Goal: Task Accomplishment & Management: Complete application form

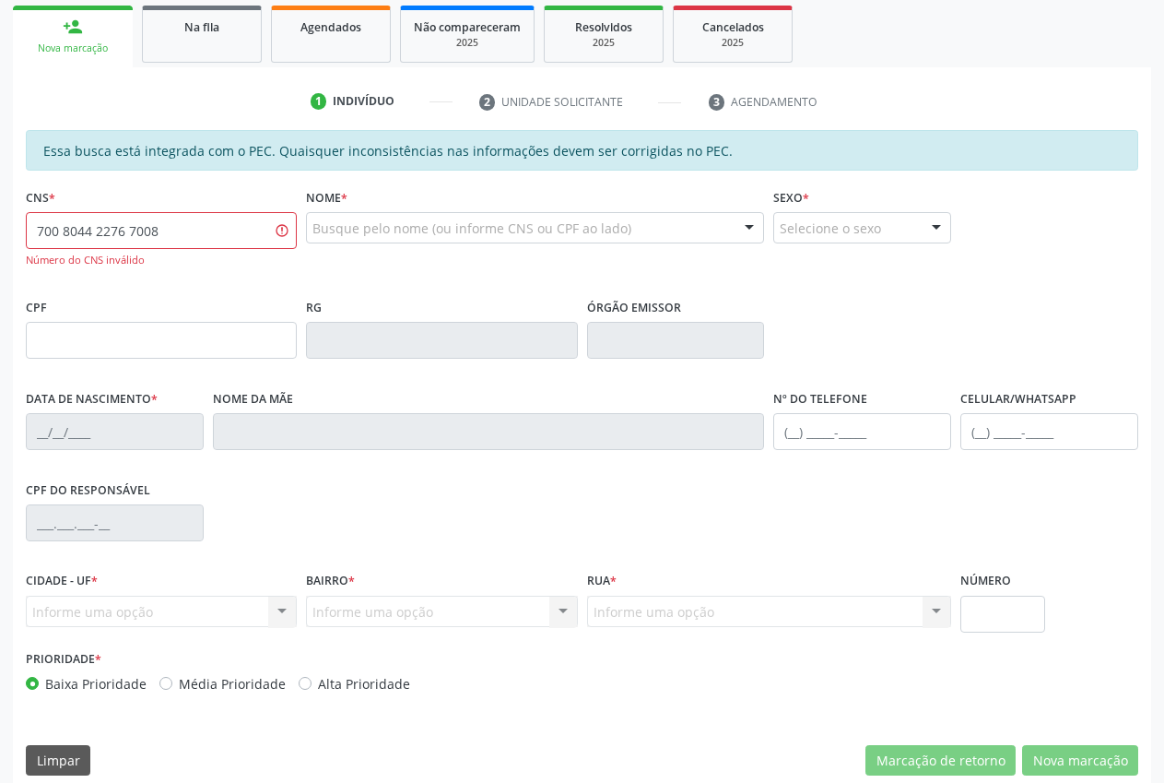
scroll to position [289, 0]
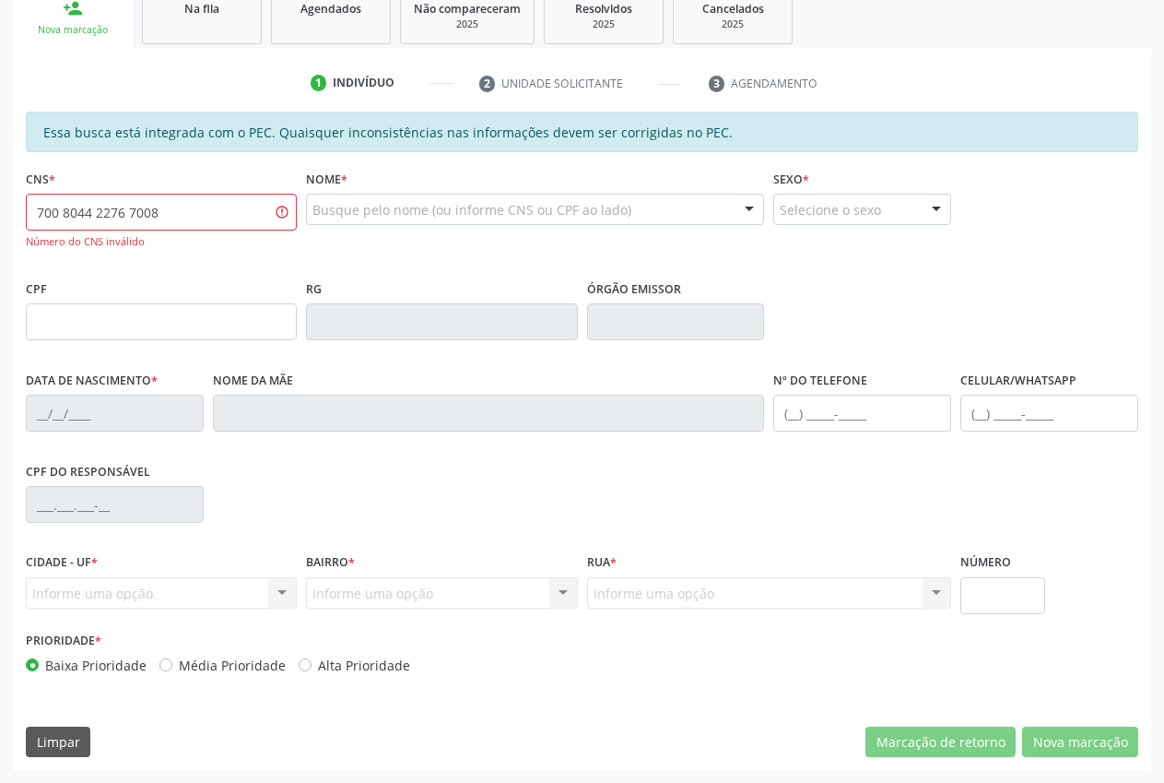
type input "700 8044 2276 7008"
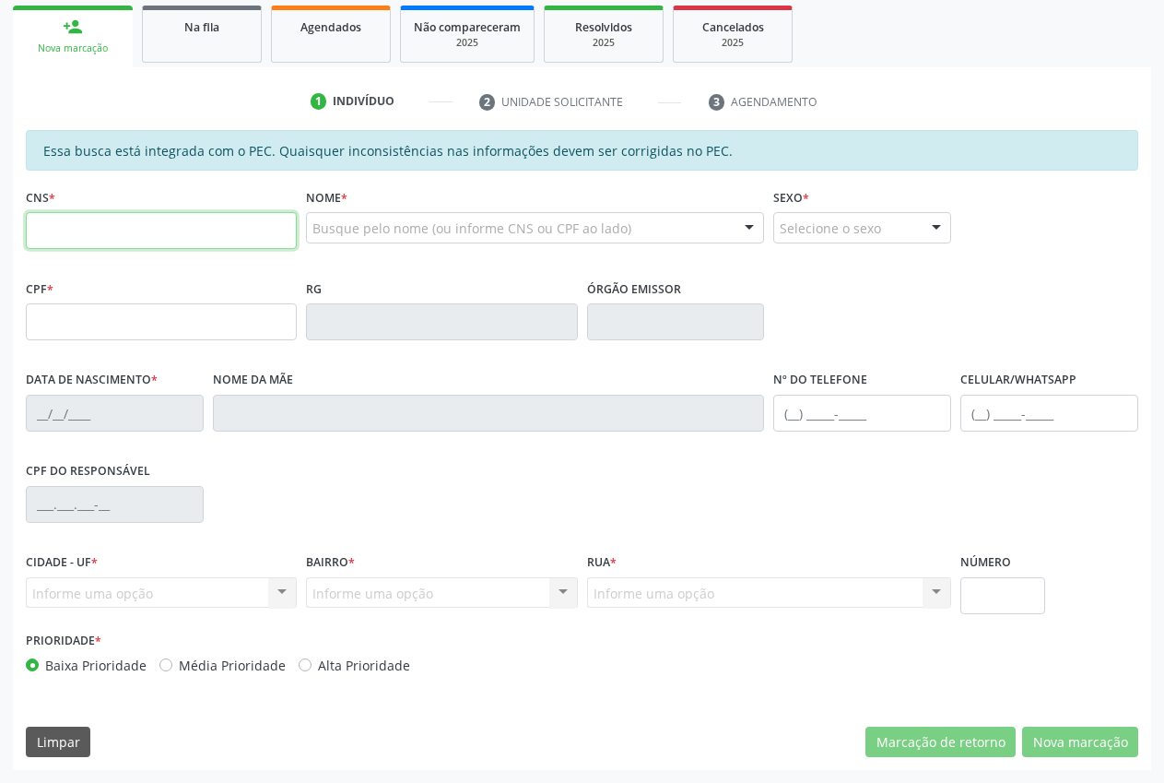
scroll to position [270, 0]
paste input "700 8044 2276 0782"
type input "700 8044 2276 0782"
type input "657.211.284-53"
type input "16/11/1966"
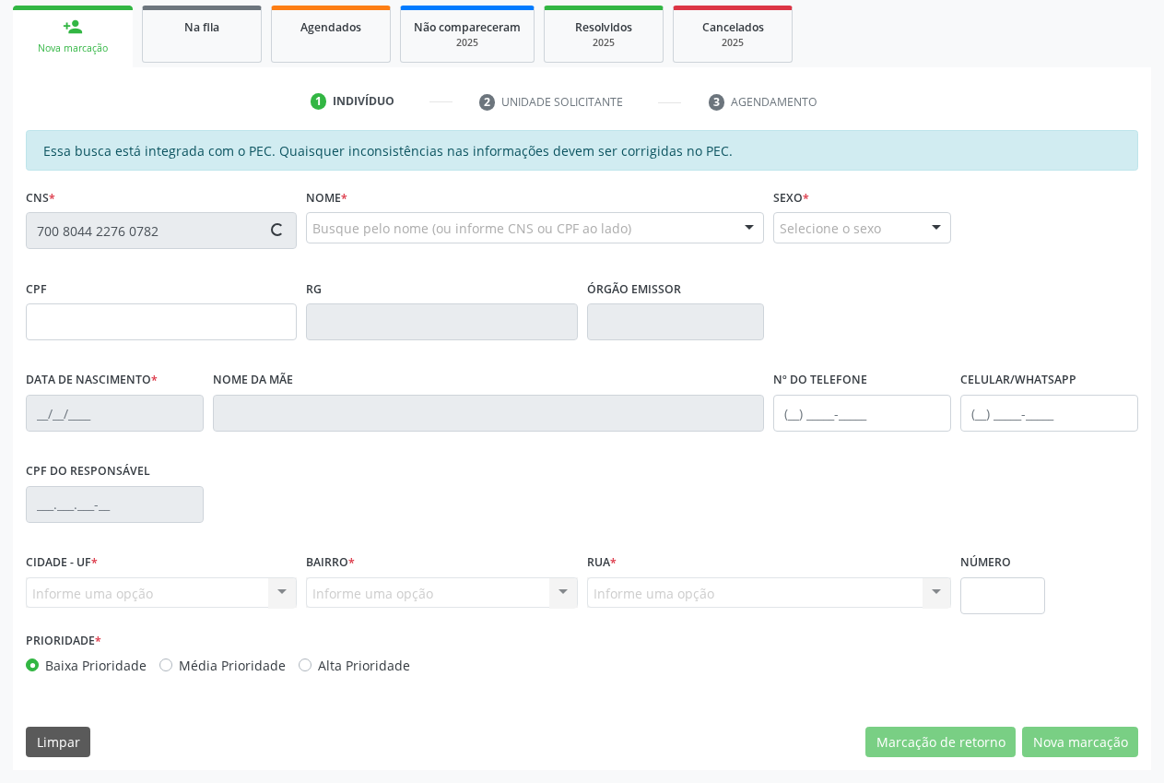
type input "Maria Torres Salis"
type input "(87) 98107-1691"
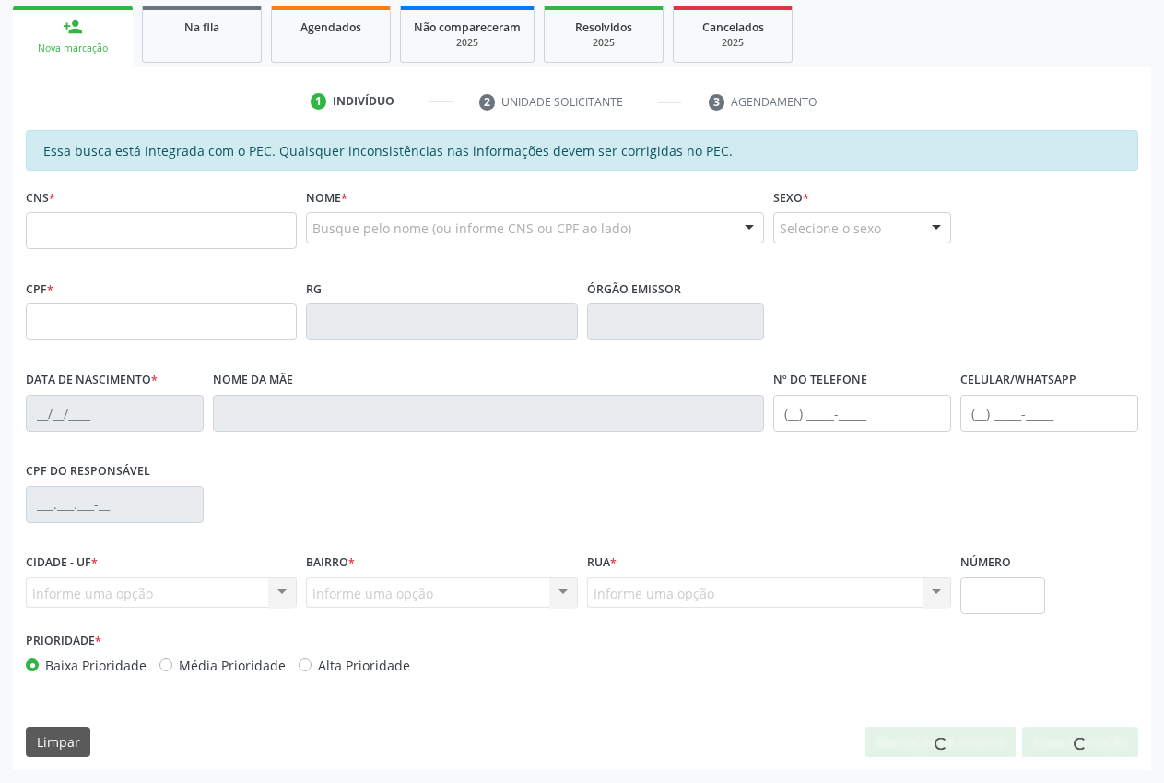
scroll to position [270, 0]
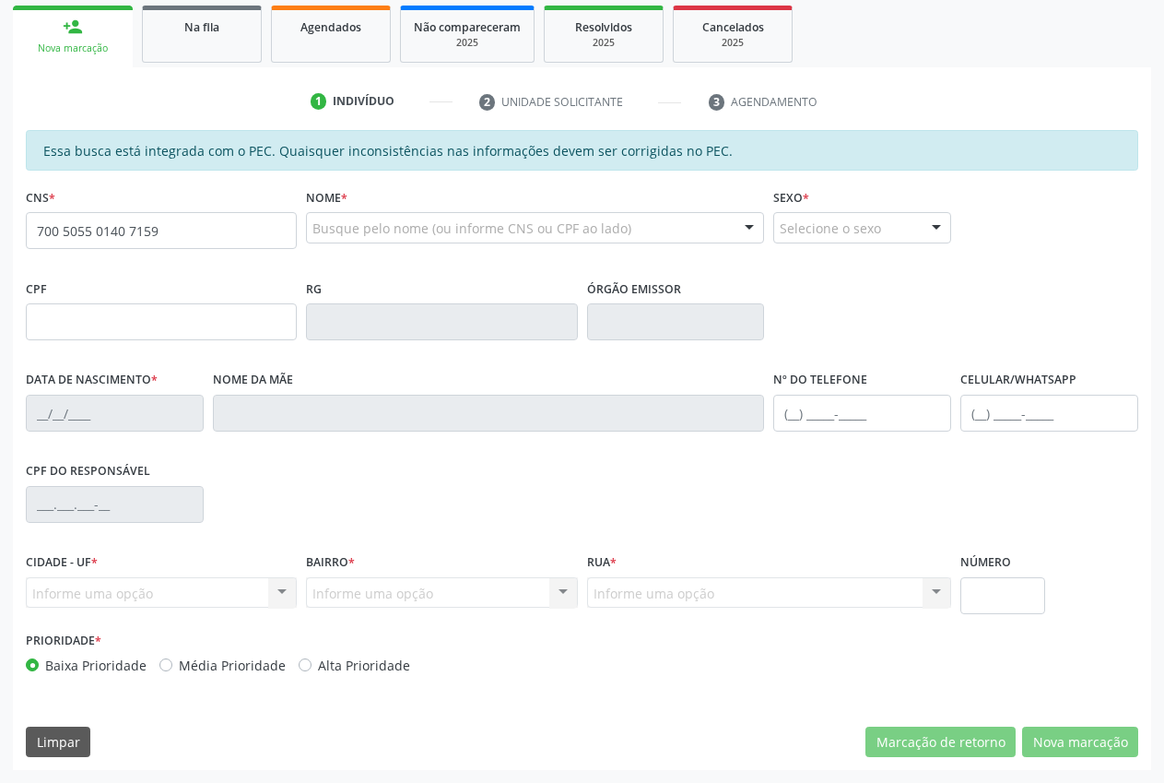
type input "700 5055 0140 7159"
type input "060.228.734-01"
type input "[DATE]"
type input "Francisca Izabel Tolentino"
type input "(87) 98873-9020"
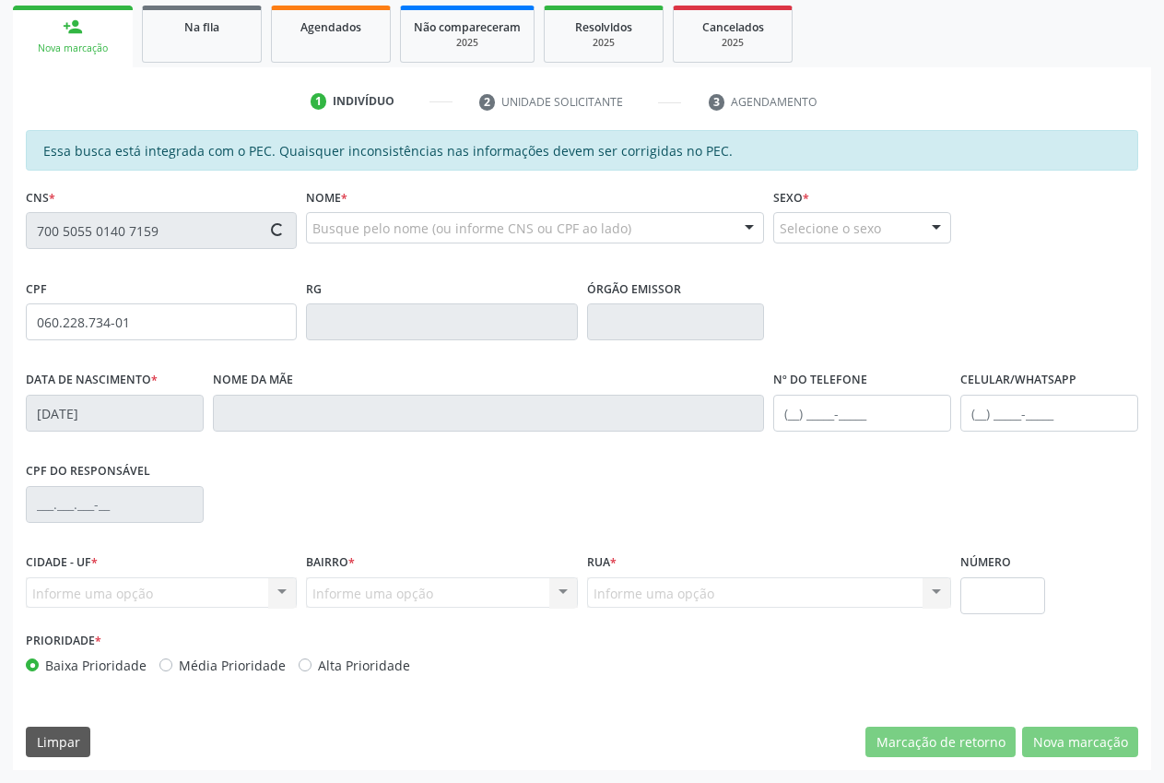
type input "(87) 98873-9020"
type input "S/N"
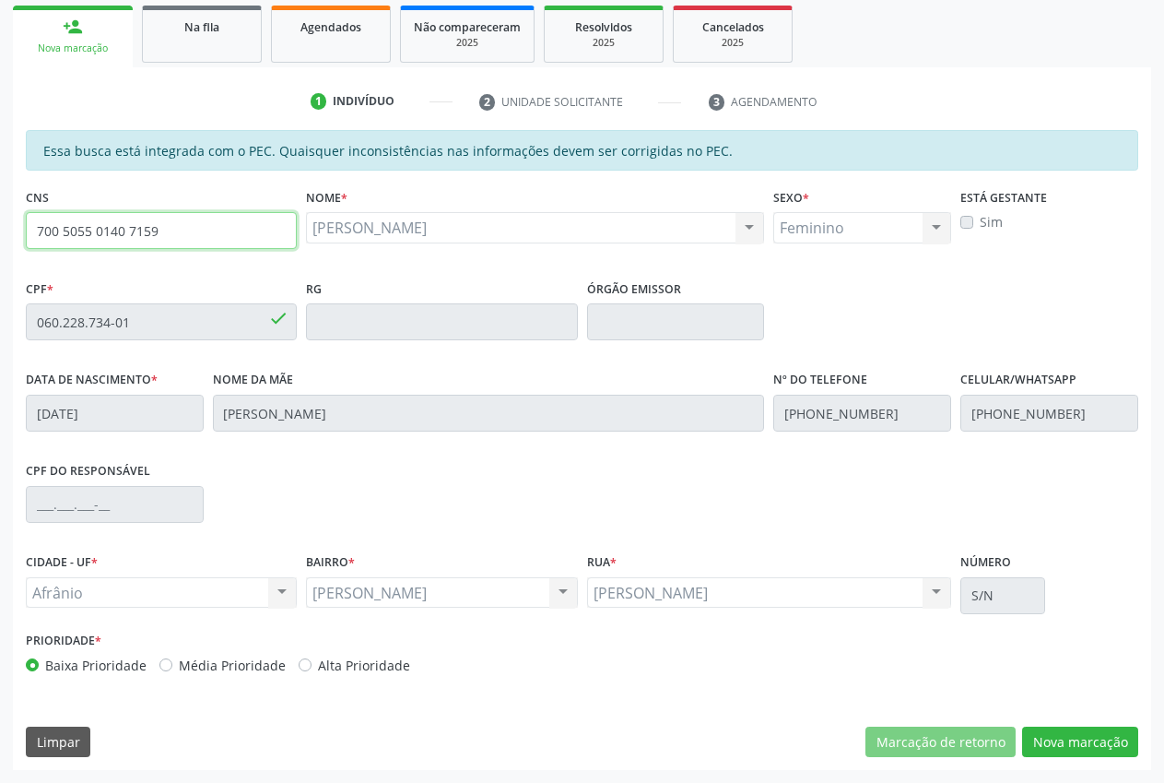
drag, startPoint x: 195, startPoint y: 235, endPoint x: 13, endPoint y: 242, distance: 182.7
click at [1, 237] on div "Acompanhamento Acompanhe a situação das marcações correntes e finalizadas Relat…" at bounding box center [582, 306] width 1164 height 951
click at [1101, 735] on button "Nova marcação" at bounding box center [1080, 741] width 116 height 31
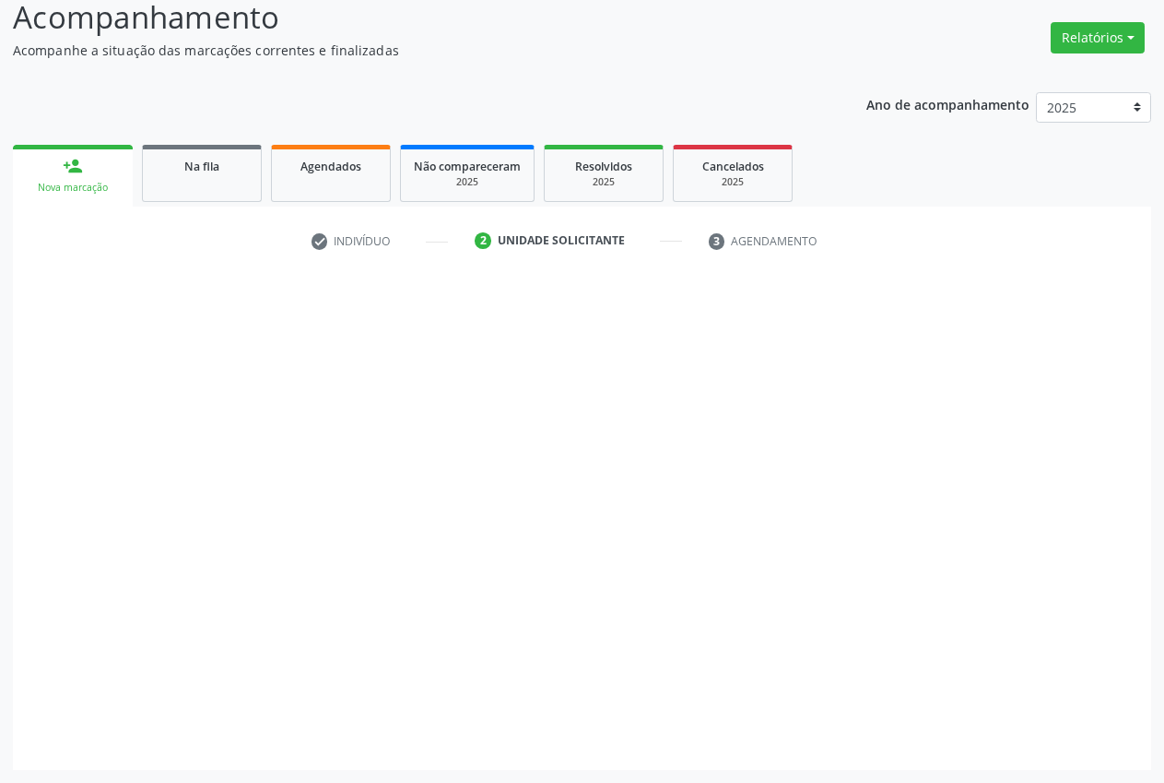
scroll to position [131, 0]
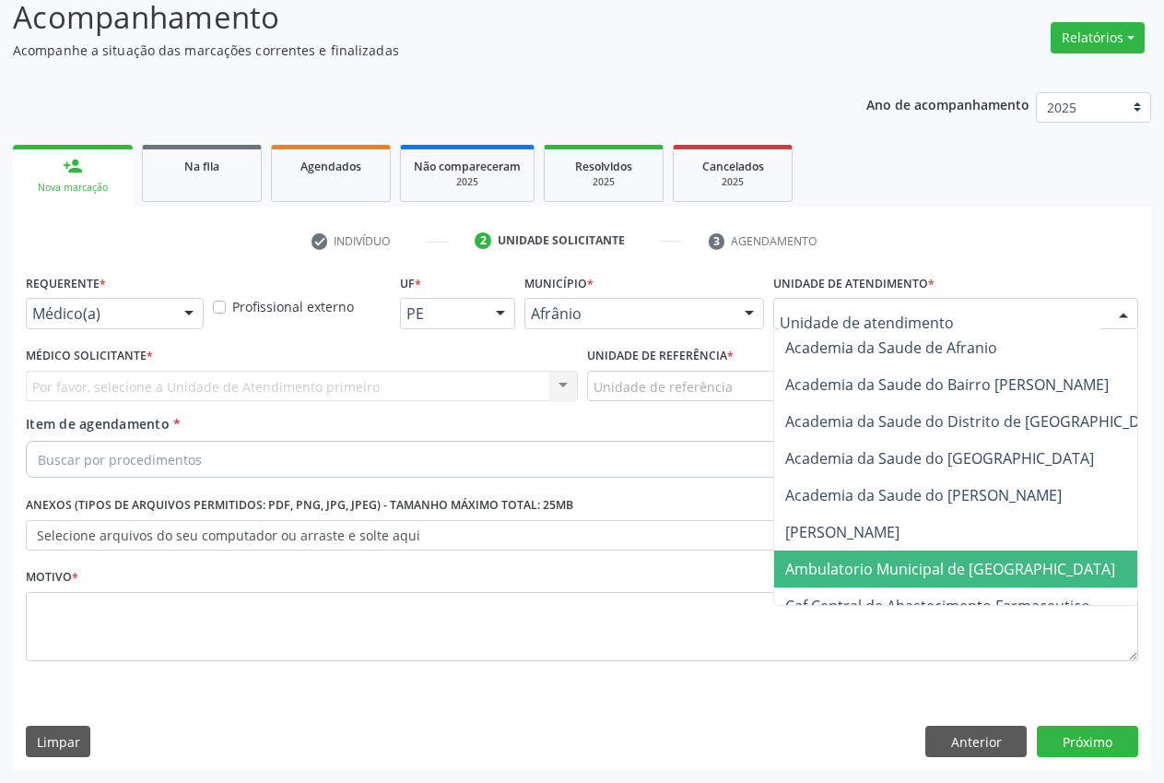
click at [879, 563] on span "Ambulatorio Municipal de [GEOGRAPHIC_DATA]" at bounding box center [950, 569] width 330 height 20
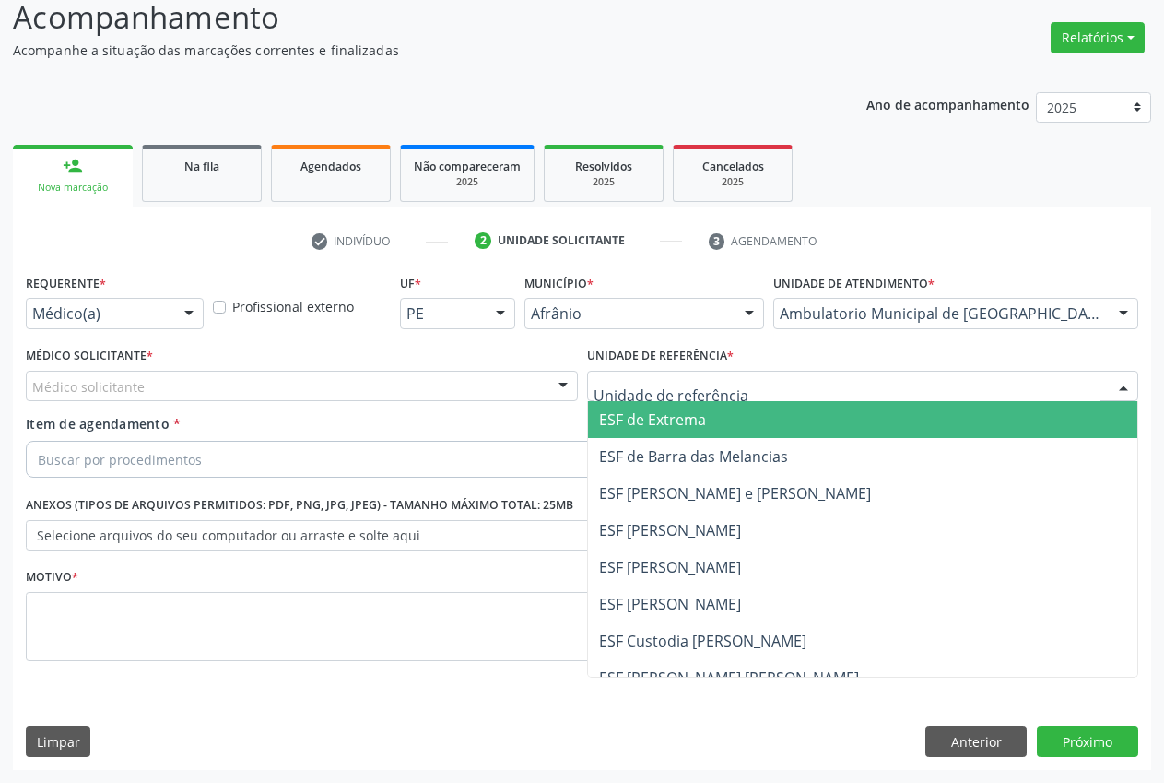
click at [668, 430] on span "ESF de Extrema" at bounding box center [863, 419] width 550 height 37
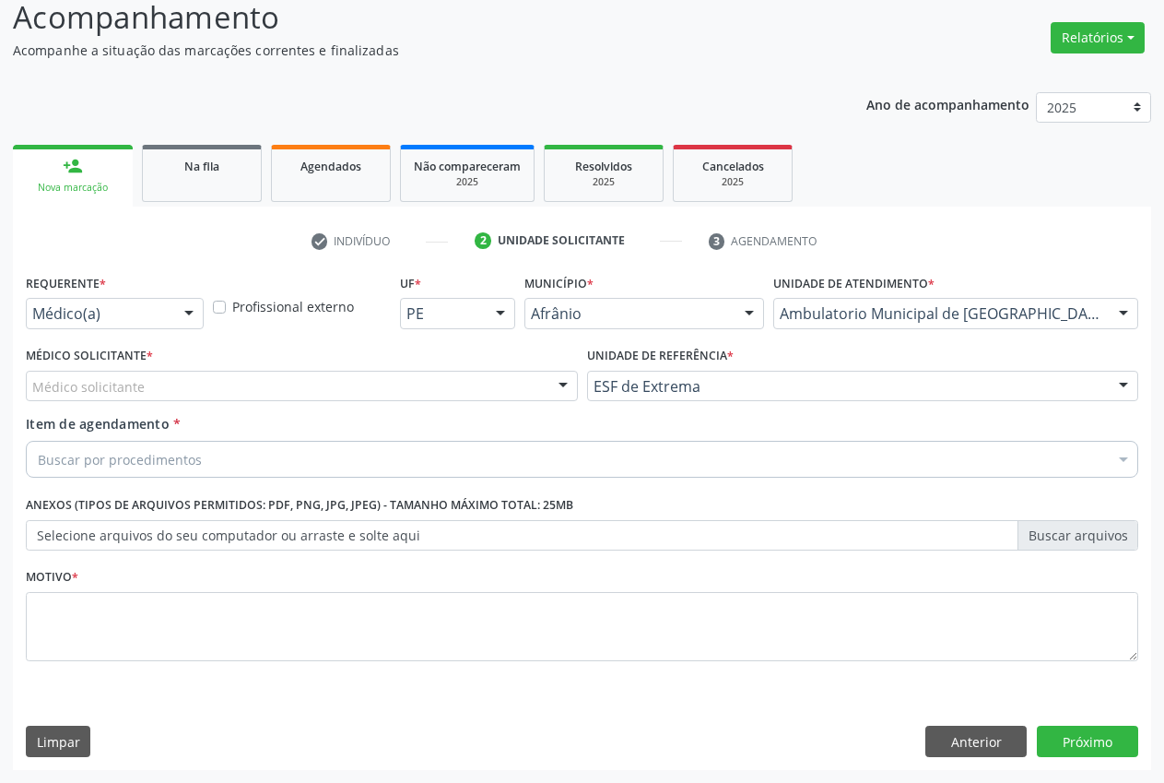
click at [428, 395] on div "Médico solicitante" at bounding box center [302, 386] width 552 height 31
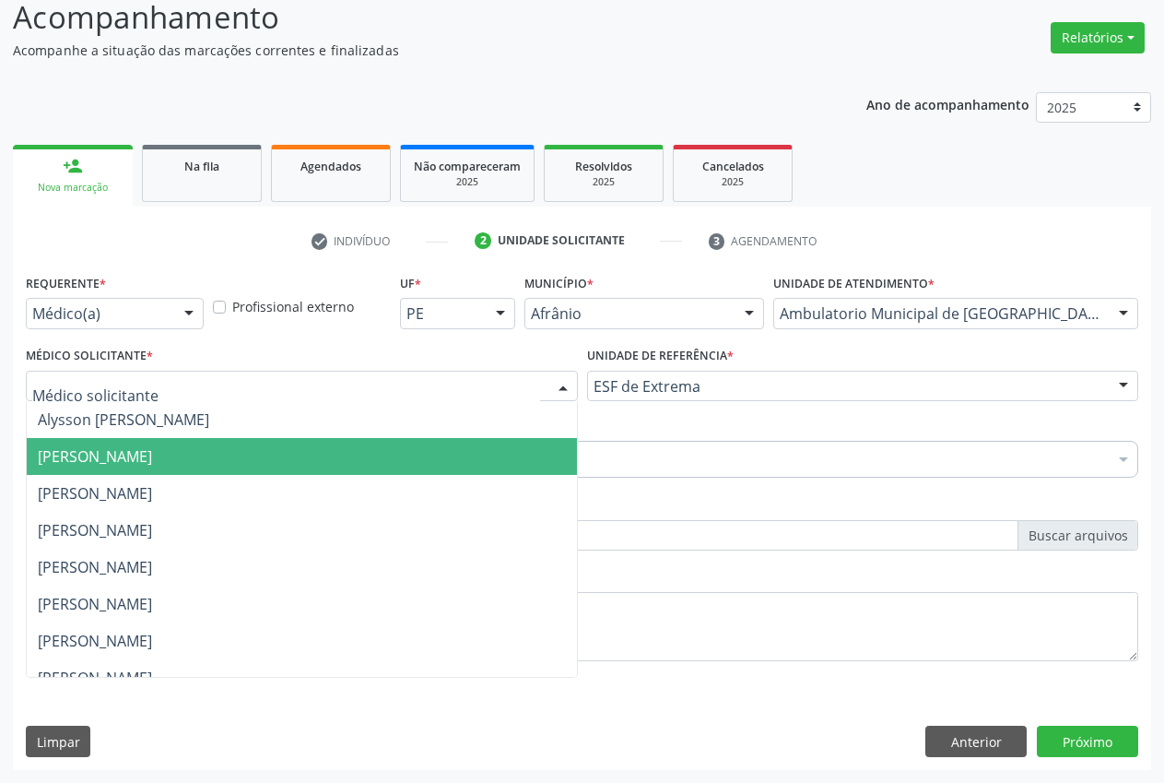
click at [331, 473] on span "[PERSON_NAME]" at bounding box center [302, 456] width 550 height 37
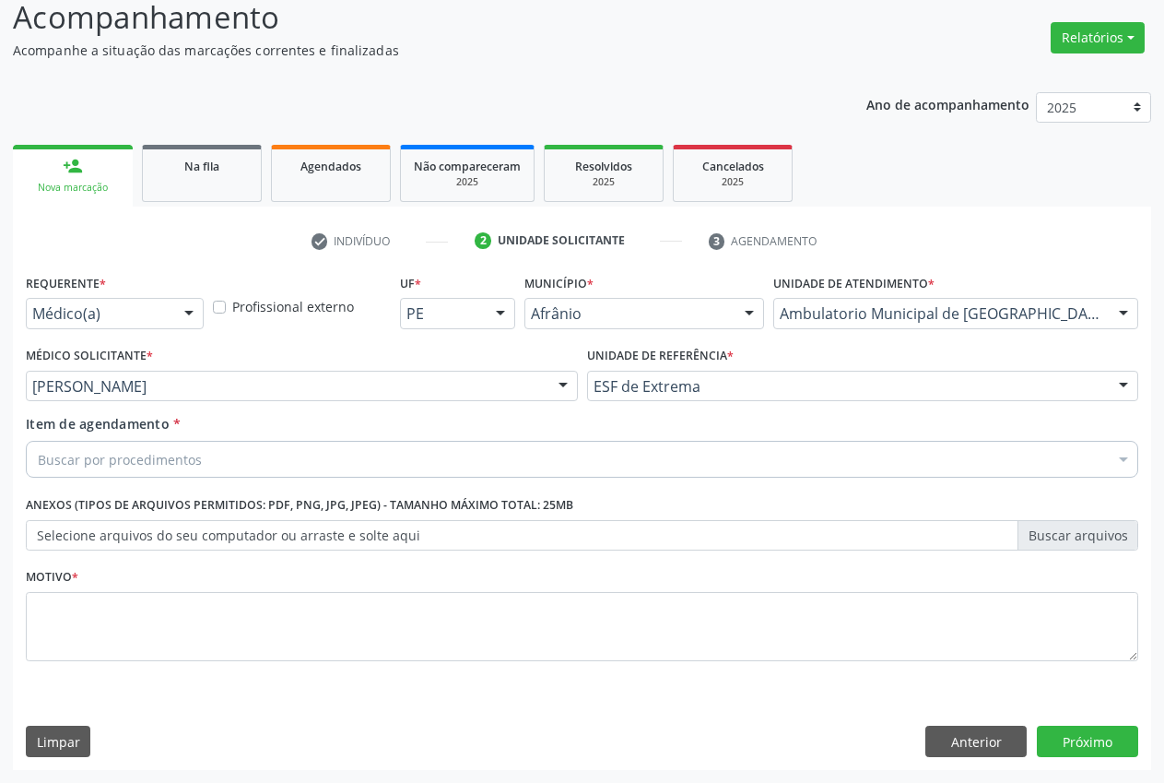
click at [233, 453] on div "Buscar por procedimentos" at bounding box center [582, 459] width 1113 height 37
click at [38, 471] on input "Item de agendamento *" at bounding box center [38, 459] width 0 height 37
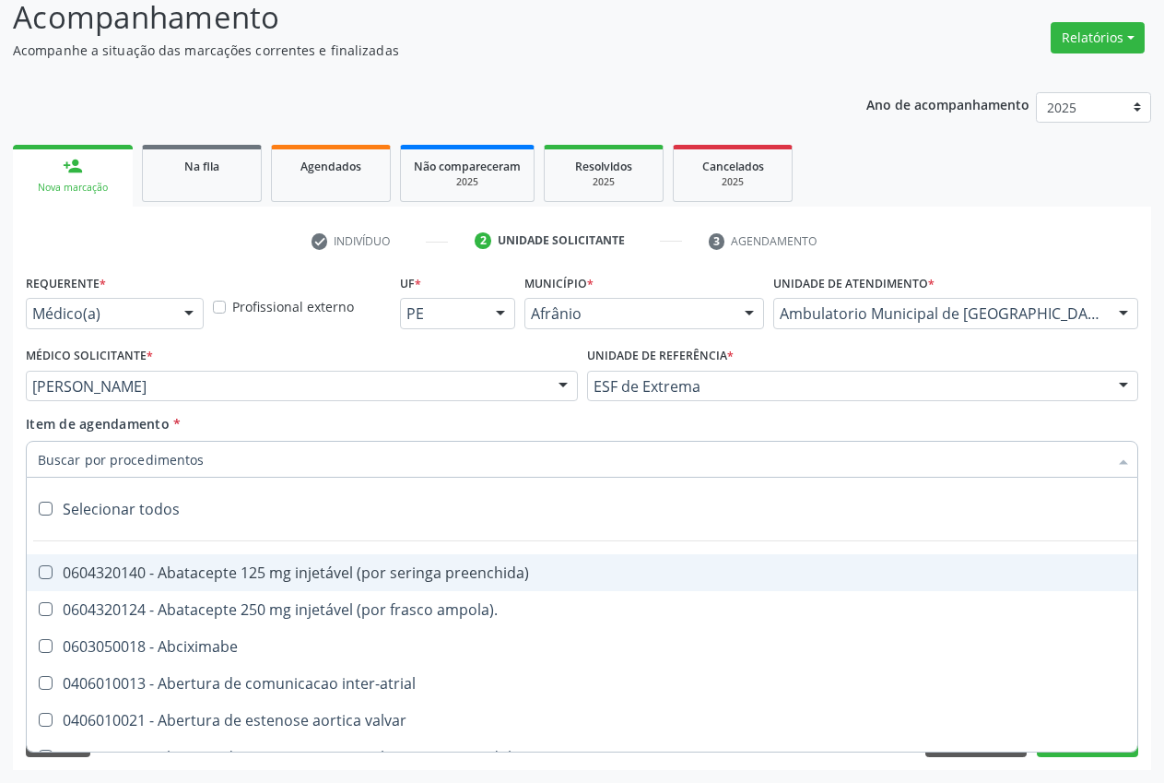
click at [194, 471] on input "Item de agendamento *" at bounding box center [573, 459] width 1070 height 37
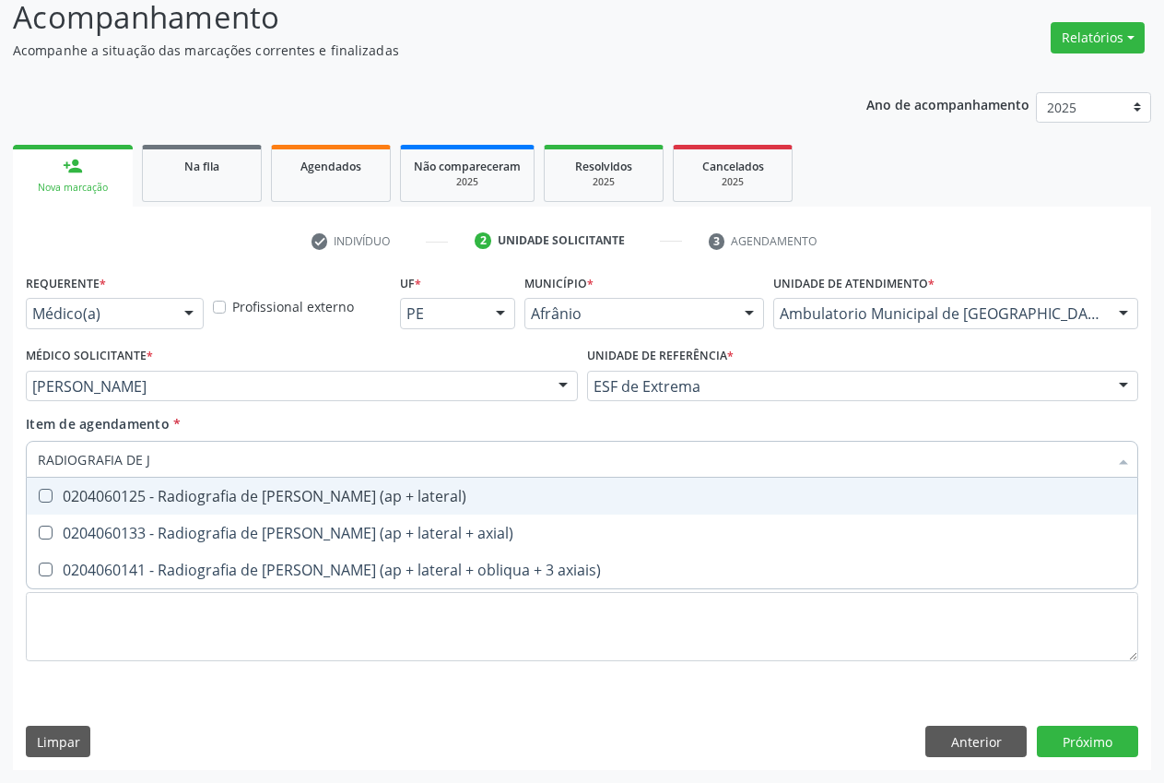
type input "RADIOGRAFIA DE JO"
click at [196, 490] on div "0204060125 - Radiografia de [PERSON_NAME] (ap + lateral)" at bounding box center [582, 496] width 1089 height 15
checkbox lateral\) "true"
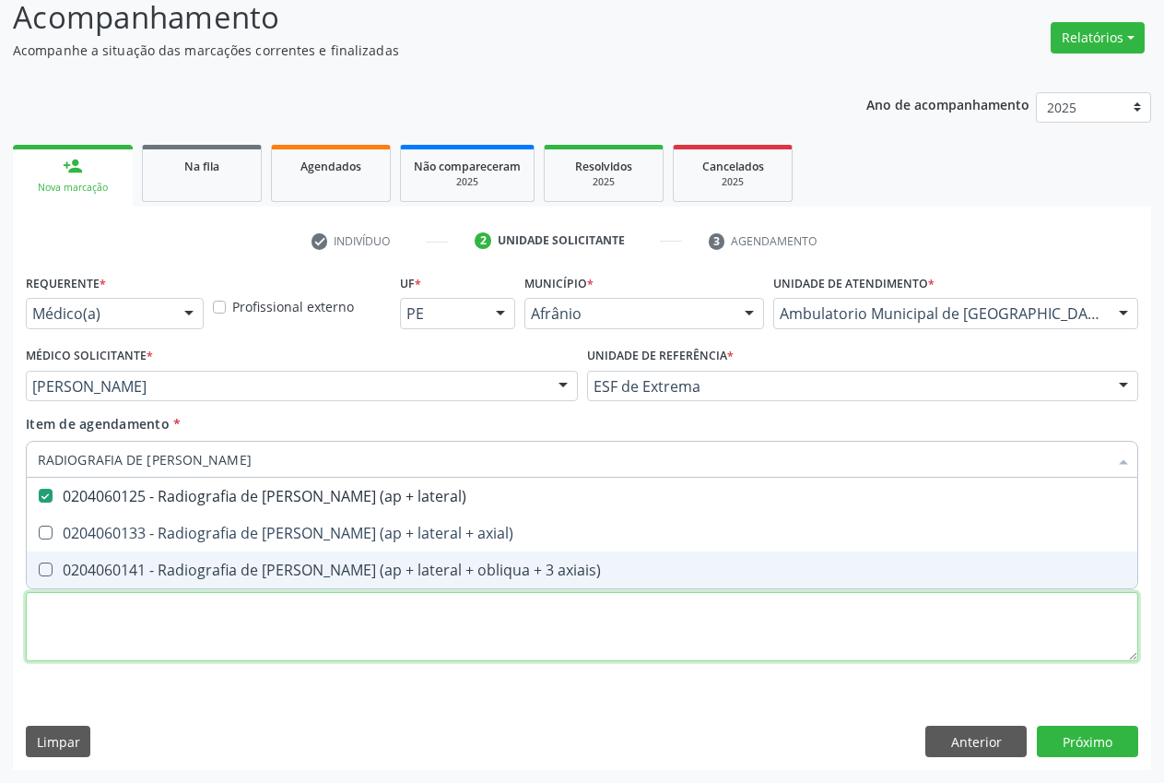
click at [169, 612] on div "Requerente * Médico(a) Médico(a) Enfermeiro(a) Paciente Nenhum resultado encont…" at bounding box center [582, 478] width 1113 height 418
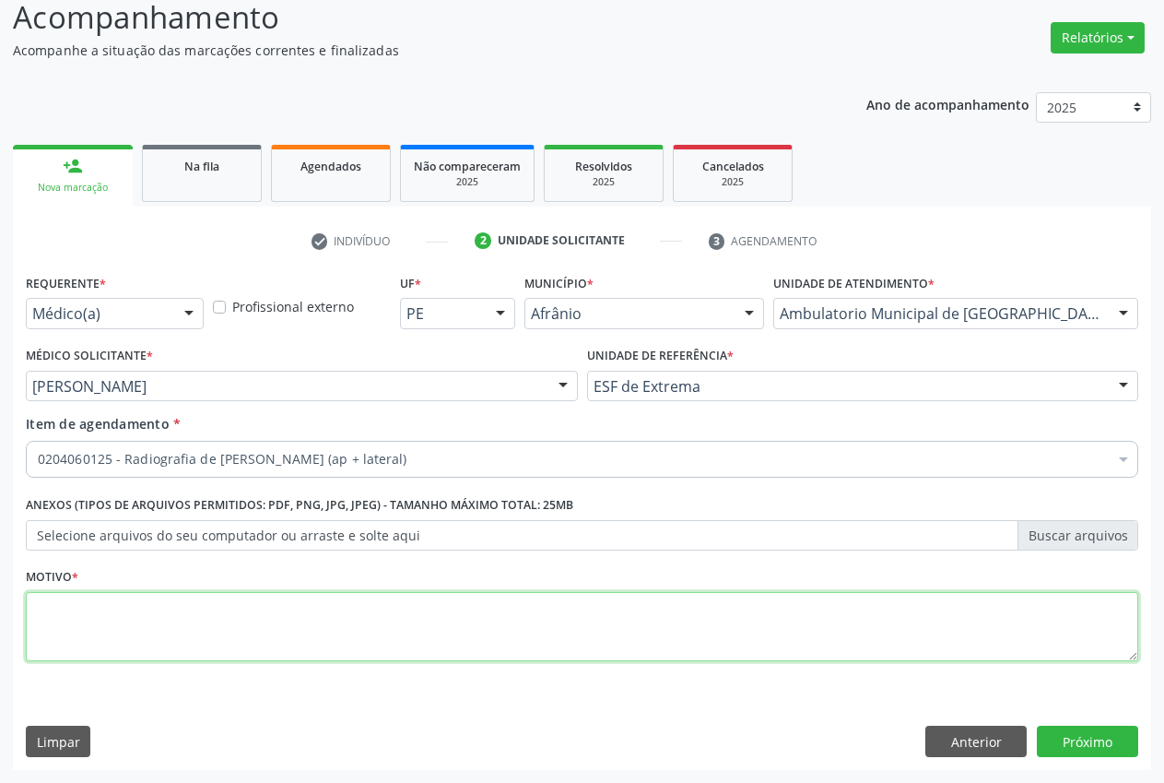
click at [169, 612] on span "0204060125 - Radiografia de [PERSON_NAME] (ap + lateral)" at bounding box center [747, 594] width 1441 height 37
checkbox lateral\) "false"
type textarea "."
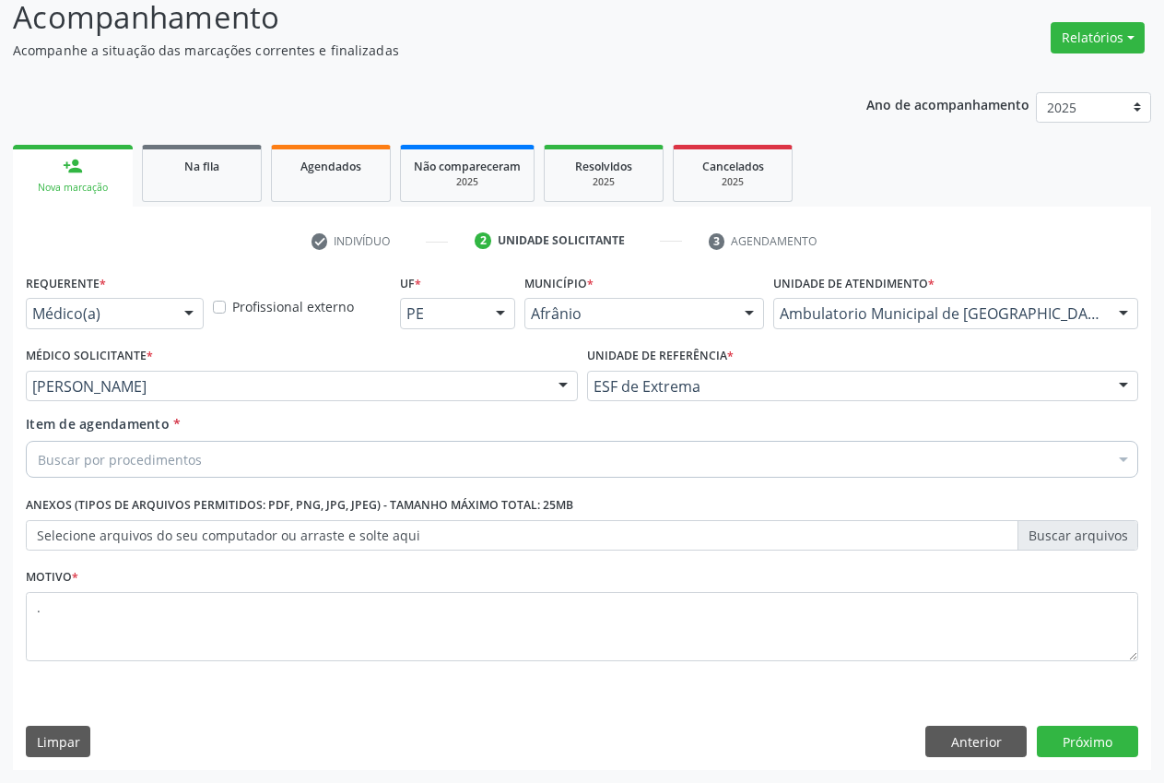
click at [125, 471] on div "Buscar por procedimentos" at bounding box center [582, 459] width 1113 height 37
click at [38, 456] on input "Item de agendamento *" at bounding box center [38, 459] width 0 height 37
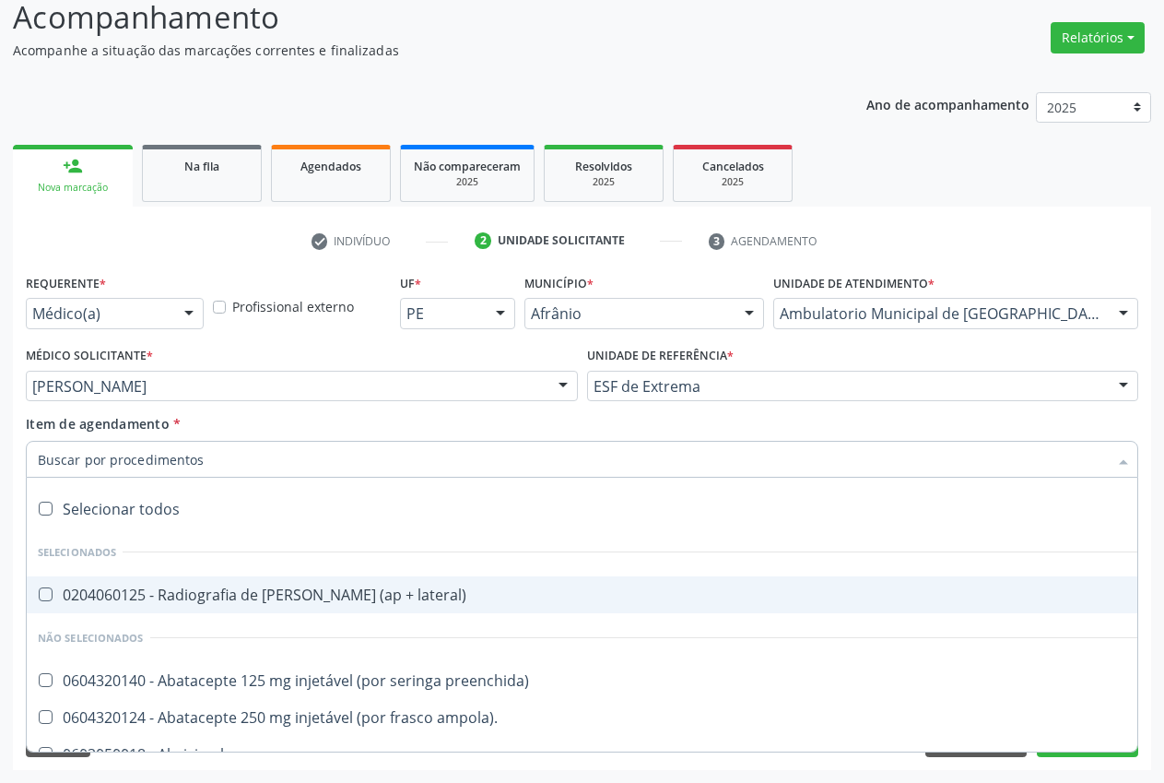
click at [335, 598] on div "0204060125 - Radiografia de [PERSON_NAME] (ap + lateral)" at bounding box center [747, 594] width 1419 height 15
checkbox lateral\) "true"
click at [346, 414] on div "Item de agendamento * Desfazer seleção Selecionados 0204060125 - Radiografia de…" at bounding box center [582, 443] width 1113 height 58
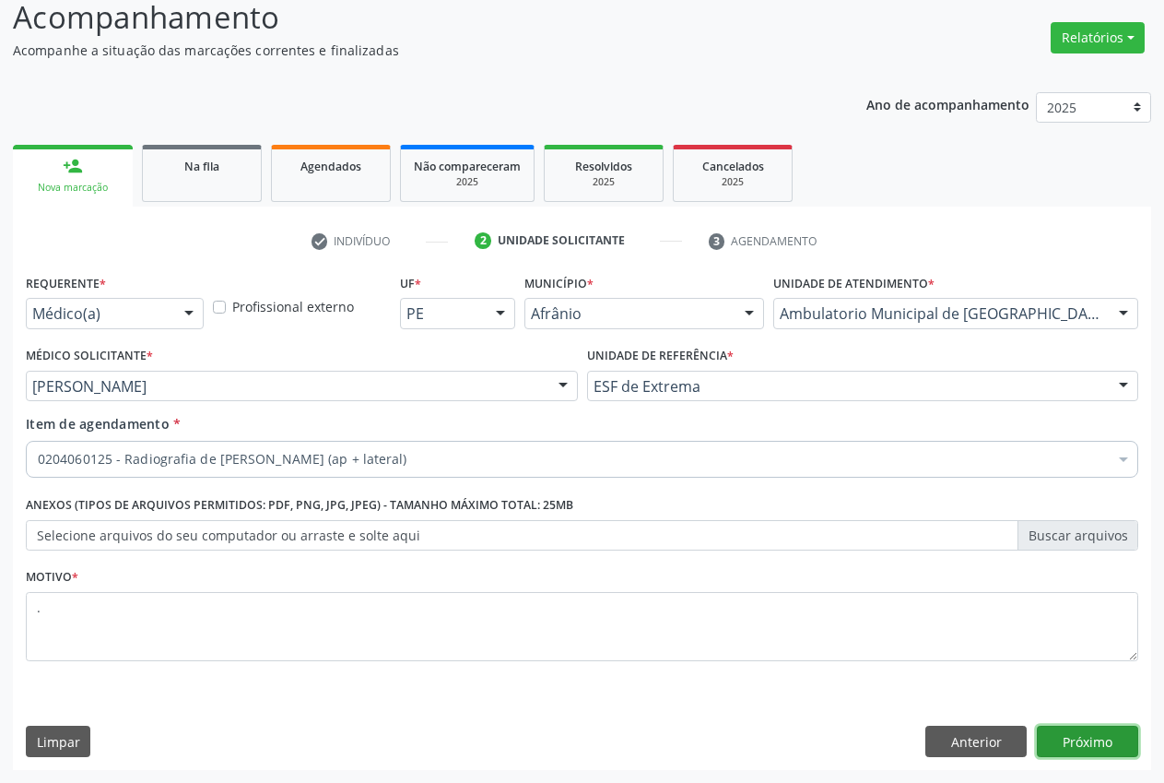
click at [1106, 742] on button "Próximo" at bounding box center [1087, 740] width 101 height 31
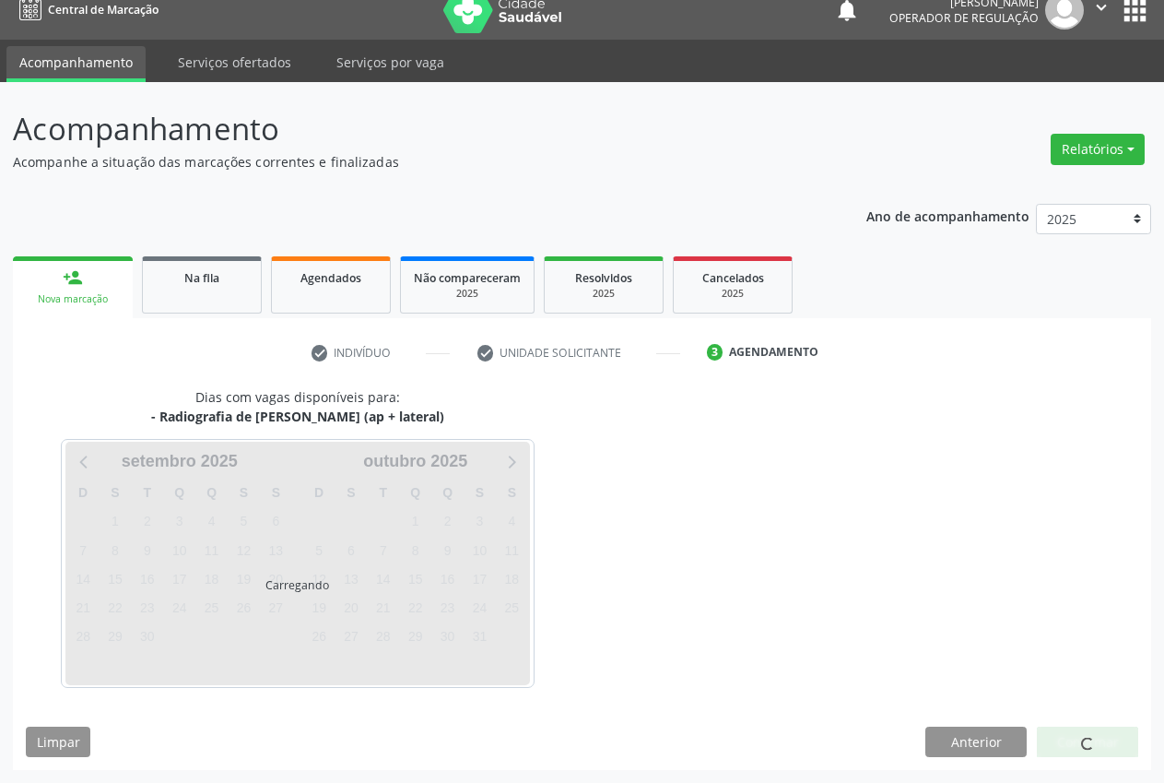
scroll to position [19, 0]
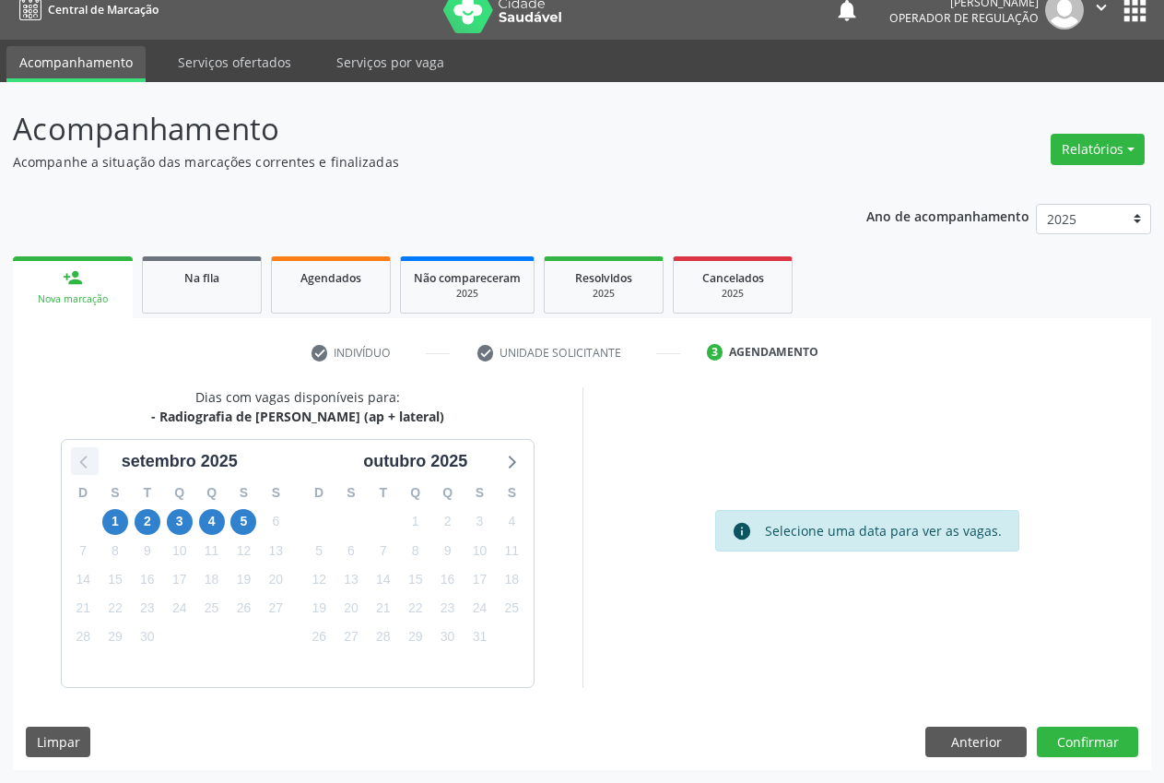
click at [77, 466] on icon at bounding box center [85, 461] width 24 height 24
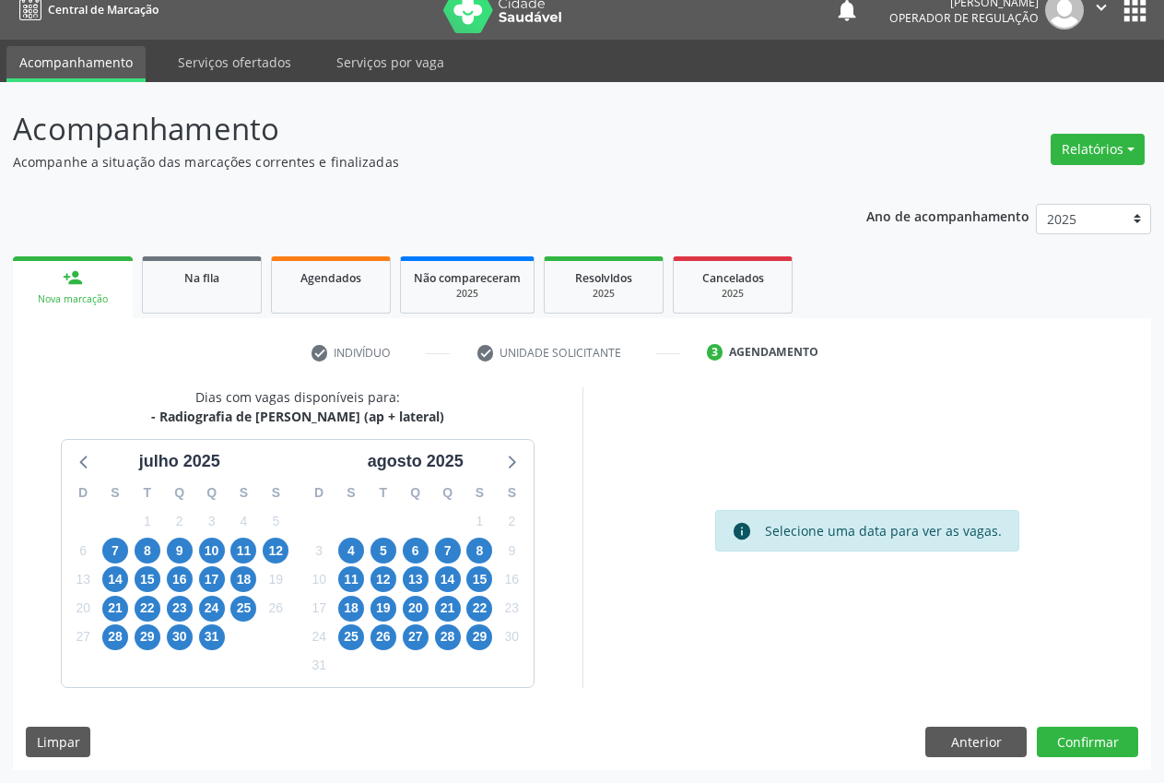
click at [374, 649] on div "26" at bounding box center [384, 636] width 26 height 29
click at [377, 649] on div "26" at bounding box center [384, 636] width 26 height 29
click at [379, 644] on span "26" at bounding box center [384, 637] width 26 height 26
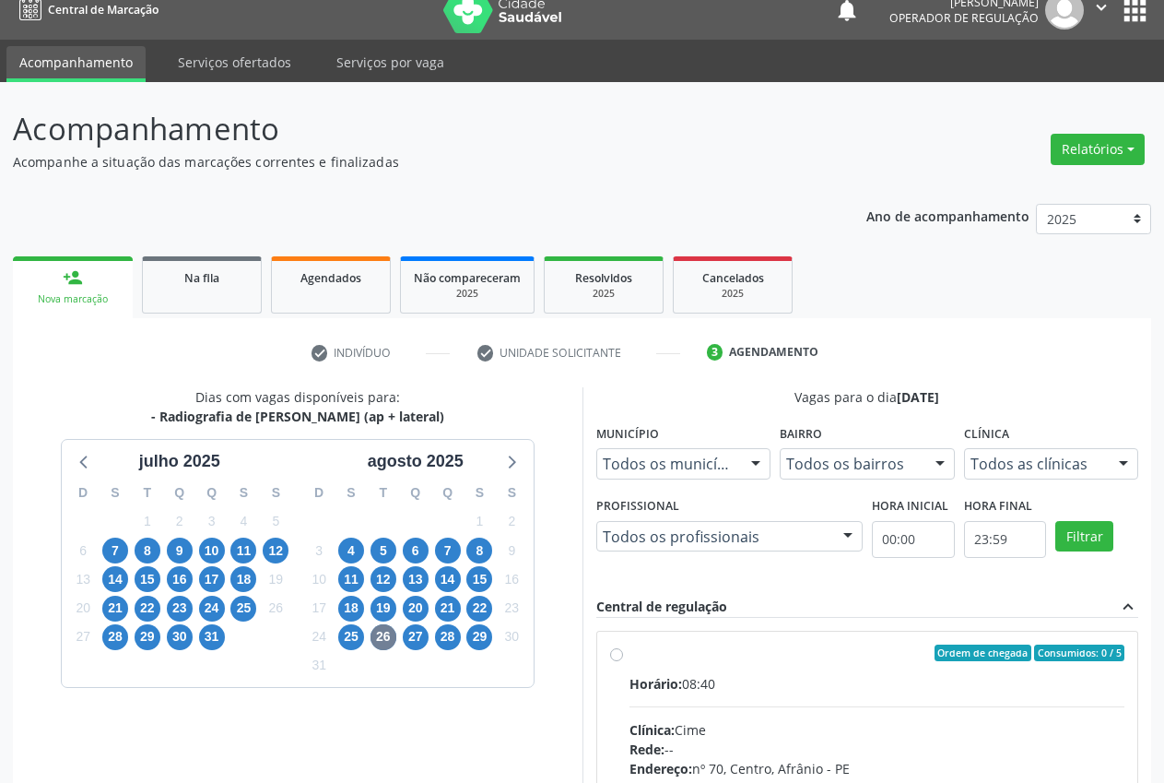
click at [668, 676] on span "Horário:" at bounding box center [656, 684] width 53 height 18
click at [623, 661] on input "Ordem de chegada Consumidos: 0 / 5 Horário: 08:40 Clínica: Cime Rede: -- Endere…" at bounding box center [616, 652] width 13 height 17
radio input "true"
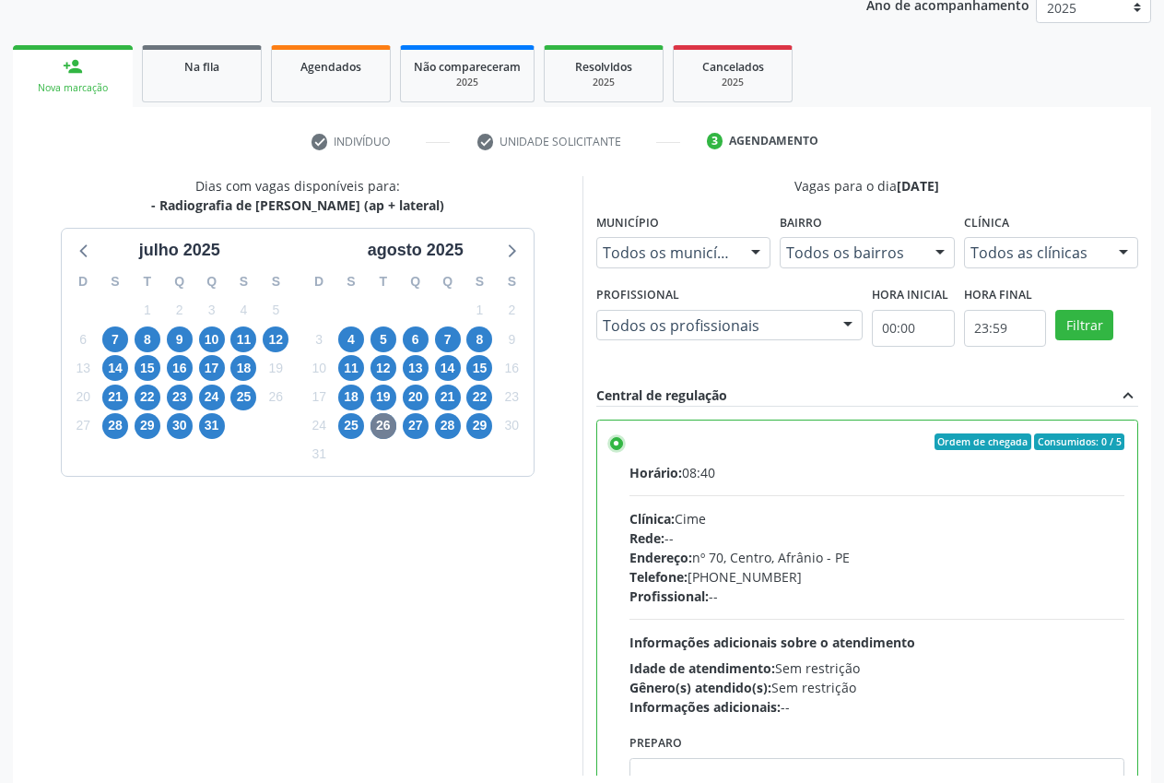
scroll to position [319, 0]
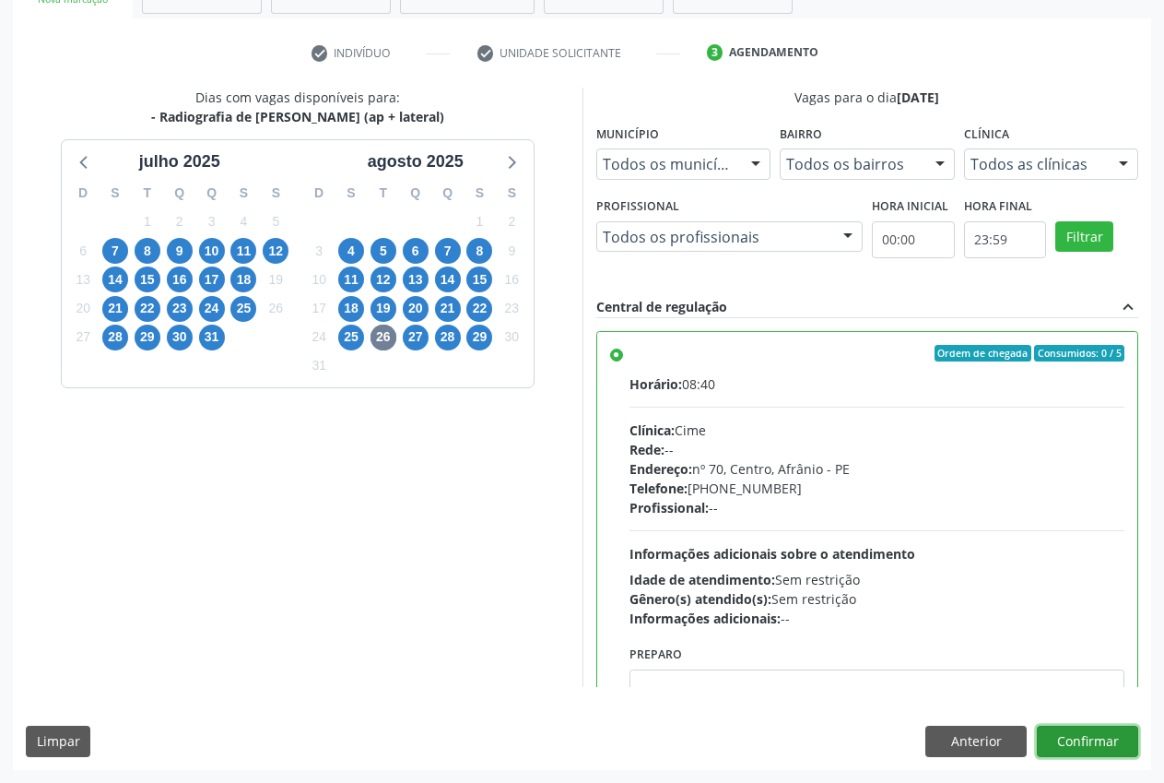
click at [1103, 748] on button "Confirmar" at bounding box center [1087, 740] width 101 height 31
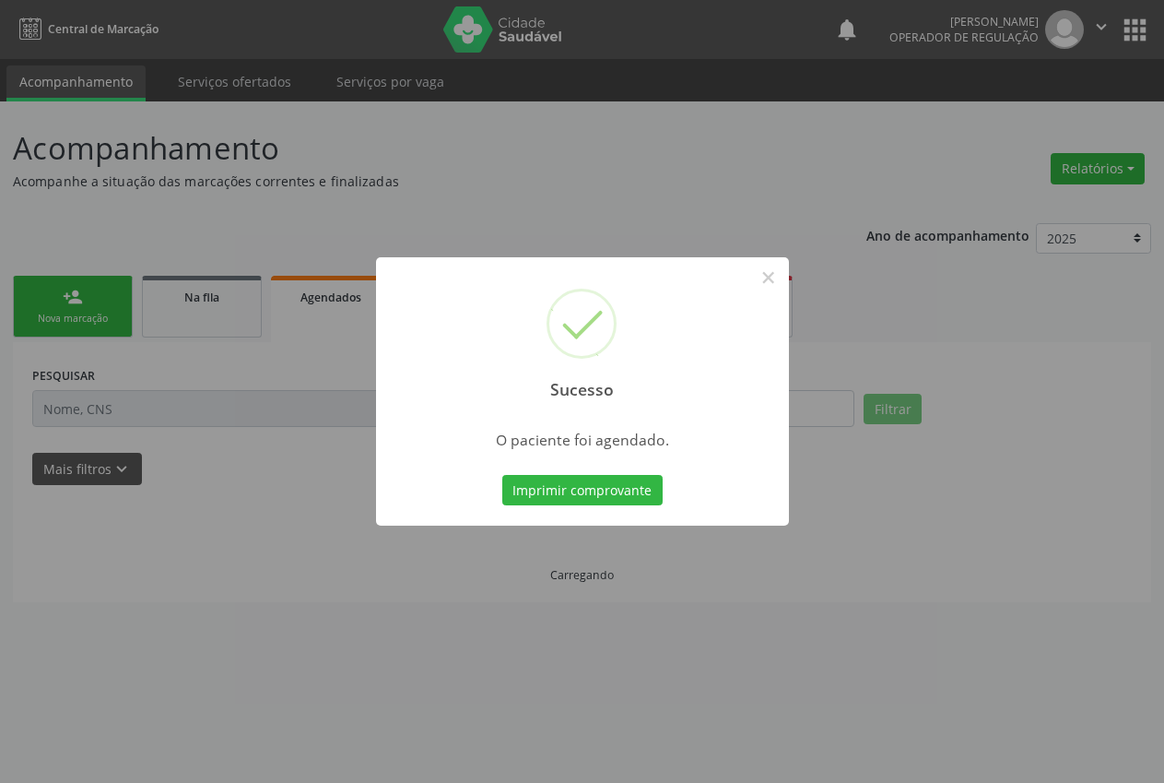
scroll to position [0, 0]
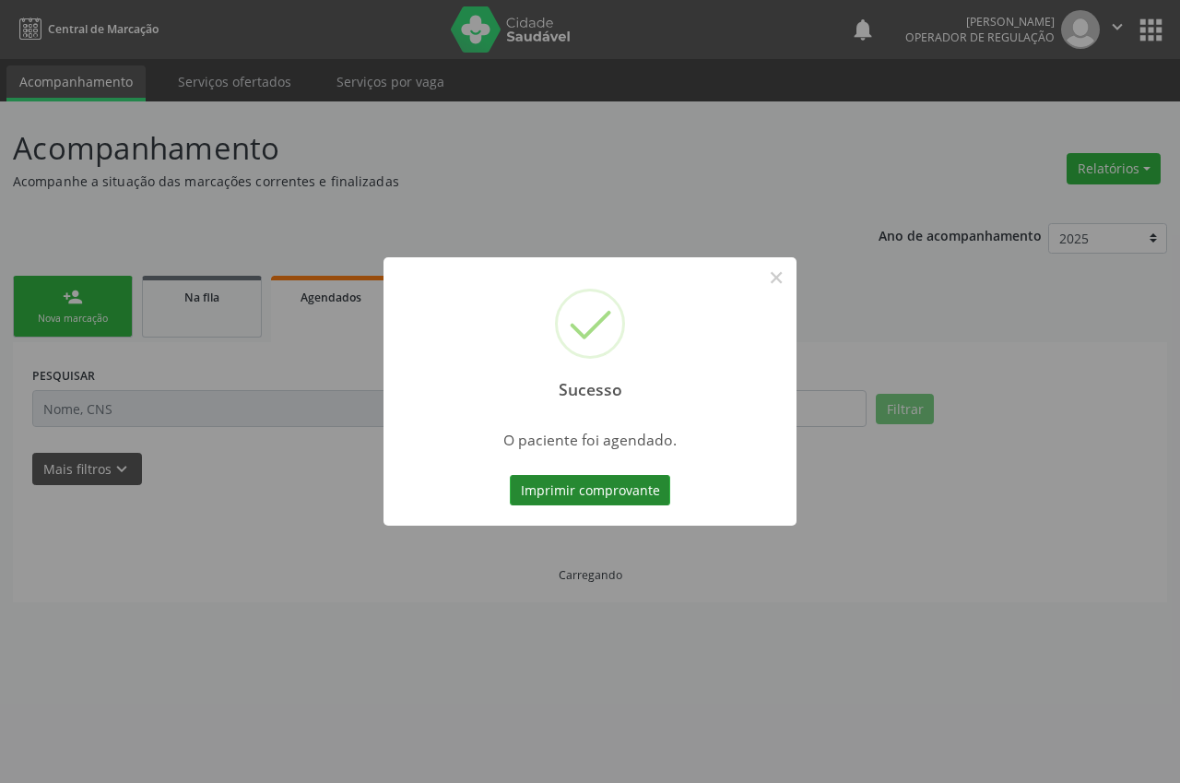
click at [625, 485] on button "Imprimir comprovante" at bounding box center [590, 490] width 160 height 31
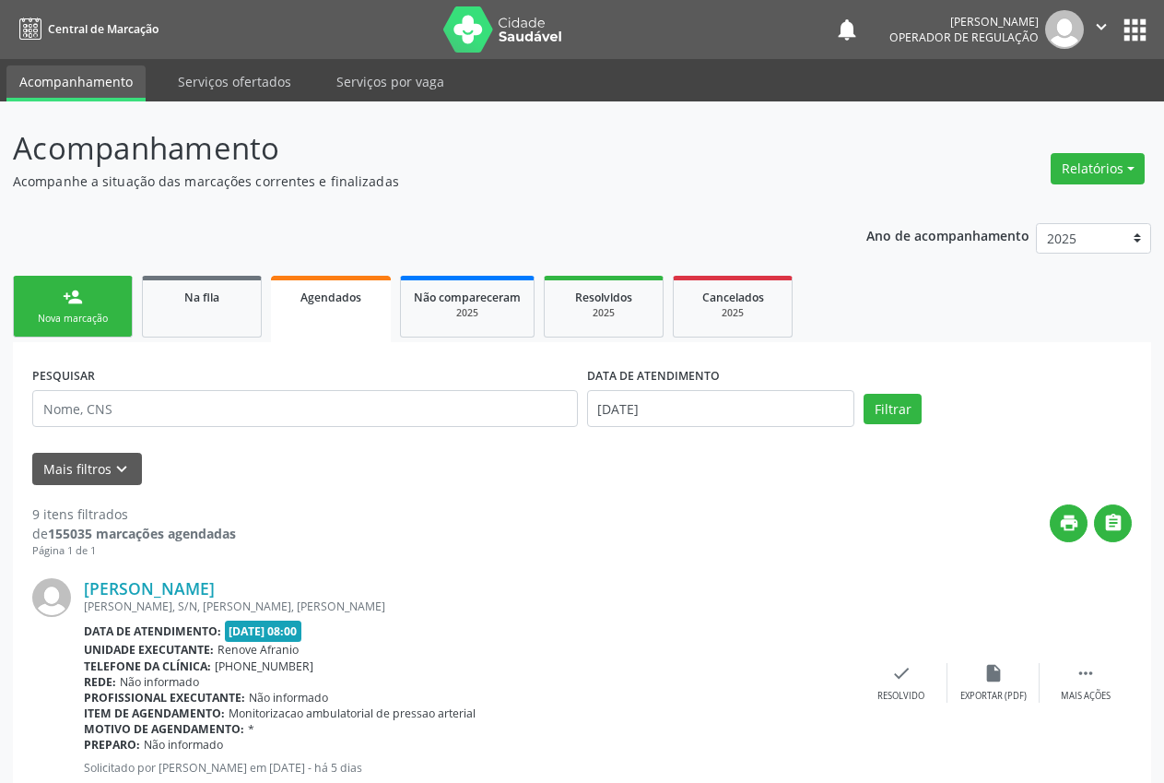
click at [72, 293] on div "person_add" at bounding box center [73, 297] width 20 height 20
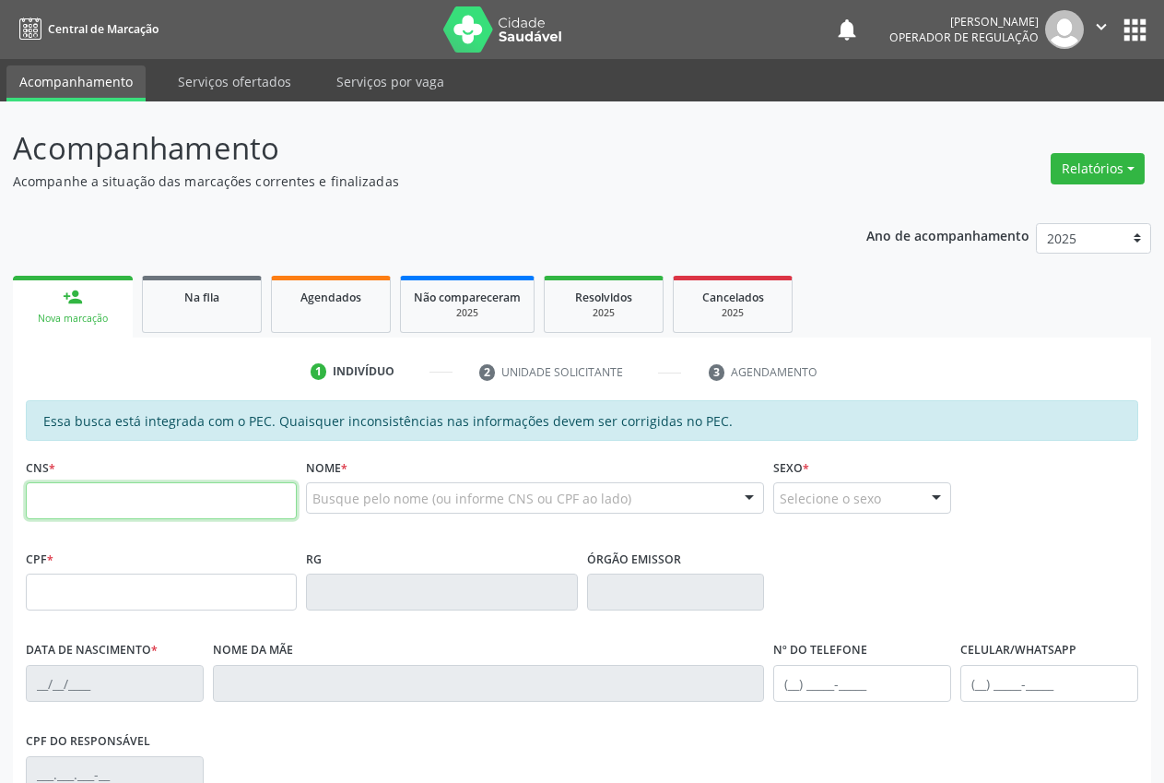
click at [144, 500] on input "text" at bounding box center [161, 500] width 271 height 37
drag, startPoint x: 144, startPoint y: 500, endPoint x: 79, endPoint y: 459, distance: 76.2
click at [79, 459] on div "CNS *" at bounding box center [161, 486] width 271 height 65
click at [140, 501] on input "text" at bounding box center [161, 500] width 271 height 37
paste input "700 5055 0140 7159"
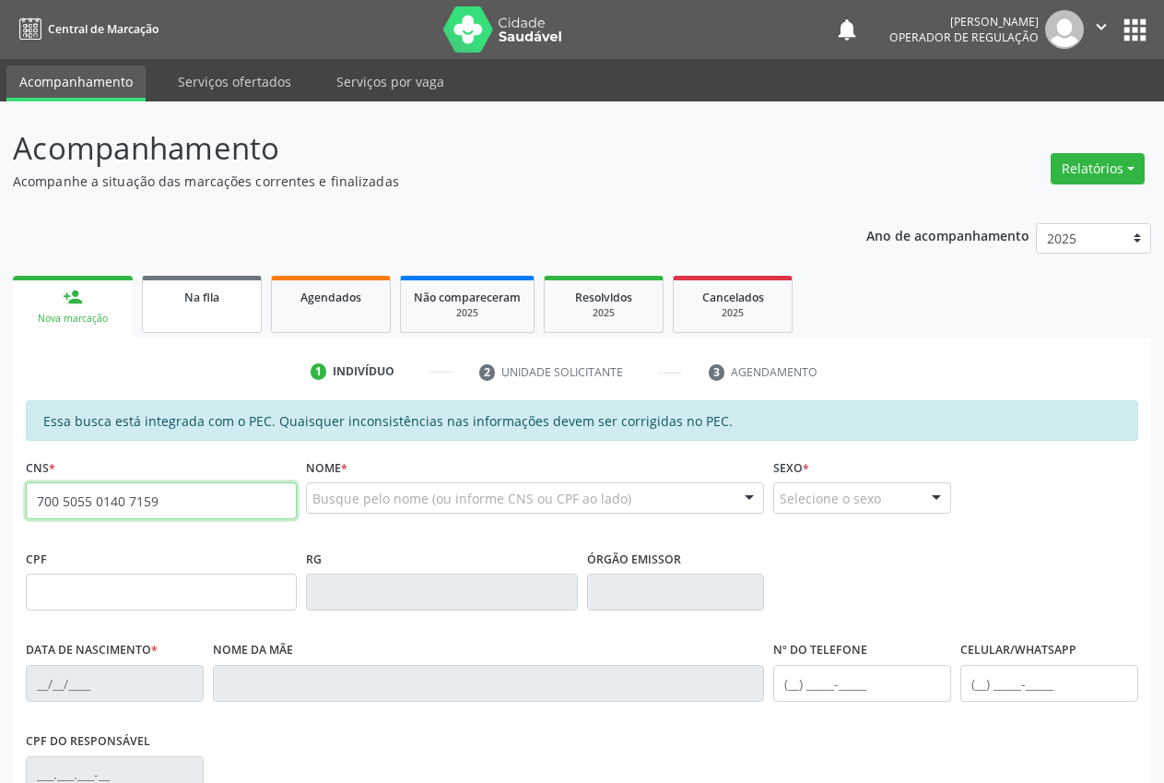
type input "700 5055 0140 7159"
type input "060.228.734-01"
type input "11/02/1982"
type input "Francisca Izabel Tolentino"
type input "(87) 98873-9020"
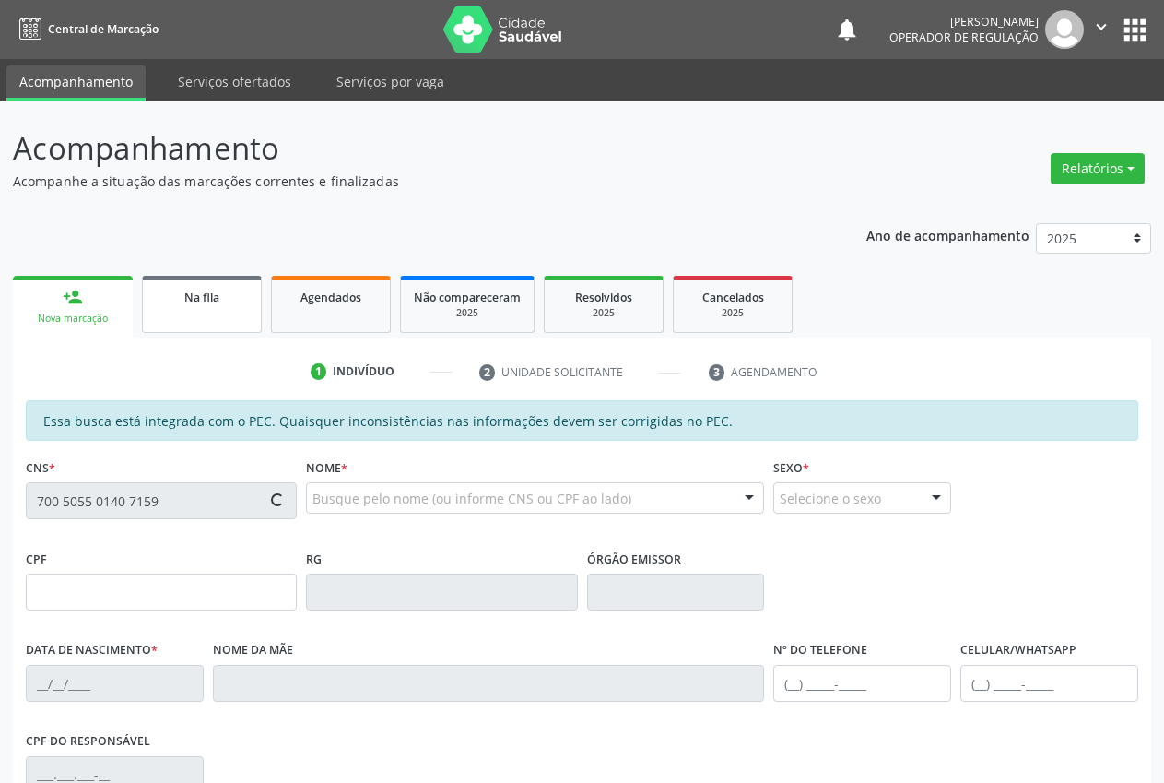
type input "(87) 98873-9020"
type input "S/N"
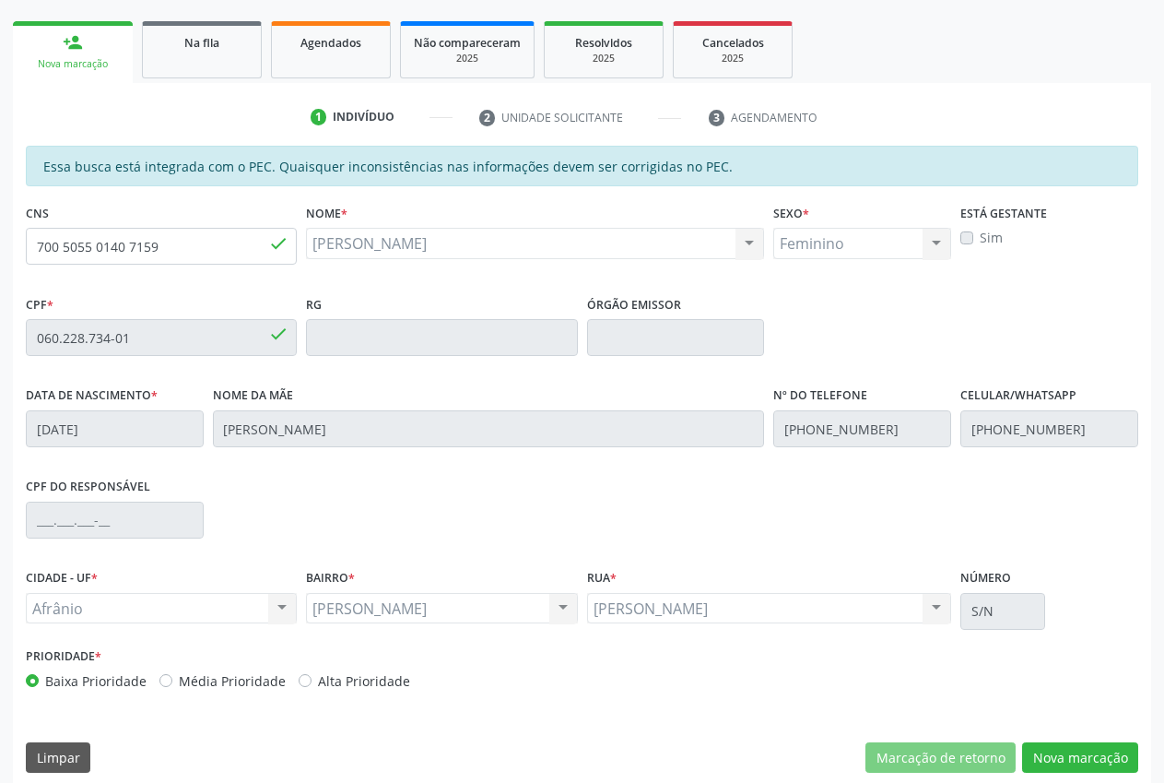
scroll to position [270, 0]
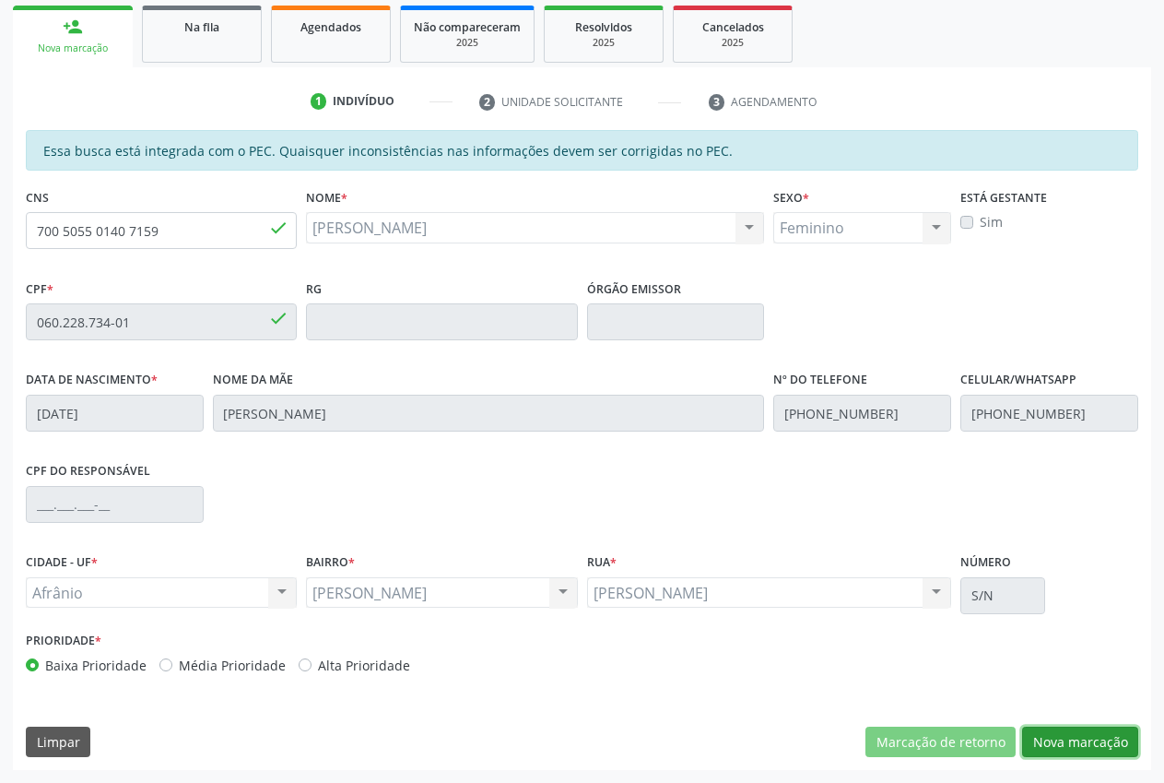
click at [1120, 748] on button "Nova marcação" at bounding box center [1080, 741] width 116 height 31
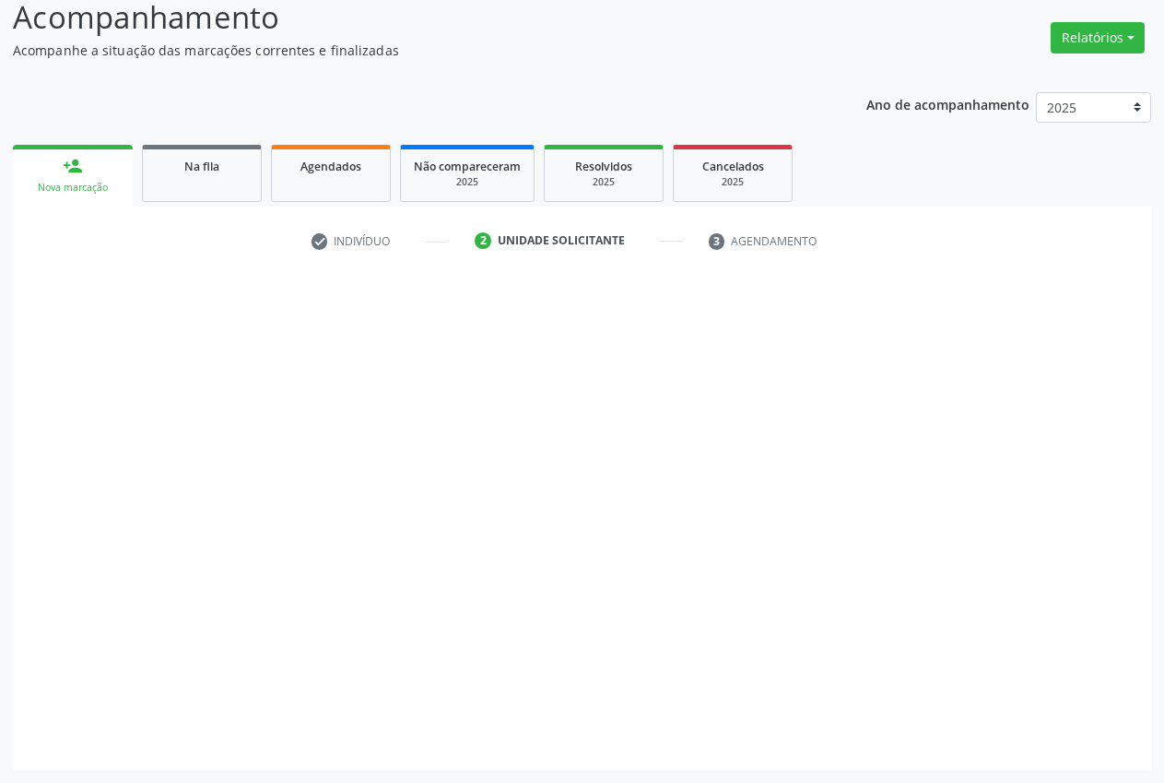
scroll to position [131, 0]
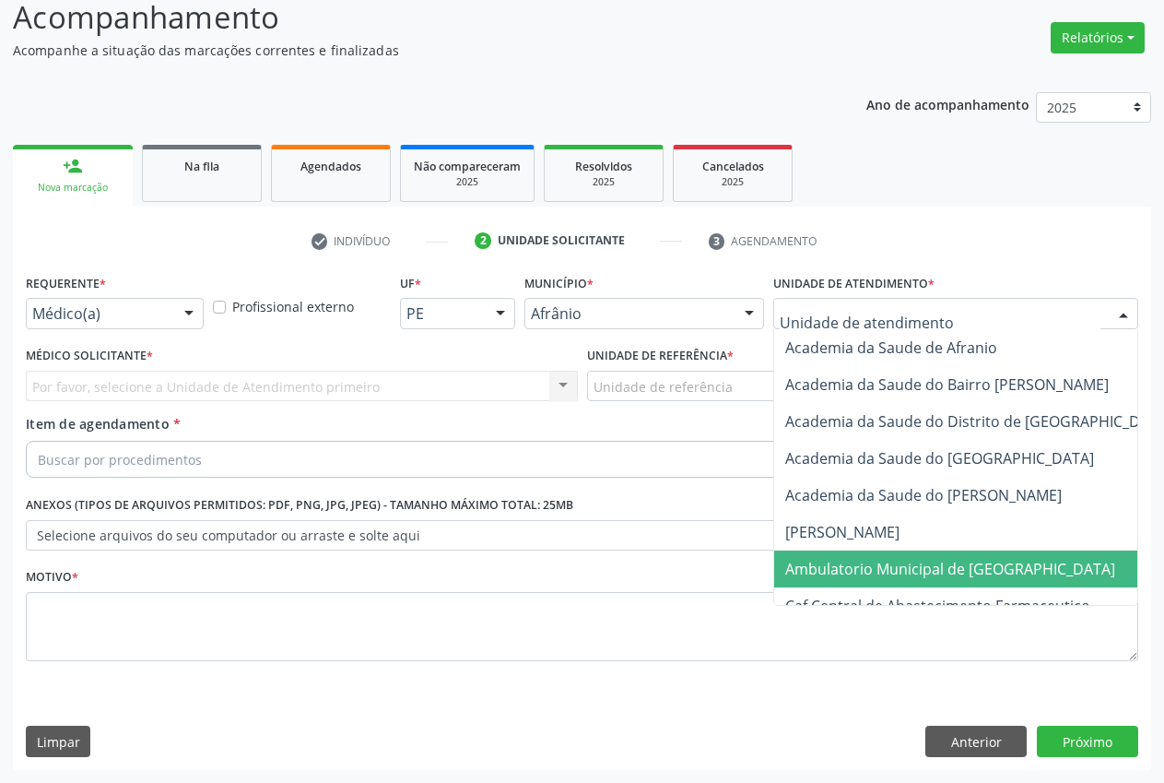
click at [925, 581] on span "Ambulatorio Municipal de [GEOGRAPHIC_DATA]" at bounding box center [999, 568] width 450 height 37
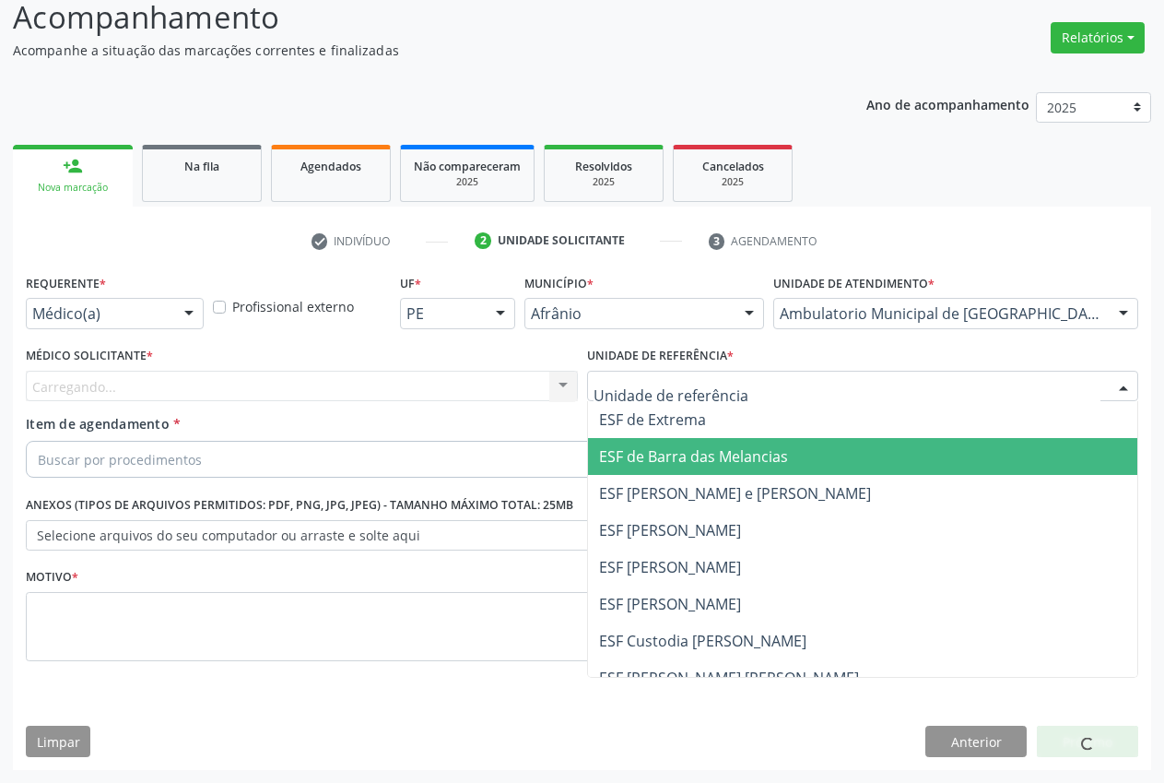
click at [709, 448] on span "ESF de Barra das Melancias" at bounding box center [693, 456] width 189 height 20
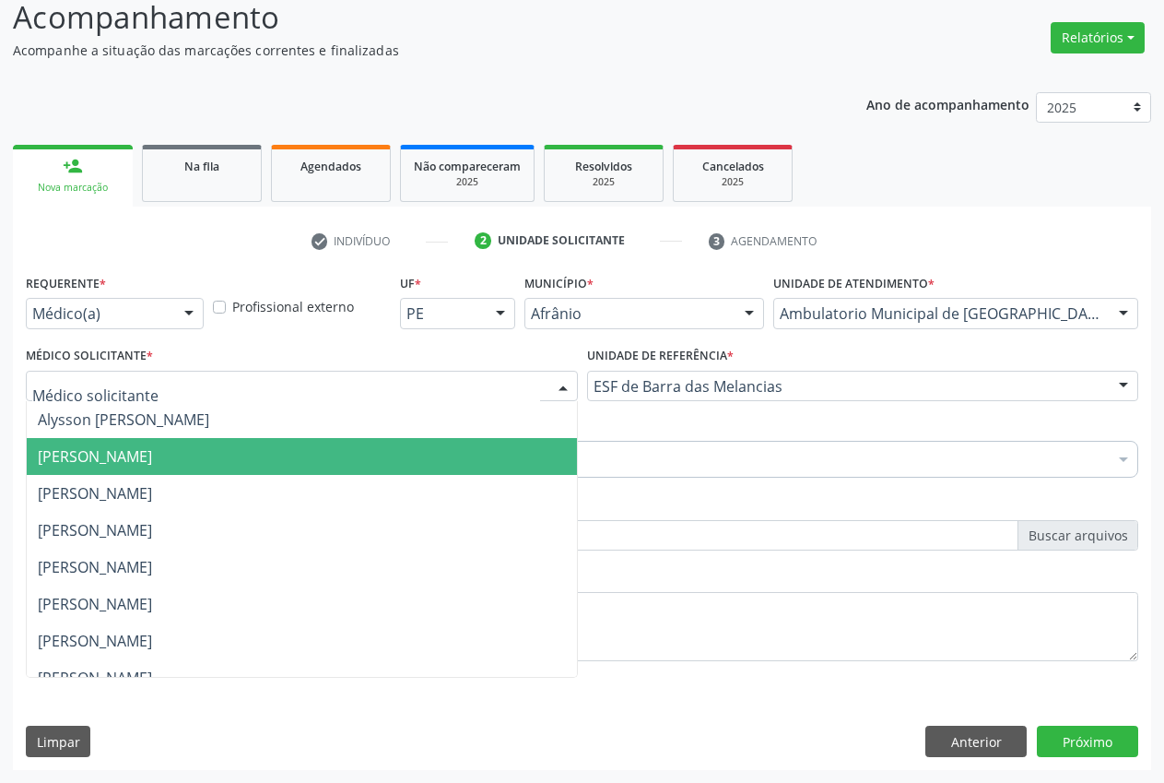
click at [112, 451] on span "[PERSON_NAME]" at bounding box center [95, 456] width 114 height 20
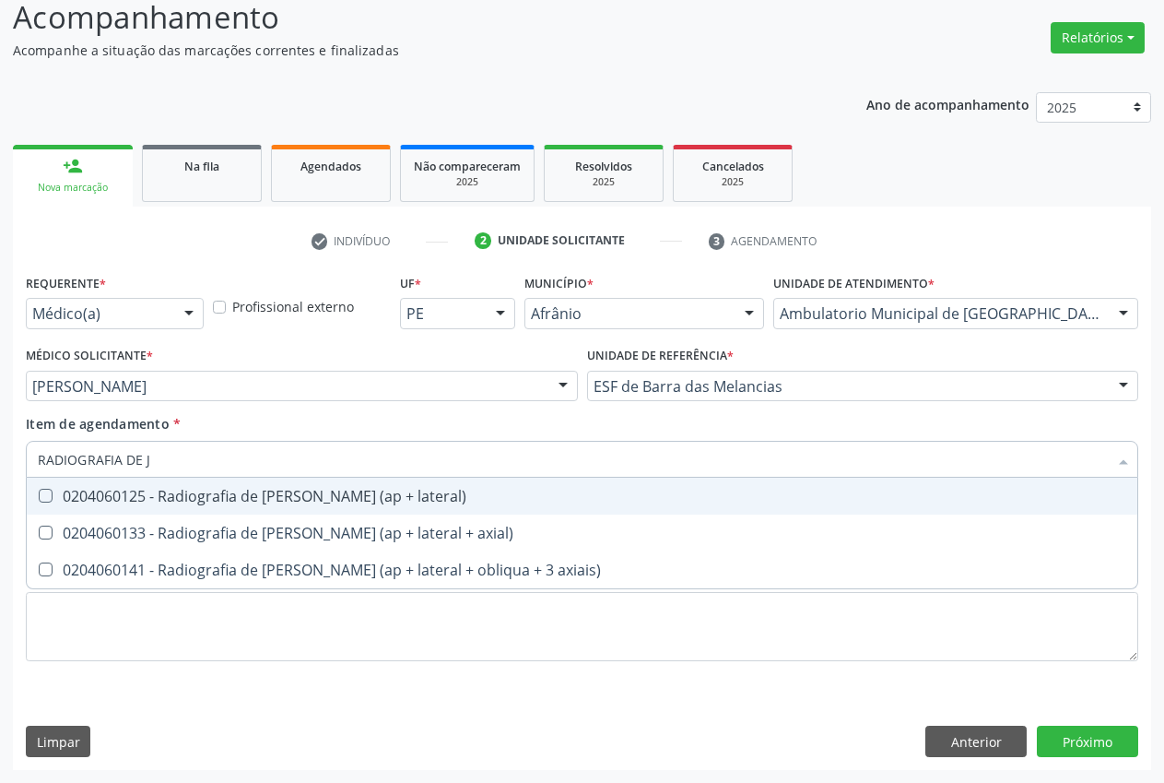
type input "RADIOGRAFIA DE JO"
click at [95, 501] on div "0204060125 - Radiografia de [PERSON_NAME] (ap + lateral)" at bounding box center [582, 496] width 1089 height 15
checkbox lateral\) "true"
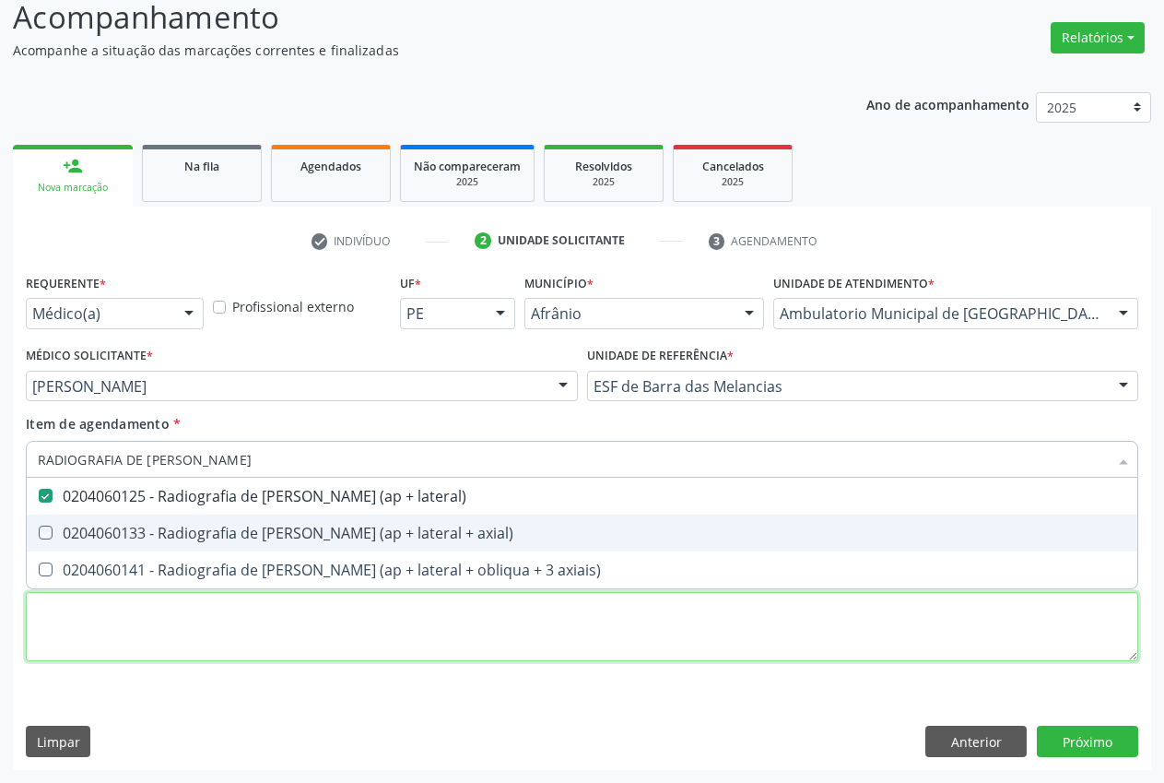
click at [80, 612] on div "Requerente * Médico(a) Médico(a) Enfermeiro(a) Paciente Nenhum resultado encont…" at bounding box center [582, 478] width 1113 height 418
type textarea "."
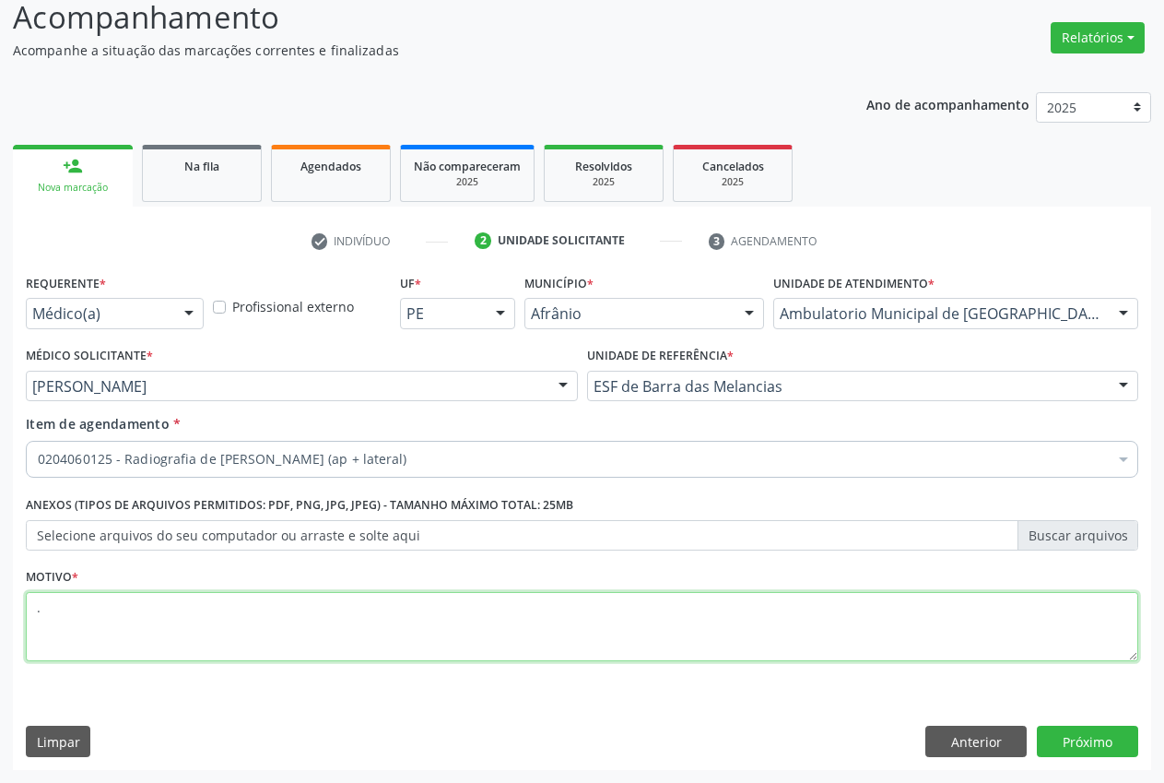
checkbox lateral\) "true"
type textarea "."
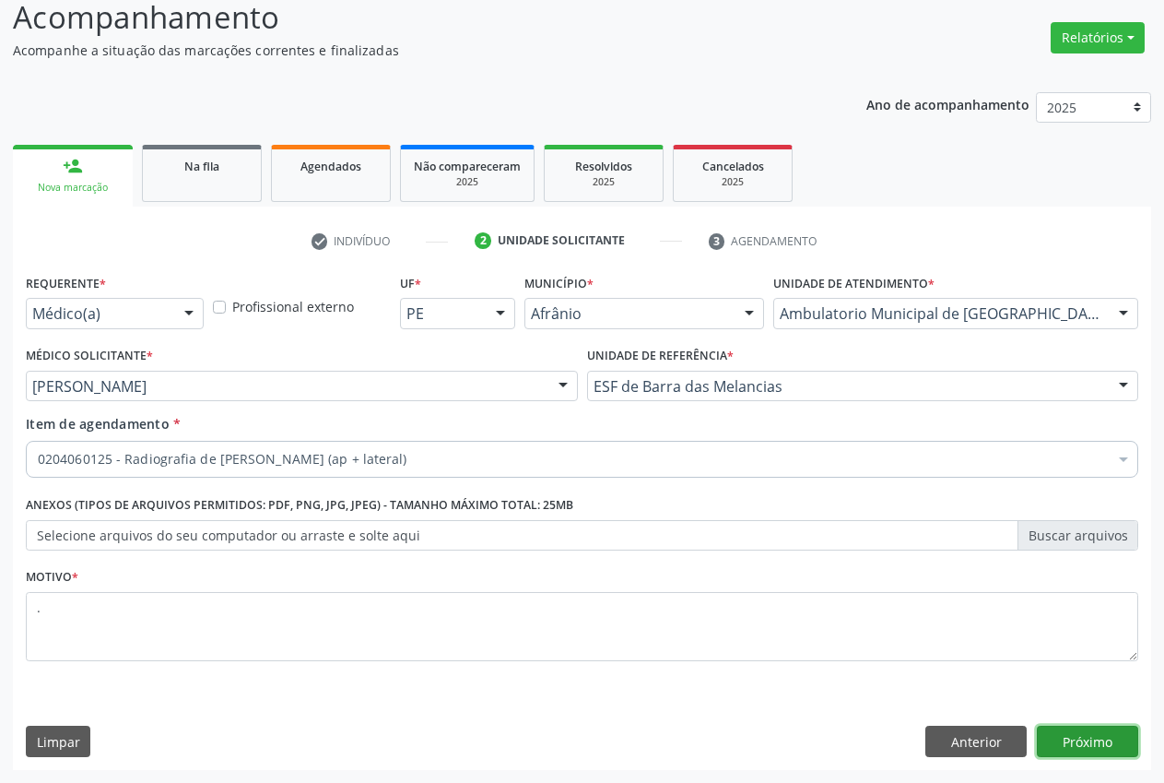
click at [1111, 741] on button "Próximo" at bounding box center [1087, 740] width 101 height 31
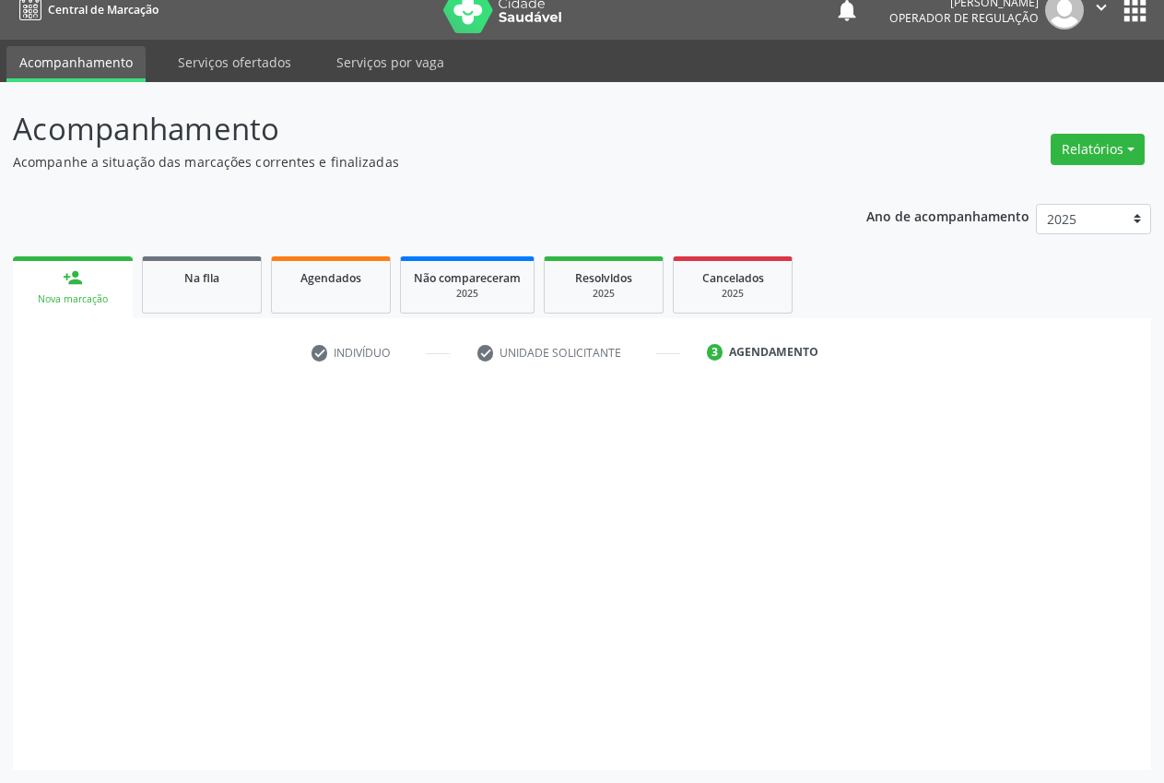
scroll to position [19, 0]
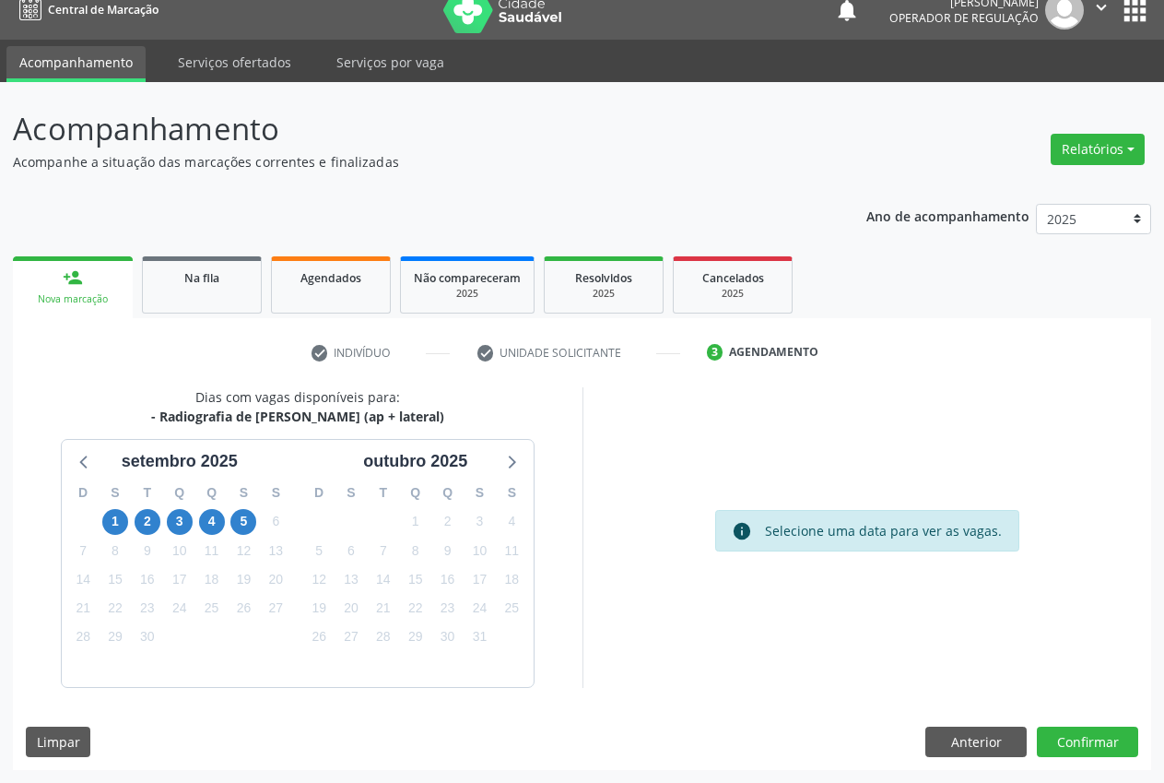
click at [70, 465] on div "setembro 2025 D S T Q Q S S 31 1 2 3 4 5 6 7 8 9 10 11 12 13 14 15 16 17 18 19 …" at bounding box center [298, 563] width 472 height 246
click at [80, 464] on icon at bounding box center [85, 461] width 24 height 24
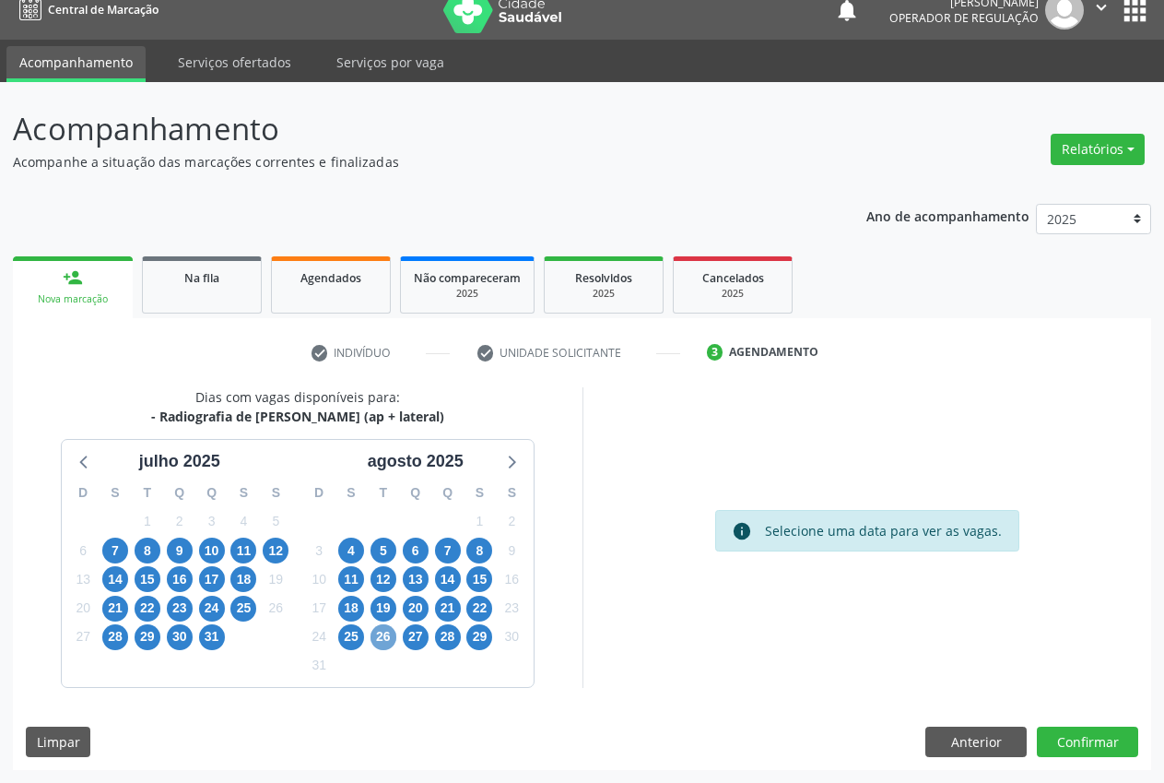
click at [390, 642] on span "26" at bounding box center [384, 637] width 26 height 26
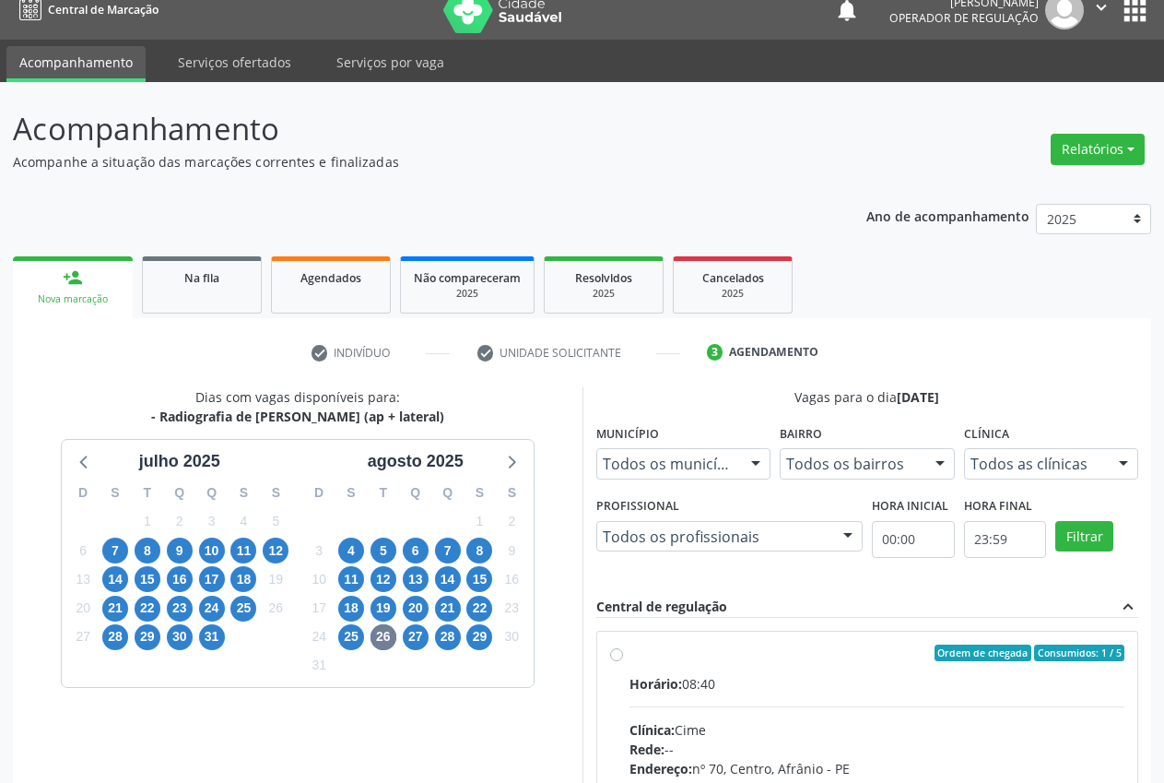
click at [630, 656] on label "Ordem de chegada Consumidos: 1 / 5 Horário: 08:40 Clínica: Cime Rede: -- Endere…" at bounding box center [878, 785] width 496 height 283
click at [617, 656] on input "Ordem de chegada Consumidos: 1 / 5 Horário: 08:40 Clínica: Cime Rede: -- Endere…" at bounding box center [616, 652] width 13 height 17
radio input "true"
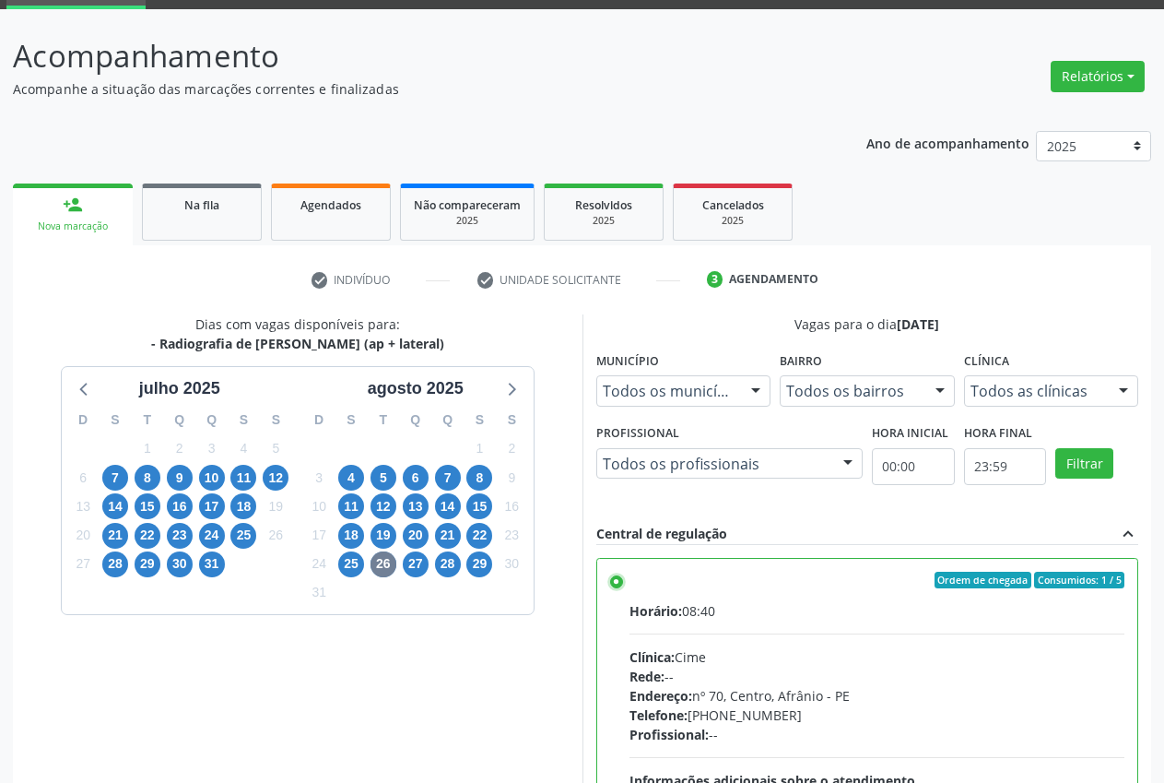
scroll to position [319, 0]
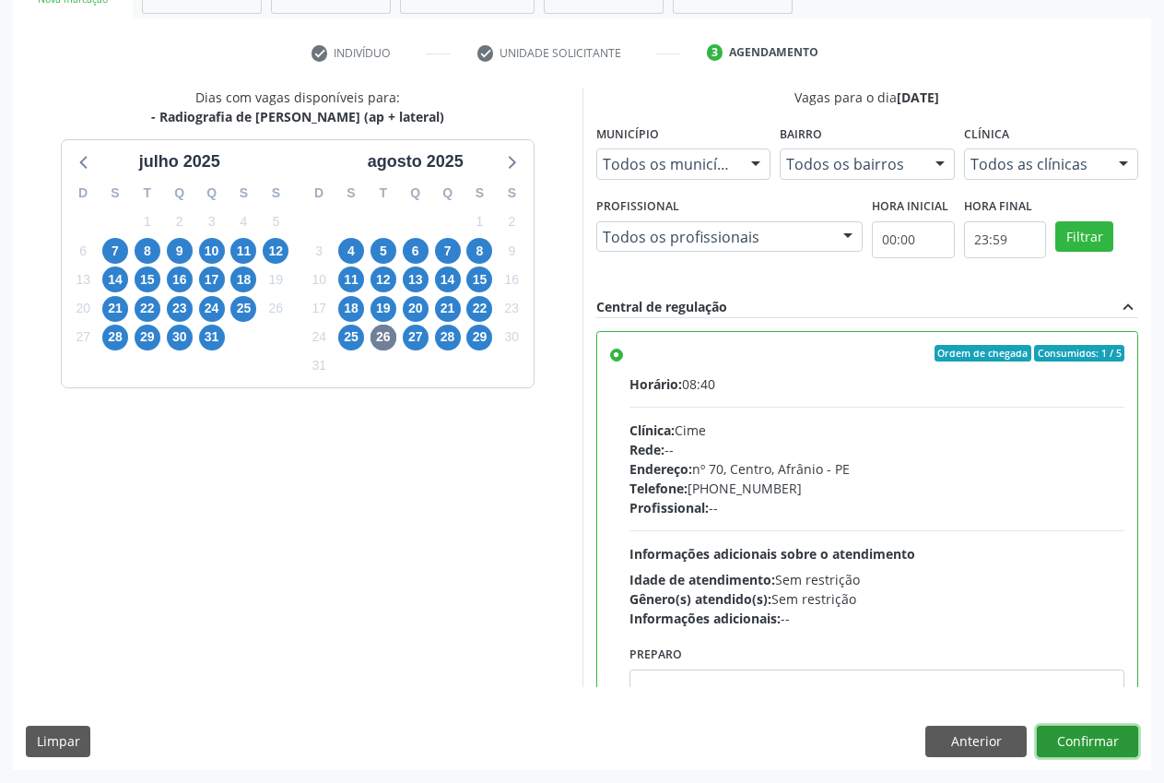
click at [1125, 744] on button "Confirmar" at bounding box center [1087, 740] width 101 height 31
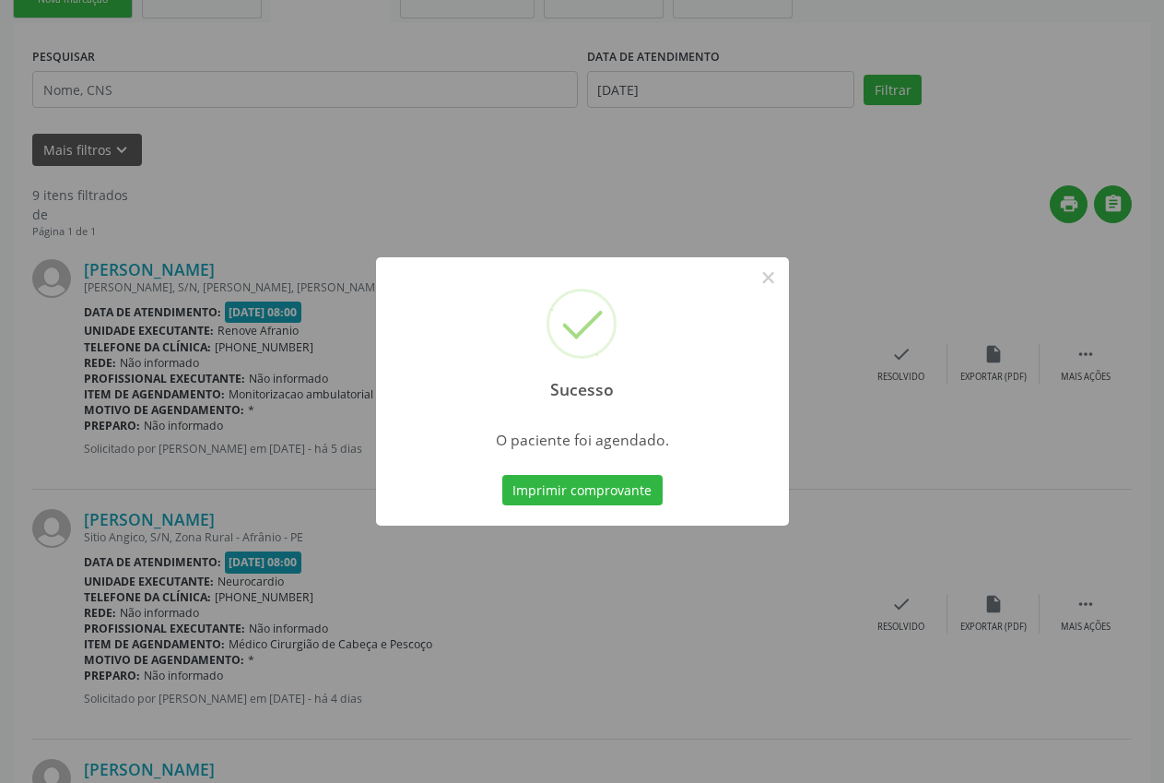
scroll to position [0, 0]
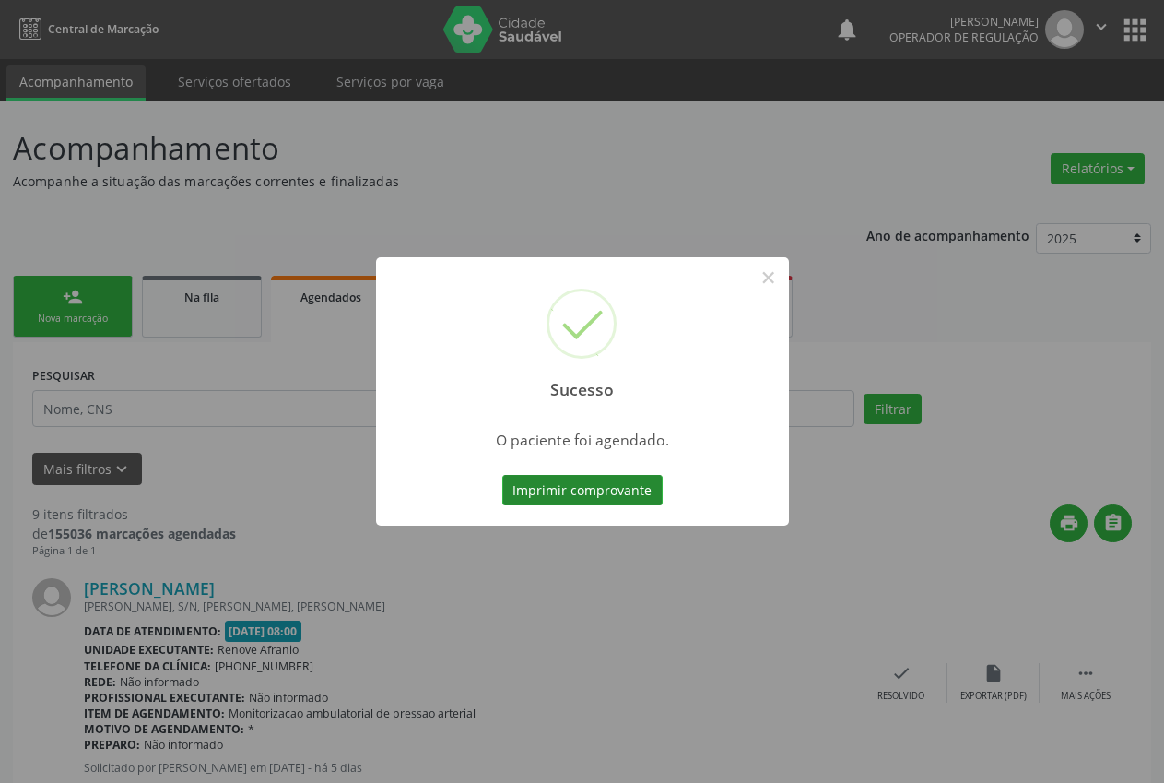
click at [558, 493] on button "Imprimir comprovante" at bounding box center [582, 490] width 160 height 31
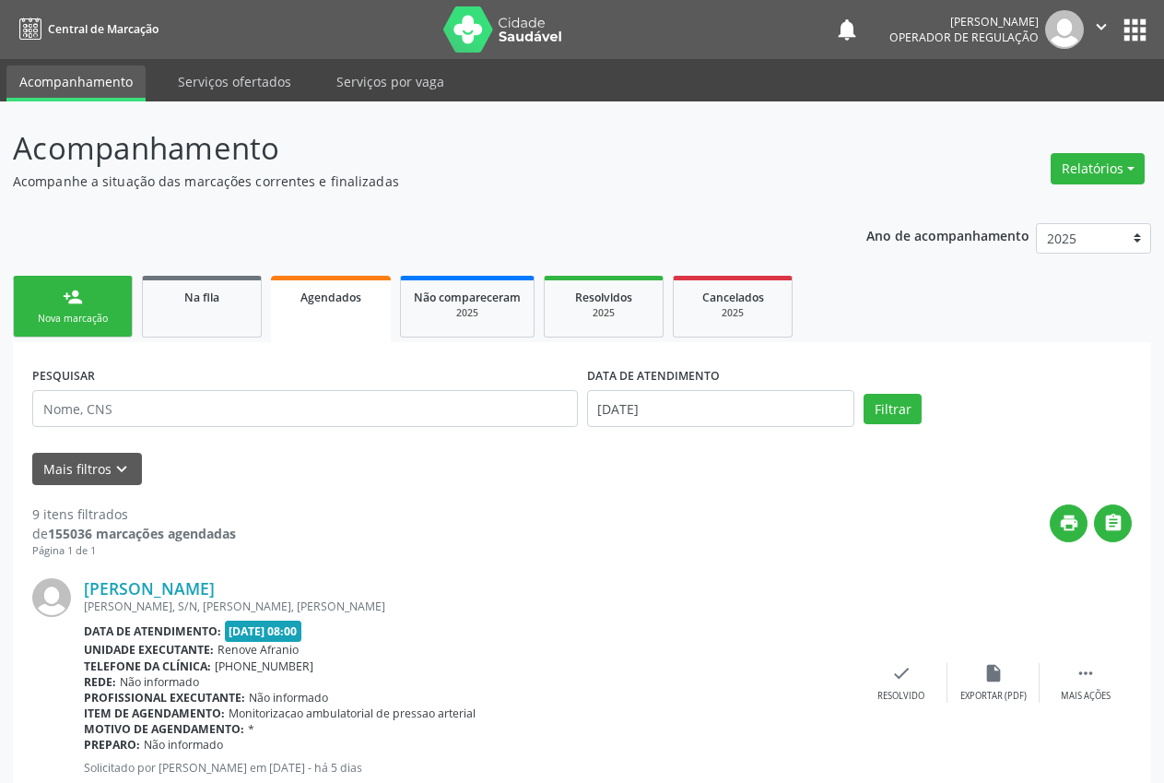
click at [92, 318] on div "Nova marcação" at bounding box center [73, 319] width 92 height 14
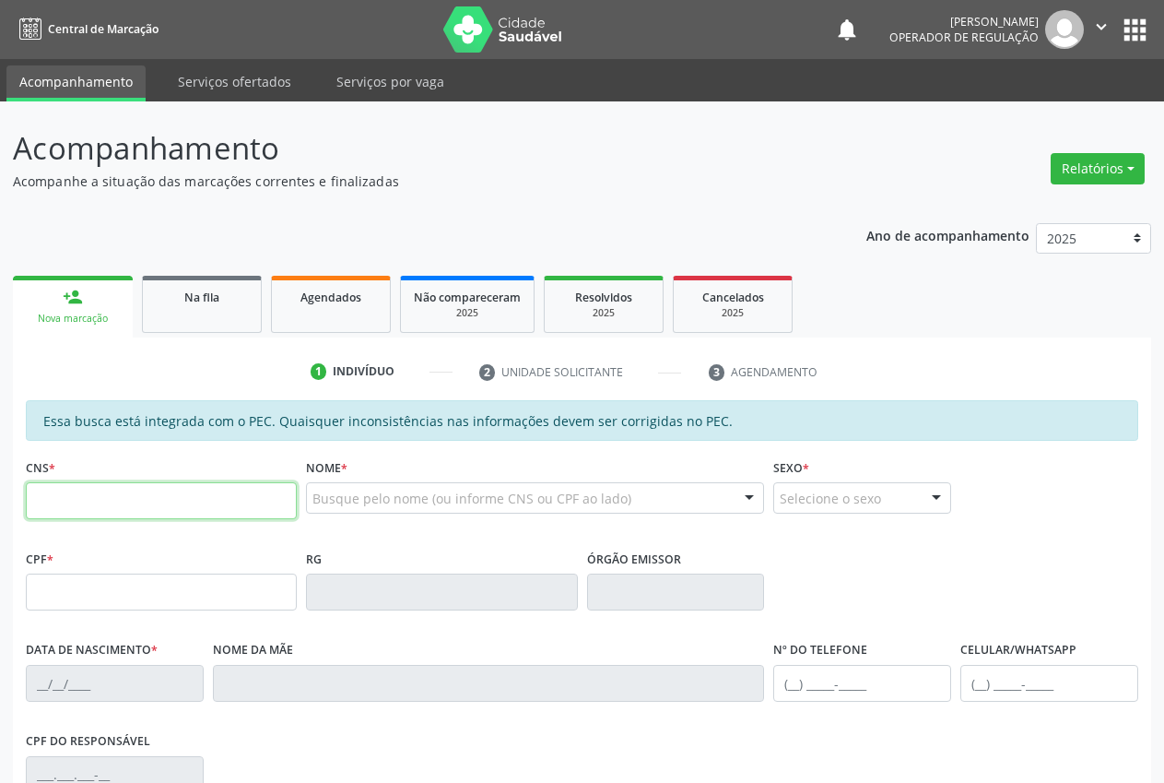
click at [115, 497] on input "text" at bounding box center [161, 500] width 271 height 37
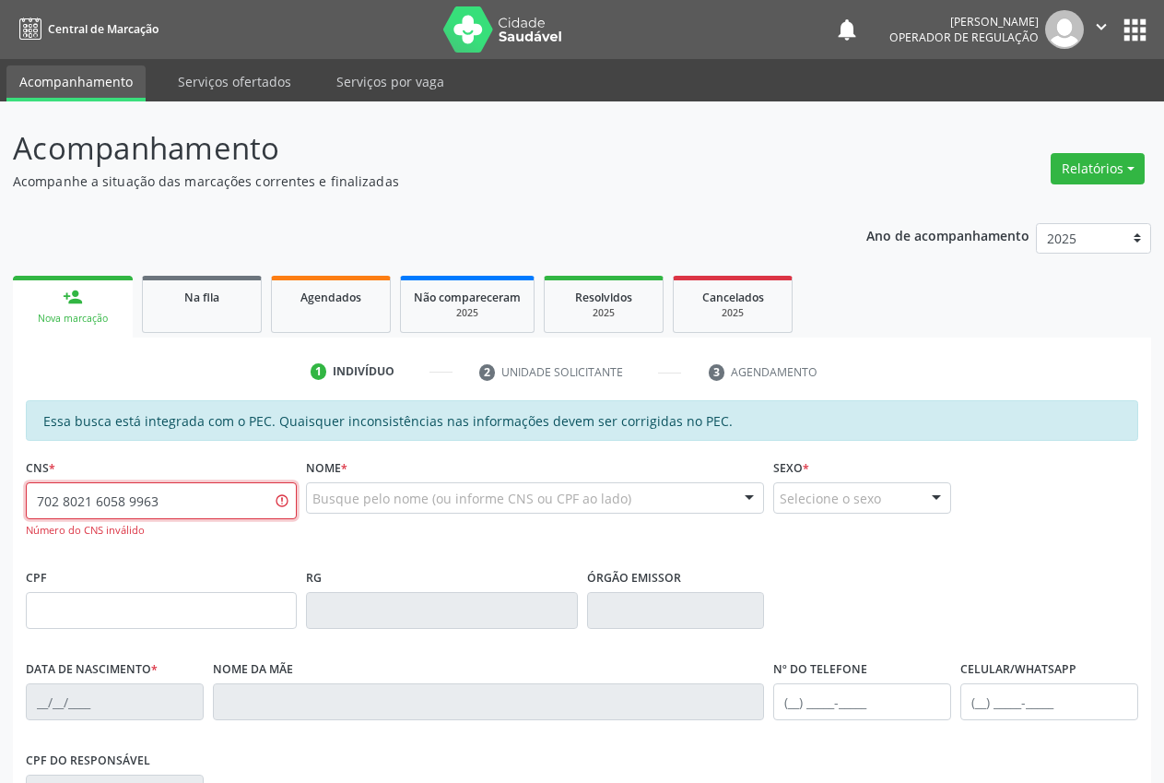
click at [80, 499] on input "702 8021 6058 9963" at bounding box center [161, 500] width 271 height 37
drag, startPoint x: 76, startPoint y: 501, endPoint x: 109, endPoint y: 504, distance: 33.4
click at [79, 501] on input "702 8016 0589 963" at bounding box center [161, 500] width 271 height 37
type input "702 8031 6058 9963"
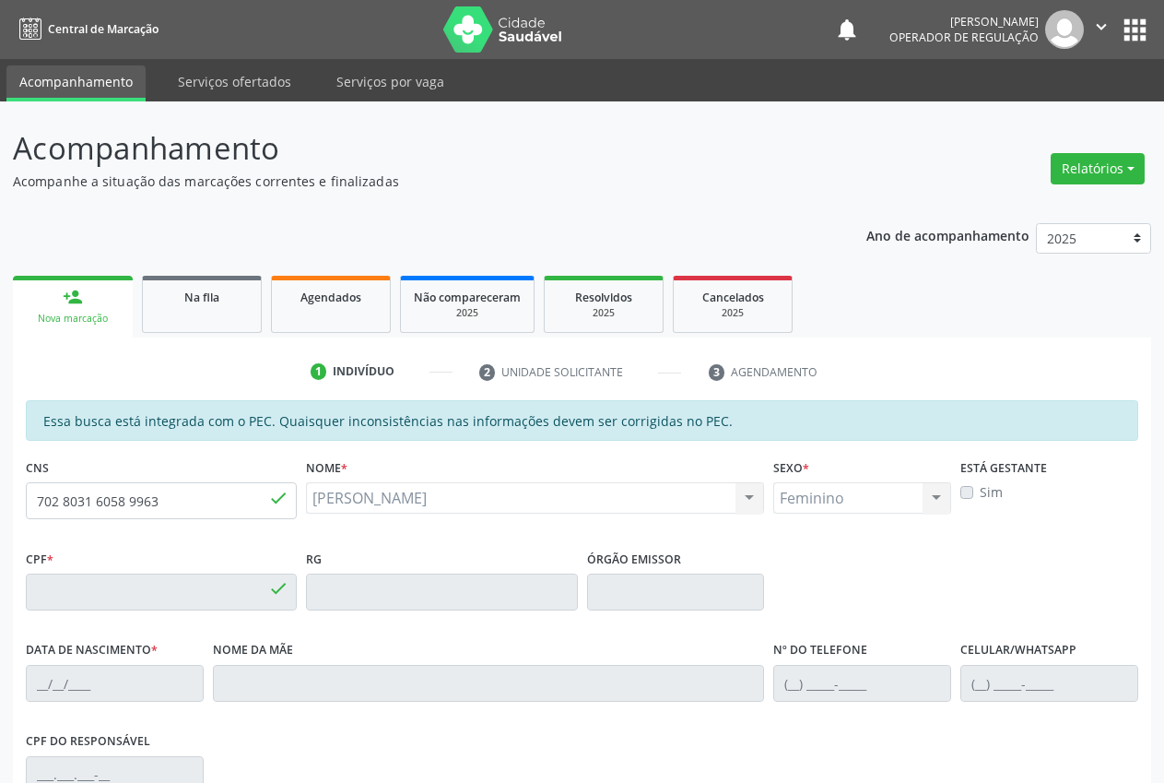
type input "028.639.324-70"
type input "25/04/1956"
type input "Constância Nunes Coelho"
type input "(87) 98875-9475"
type input "S/N"
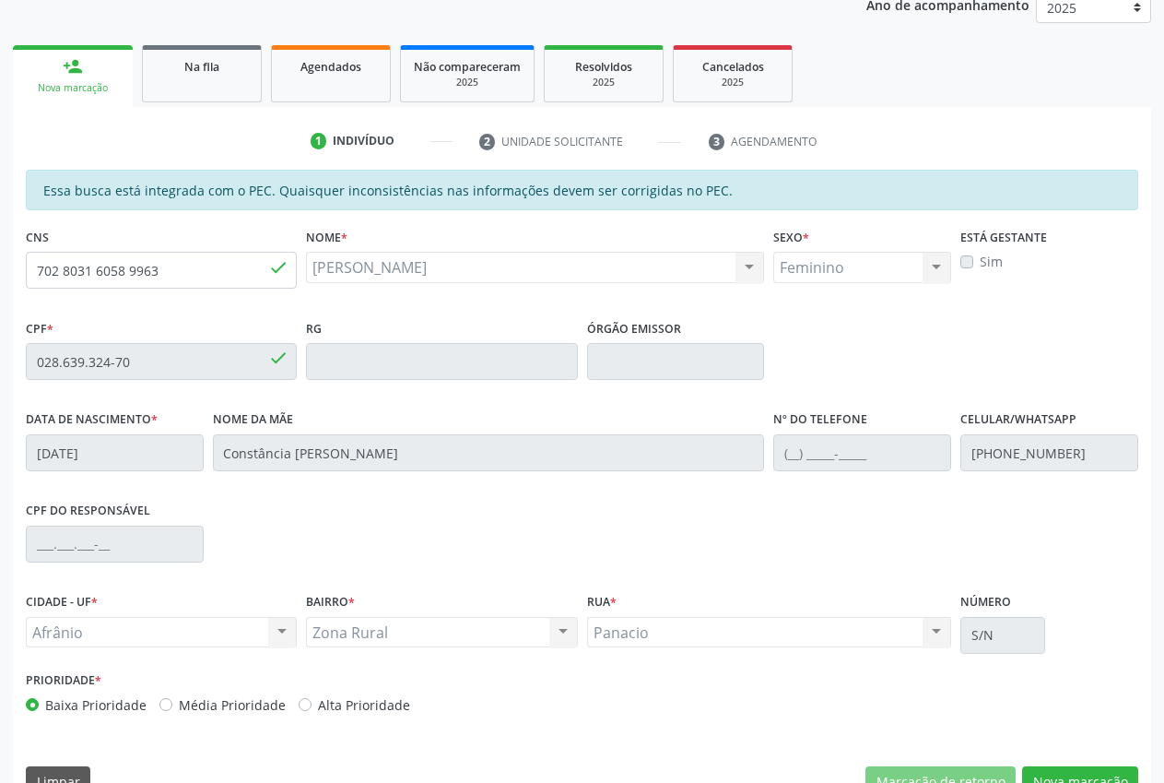
scroll to position [270, 0]
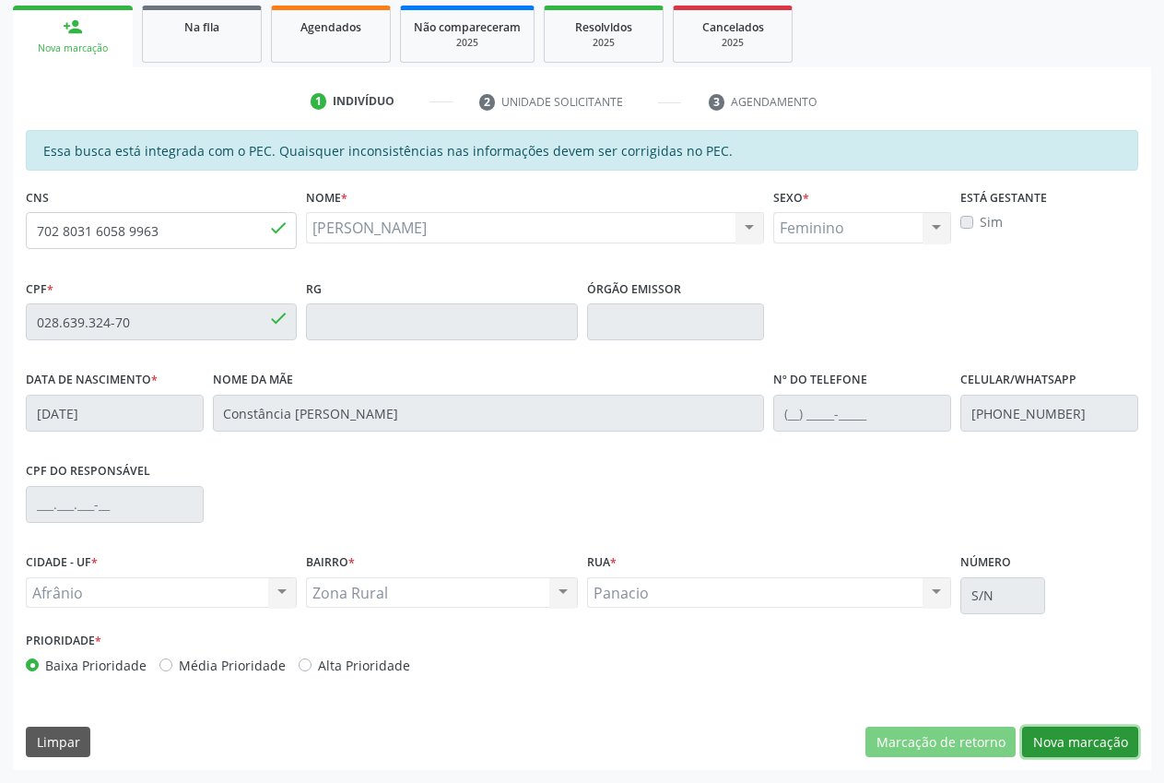
click at [1117, 749] on button "Nova marcação" at bounding box center [1080, 741] width 116 height 31
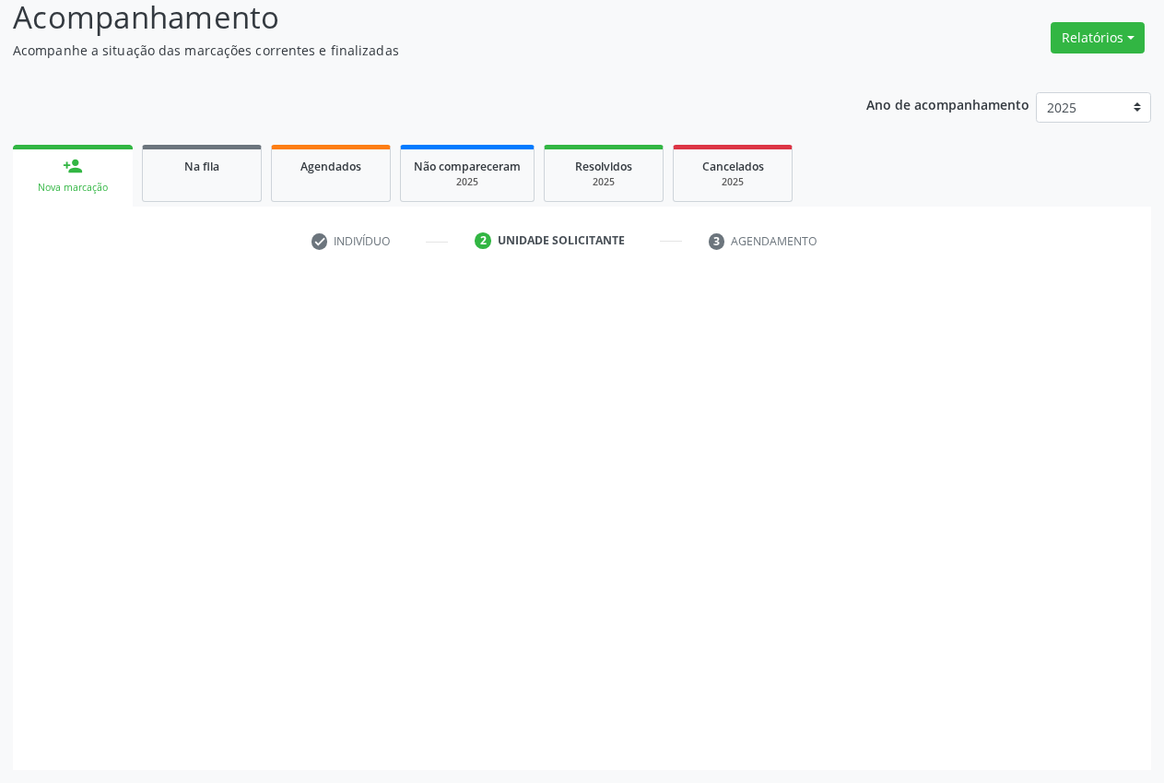
scroll to position [131, 0]
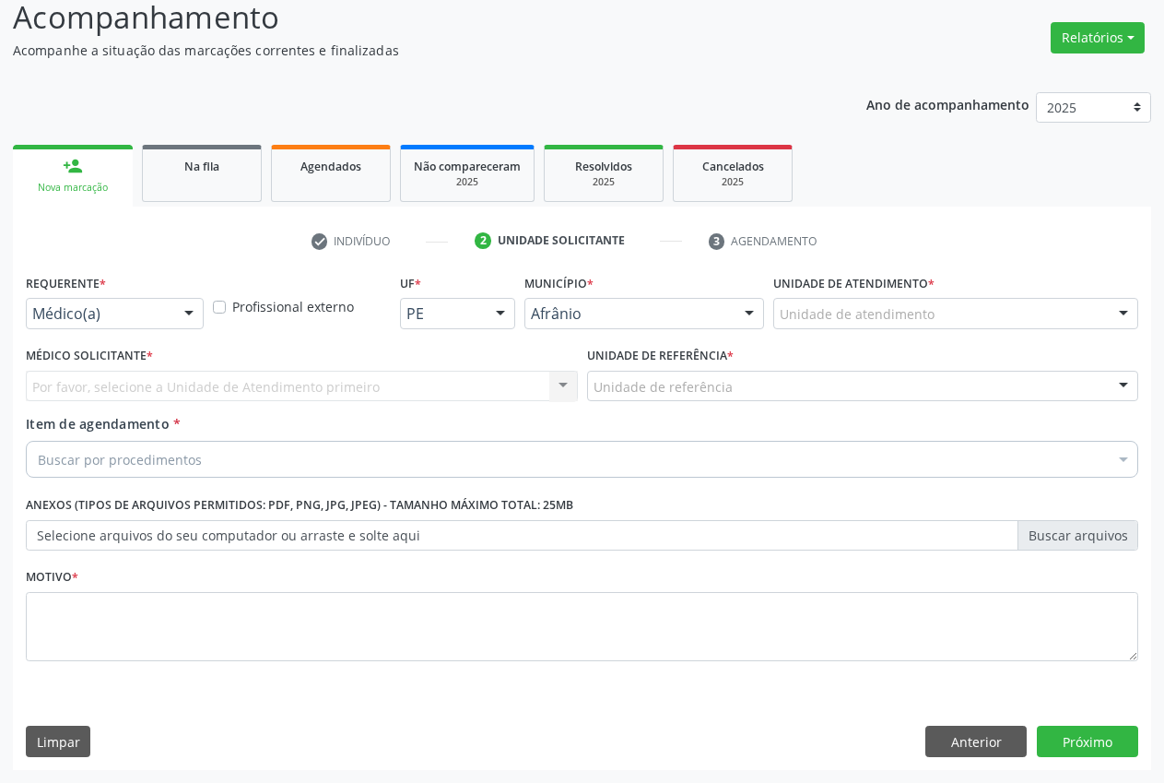
click at [988, 318] on div "Unidade de atendimento" at bounding box center [955, 313] width 365 height 31
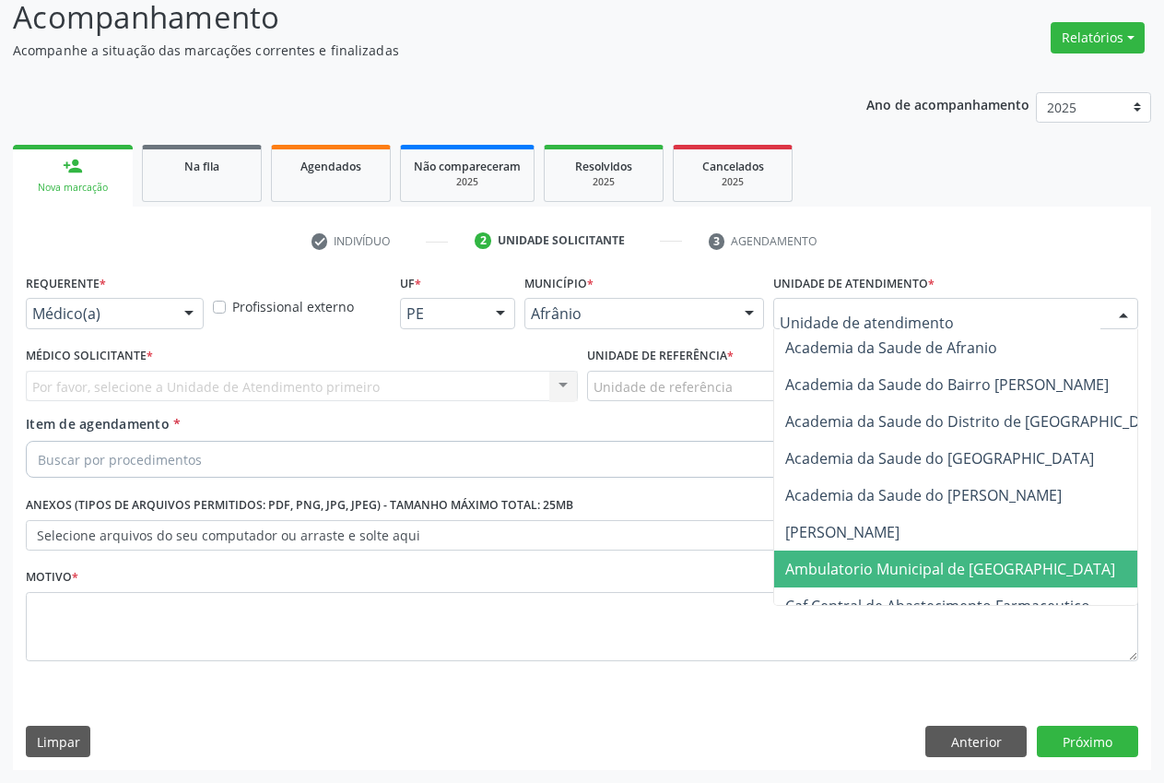
click at [979, 573] on span "Ambulatorio Municipal de [GEOGRAPHIC_DATA]" at bounding box center [950, 569] width 330 height 20
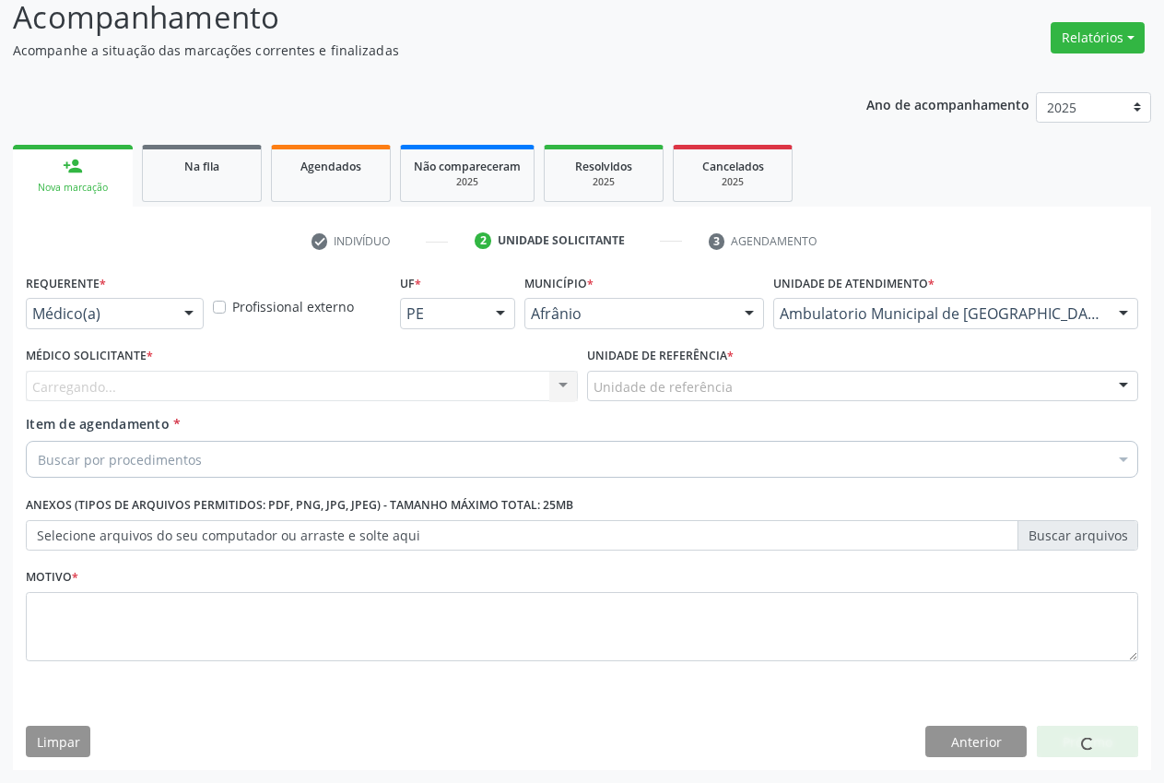
click at [745, 395] on div "Unidade de referência" at bounding box center [863, 386] width 552 height 31
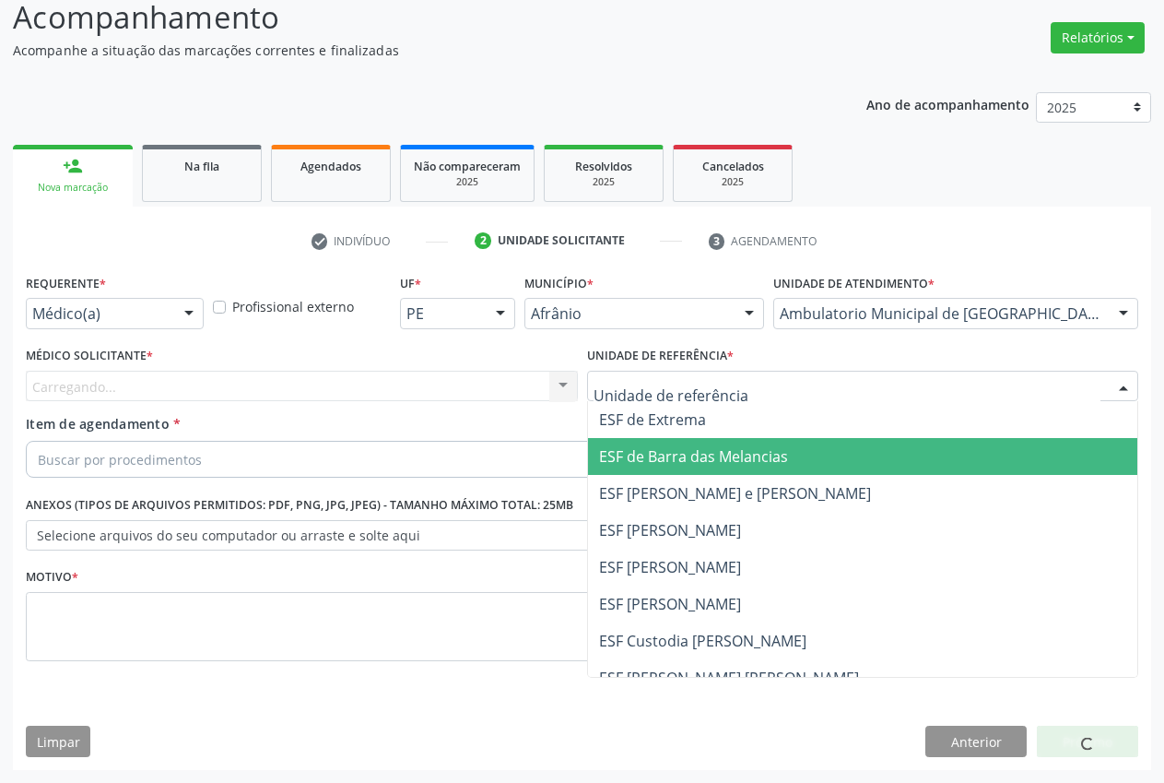
click at [741, 464] on span "ESF de Barra das Melancias" at bounding box center [693, 456] width 189 height 20
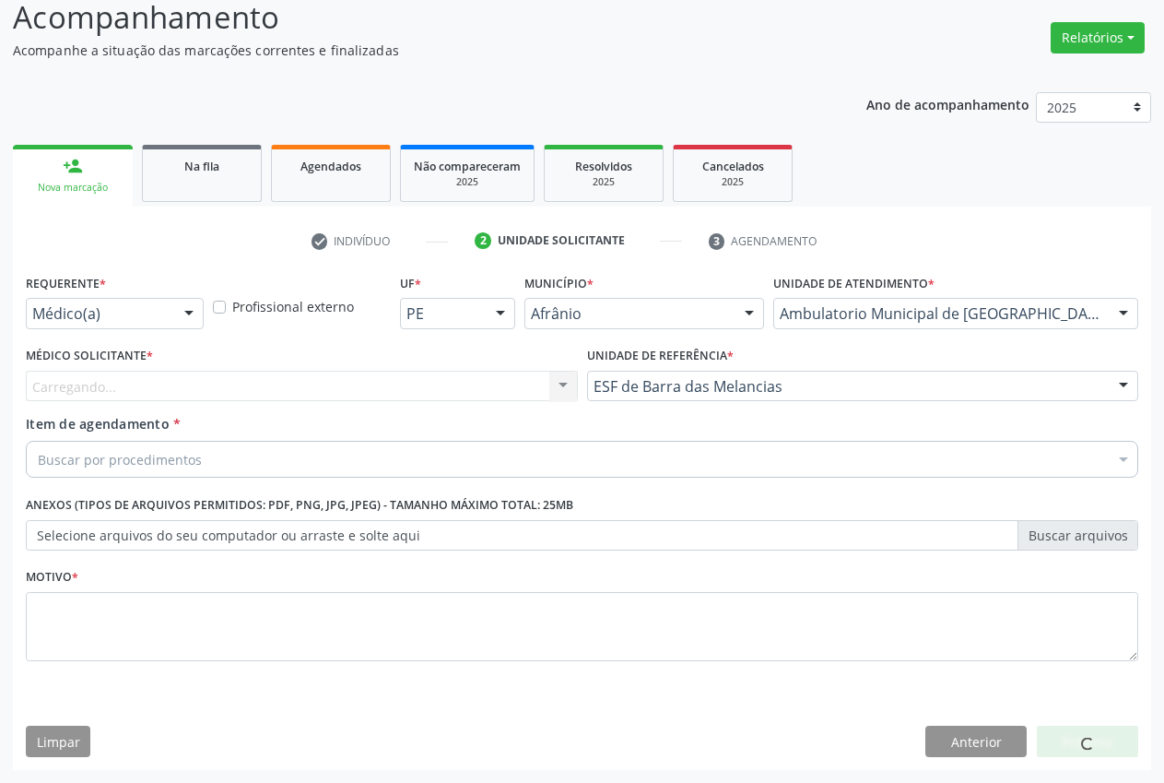
click at [236, 383] on div "Carregando... Nenhum resultado encontrado para: " " Não há nenhuma opção para s…" at bounding box center [302, 386] width 552 height 31
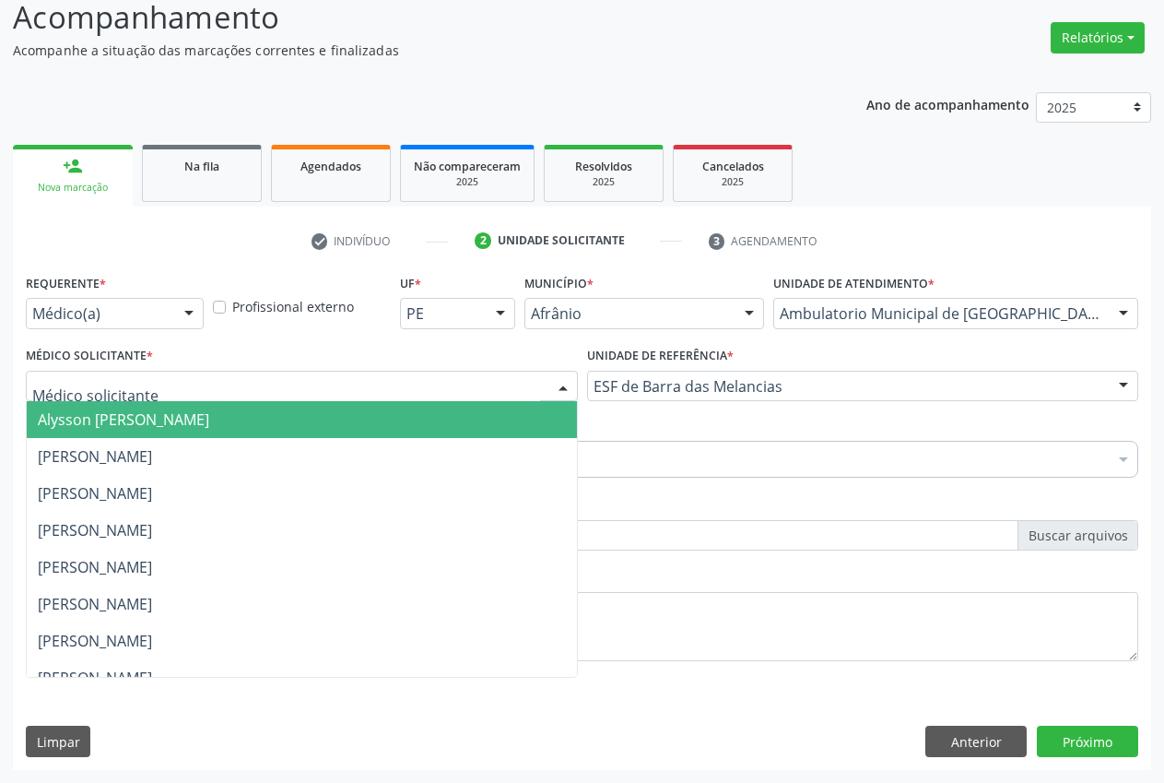
click at [191, 389] on div at bounding box center [302, 386] width 552 height 31
click at [197, 439] on span "[PERSON_NAME]" at bounding box center [302, 456] width 550 height 37
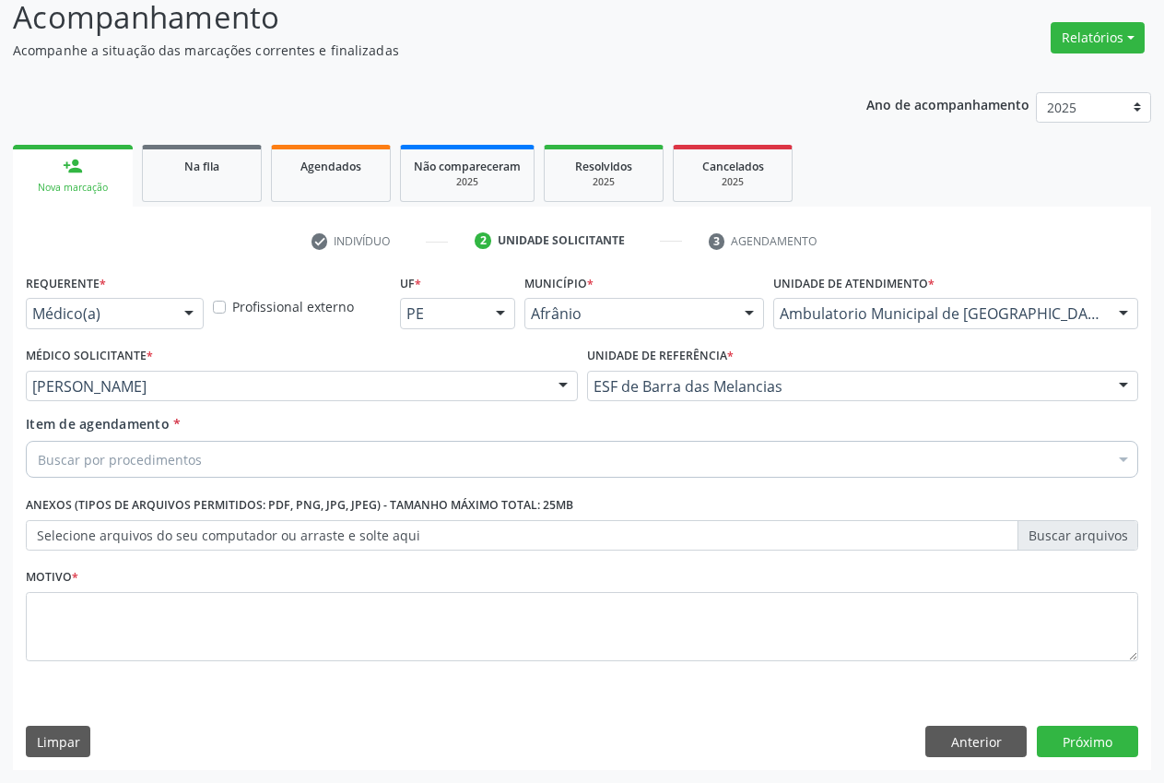
drag, startPoint x: 192, startPoint y: 448, endPoint x: 185, endPoint y: 475, distance: 27.5
click at [193, 448] on div "Buscar por procedimentos" at bounding box center [582, 459] width 1113 height 37
click at [38, 459] on input "Item de agendamento *" at bounding box center [38, 459] width 0 height 37
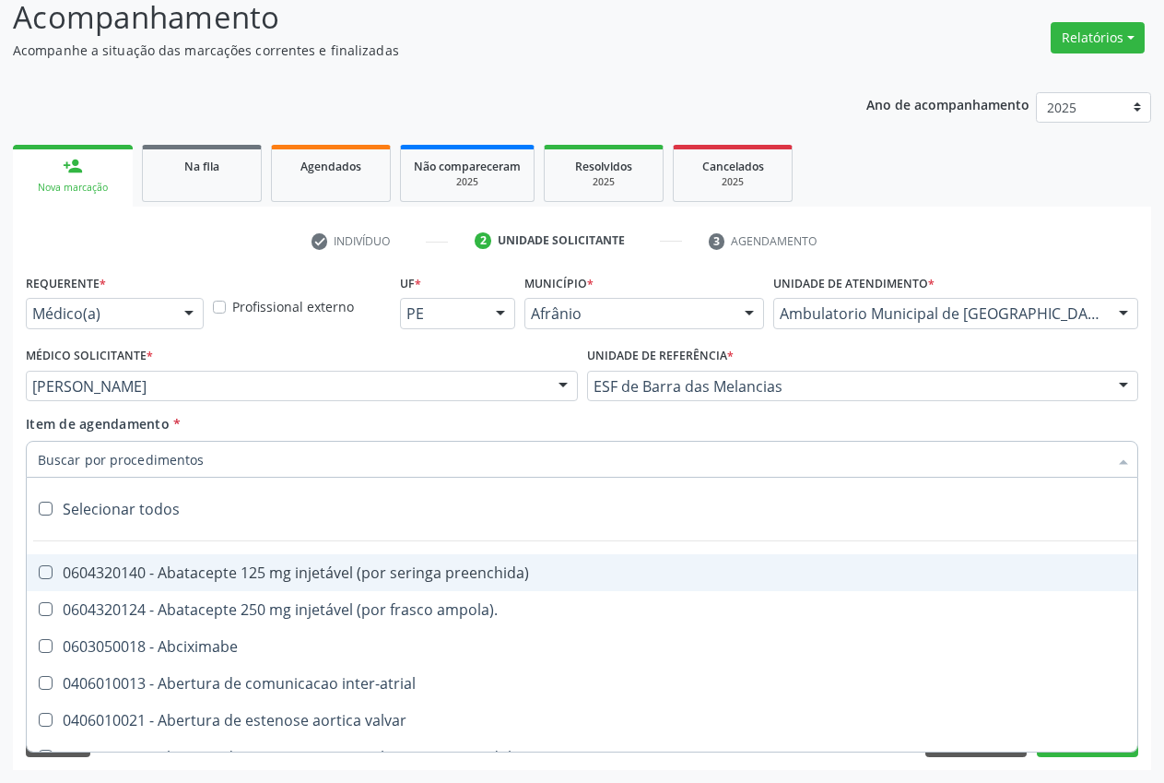
click at [188, 469] on input "Item de agendamento *" at bounding box center [573, 459] width 1070 height 37
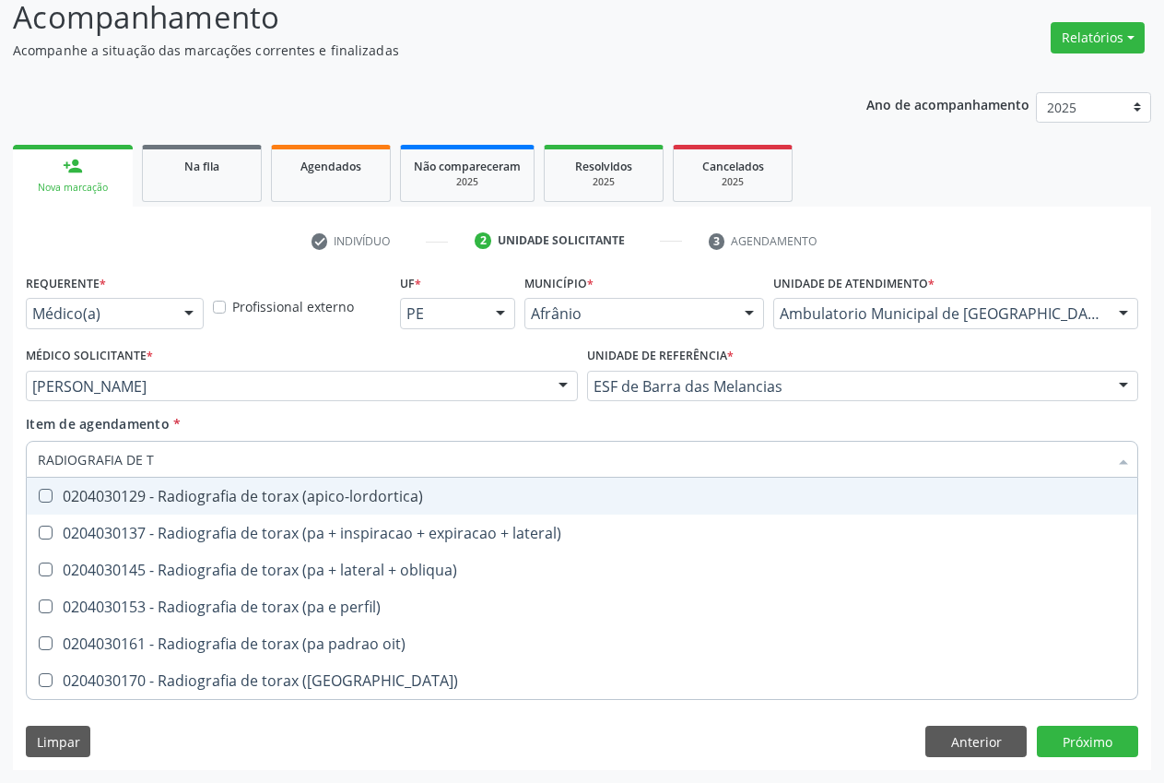
type input "RADIOGRAFIA DE TO"
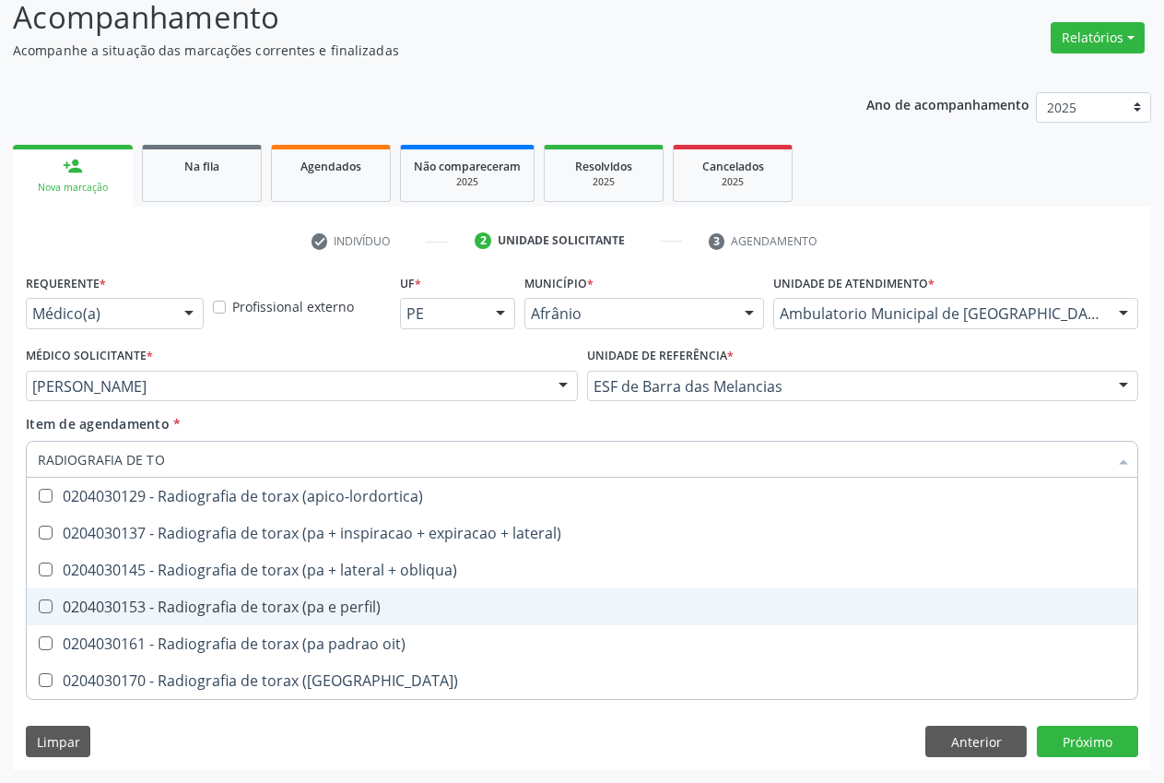
click at [339, 609] on div "0204030153 - Radiografia de torax (pa e perfil)" at bounding box center [582, 606] width 1089 height 15
checkbox perfil\) "true"
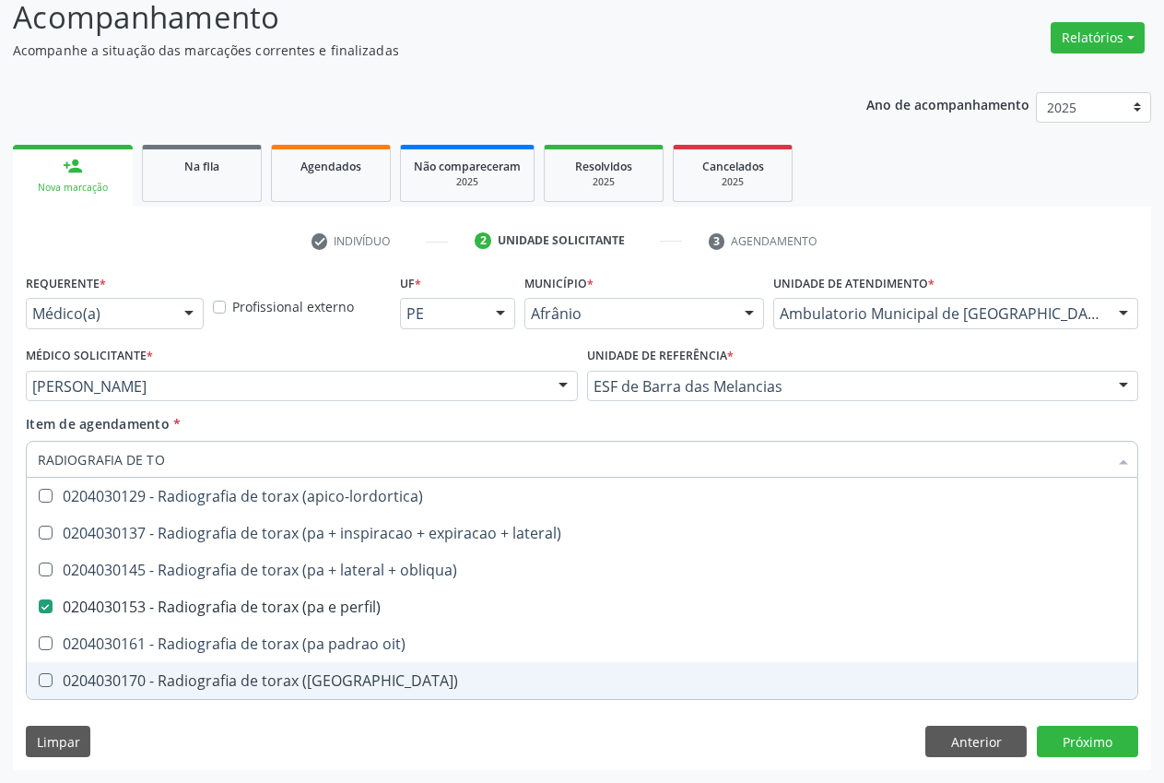
click at [329, 723] on div "Requerente * Médico(a) Médico(a) Enfermeiro(a) Paciente Nenhum resultado encont…" at bounding box center [582, 519] width 1138 height 501
click at [577, 428] on div "Item de agendamento * RADIOGRAFIA DE TO Desfazer seleção 0204030129 - Radiograf…" at bounding box center [582, 443] width 1113 height 58
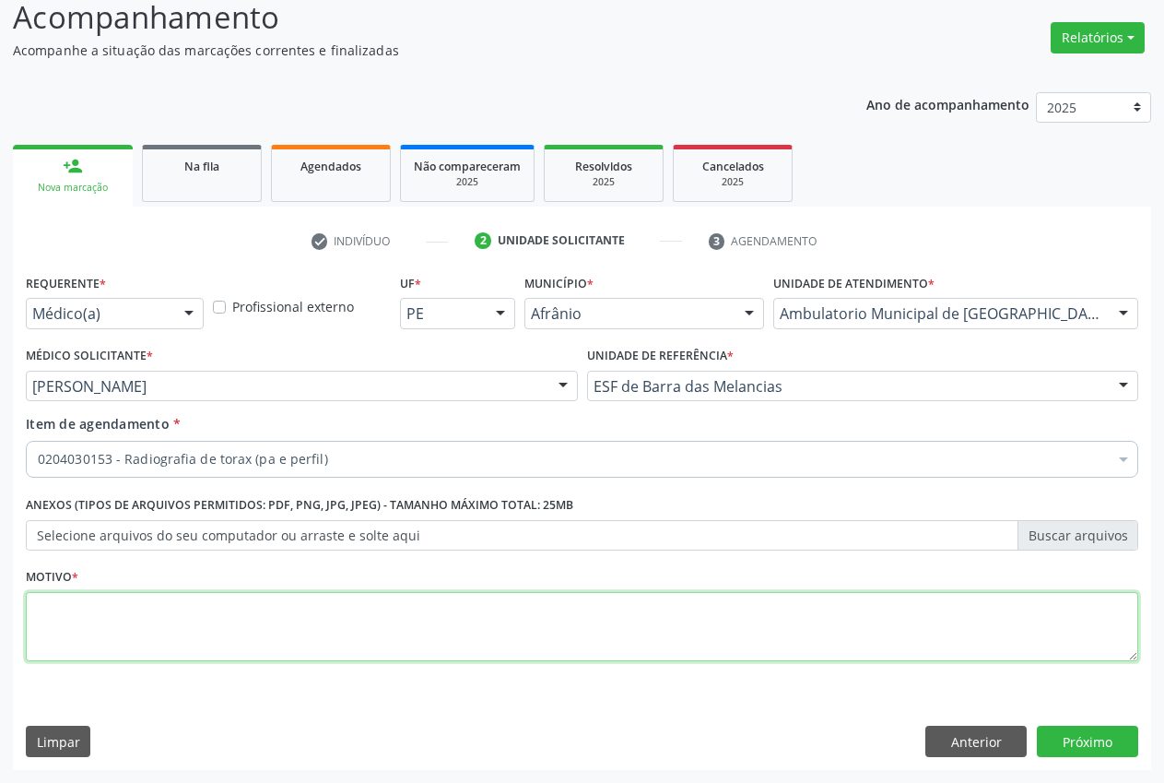
click at [173, 608] on textarea at bounding box center [582, 627] width 1113 height 70
type textarea "."
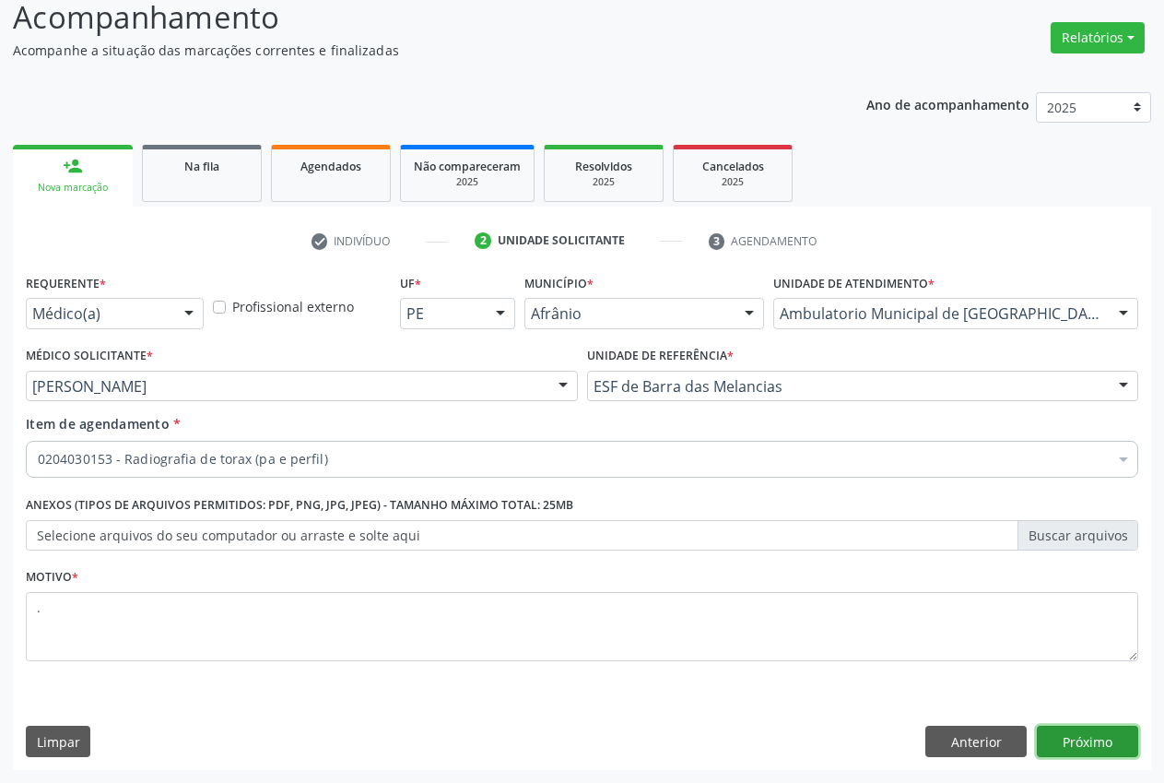
click at [1111, 743] on button "Próximo" at bounding box center [1087, 740] width 101 height 31
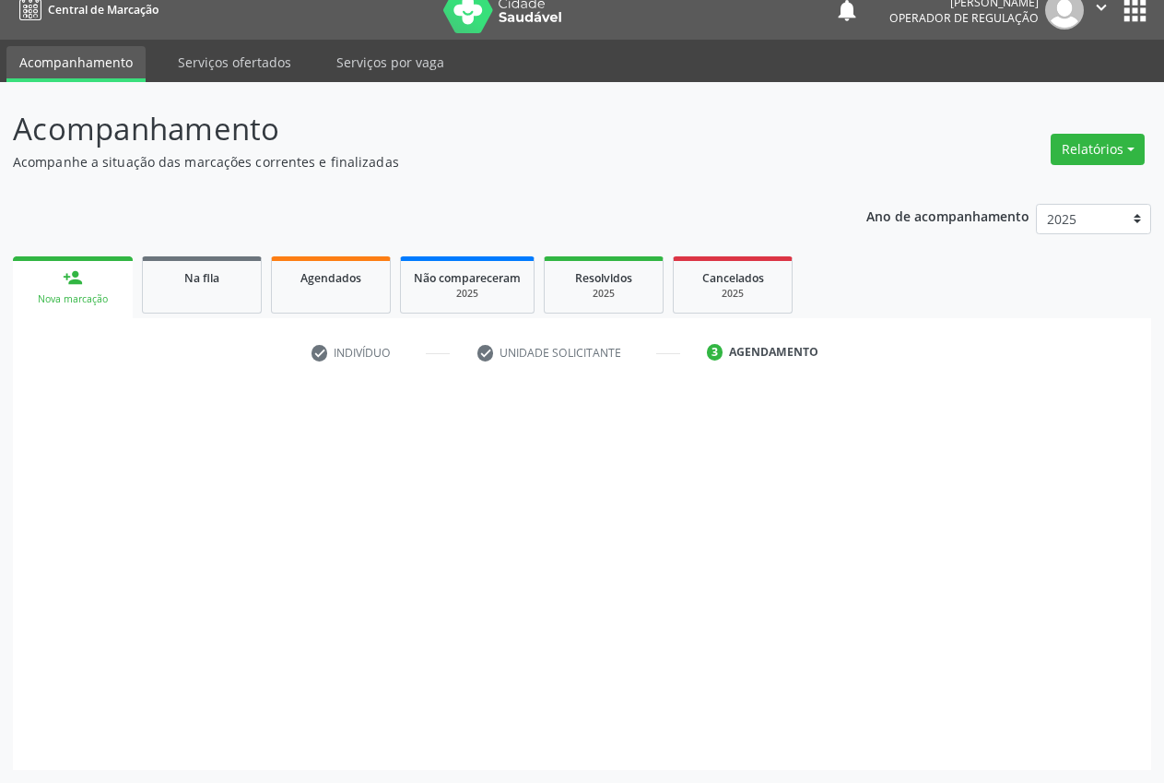
scroll to position [19, 0]
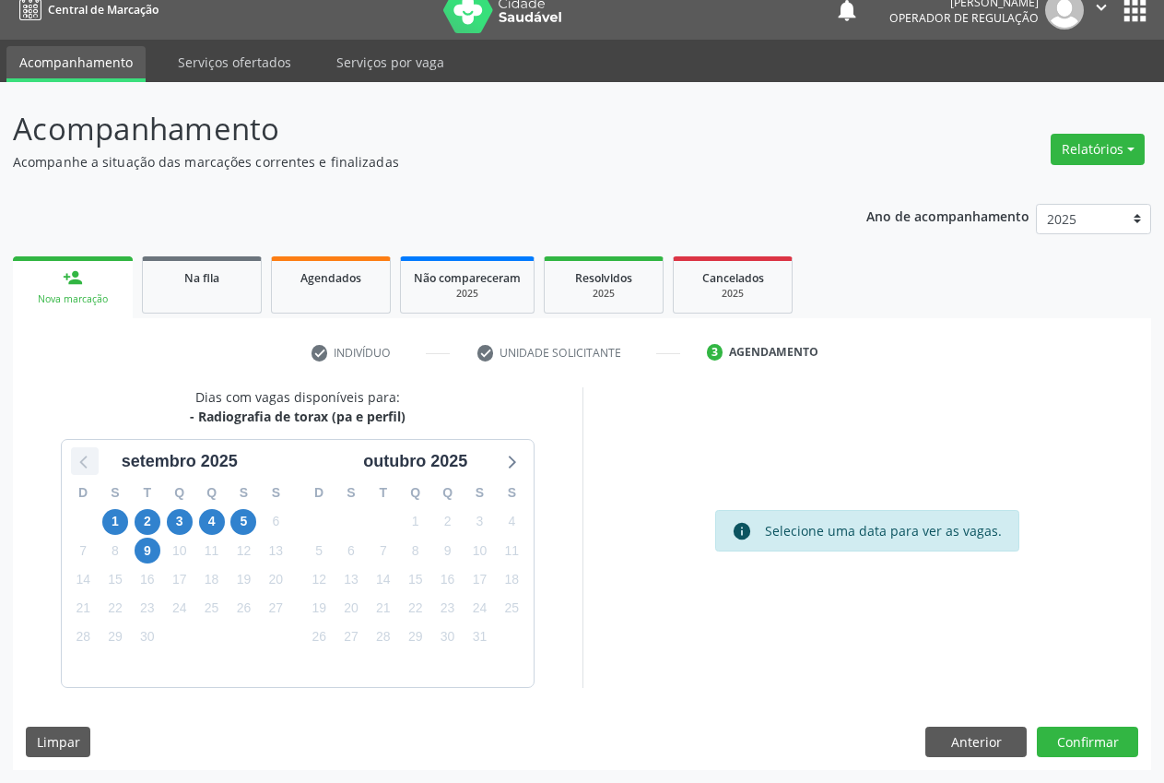
click at [88, 462] on icon at bounding box center [85, 461] width 24 height 24
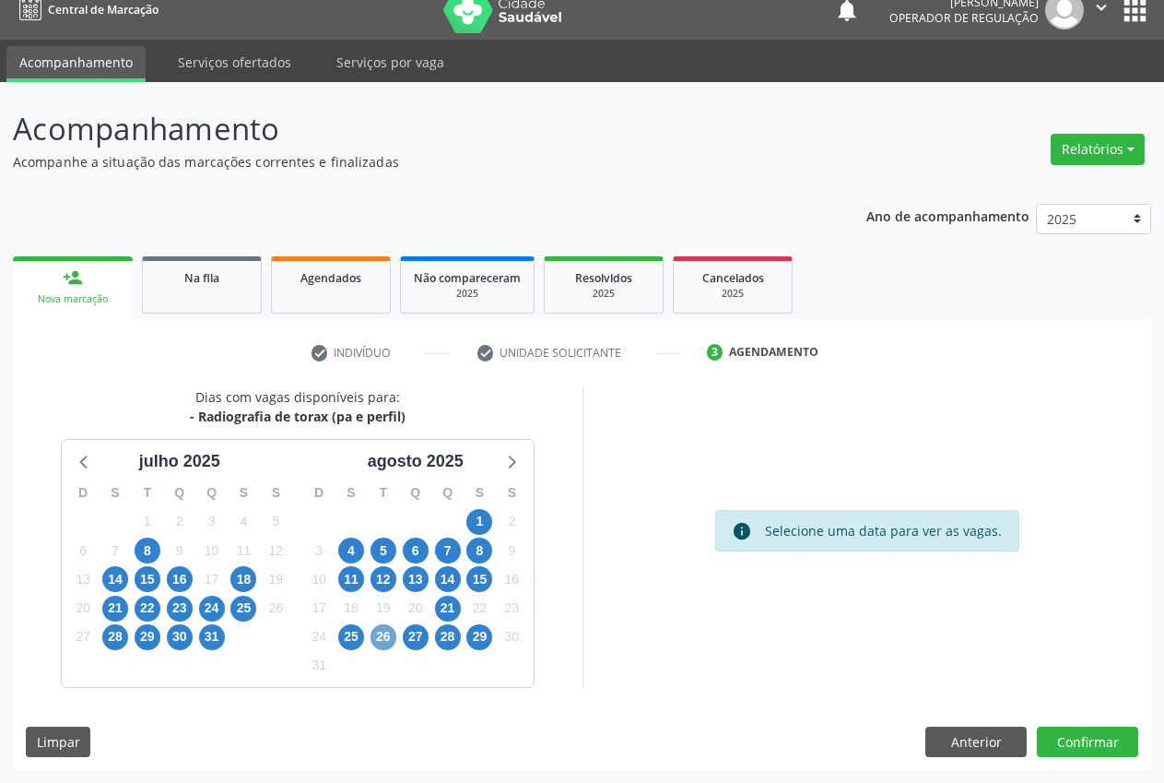
click at [375, 640] on span "26" at bounding box center [384, 637] width 26 height 26
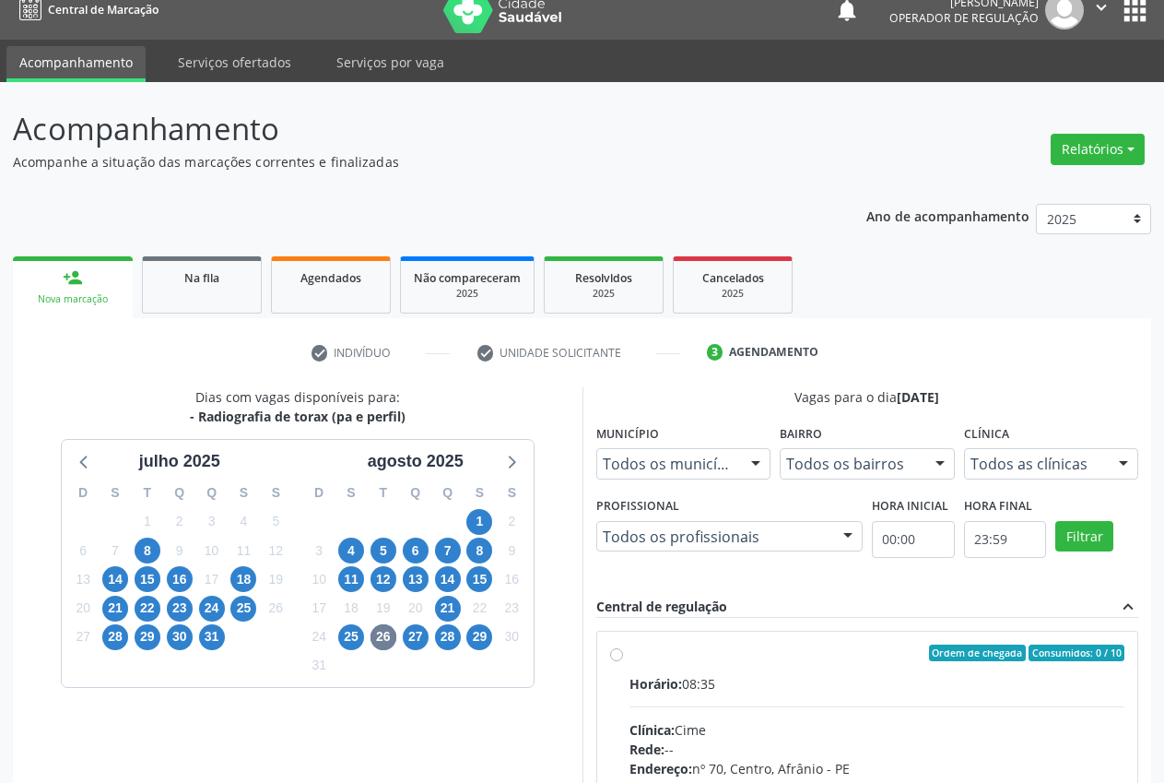
click at [630, 653] on label "Ordem de chegada Consumidos: 0 / 10 Horário: 08:35 Clínica: Cime Rede: -- Ender…" at bounding box center [878, 785] width 496 height 283
click at [612, 653] on input "Ordem de chegada Consumidos: 0 / 10 Horário: 08:35 Clínica: Cime Rede: -- Ender…" at bounding box center [616, 652] width 13 height 17
radio input "true"
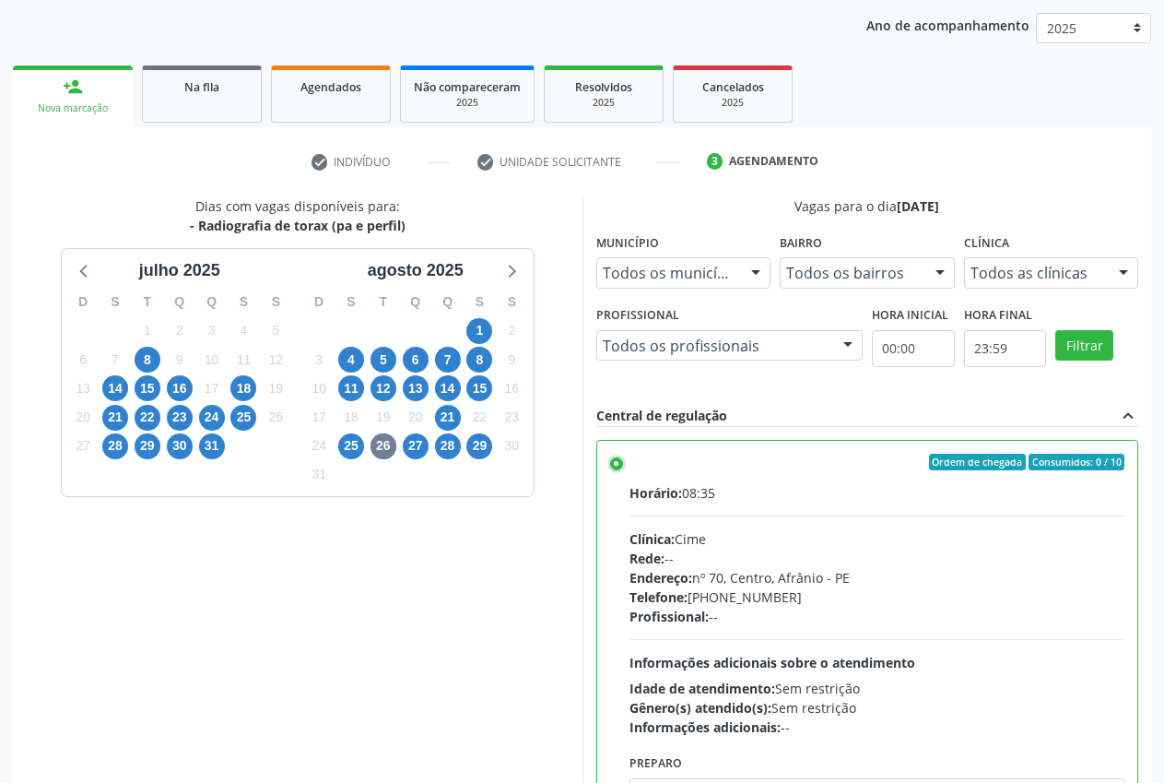
scroll to position [319, 0]
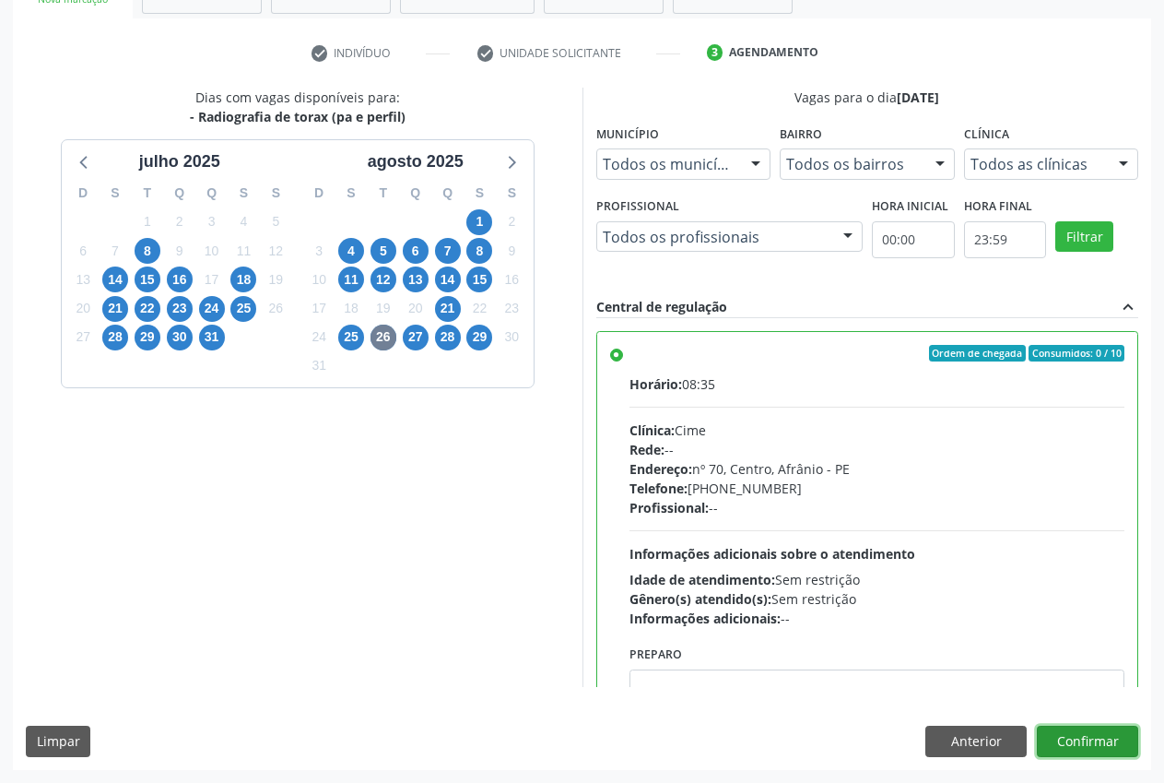
click at [1110, 742] on button "Confirmar" at bounding box center [1087, 740] width 101 height 31
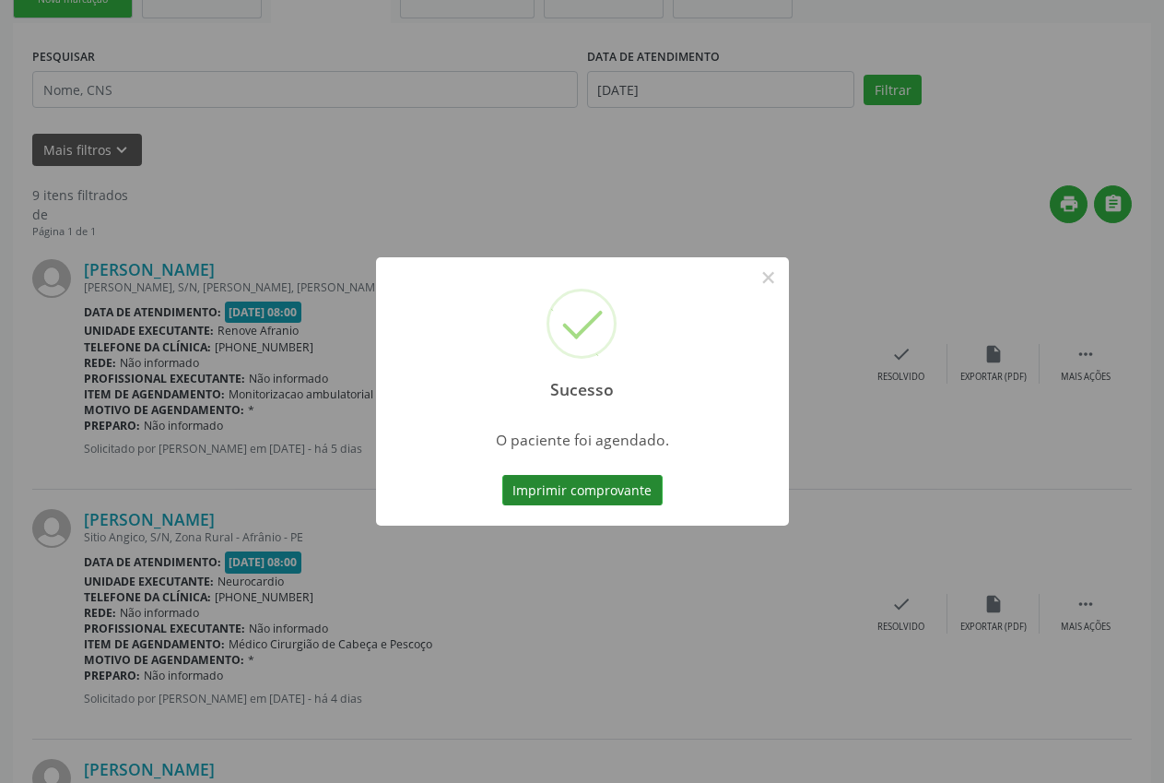
scroll to position [0, 0]
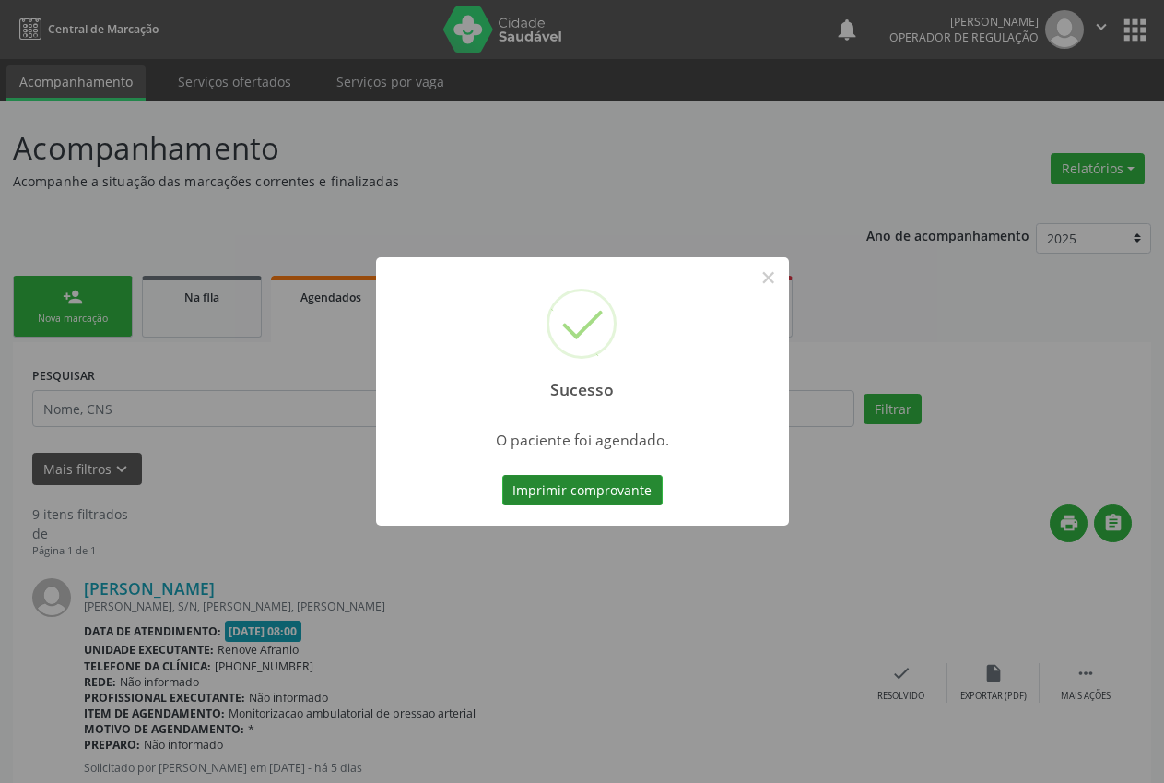
click at [604, 489] on button "Imprimir comprovante" at bounding box center [582, 490] width 160 height 31
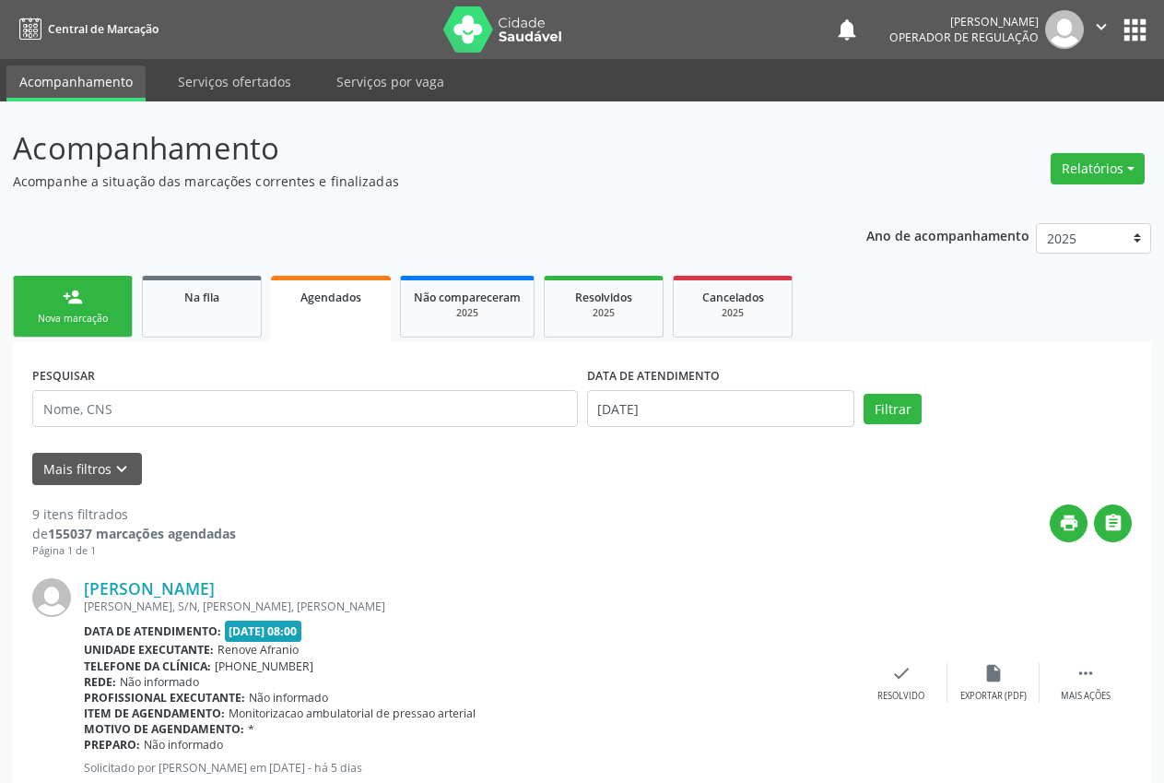
click at [81, 312] on div "Sucesso × O paciente foi agendado. Imprimir comprovante Cancel" at bounding box center [582, 391] width 1164 height 783
click at [70, 309] on div "Sucesso × O paciente foi agendado. Imprimir comprovante Cancel" at bounding box center [582, 391] width 1164 height 783
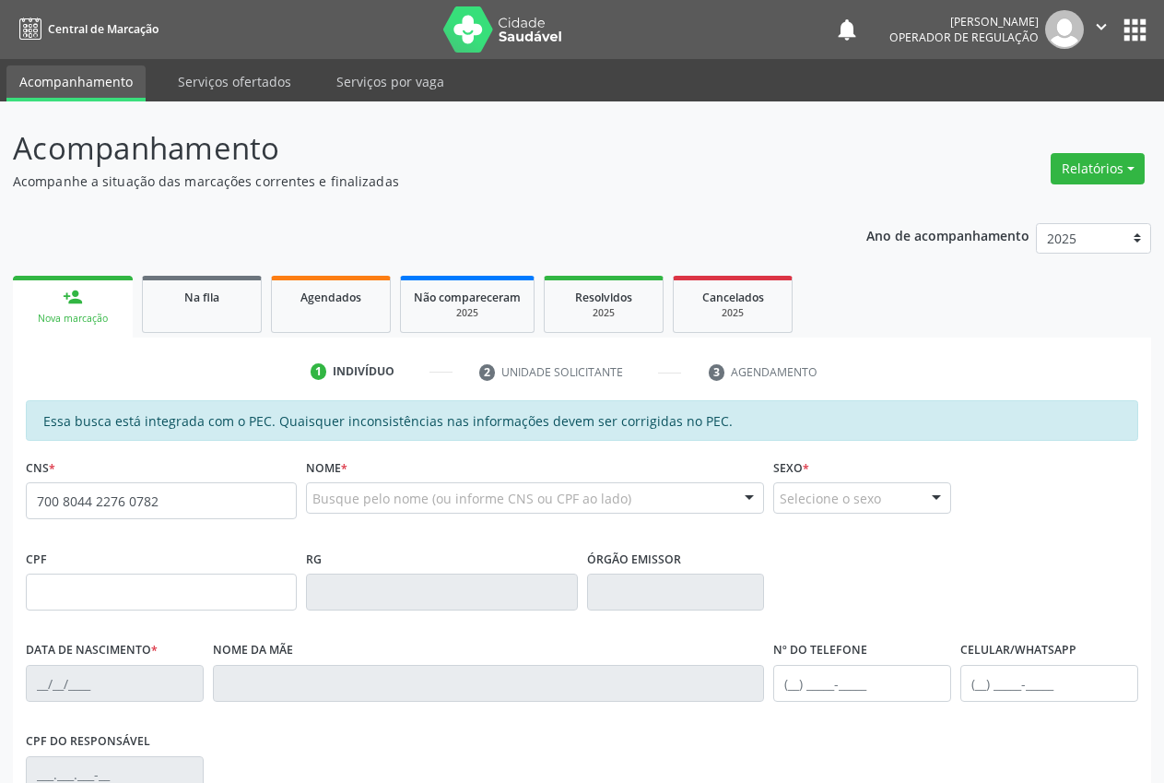
type input "700 8044 2276 0782"
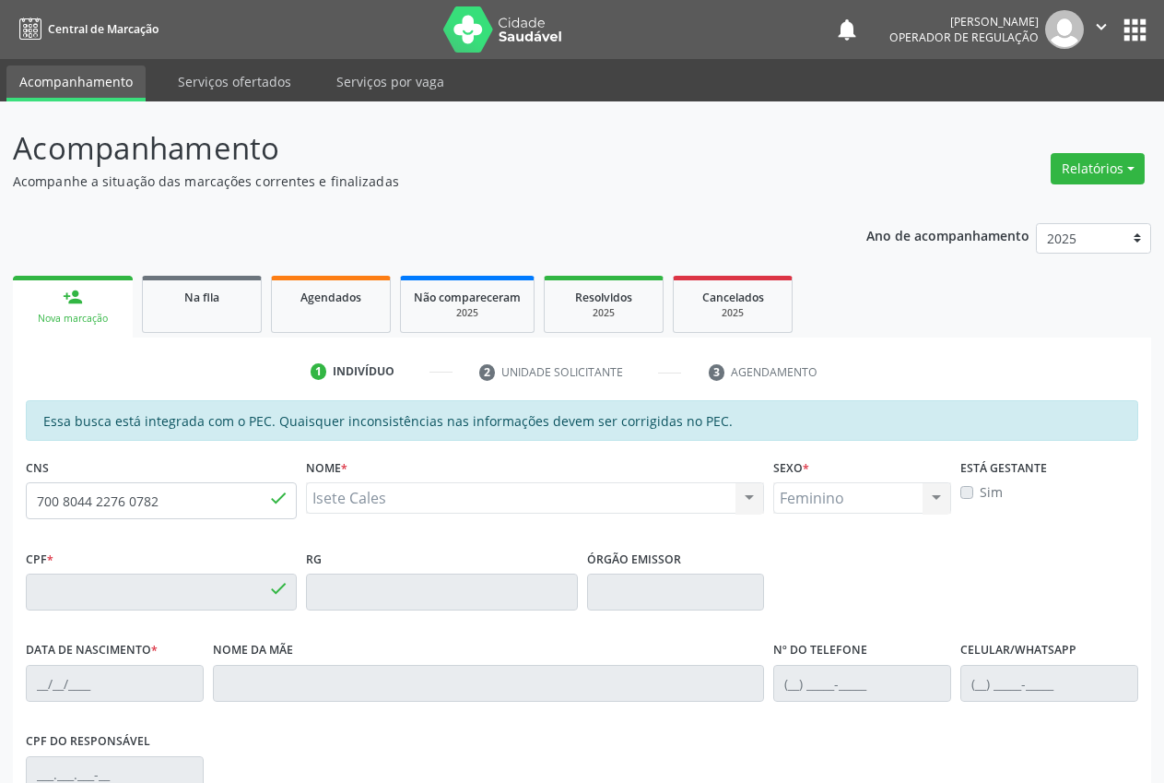
type input "657.211.284-53"
type input "16/11/1966"
type input "Maria Torres Salis"
type input "(87) 98107-1691"
type input "S/N"
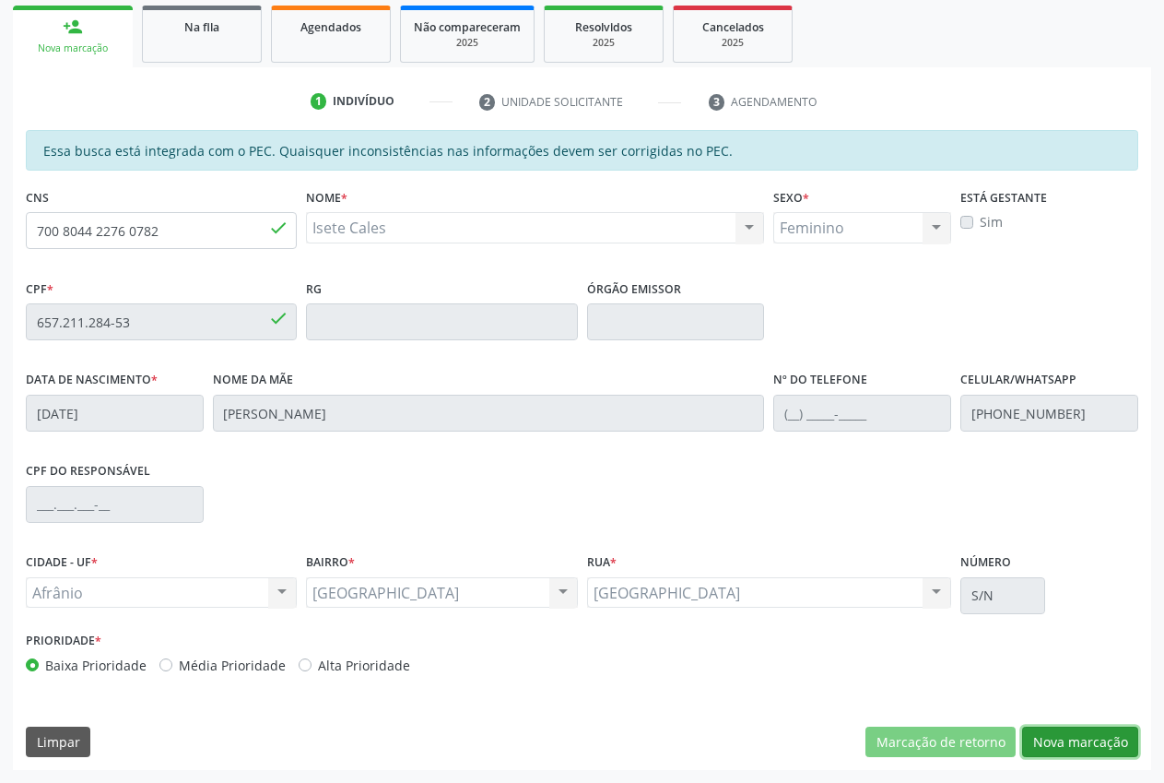
click at [1101, 737] on button "Nova marcação" at bounding box center [1080, 741] width 116 height 31
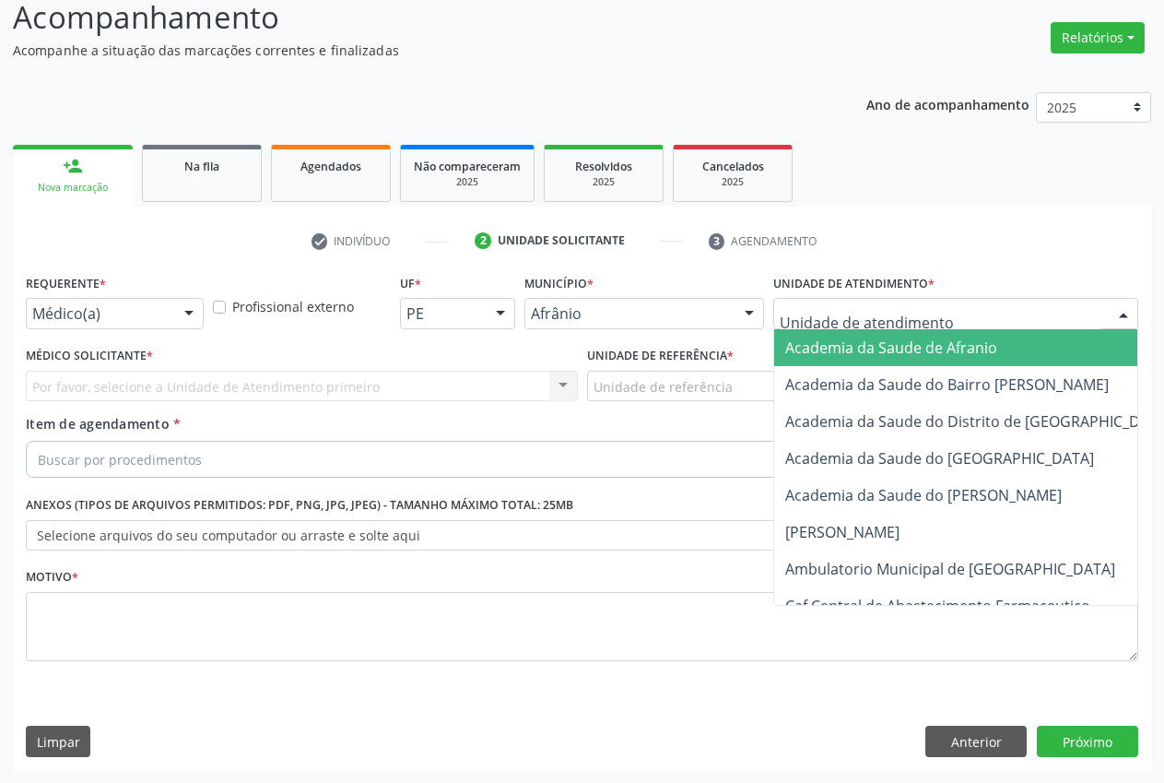
click at [844, 328] on div "Academia da Saude de Afranio Academia da Saude do Bairro Roberto Luis Academia …" at bounding box center [955, 313] width 365 height 31
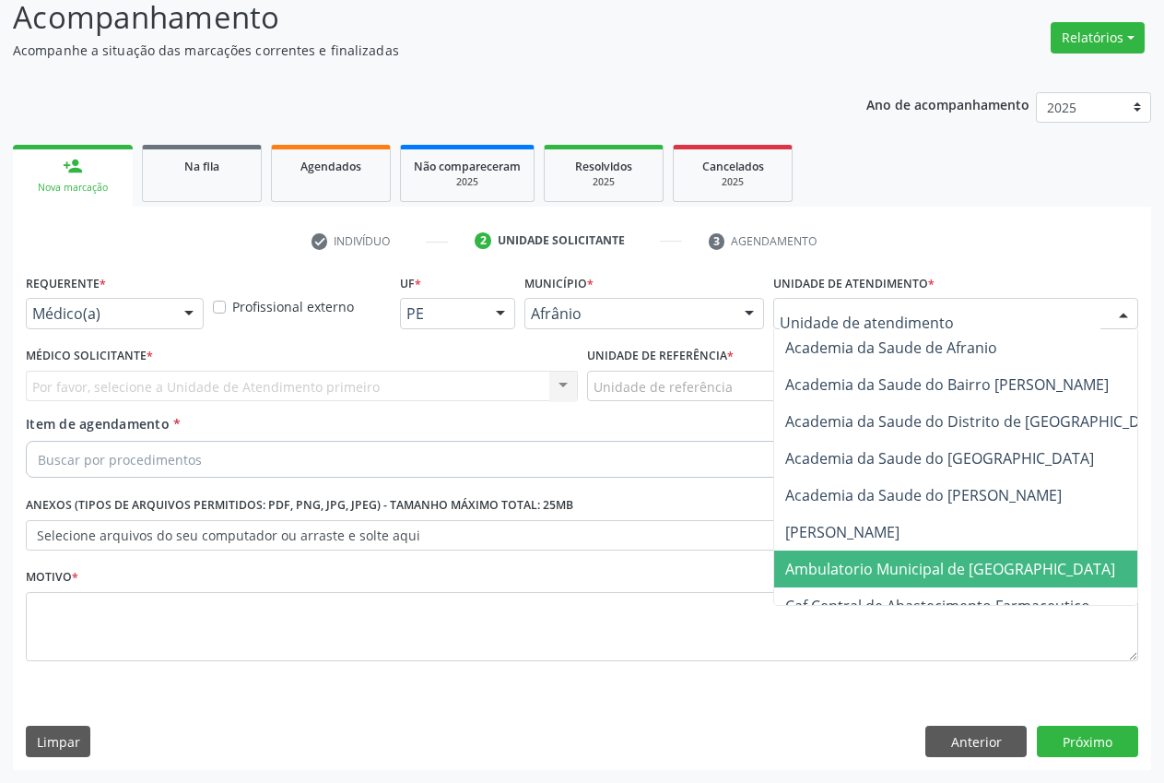
click at [887, 579] on span "Ambulatorio Municipal de [GEOGRAPHIC_DATA]" at bounding box center [999, 568] width 450 height 37
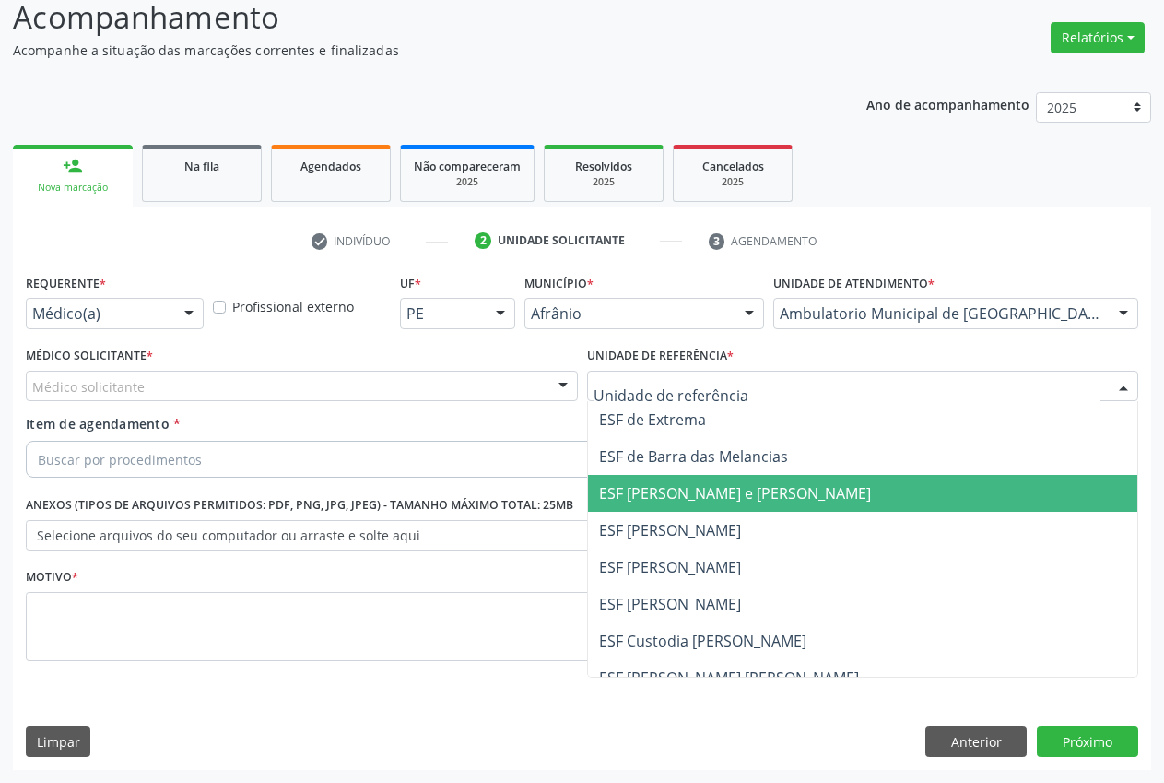
click at [732, 499] on span "ESF [PERSON_NAME] e [PERSON_NAME]" at bounding box center [735, 493] width 272 height 20
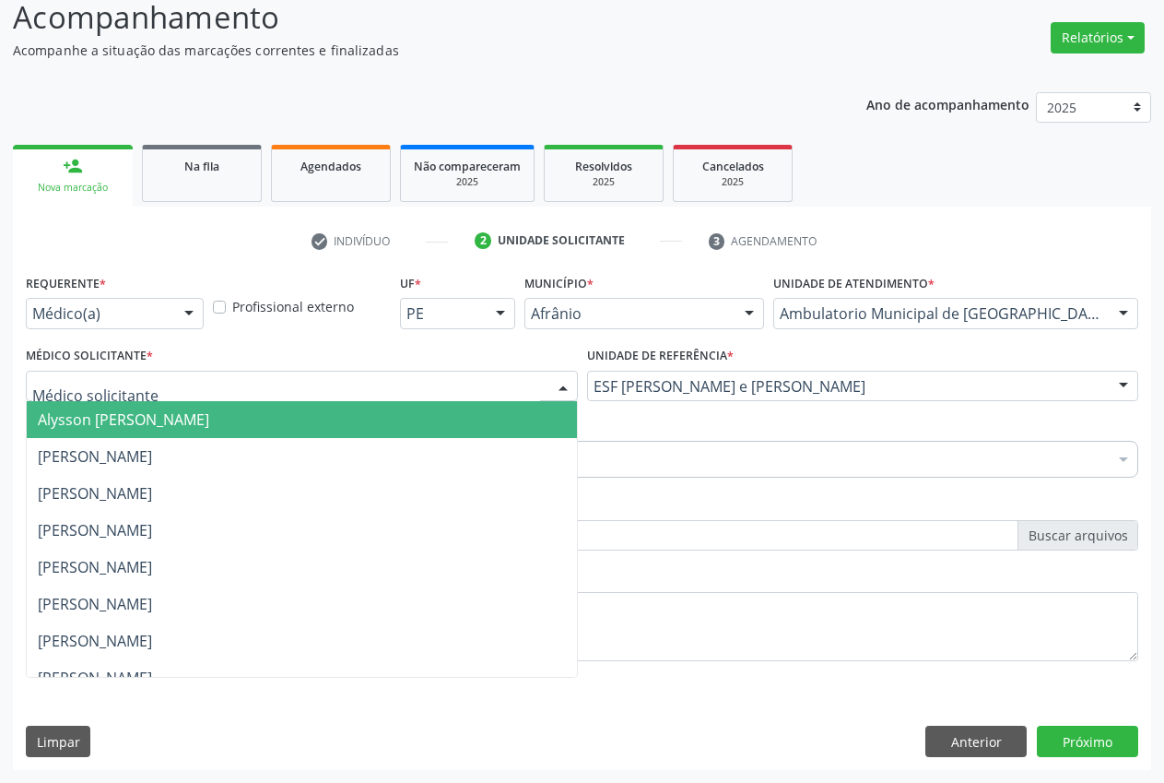
click at [291, 386] on div at bounding box center [302, 386] width 552 height 31
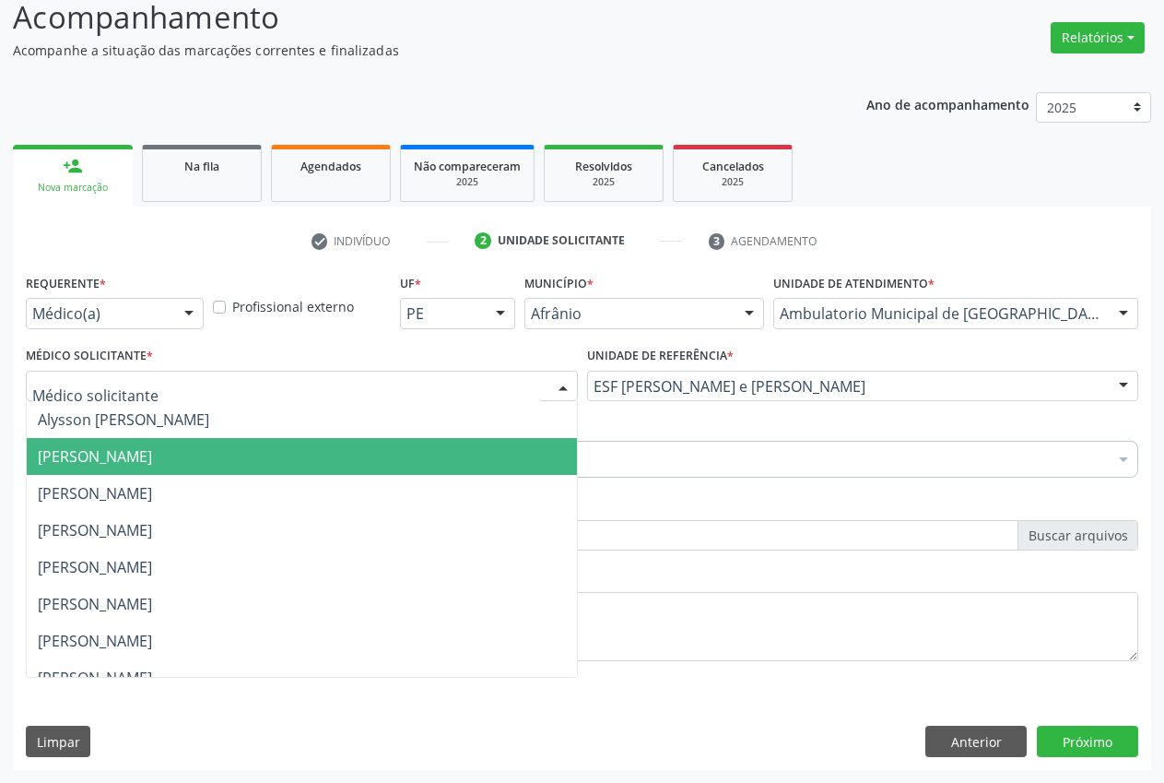
click at [265, 469] on span "[PERSON_NAME]" at bounding box center [302, 456] width 550 height 37
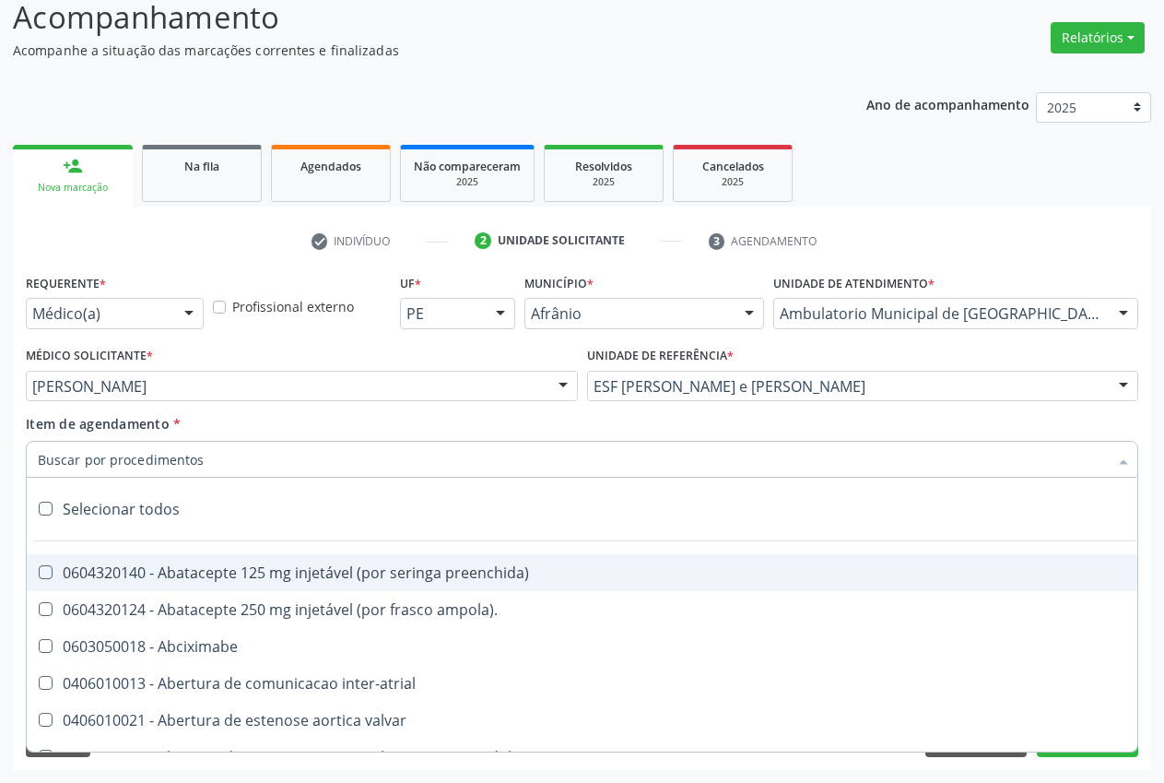
type input "T"
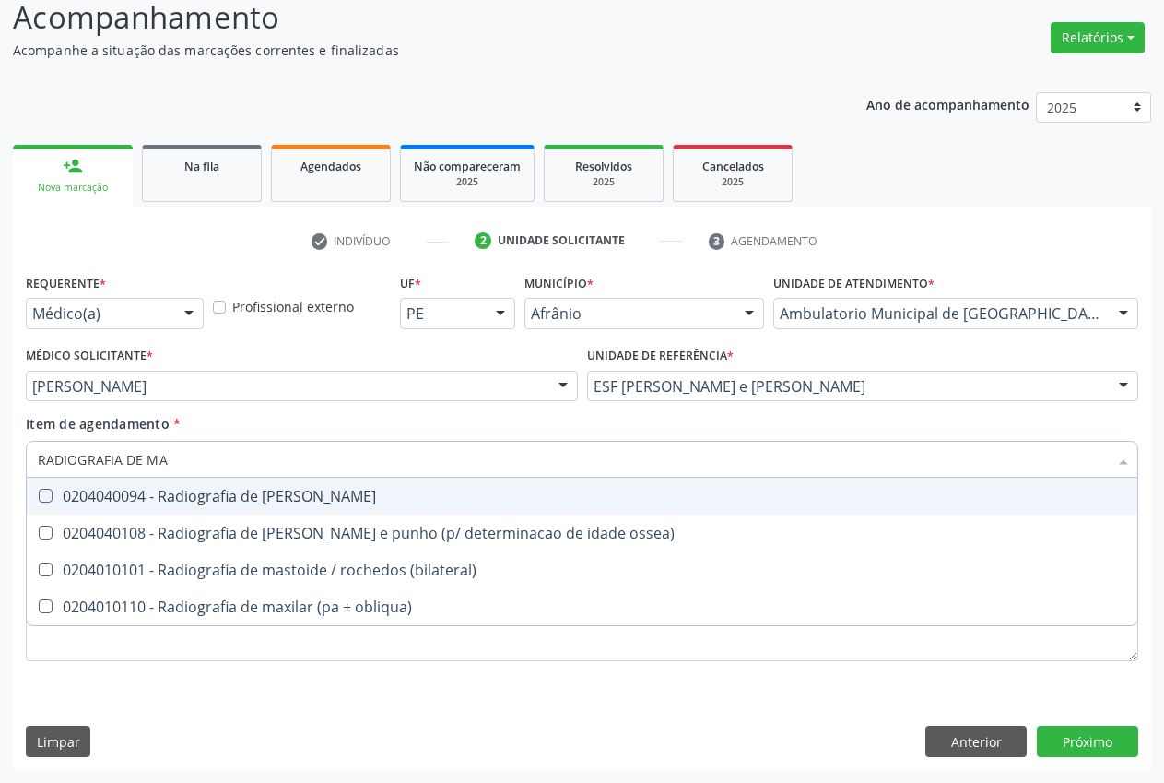
type input "RADIOGRAFIA DE MAO"
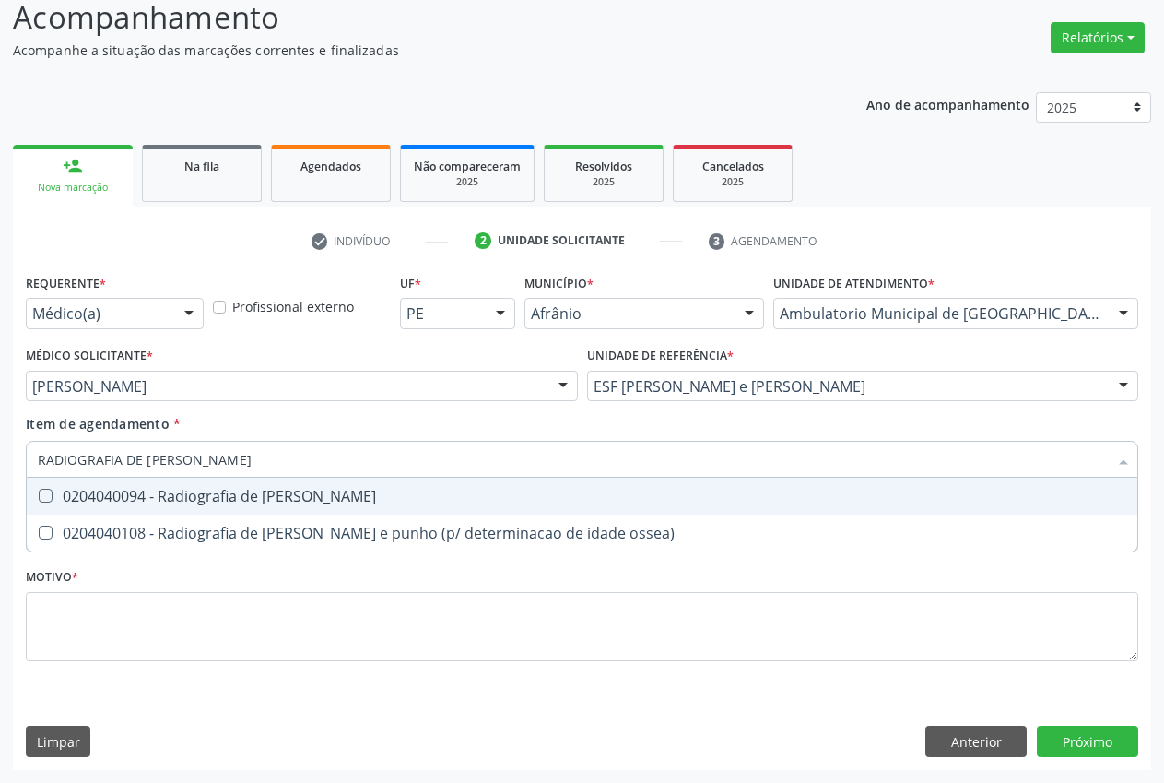
click at [154, 494] on div "0204040094 - Radiografia de mao" at bounding box center [582, 496] width 1089 height 15
checkbox mao "true"
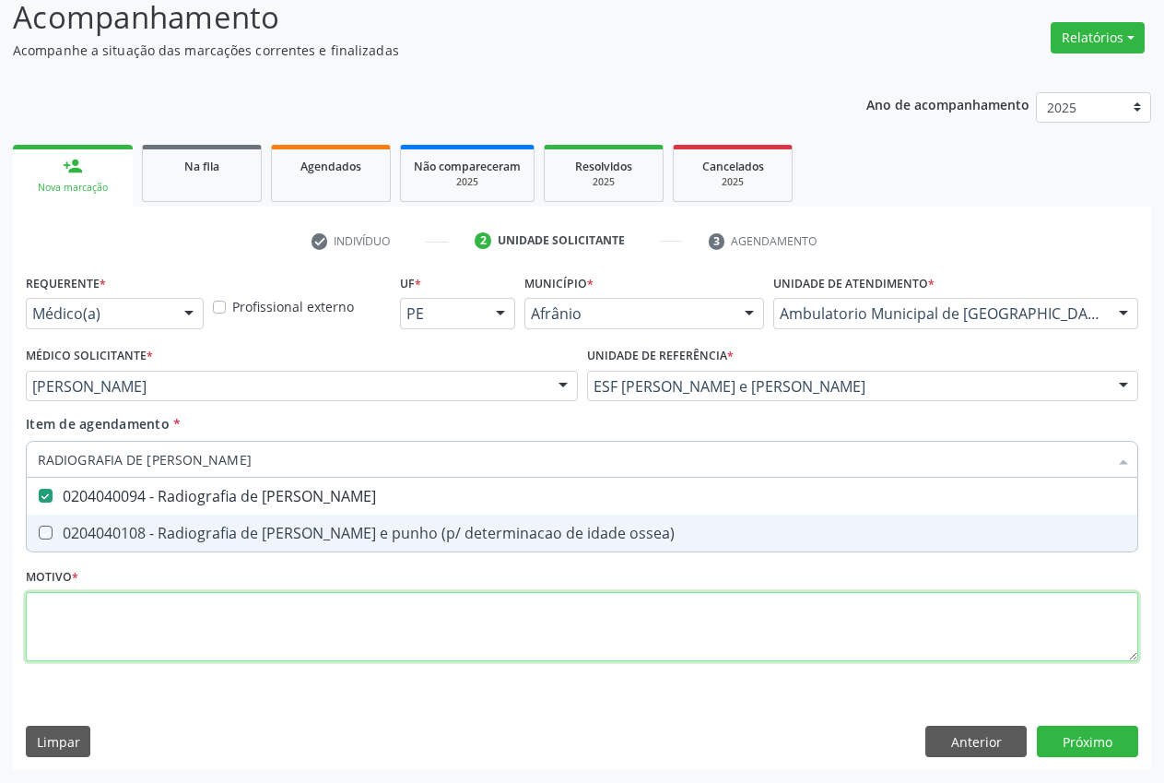
click at [146, 608] on div "Requerente * Médico(a) Médico(a) Enfermeiro(a) Paciente Nenhum resultado encont…" at bounding box center [582, 478] width 1113 height 418
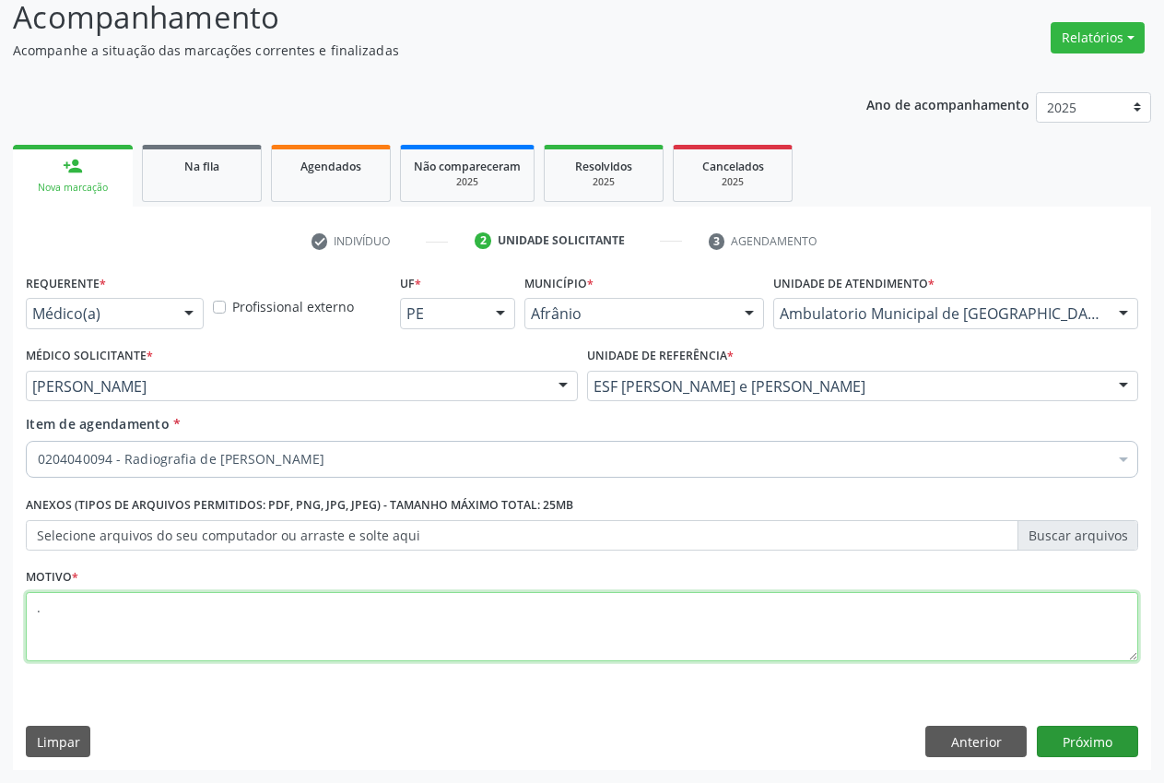
type textarea "."
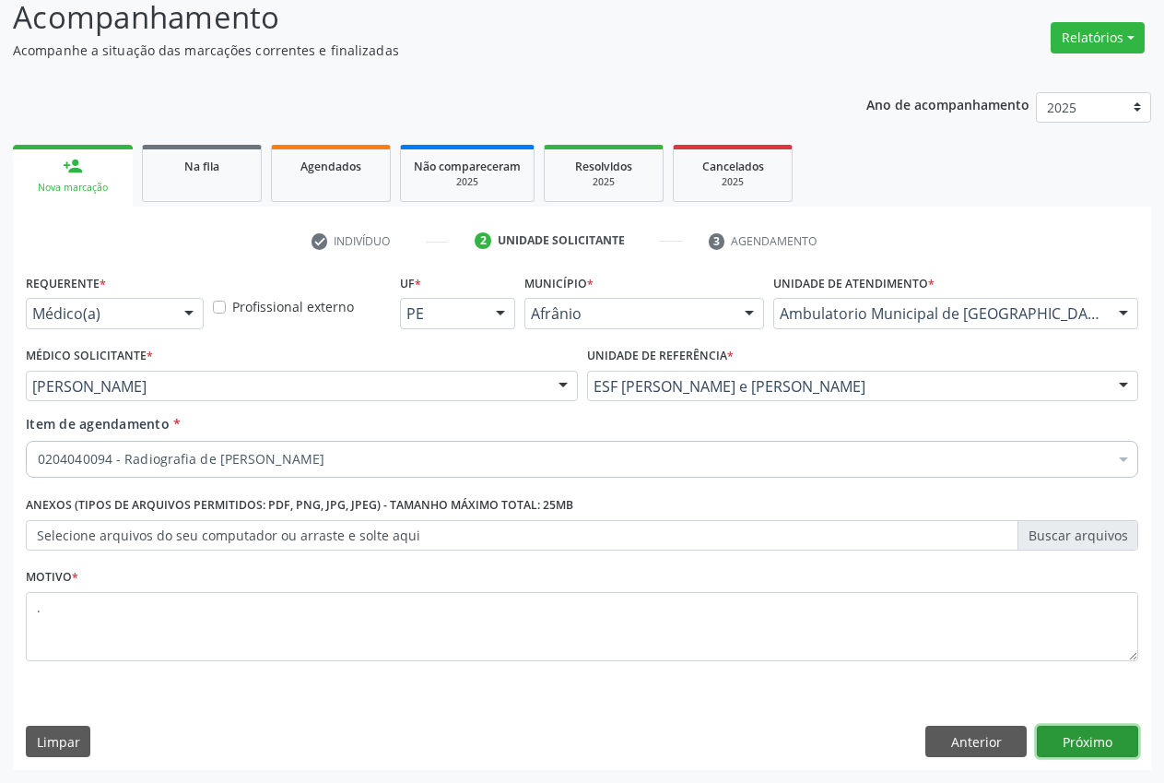
click at [1124, 726] on button "Próximo" at bounding box center [1087, 740] width 101 height 31
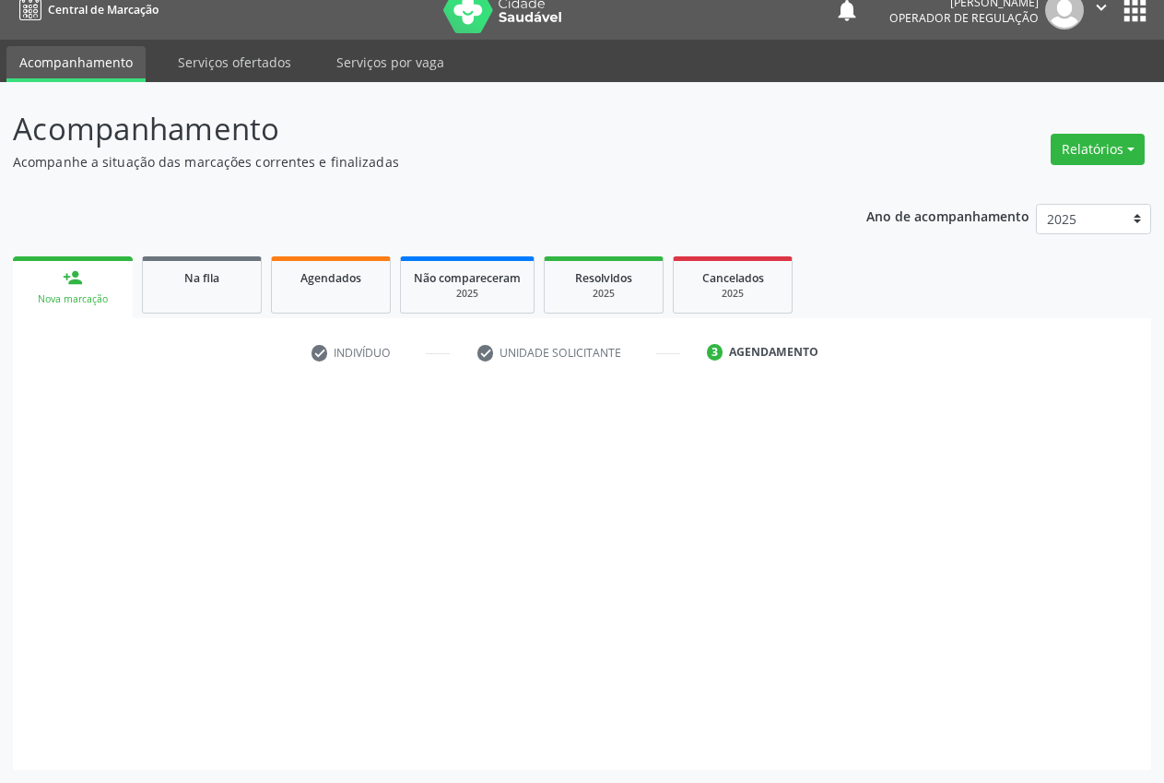
scroll to position [19, 0]
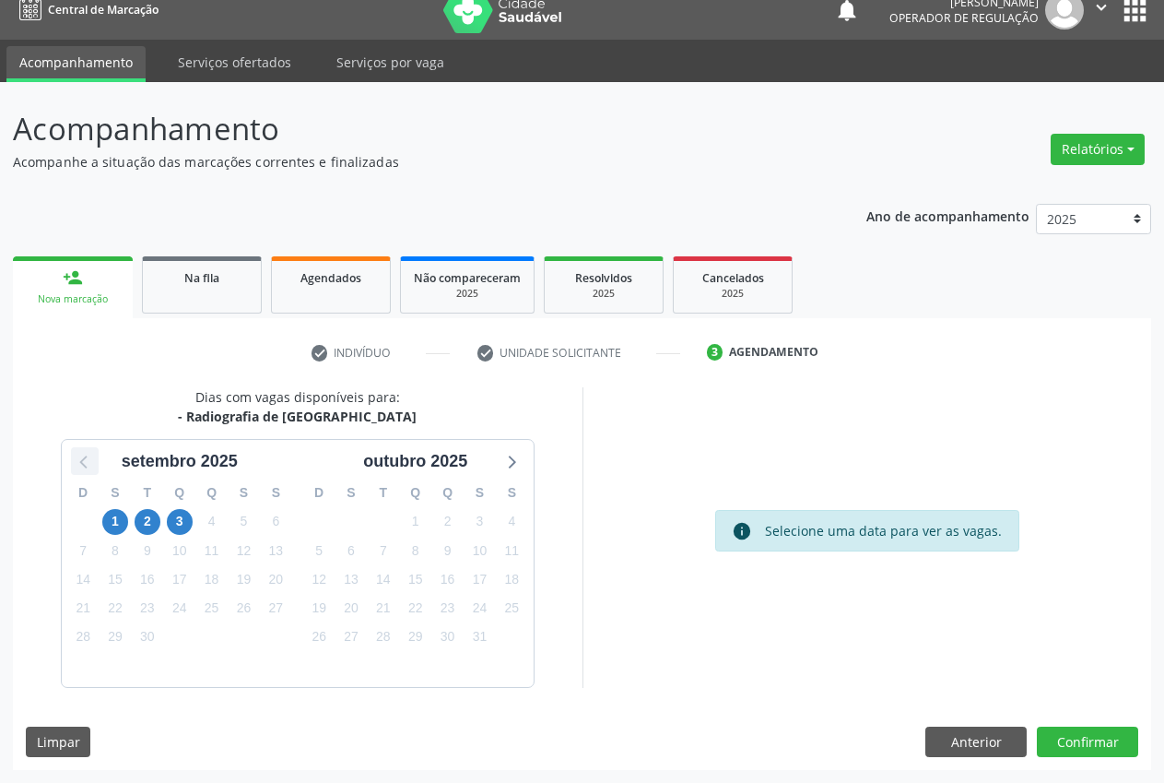
click at [98, 464] on div at bounding box center [85, 461] width 28 height 28
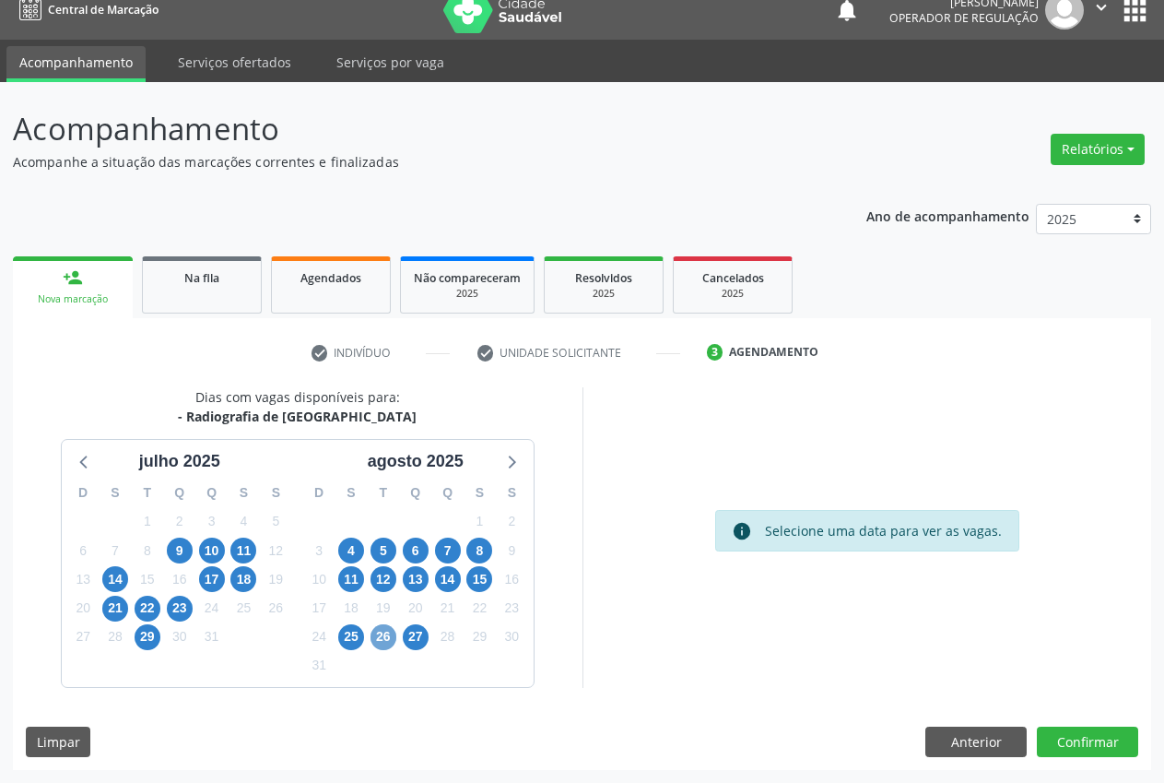
click at [385, 633] on span "26" at bounding box center [384, 637] width 26 height 26
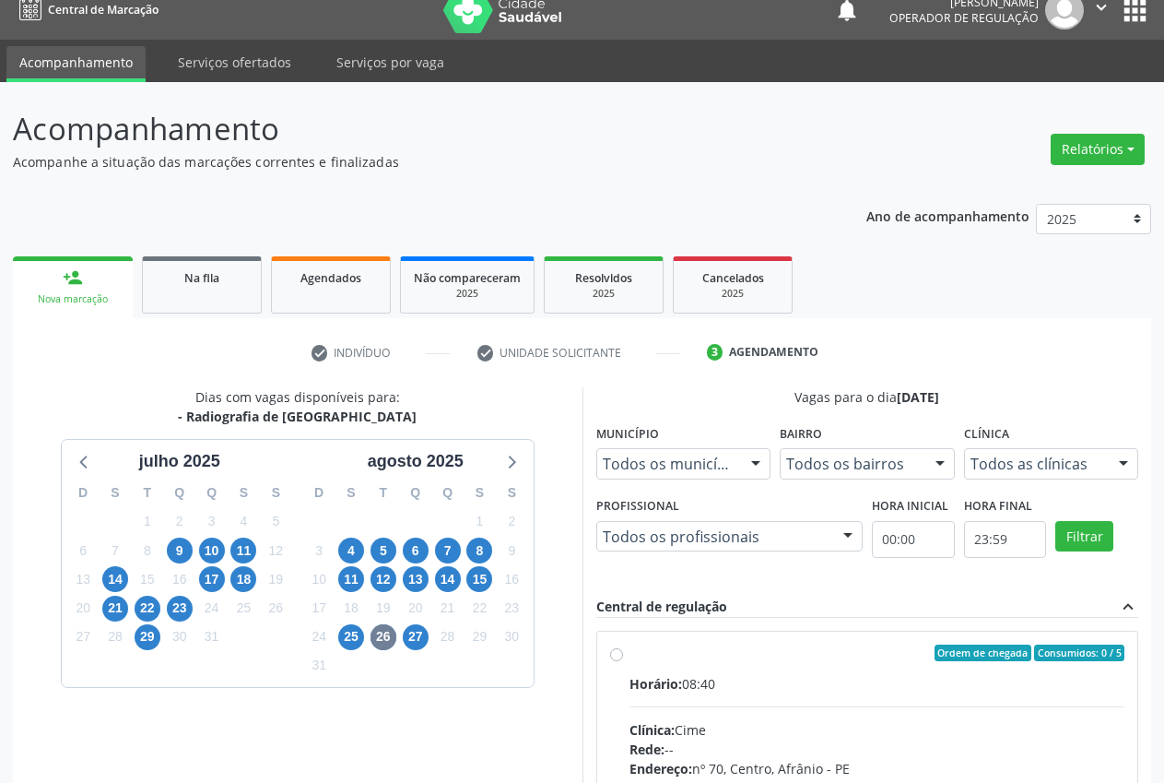
click at [613, 662] on div "Ordem de chegada Consumidos: 0 / 5 Horário: 08:40 Clínica: Cime Rede: -- Endere…" at bounding box center [867, 785] width 515 height 283
radio input "true"
click at [353, 637] on span "25" at bounding box center [351, 637] width 26 height 26
click at [626, 661] on div "Ordem de chegada Consumidos: 0 / 5 Horário: 08:40 Clínica: Cime Rede: -- Endere…" at bounding box center [867, 785] width 515 height 283
radio input "true"
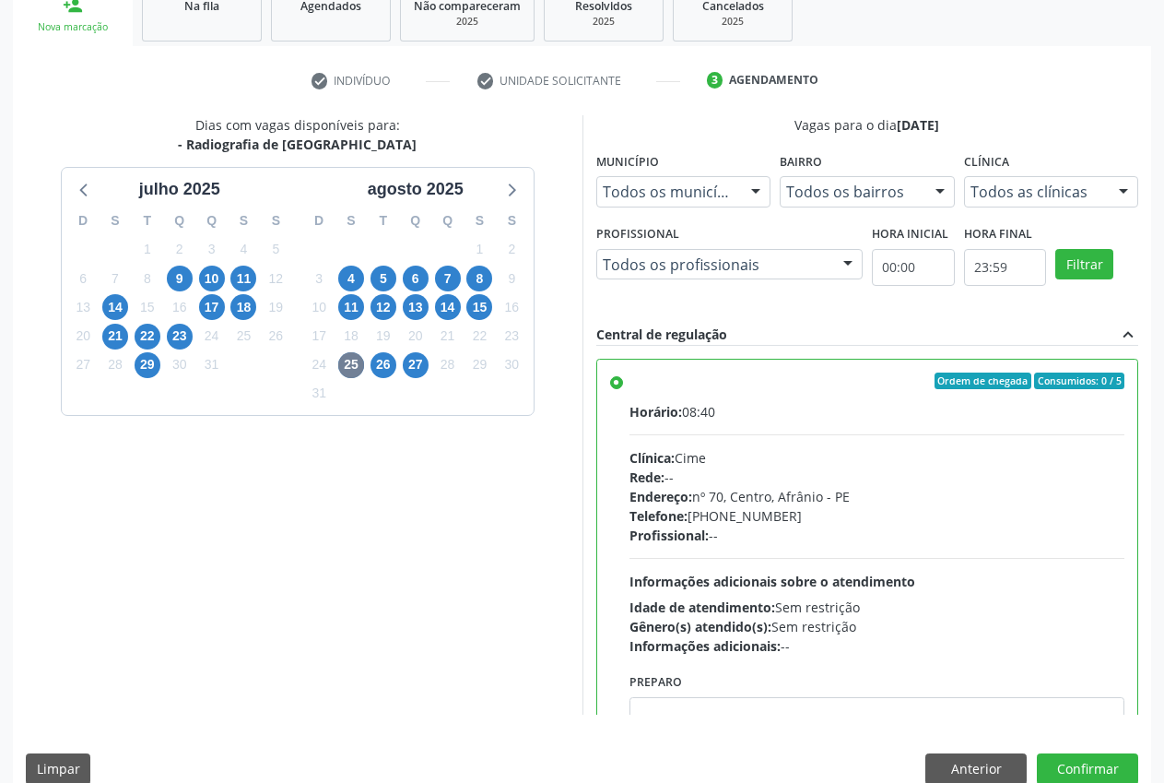
scroll to position [319, 0]
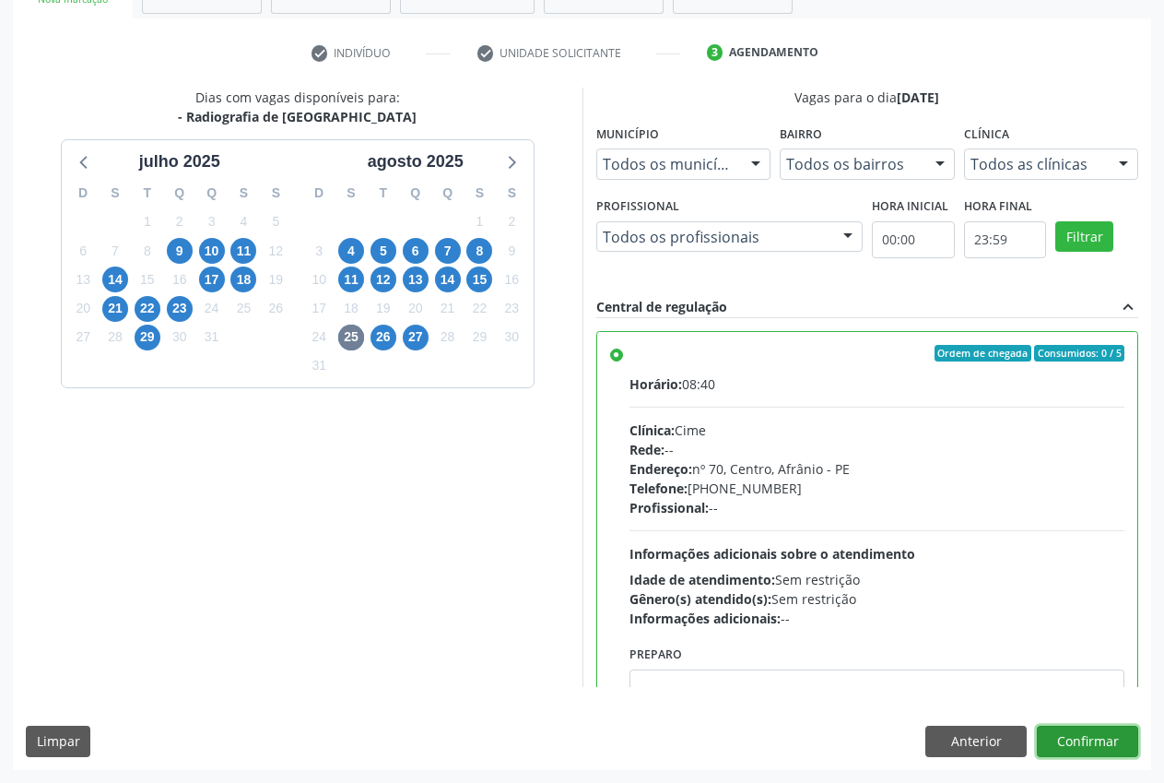
click at [1112, 740] on button "Confirmar" at bounding box center [1087, 740] width 101 height 31
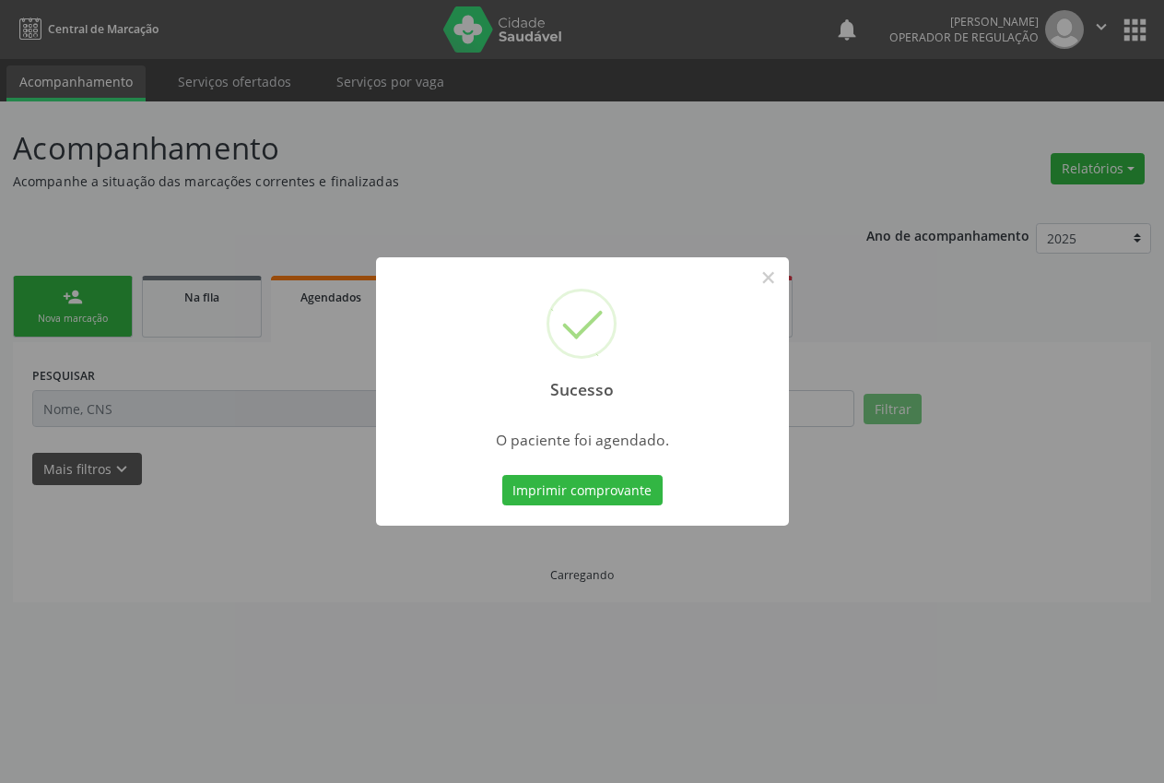
scroll to position [0, 0]
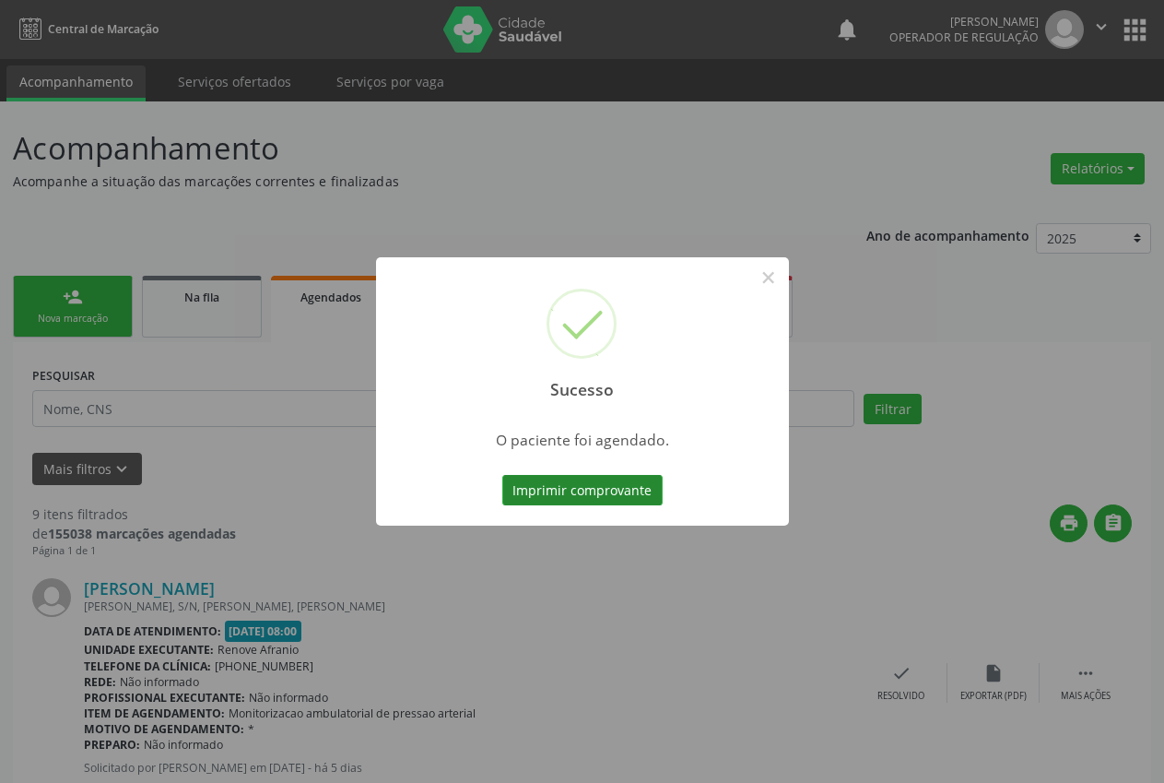
click at [612, 500] on button "Imprimir comprovante" at bounding box center [582, 490] width 160 height 31
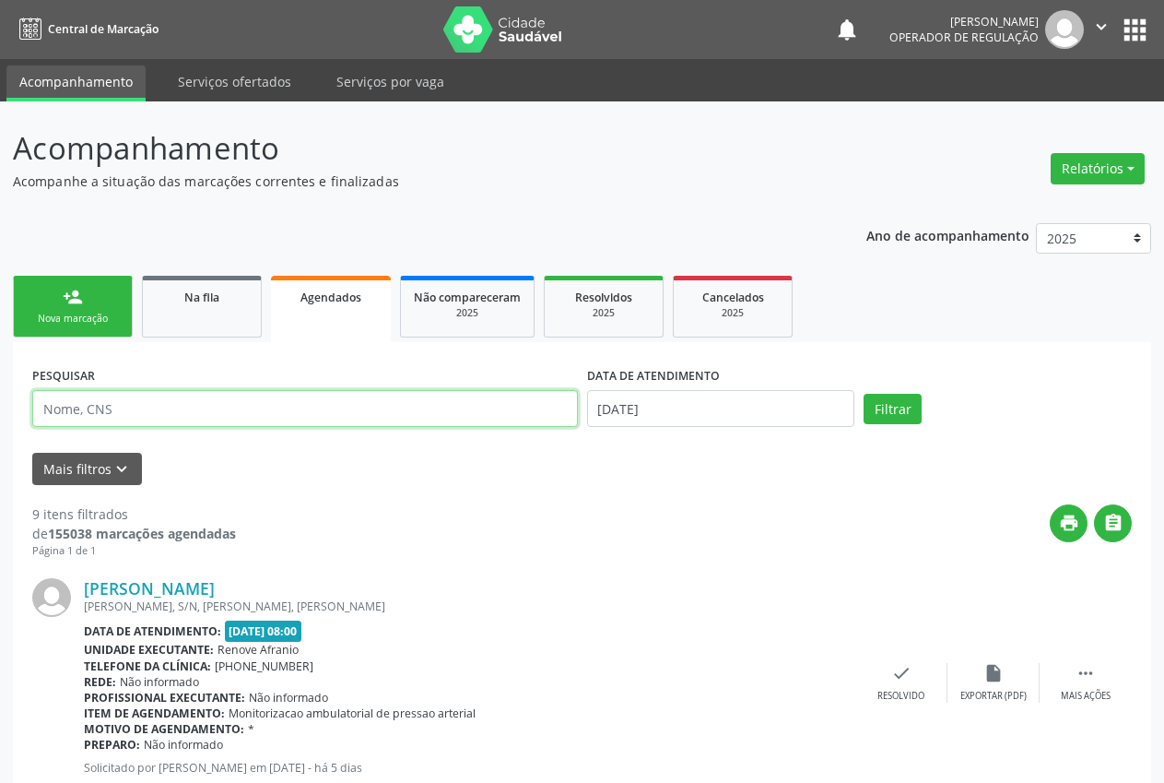
click at [124, 398] on input "text" at bounding box center [305, 408] width 546 height 37
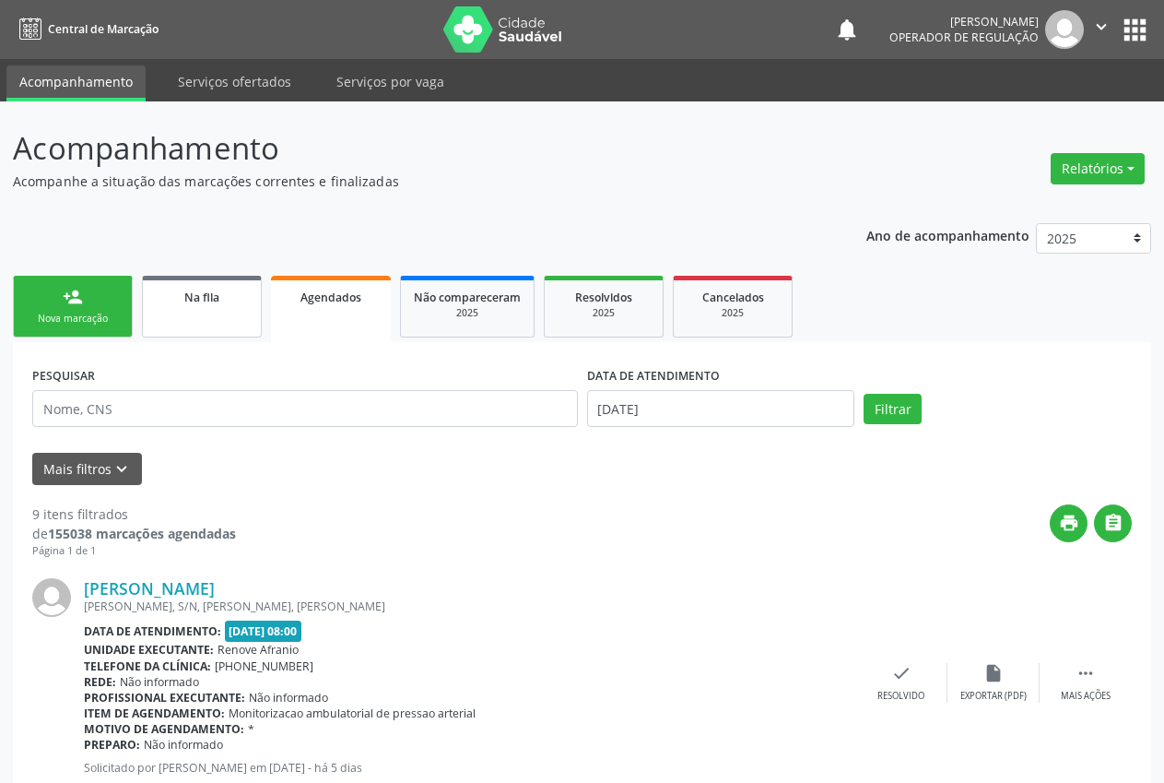
click at [200, 290] on span "Na fila" at bounding box center [201, 297] width 35 height 16
click at [190, 304] on span "Na fila" at bounding box center [201, 297] width 35 height 16
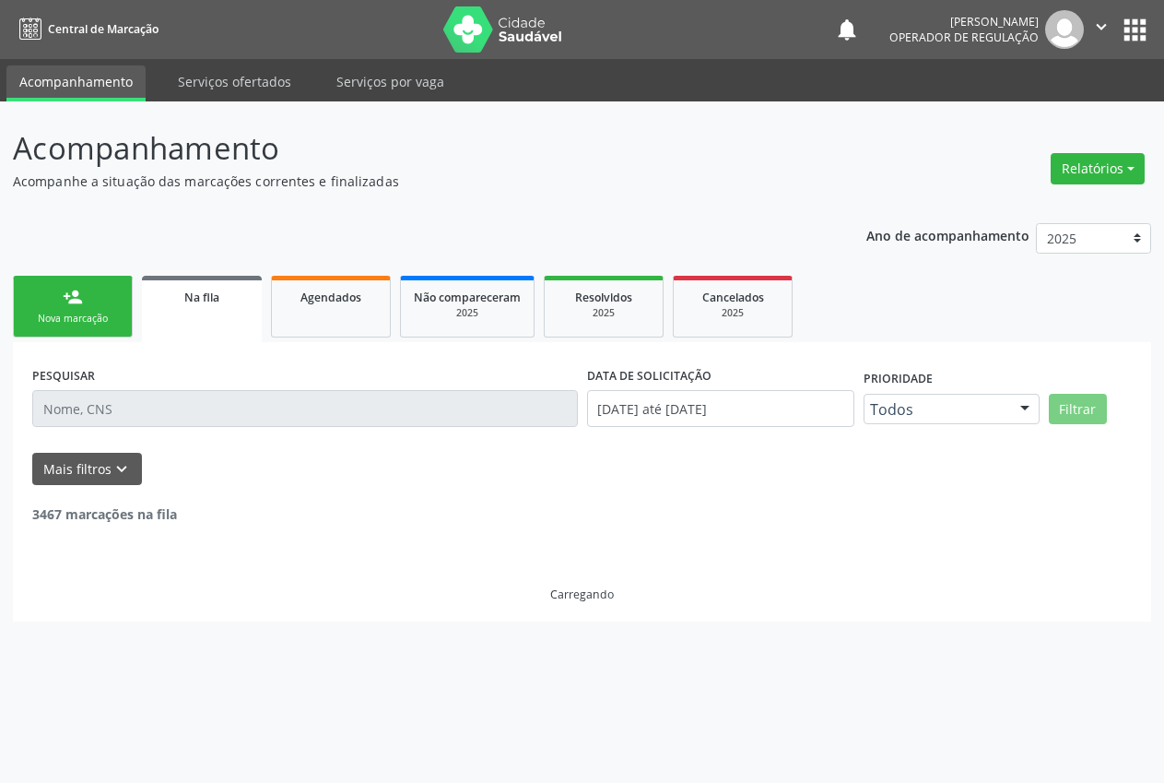
click at [190, 304] on span "Na fila" at bounding box center [201, 297] width 35 height 16
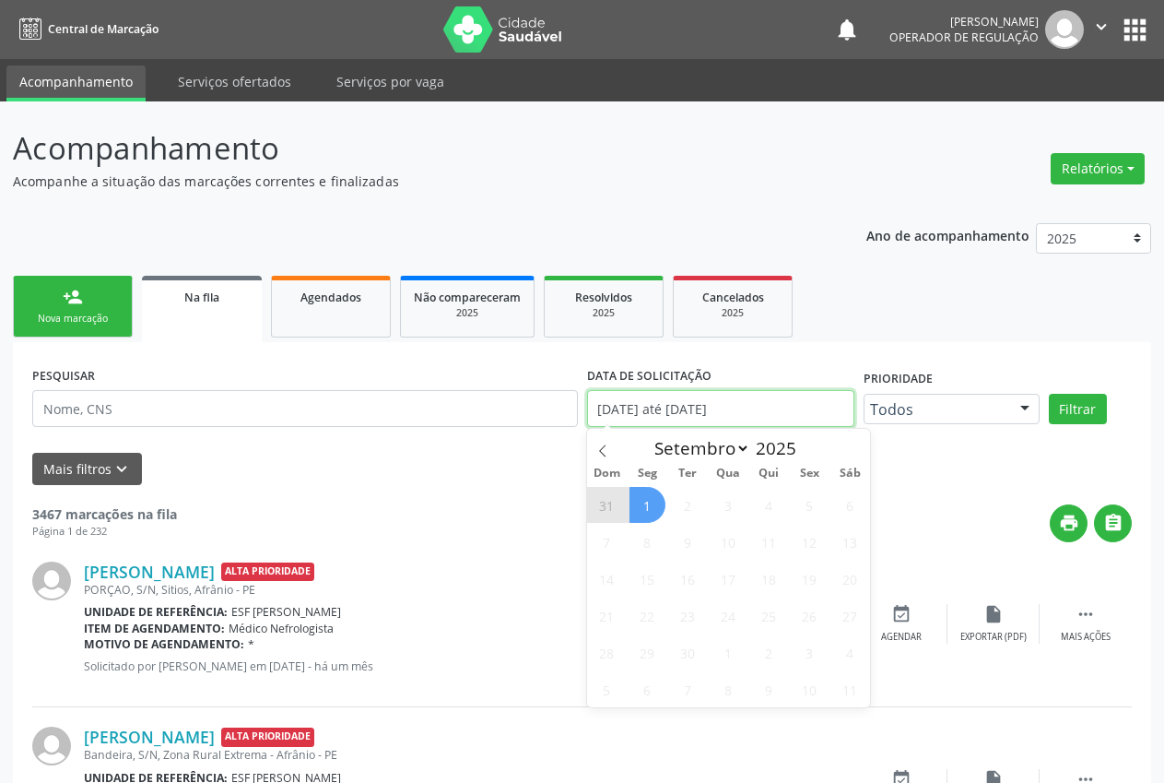
click at [620, 409] on input "01/01/2018 até 01/09/2025" at bounding box center [721, 408] width 268 height 37
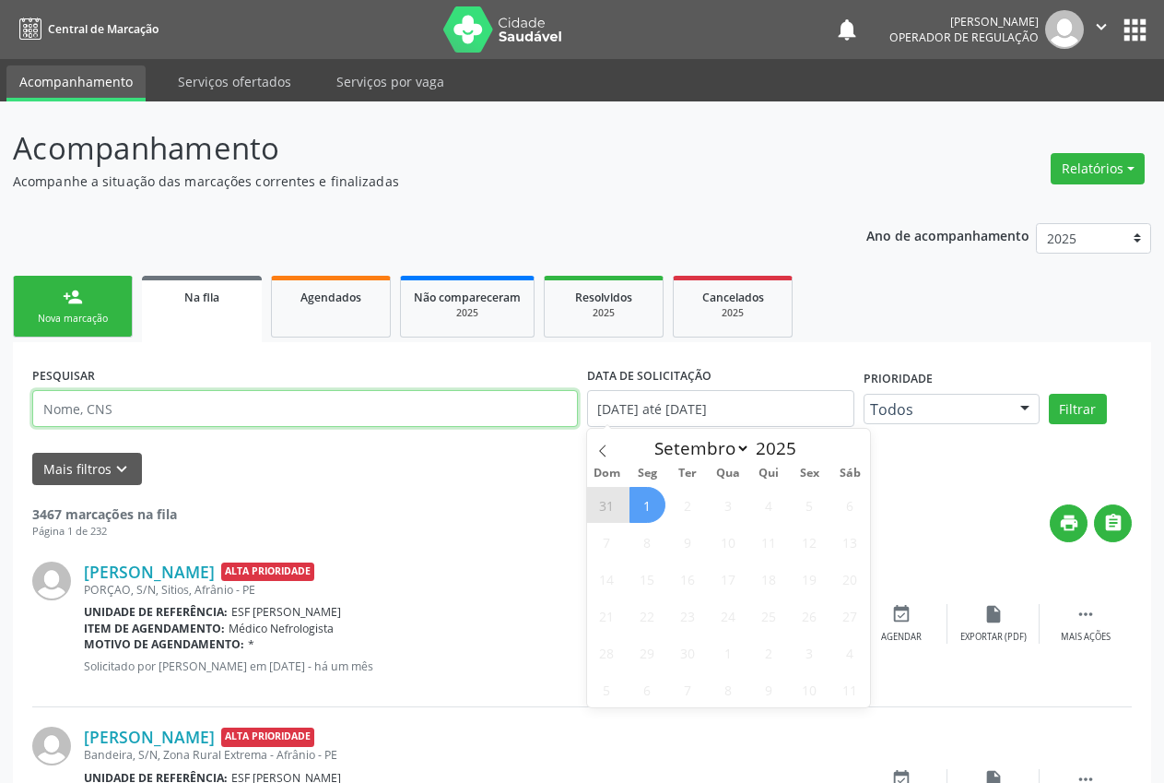
click at [88, 409] on input "text" at bounding box center [305, 408] width 546 height 37
type input "taciano"
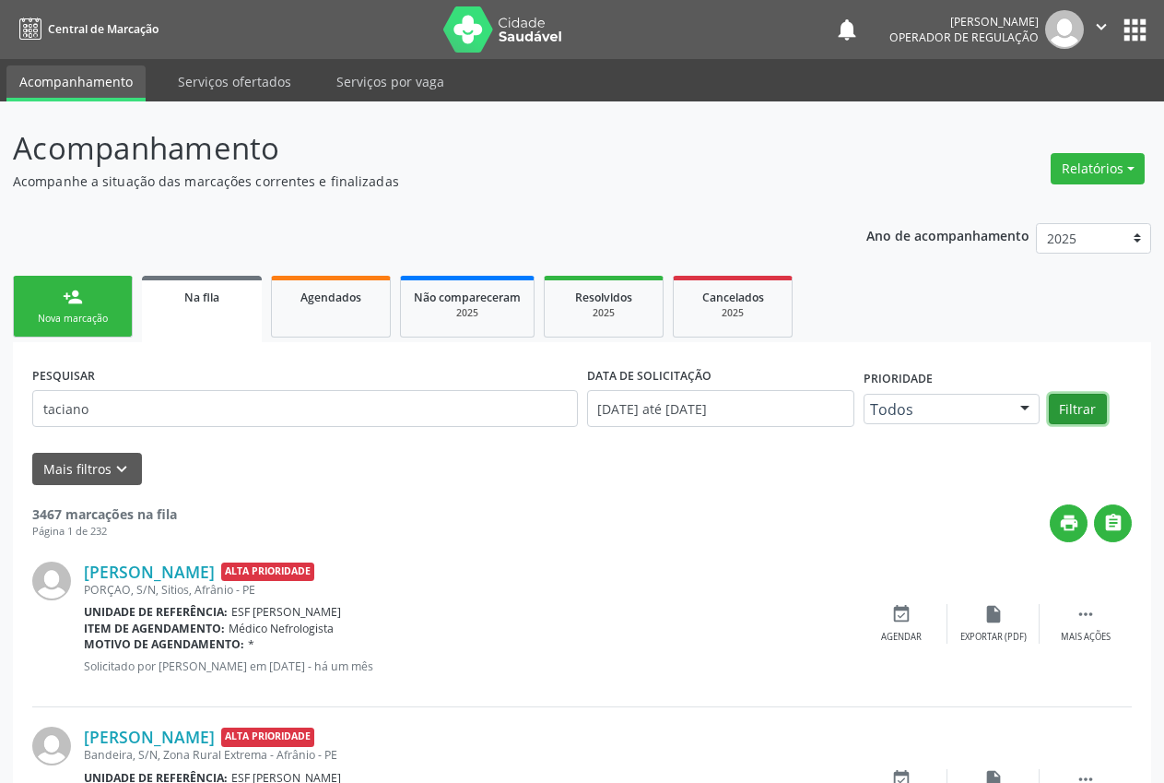
click at [1093, 407] on button "Filtrar" at bounding box center [1078, 409] width 58 height 31
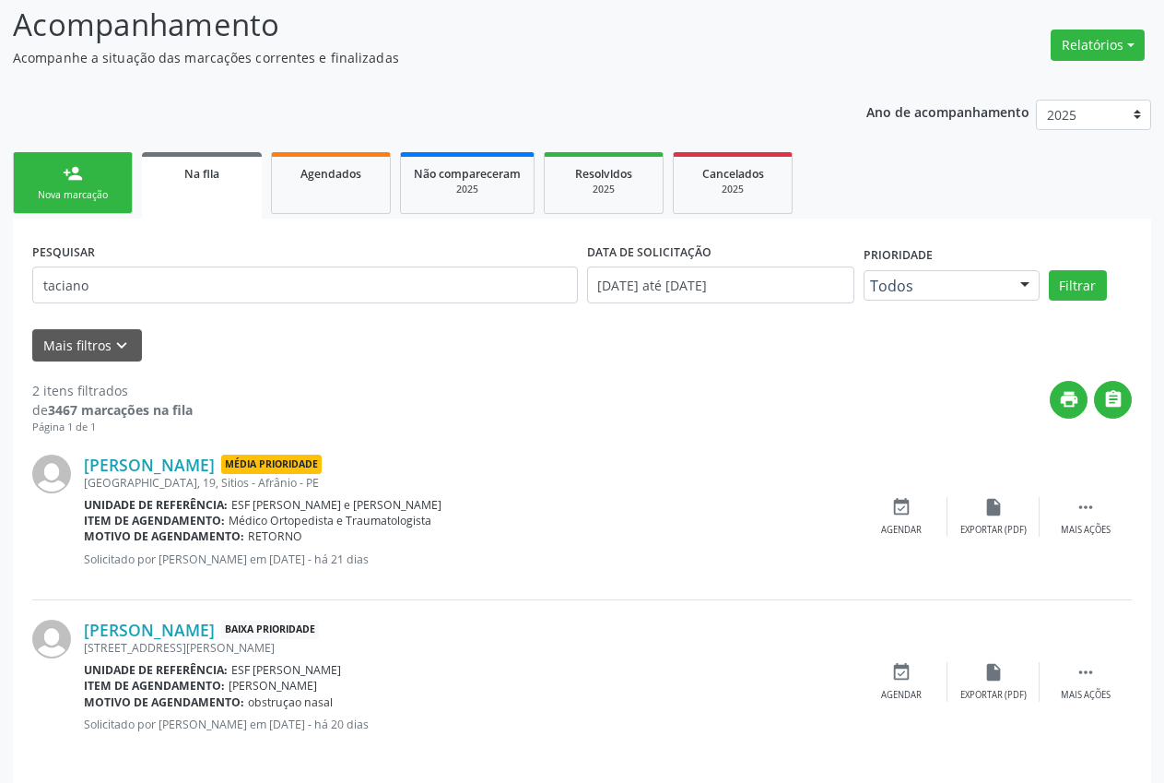
scroll to position [137, 0]
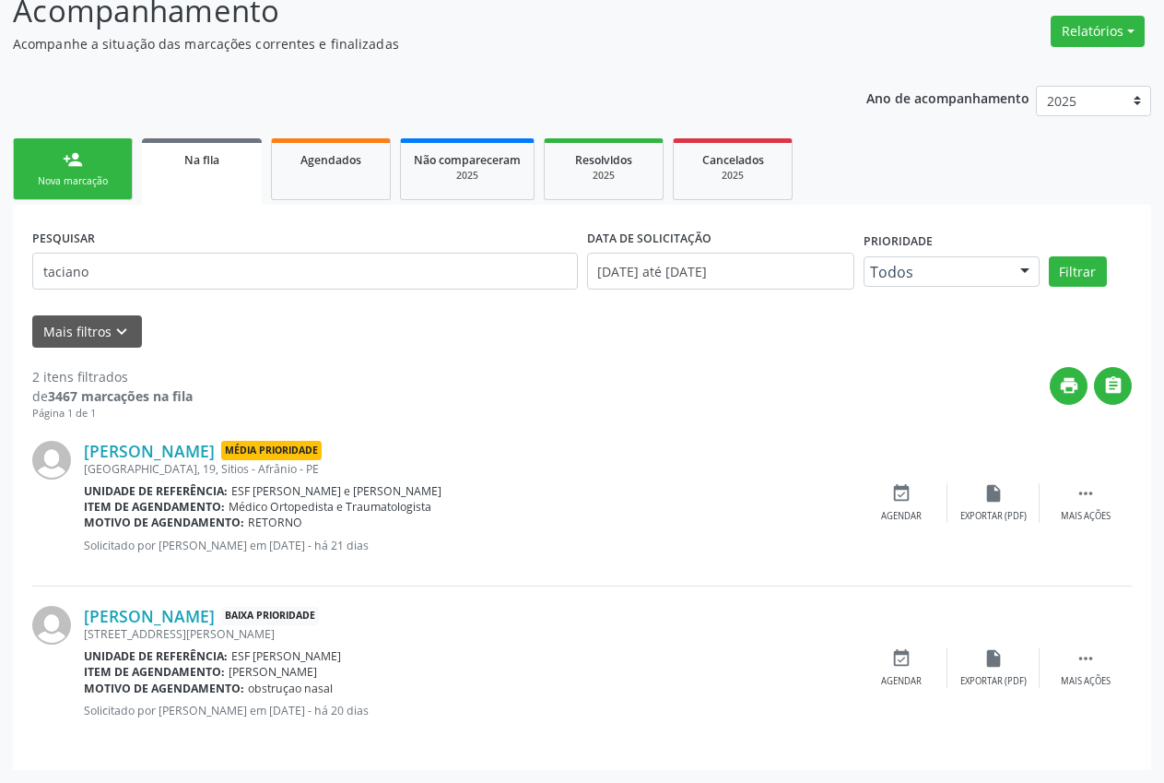
click at [382, 662] on div "Unidade de referência: ESF Maria da Silva Pereira" at bounding box center [470, 656] width 772 height 16
click at [1101, 657] on div " Mais ações" at bounding box center [1086, 668] width 92 height 40
click at [630, 675] on div "Agendar" at bounding box center [625, 681] width 41 height 13
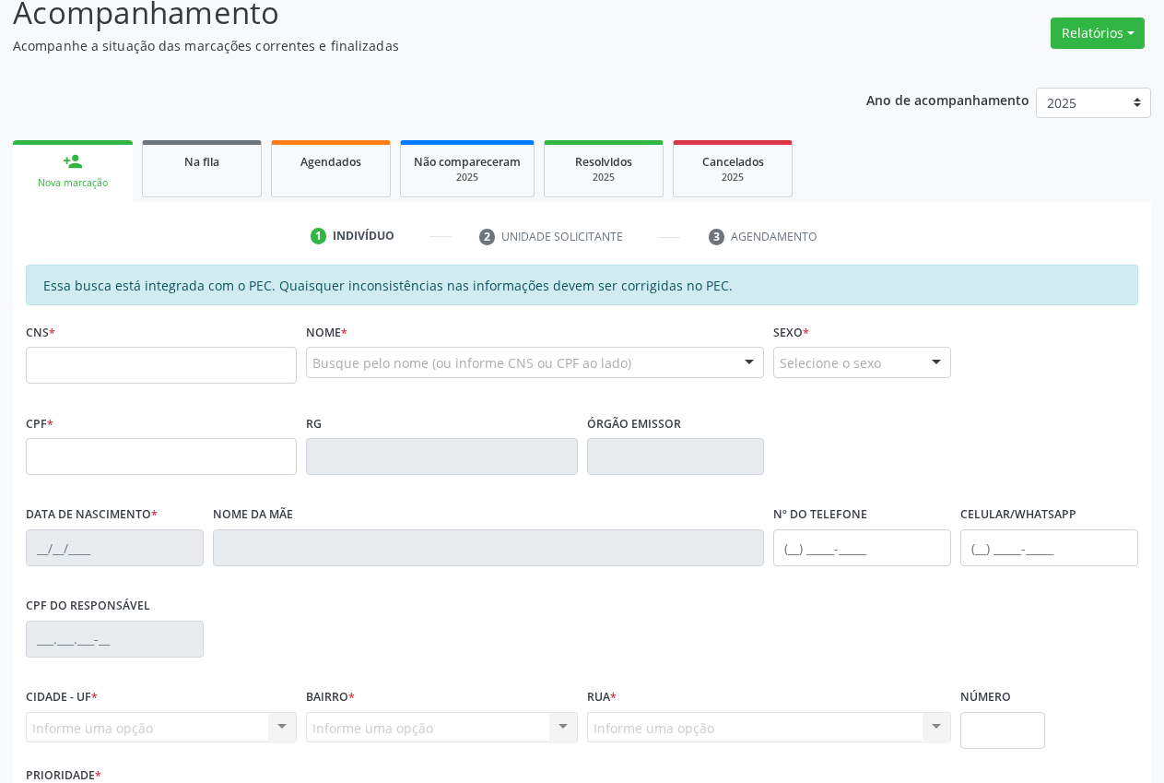
scroll to position [135, 0]
type input "704 2027 1858 8581"
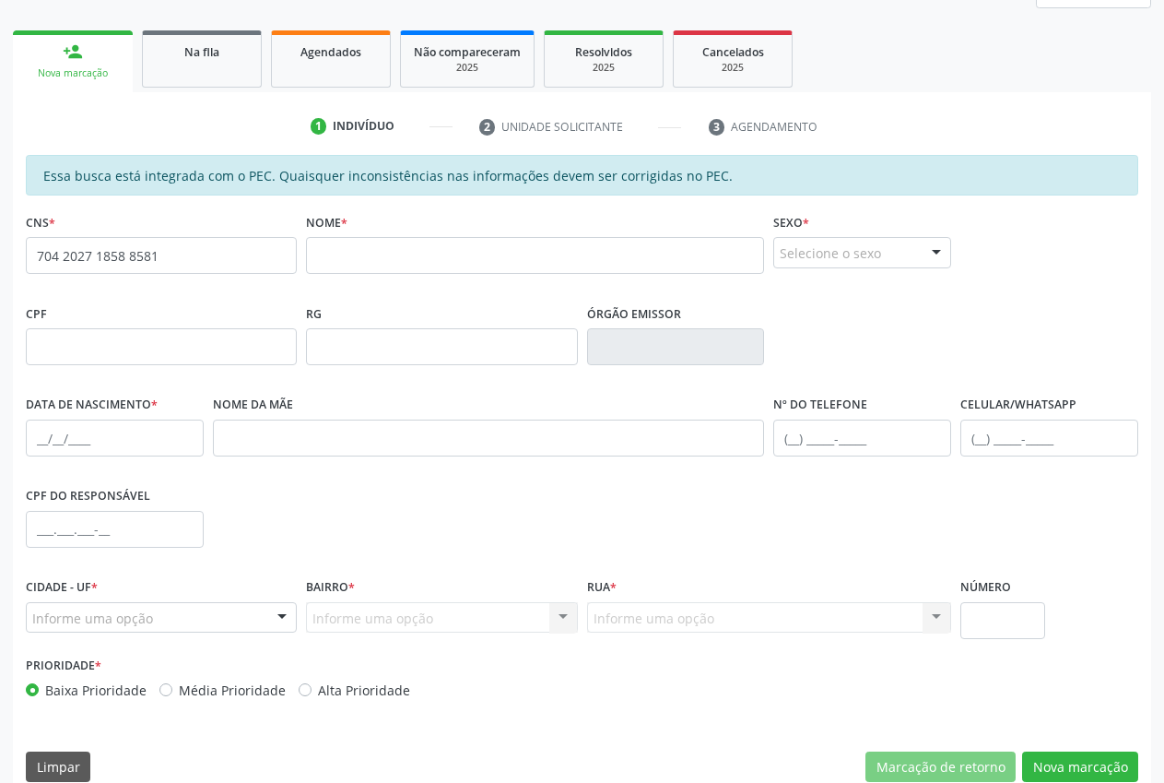
scroll to position [270, 0]
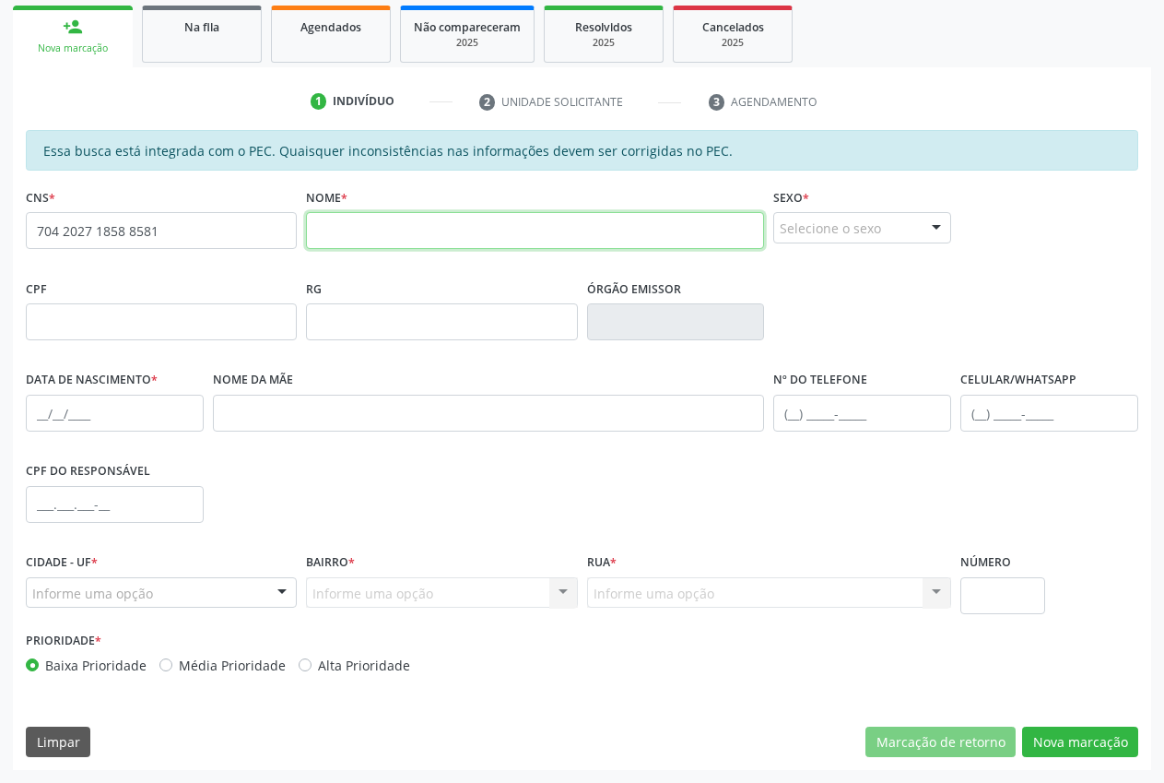
click at [521, 238] on input "text" at bounding box center [535, 230] width 458 height 37
click at [864, 228] on div "Selecione o sexo" at bounding box center [862, 227] width 178 height 31
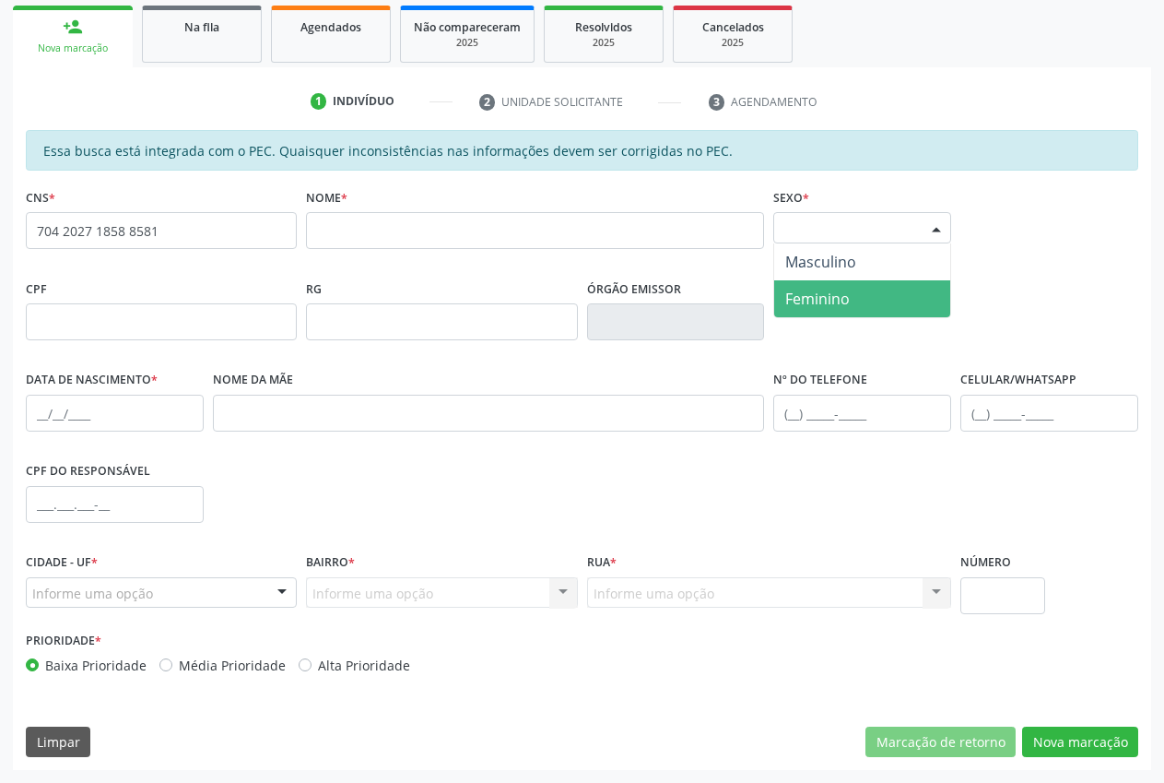
click at [837, 300] on span "Feminino" at bounding box center [817, 299] width 65 height 20
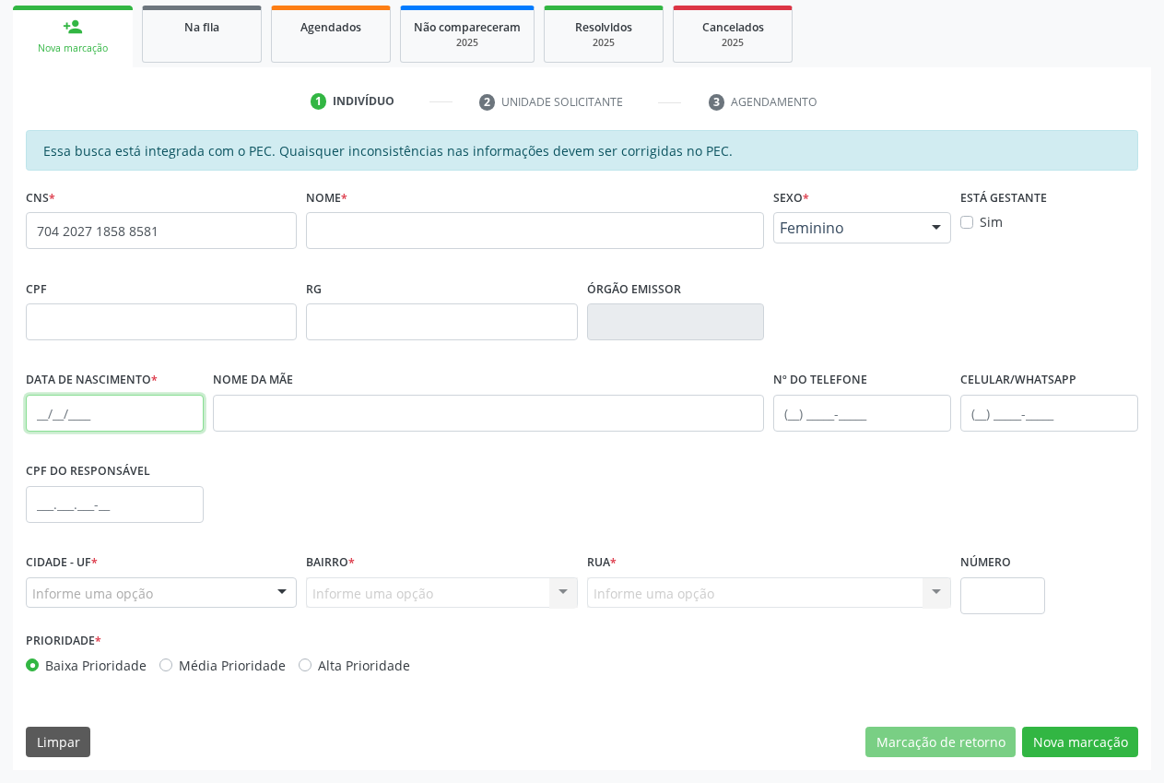
click at [135, 421] on input "text" at bounding box center [115, 413] width 178 height 37
paste input "12/01/2021"
type input "12/01/2021"
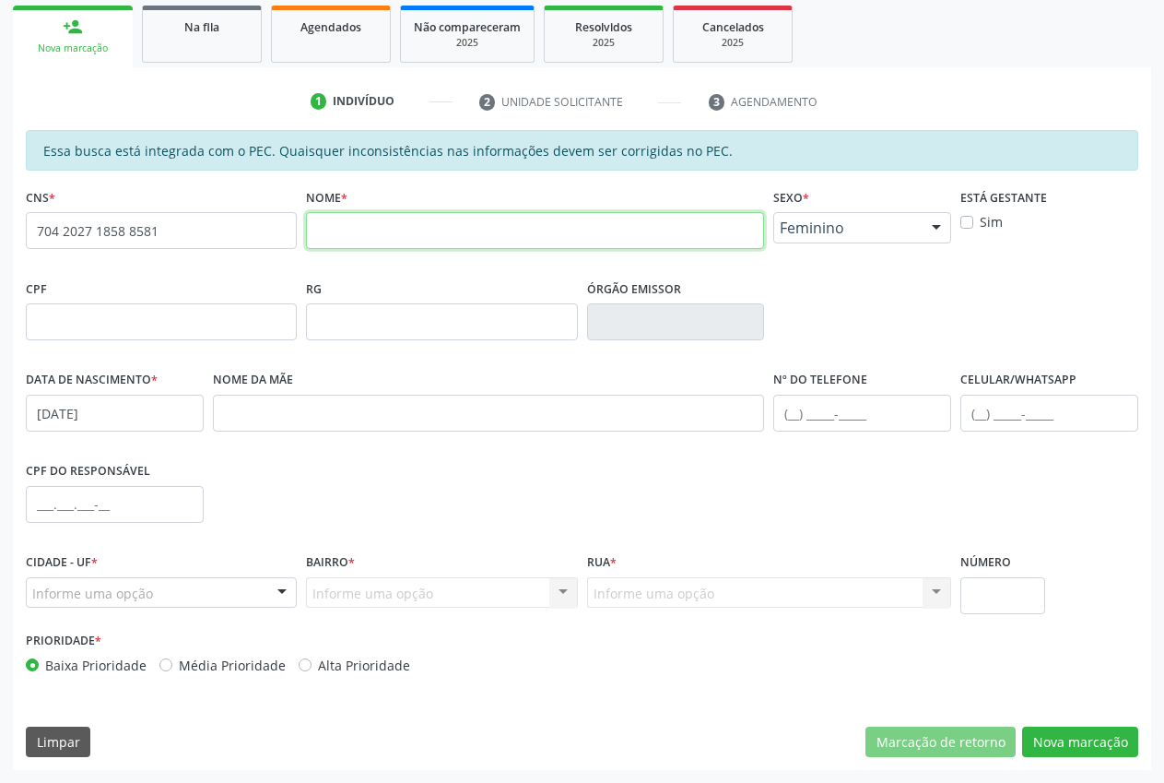
click at [411, 230] on input "text" at bounding box center [535, 230] width 458 height 37
paste input "AYLA VITORIA LUCAS DA CRUZ"
type input "AYLA VITORIA LUCAS DA CRUZ"
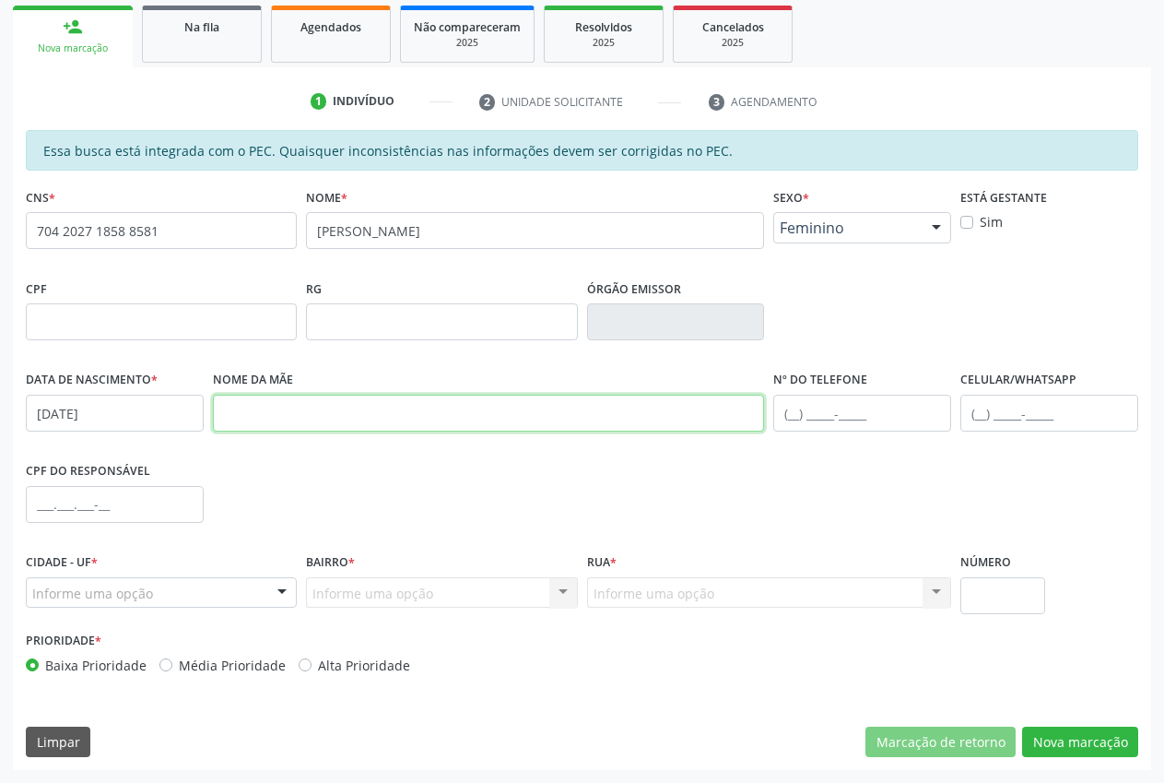
click at [277, 406] on input "text" at bounding box center [489, 413] width 552 height 37
paste input "LUCIVANIA LUCAS DA CRUZ"
type input "LUCIVANIA LUCAS DA CRUZ"
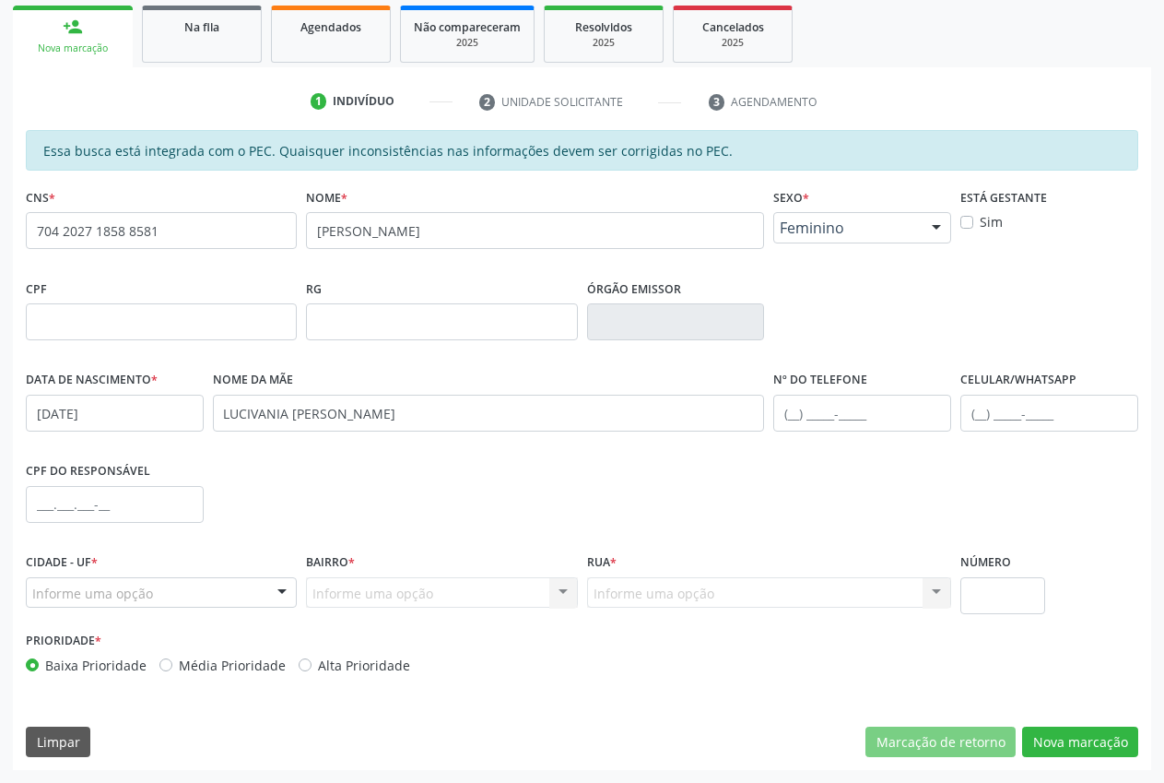
click at [465, 372] on div "Nome da mãe LUCIVANIA LUCAS DA CRUZ" at bounding box center [489, 398] width 552 height 65
click at [847, 409] on input "text" at bounding box center [862, 413] width 178 height 37
drag, startPoint x: 847, startPoint y: 409, endPoint x: 1038, endPoint y: 342, distance: 202.3
click at [1038, 341] on div "CPF RG Órgão emissor" at bounding box center [582, 320] width 1122 height 91
click at [1015, 413] on input "text" at bounding box center [1049, 413] width 178 height 37
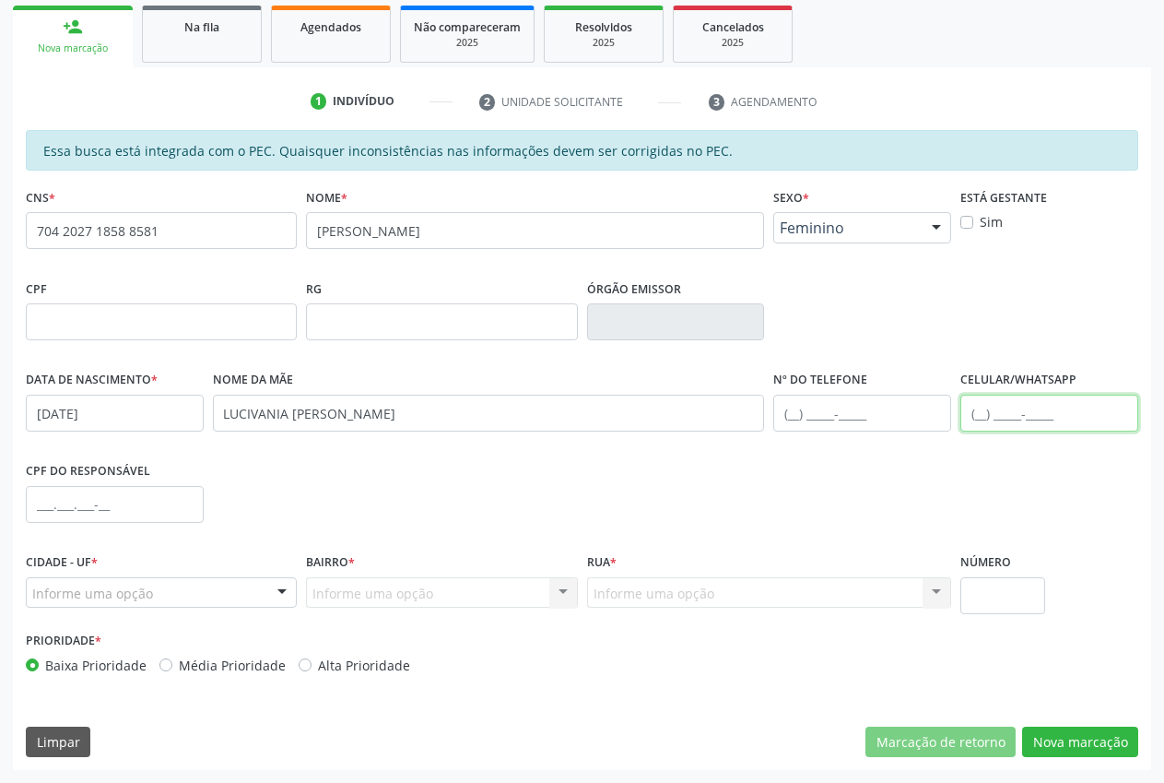
paste input "(87) 98109-7745"
type input "(87) 98109-7745"
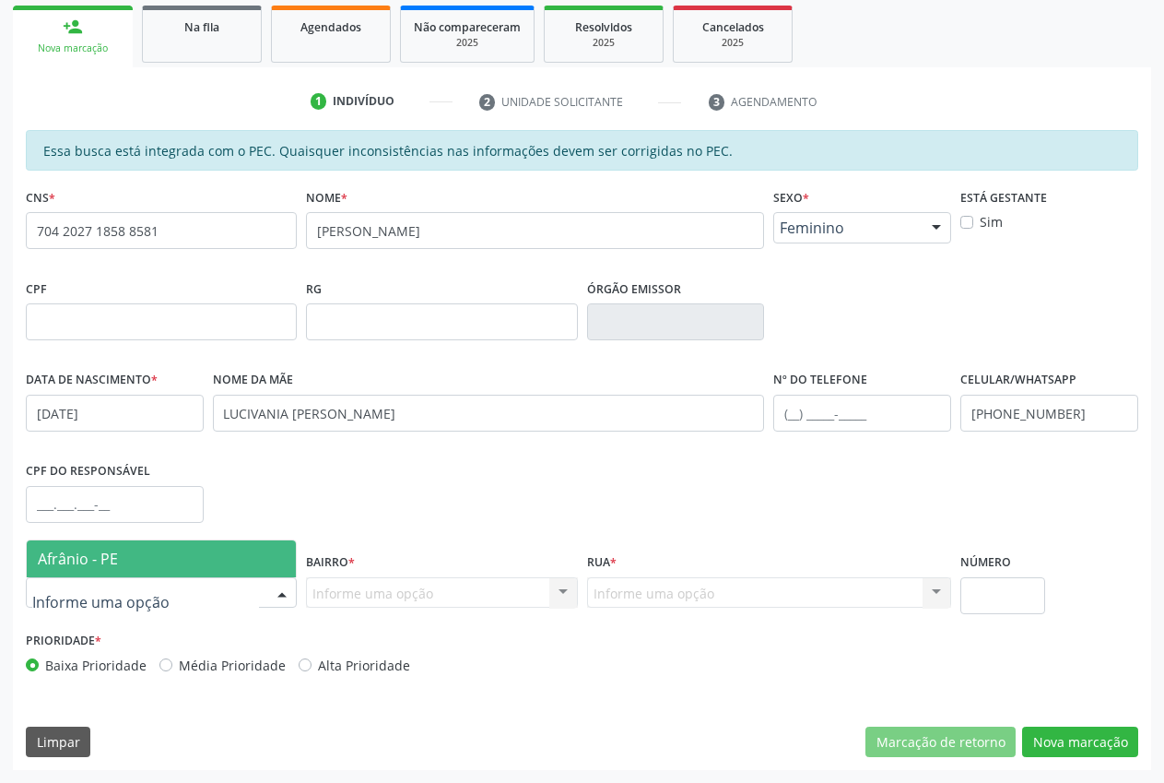
click at [126, 556] on span "Afrânio - PE" at bounding box center [161, 558] width 269 height 37
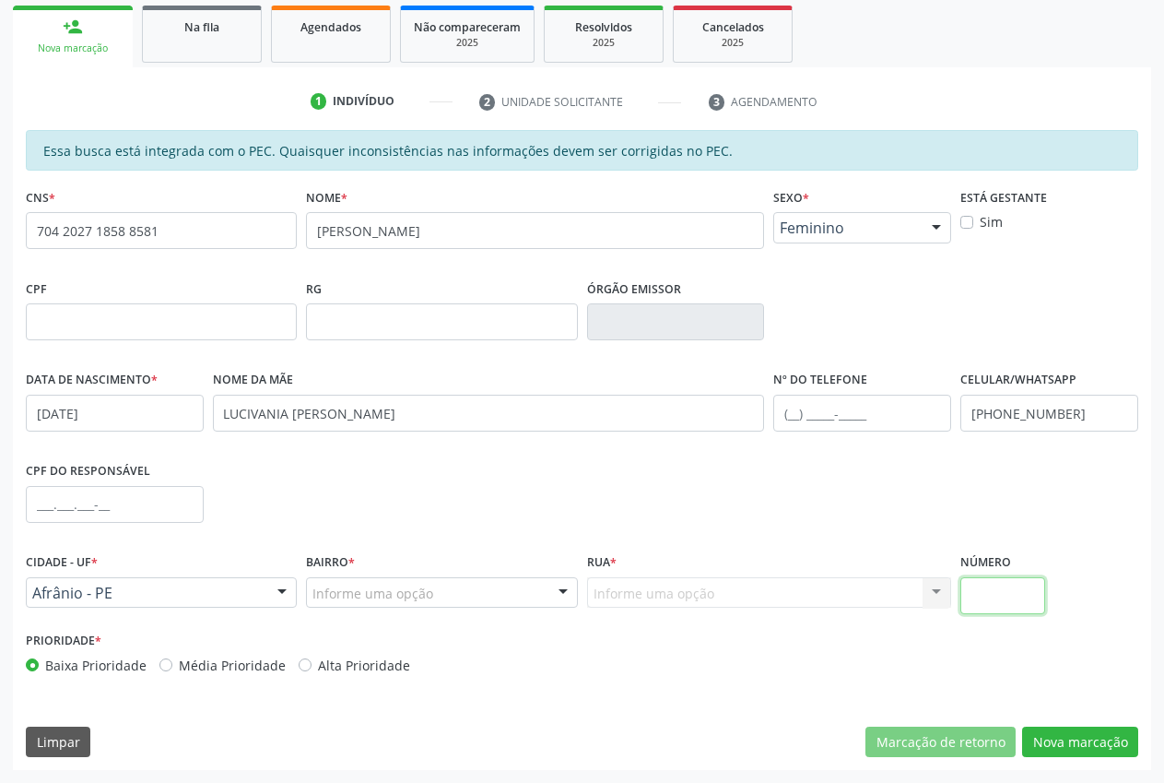
click at [989, 594] on input "text" at bounding box center [1002, 595] width 84 height 37
type input "245"
click at [690, 595] on div "Informe uma opção Nenhum resultado encontrado para: " " Nenhuma opção encontrad…" at bounding box center [769, 592] width 365 height 31
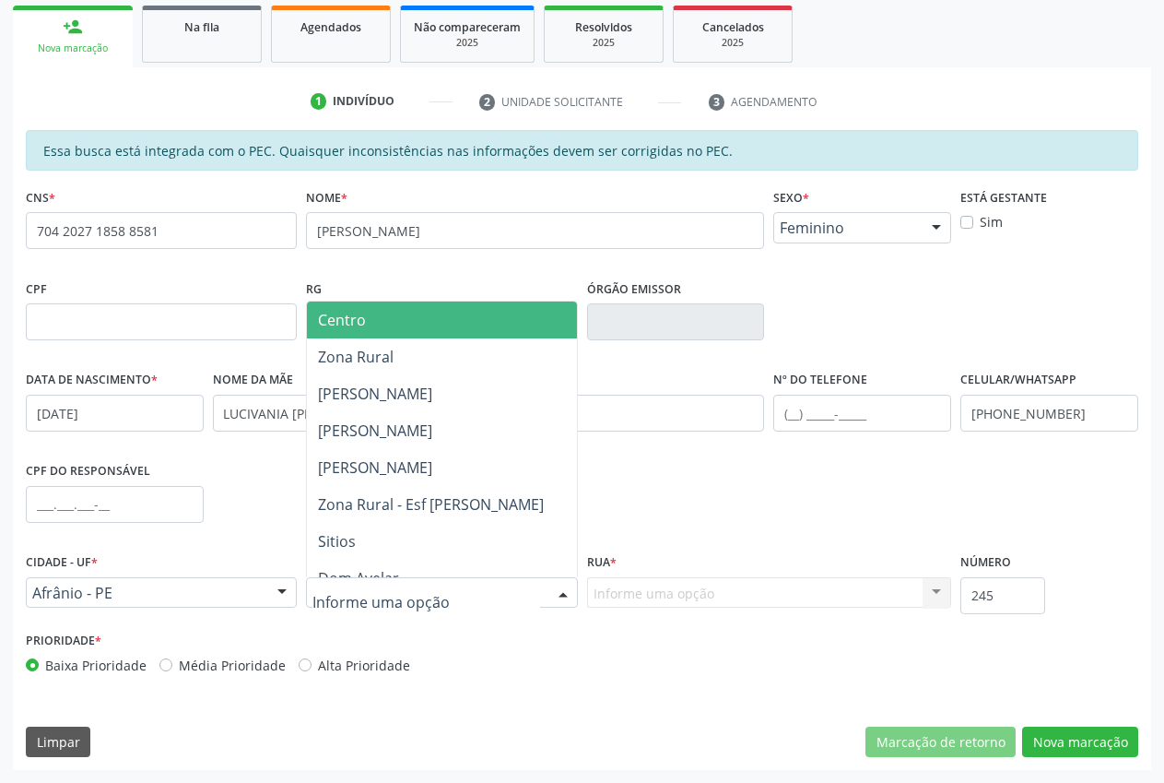
click at [386, 606] on div at bounding box center [441, 592] width 271 height 31
click at [357, 319] on span "Centro" at bounding box center [342, 320] width 48 height 20
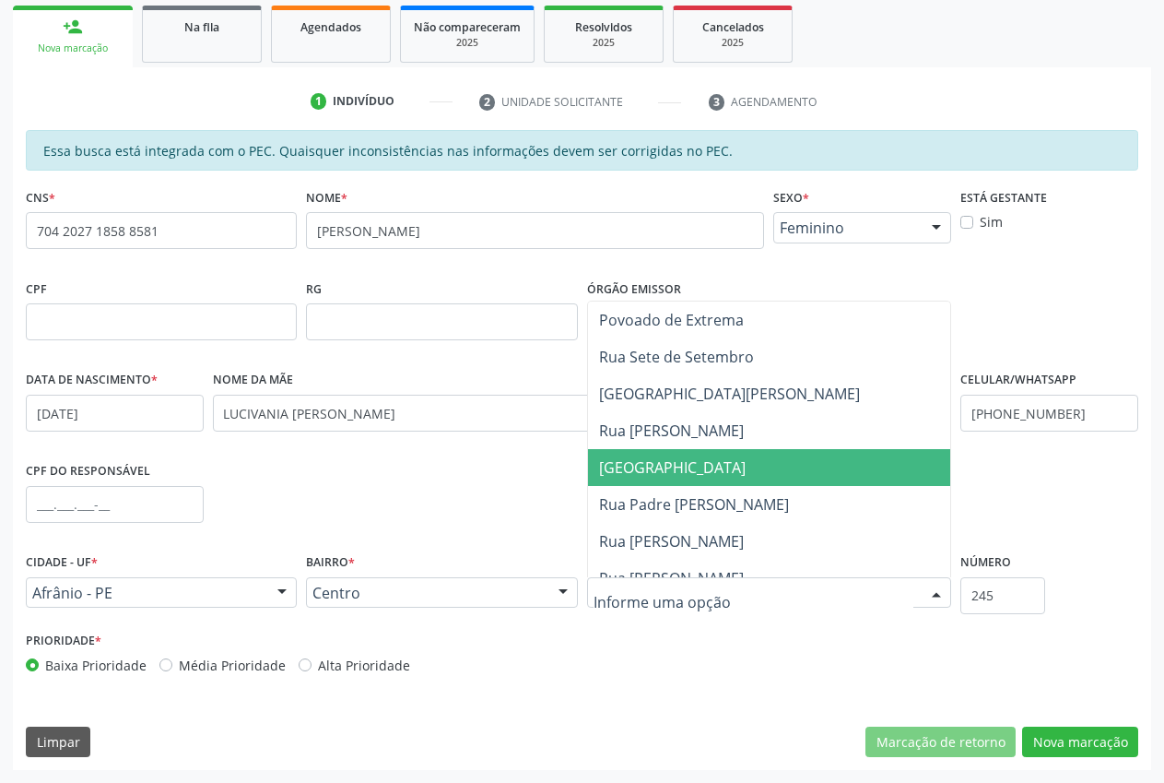
click at [680, 465] on span "Rua Cachoeira" at bounding box center [672, 467] width 147 height 20
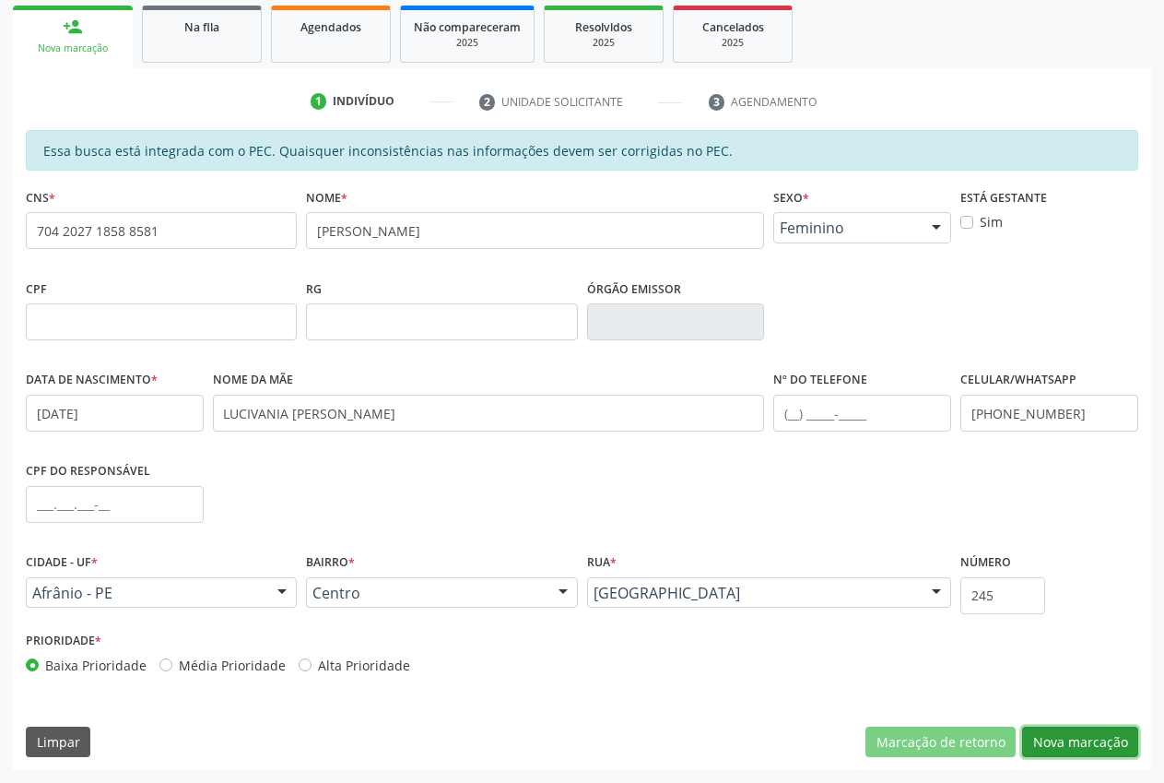
click at [1095, 747] on button "Nova marcação" at bounding box center [1080, 741] width 116 height 31
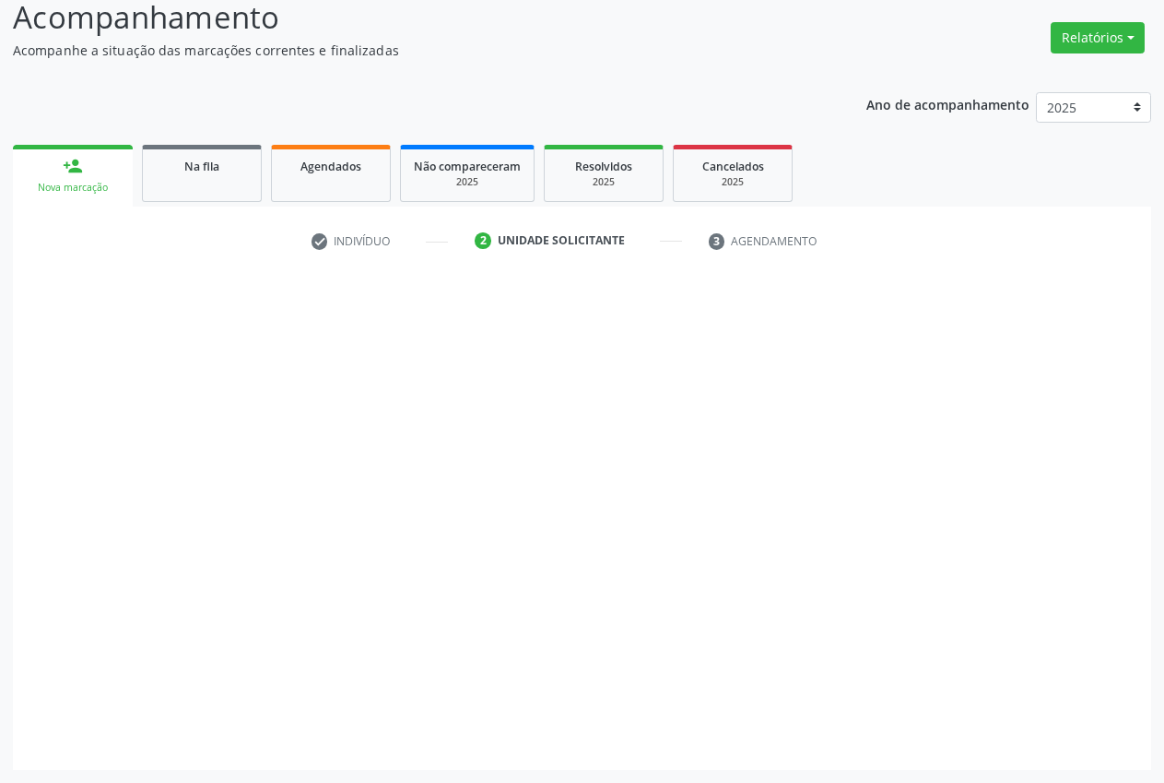
scroll to position [131, 0]
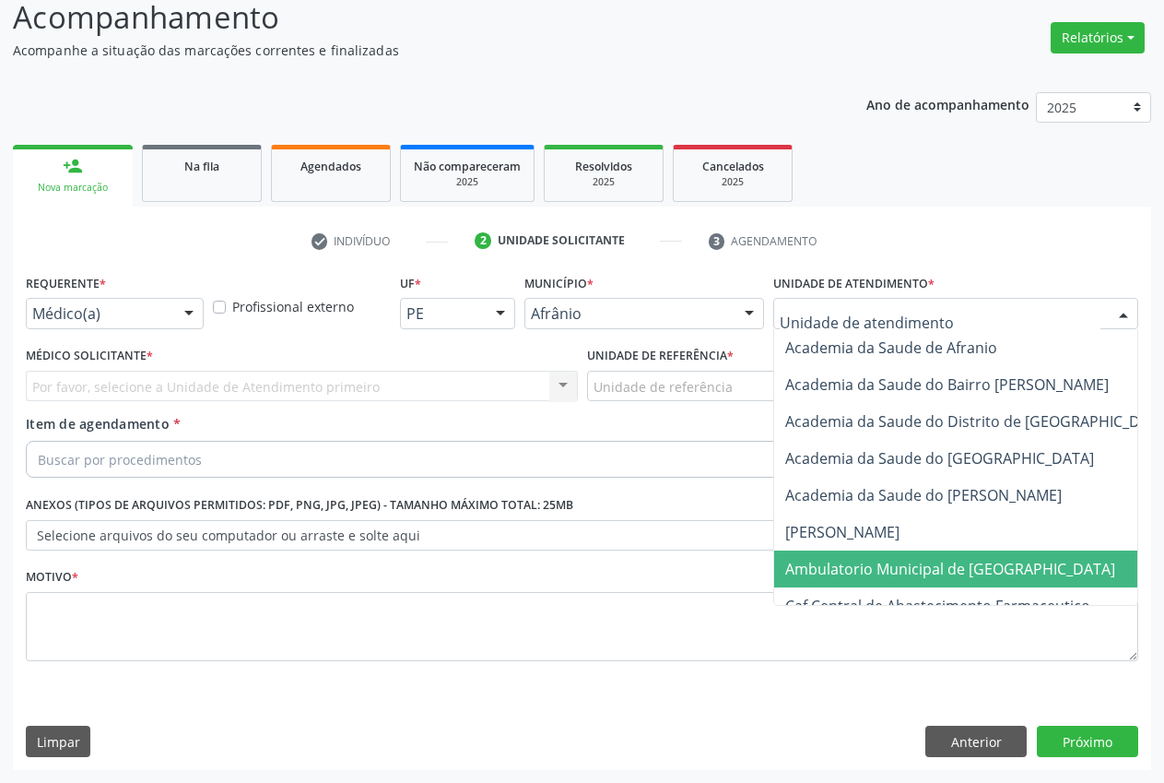
click at [924, 578] on span "Ambulatorio Municipal de [GEOGRAPHIC_DATA]" at bounding box center [950, 569] width 330 height 20
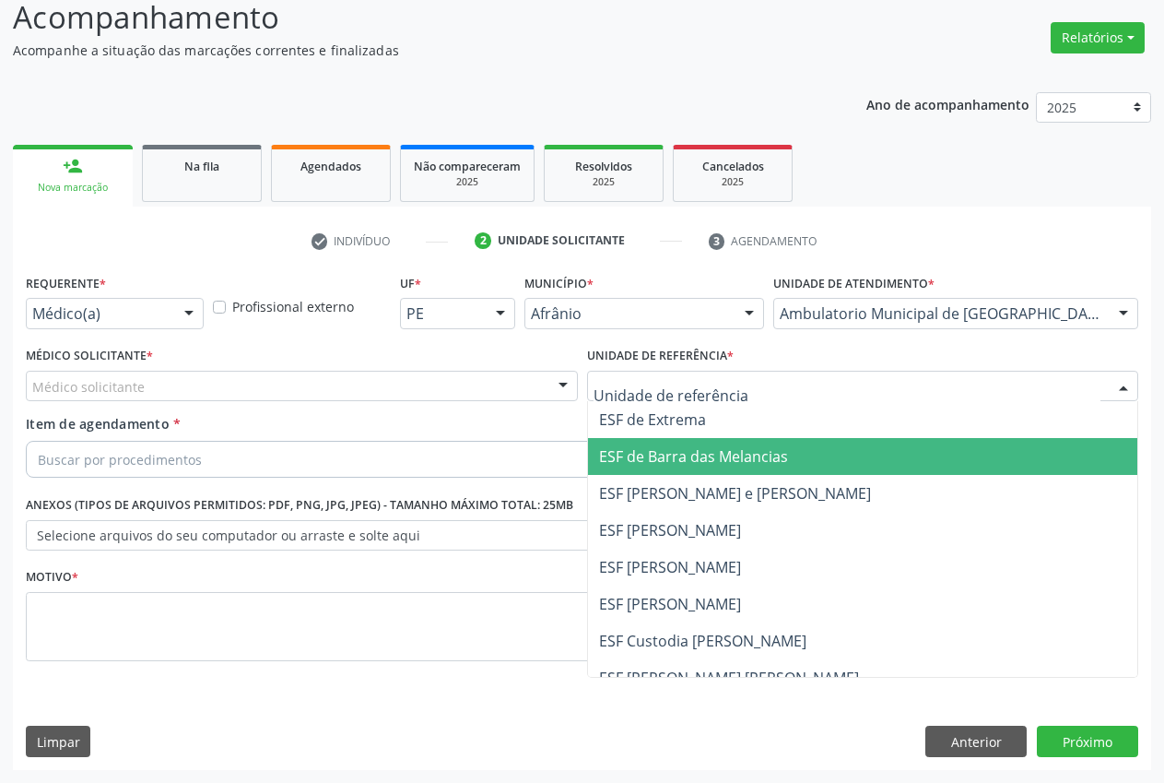
click at [671, 452] on span "ESF de Barra das Melancias" at bounding box center [693, 456] width 189 height 20
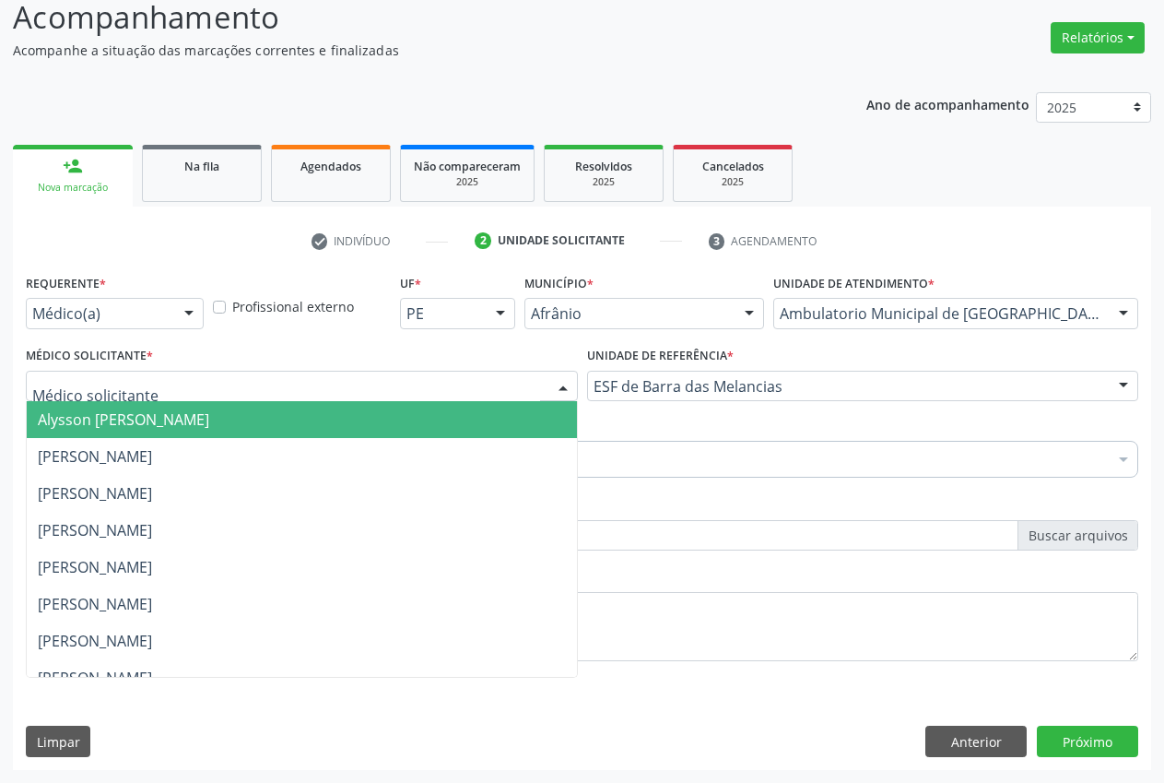
click at [262, 383] on div at bounding box center [302, 386] width 552 height 31
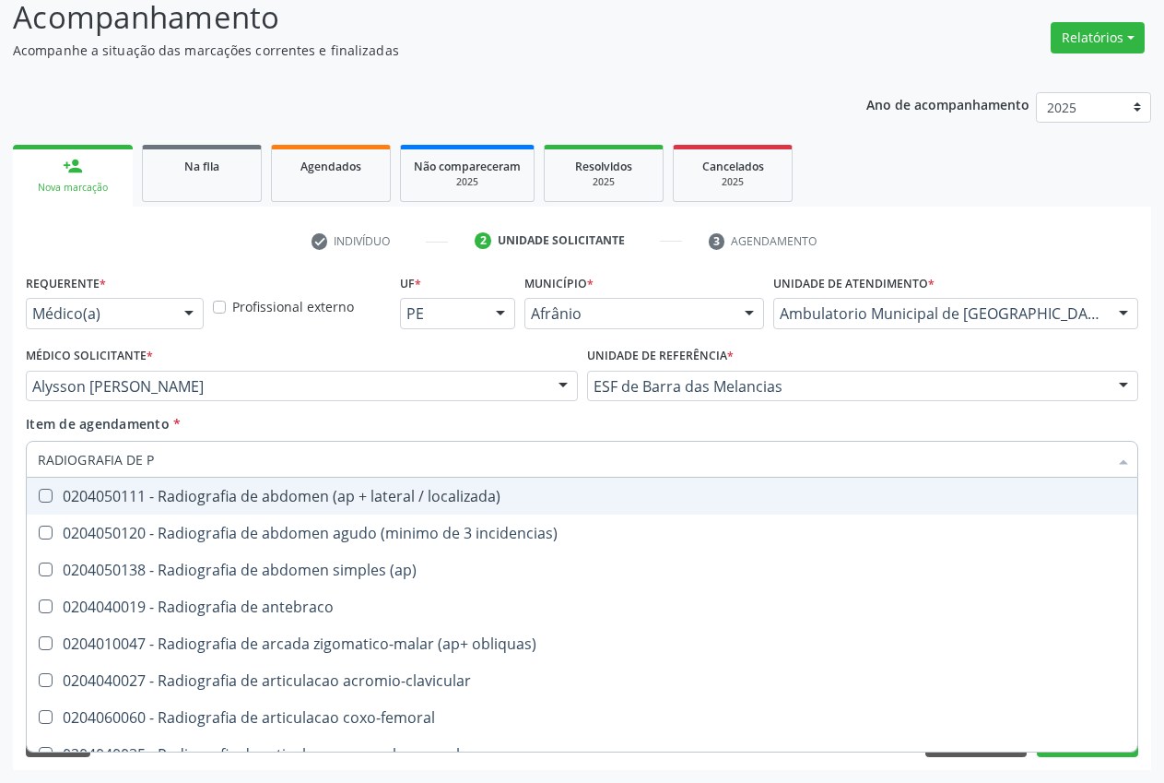
type input "RADIOGRAFIA DE PE"
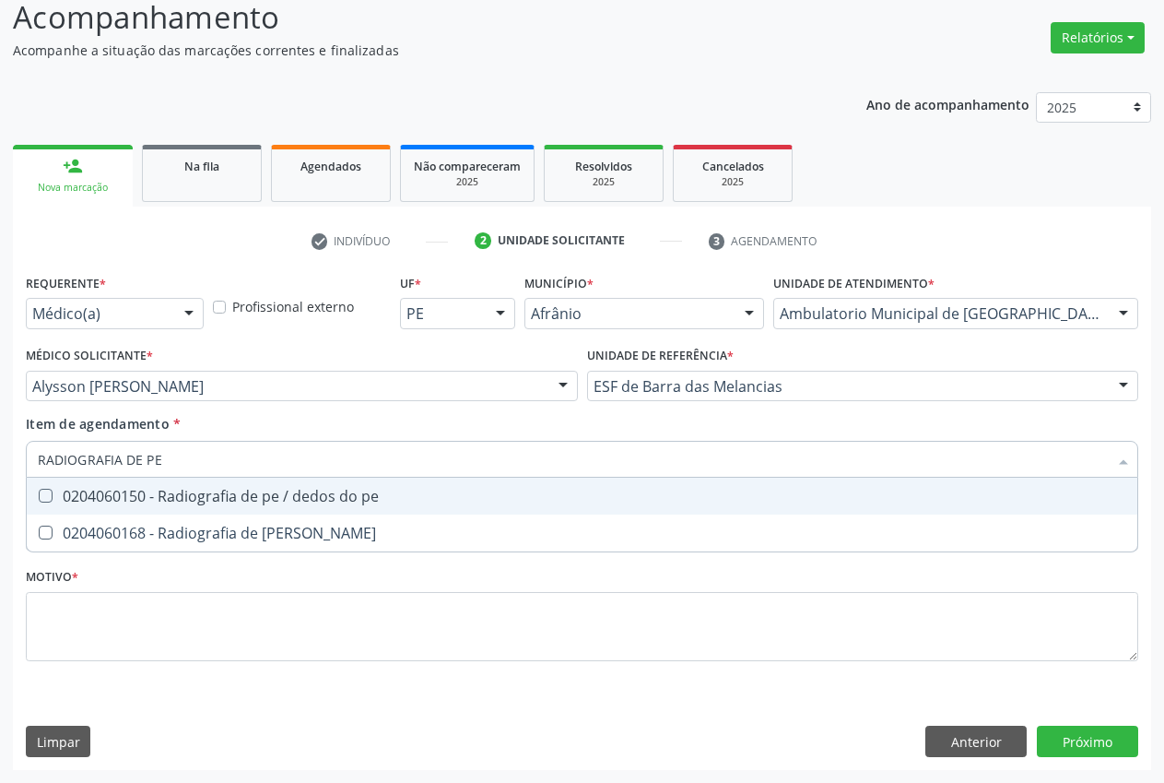
drag, startPoint x: 224, startPoint y: 495, endPoint x: 188, endPoint y: 541, distance: 58.4
click at [224, 494] on div "0204060150 - Radiografia de pe / dedos do pe" at bounding box center [582, 496] width 1089 height 15
checkbox pe "true"
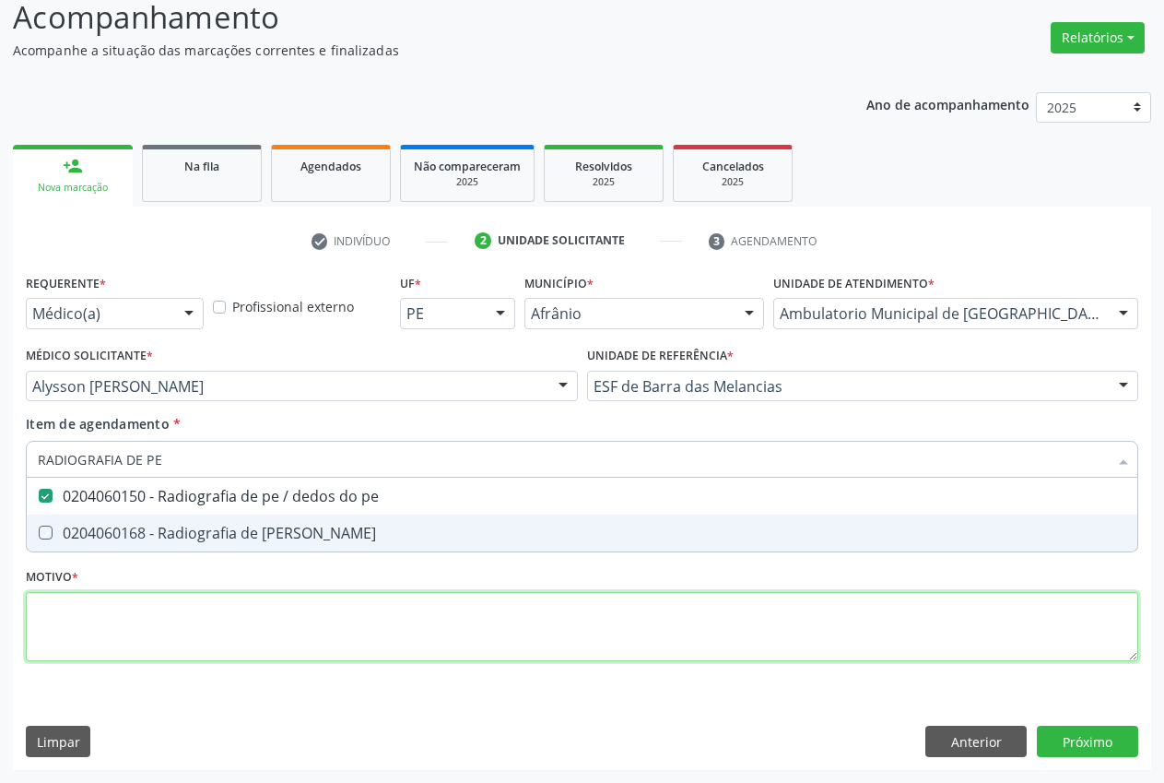
click at [115, 632] on div "Requerente * Médico(a) Médico(a) Enfermeiro(a) Paciente Nenhum resultado encont…" at bounding box center [582, 478] width 1113 height 418
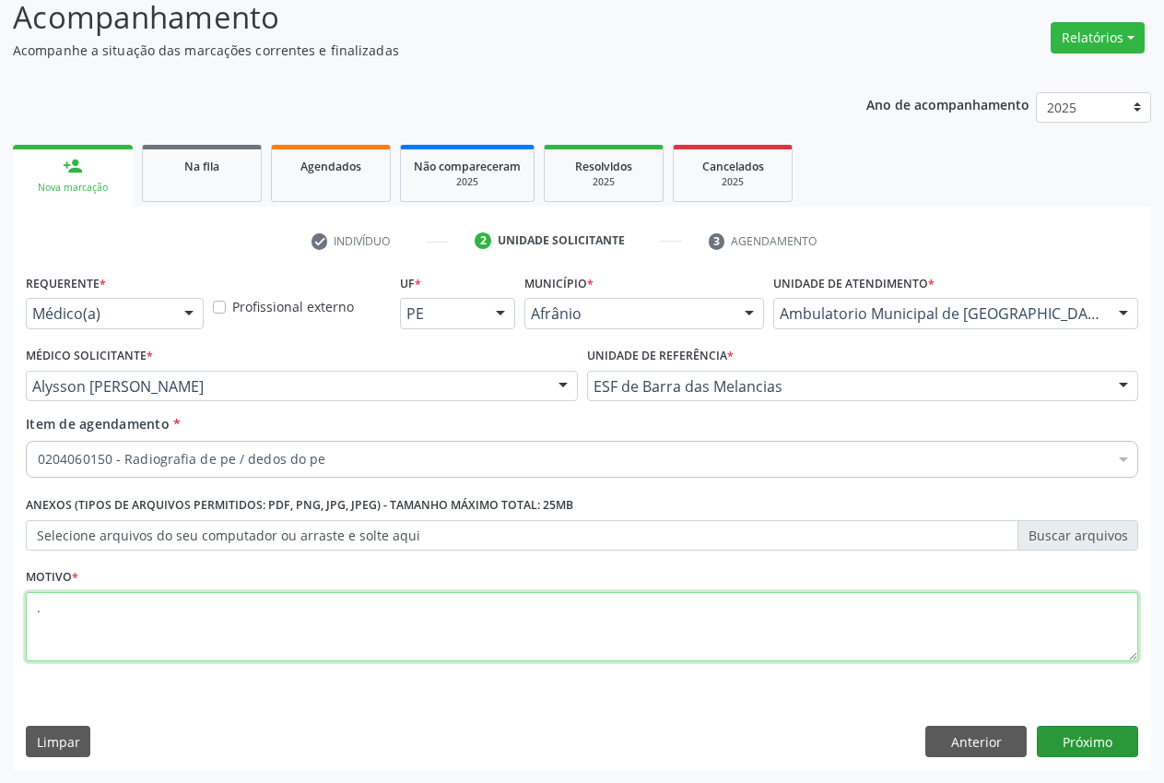
type textarea "."
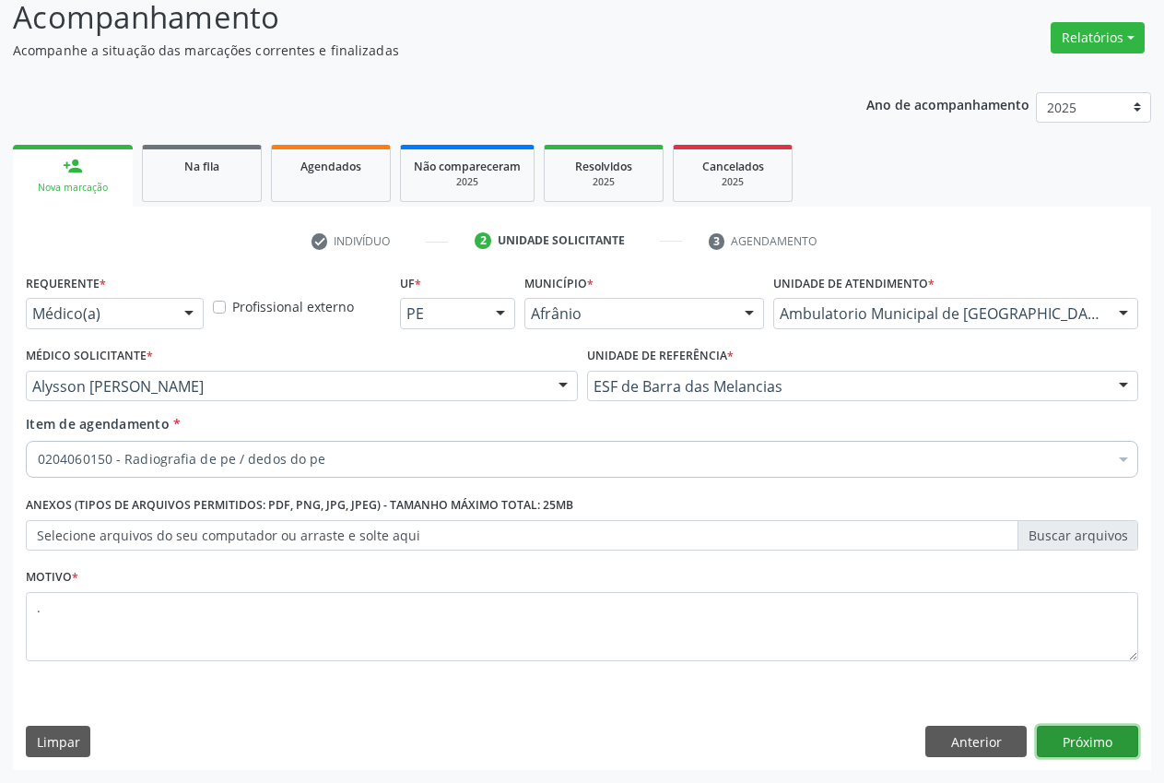
click at [1120, 743] on button "Próximo" at bounding box center [1087, 740] width 101 height 31
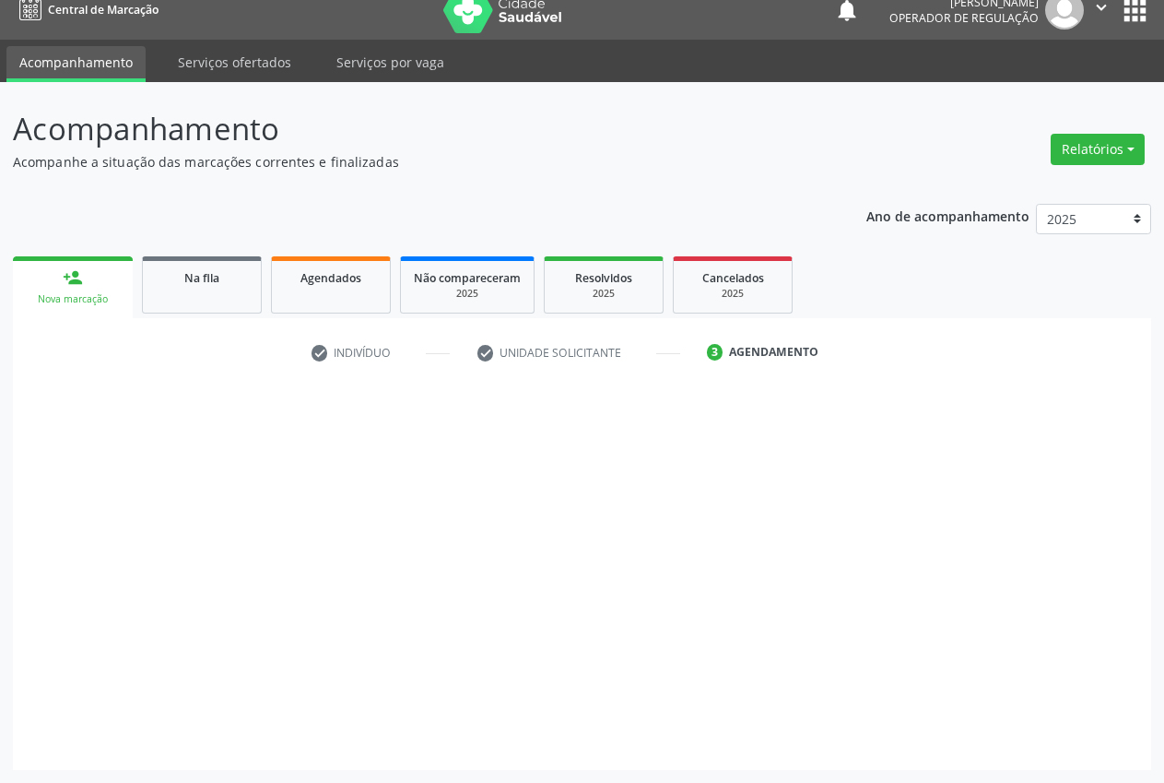
scroll to position [19, 0]
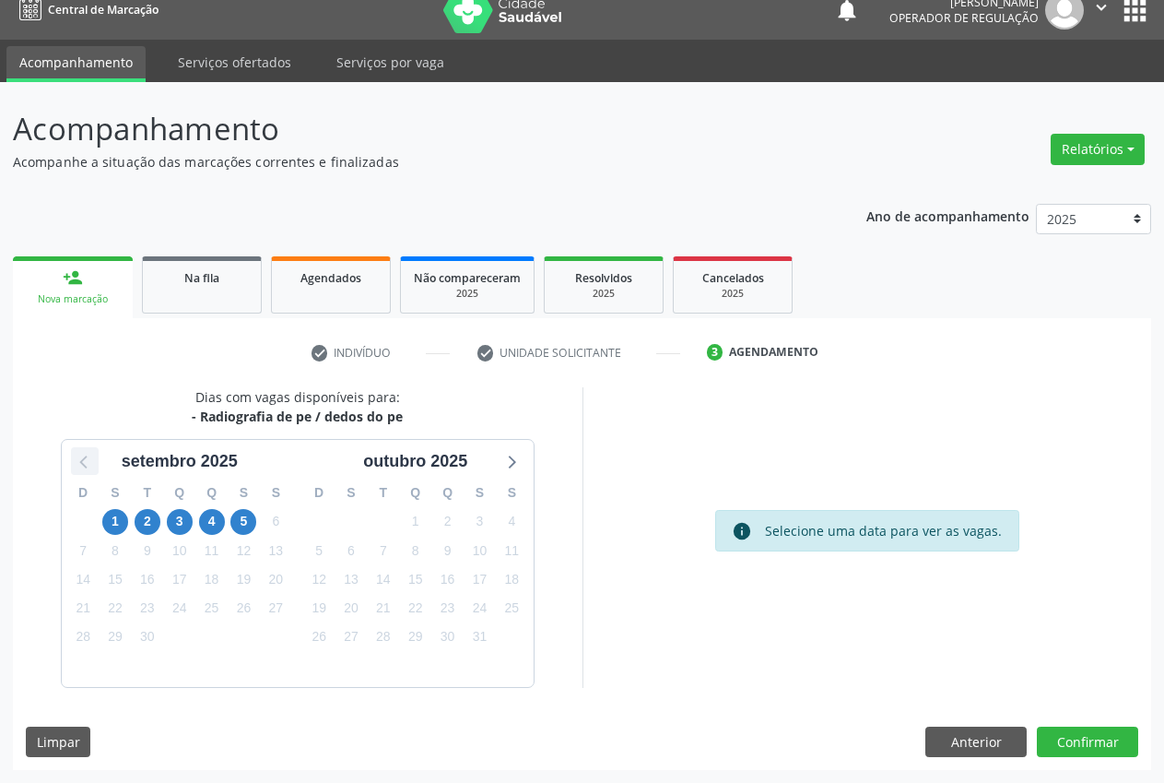
click at [82, 459] on icon at bounding box center [85, 461] width 24 height 24
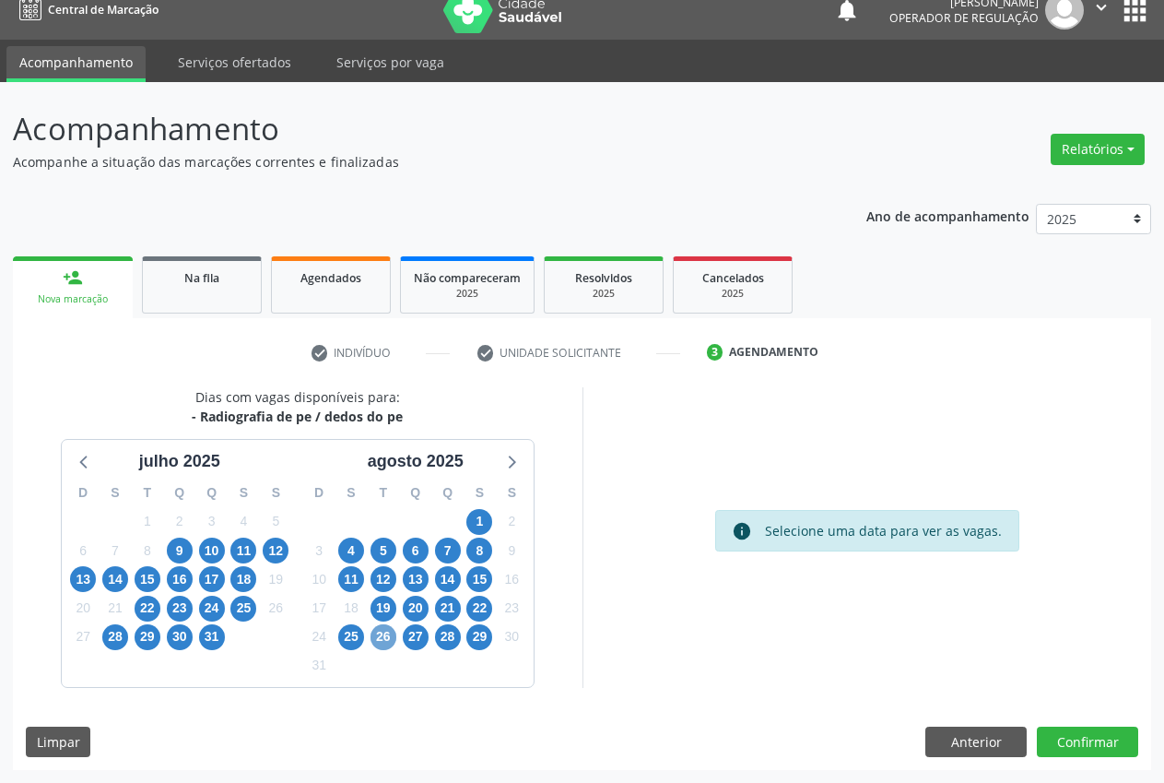
click at [383, 642] on span "26" at bounding box center [384, 637] width 26 height 26
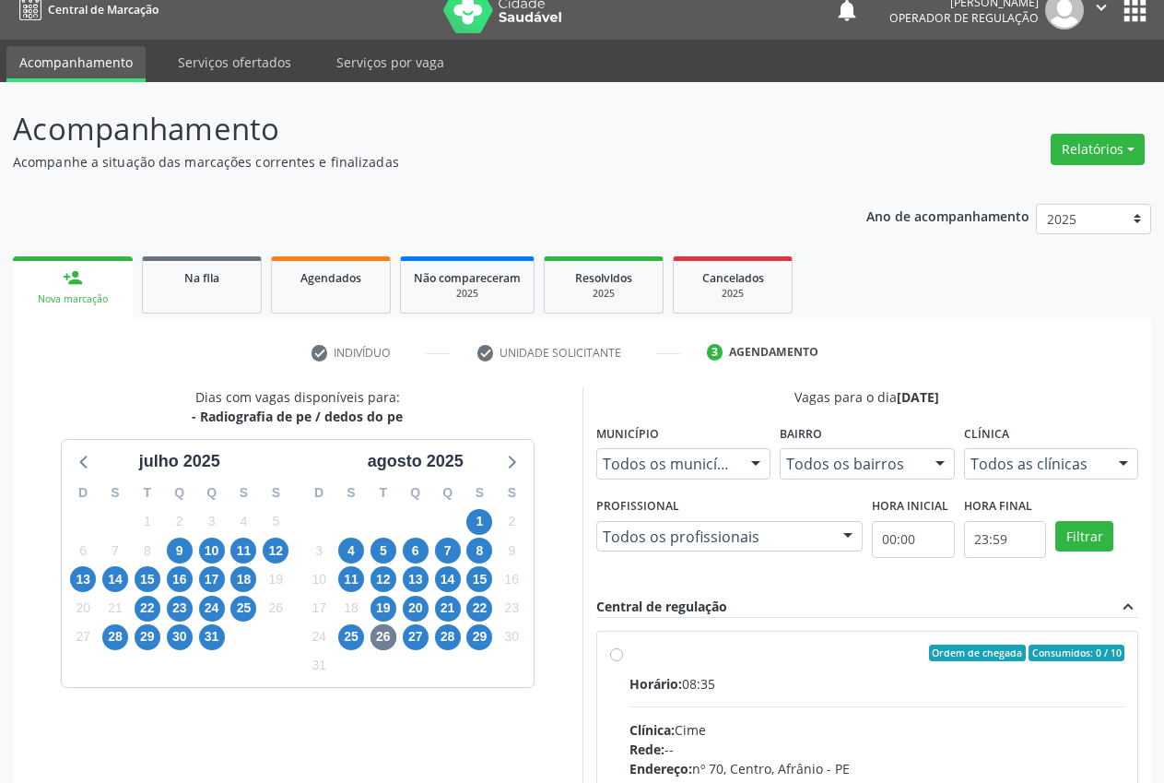
click at [630, 654] on label "Ordem de chegada Consumidos: 0 / 10 Horário: 08:35 Clínica: Cime Rede: -- Ender…" at bounding box center [878, 785] width 496 height 283
click at [618, 654] on input "Ordem de chegada Consumidos: 0 / 10 Horário: 08:35 Clínica: Cime Rede: -- Ender…" at bounding box center [616, 652] width 13 height 17
radio input "true"
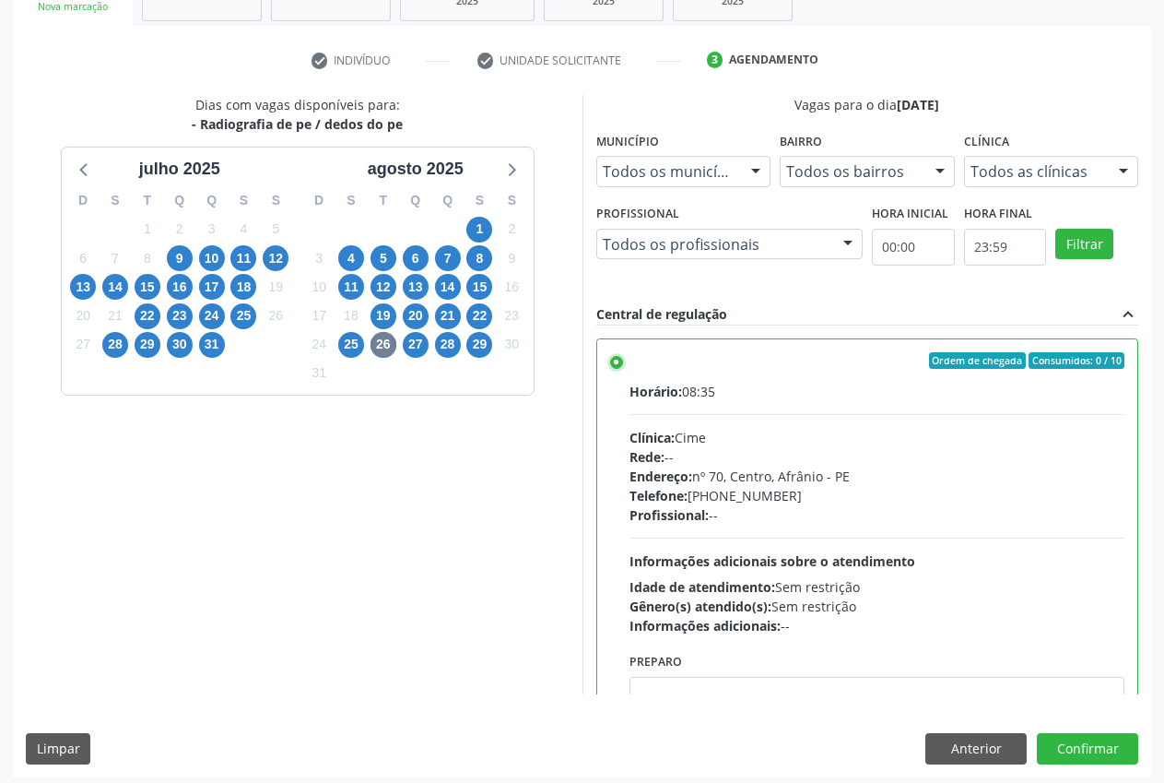
scroll to position [319, 0]
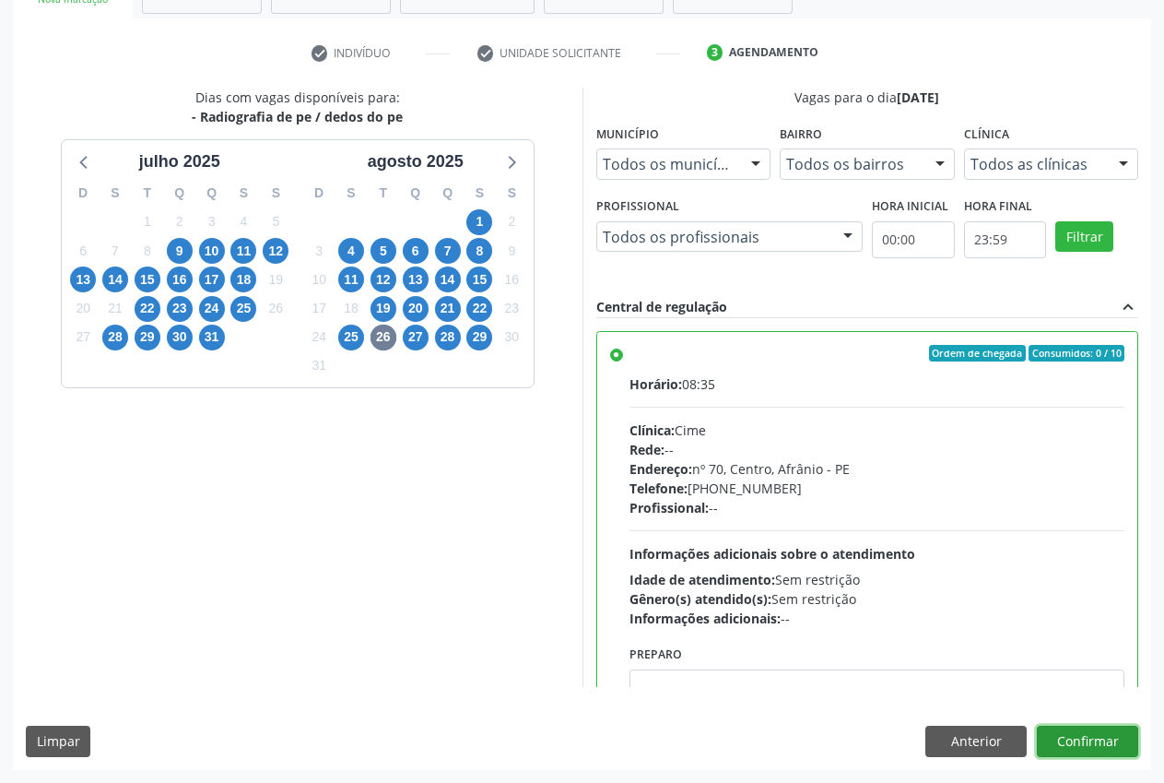
click at [1113, 742] on button "Confirmar" at bounding box center [1087, 740] width 101 height 31
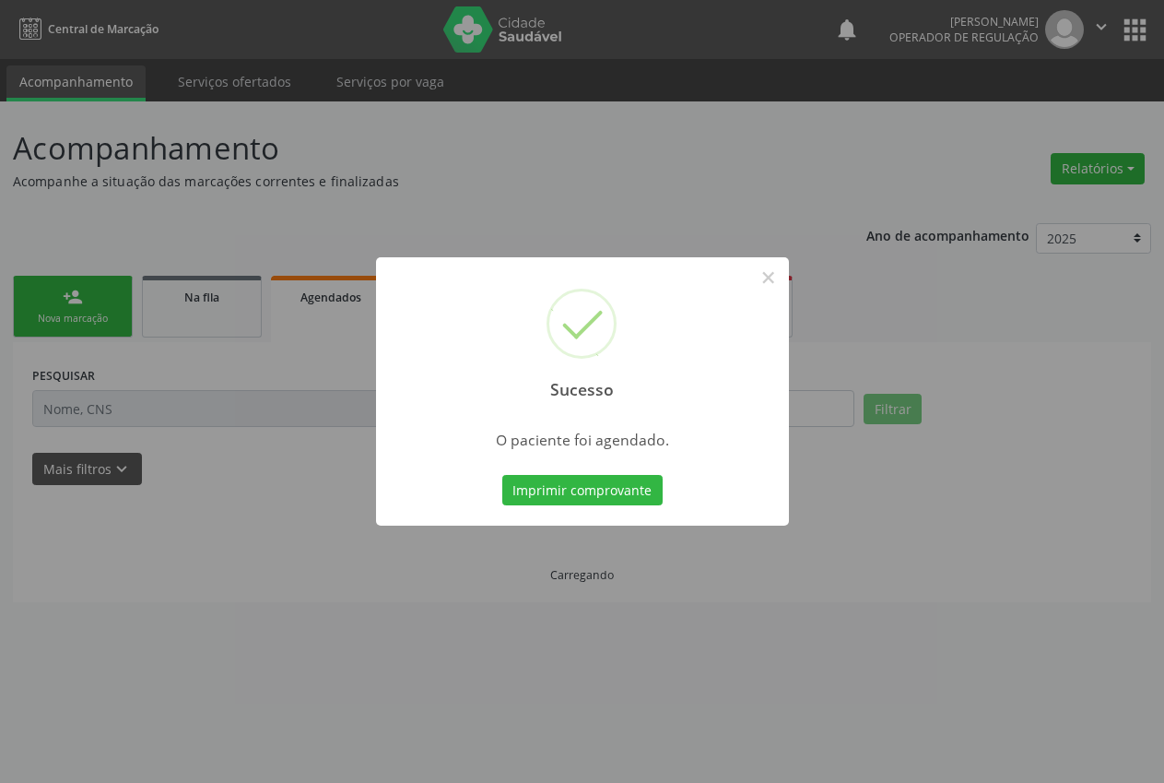
scroll to position [0, 0]
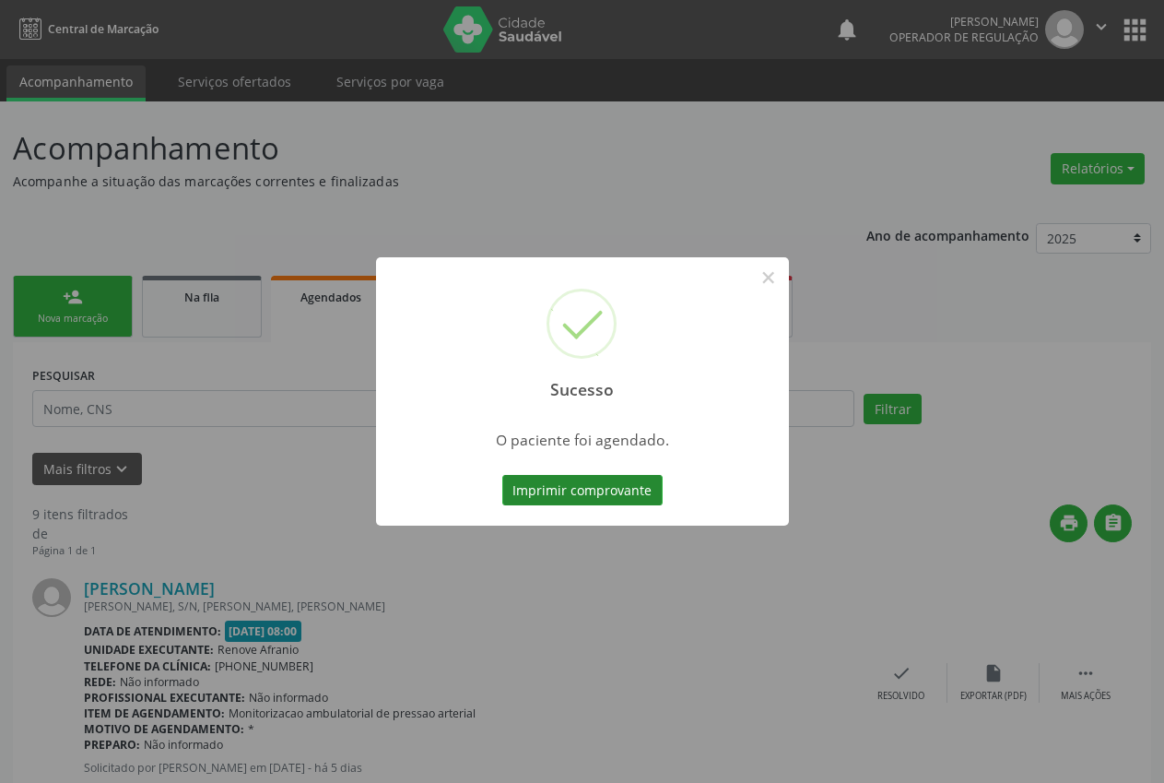
click at [579, 496] on button "Imprimir comprovante" at bounding box center [582, 490] width 160 height 31
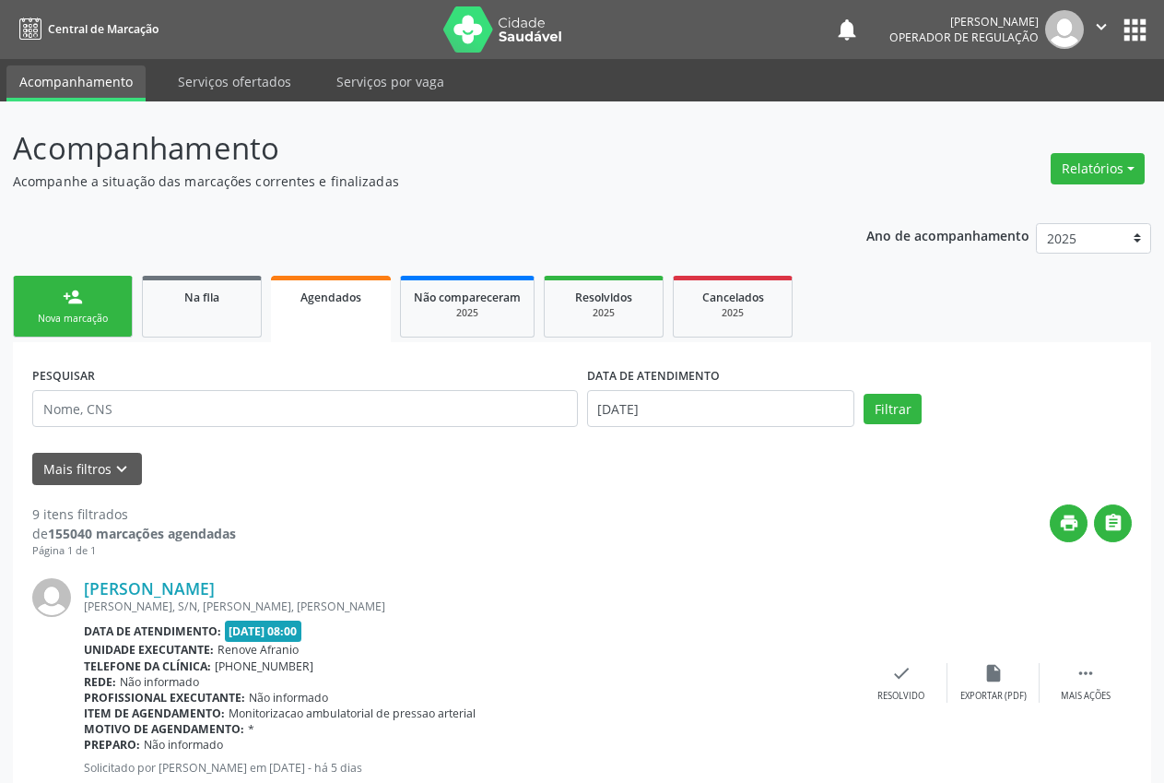
click at [31, 313] on div "Nova marcação" at bounding box center [73, 319] width 92 height 14
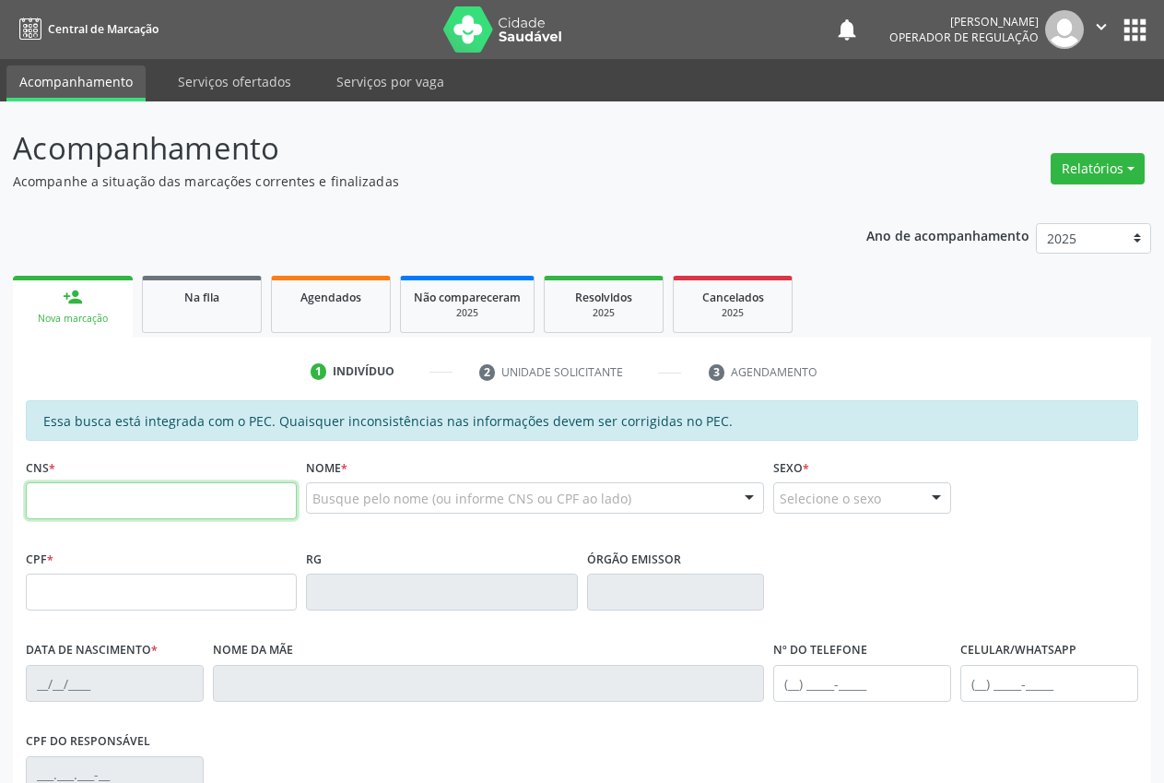
click at [135, 497] on input "text" at bounding box center [161, 500] width 271 height 37
type input "707 0038 0052 2138"
type input "062.559.664-10"
type input "12/06/1955"
type input "Izabel de Brito Rodrigues"
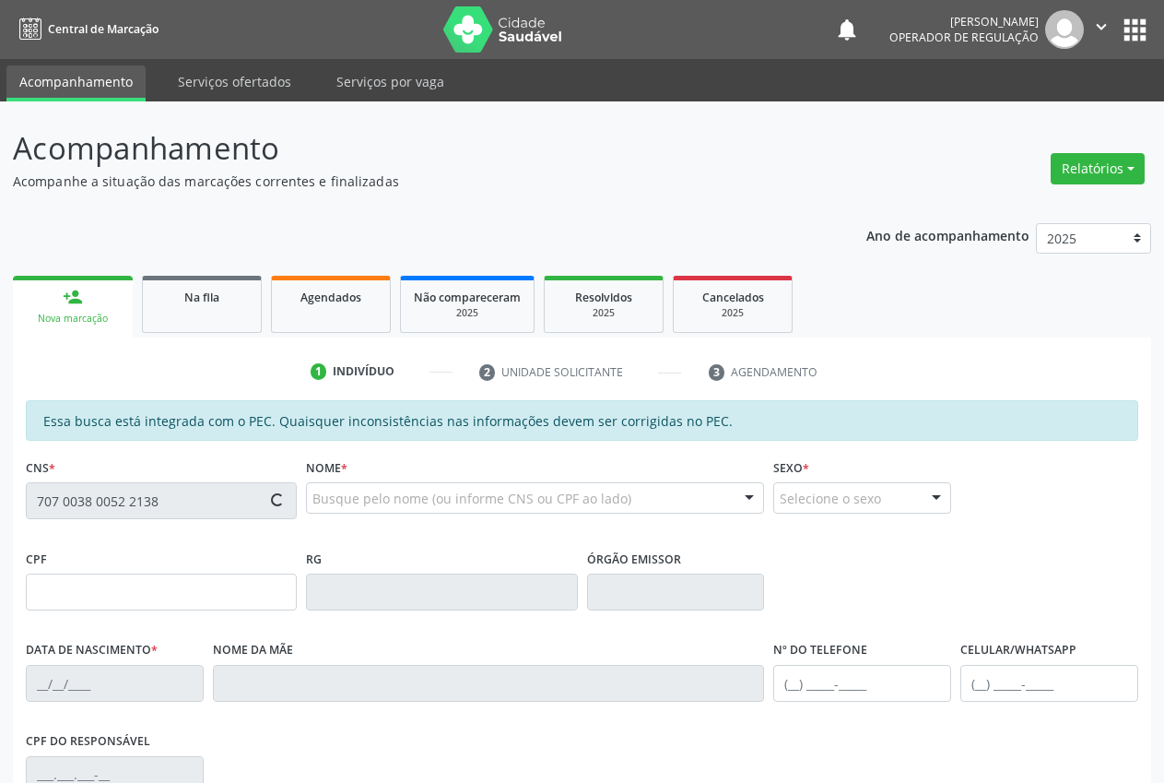
type input "(87) 99605-3187"
type input "S/N"
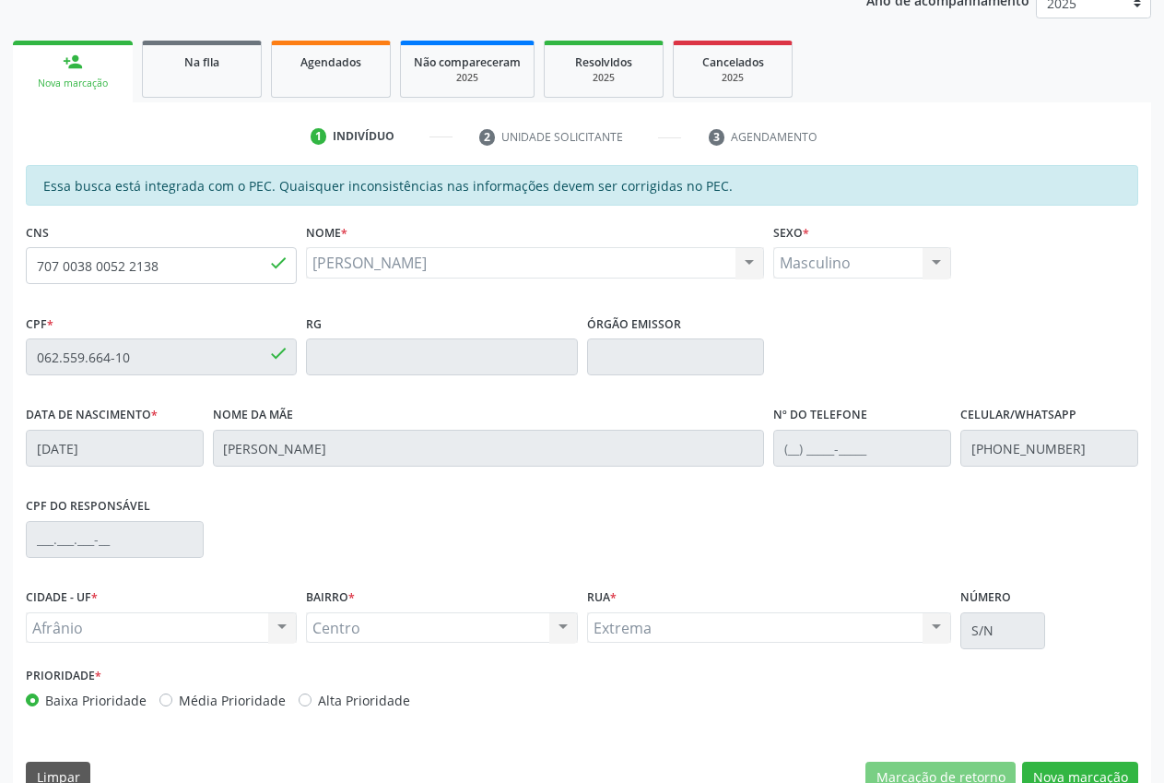
scroll to position [270, 0]
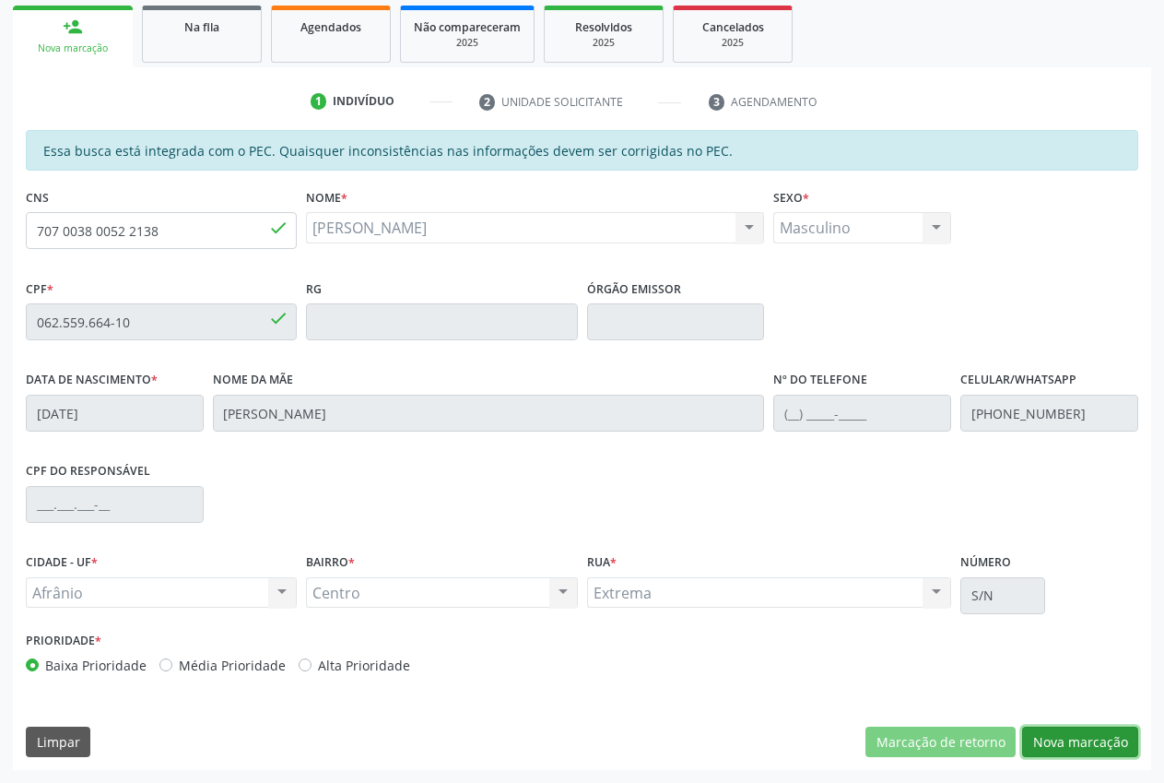
click at [1106, 757] on button "Nova marcação" at bounding box center [1080, 741] width 116 height 31
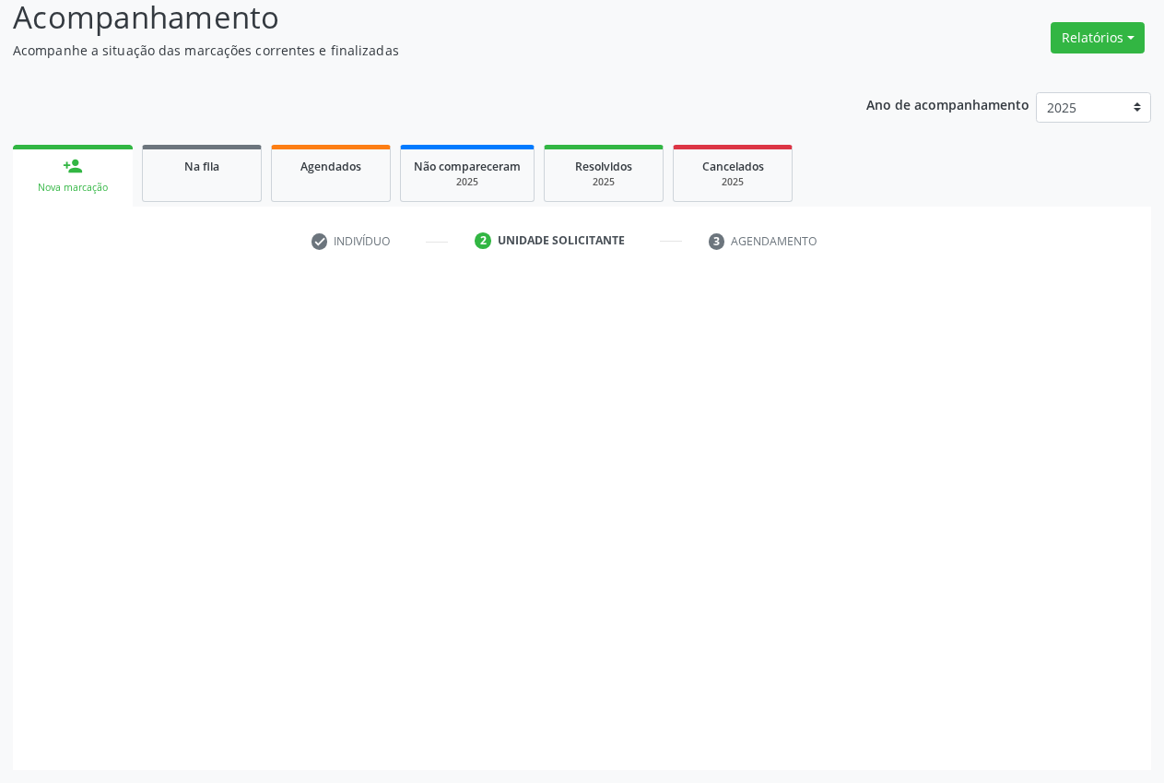
scroll to position [131, 0]
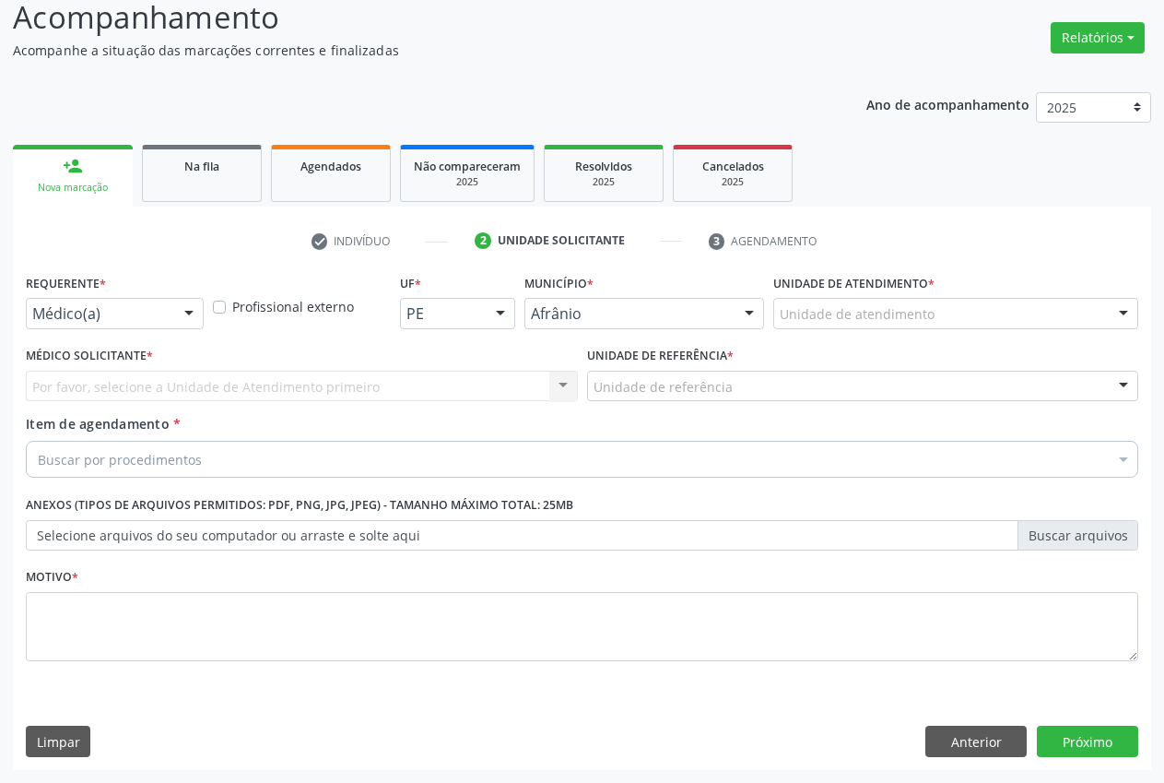
click at [941, 309] on div "Unidade de atendimento" at bounding box center [955, 313] width 365 height 31
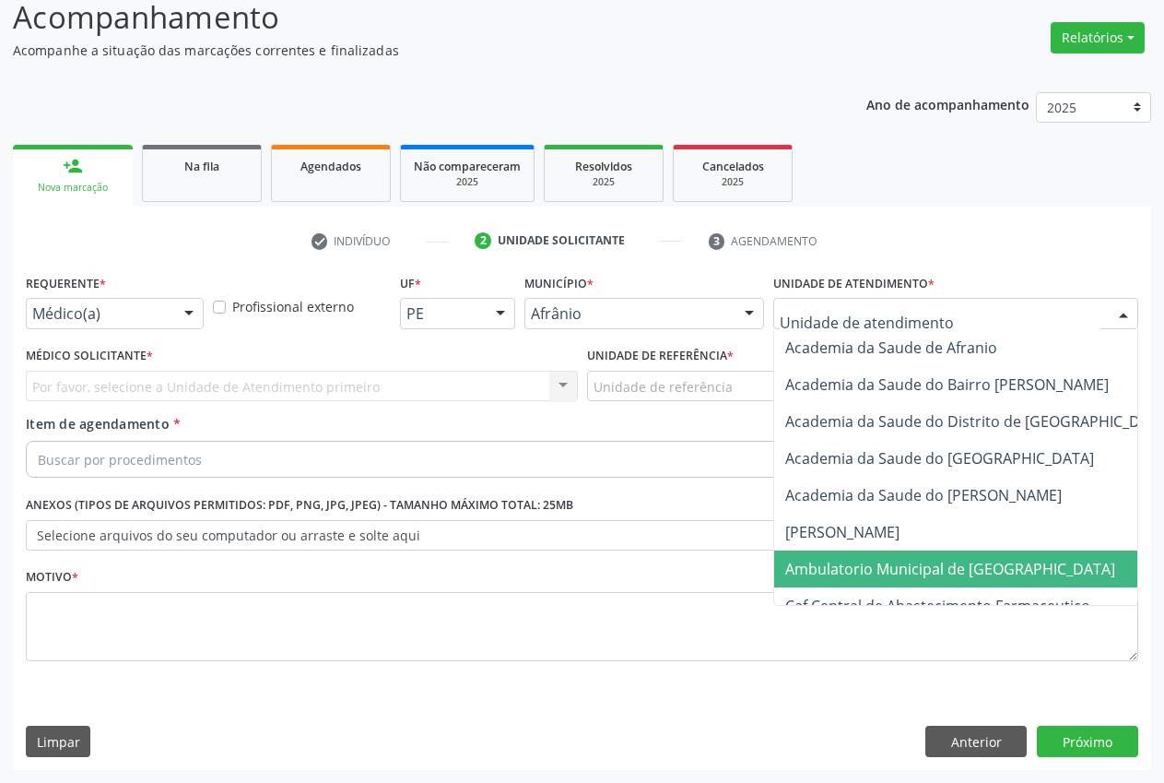
click at [881, 559] on span "Ambulatorio Municipal de [GEOGRAPHIC_DATA]" at bounding box center [950, 569] width 330 height 20
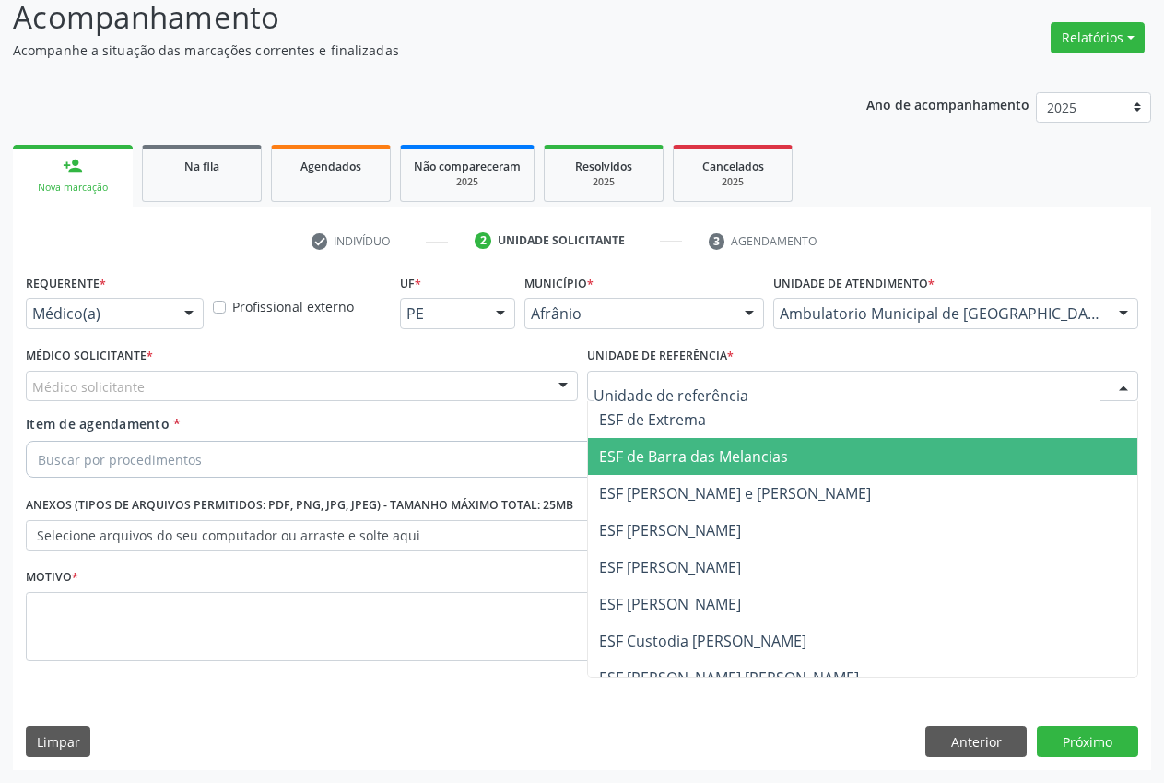
drag, startPoint x: 662, startPoint y: 438, endPoint x: 395, endPoint y: 411, distance: 268.6
click at [659, 441] on span "ESF de Barra das Melancias" at bounding box center [863, 456] width 550 height 37
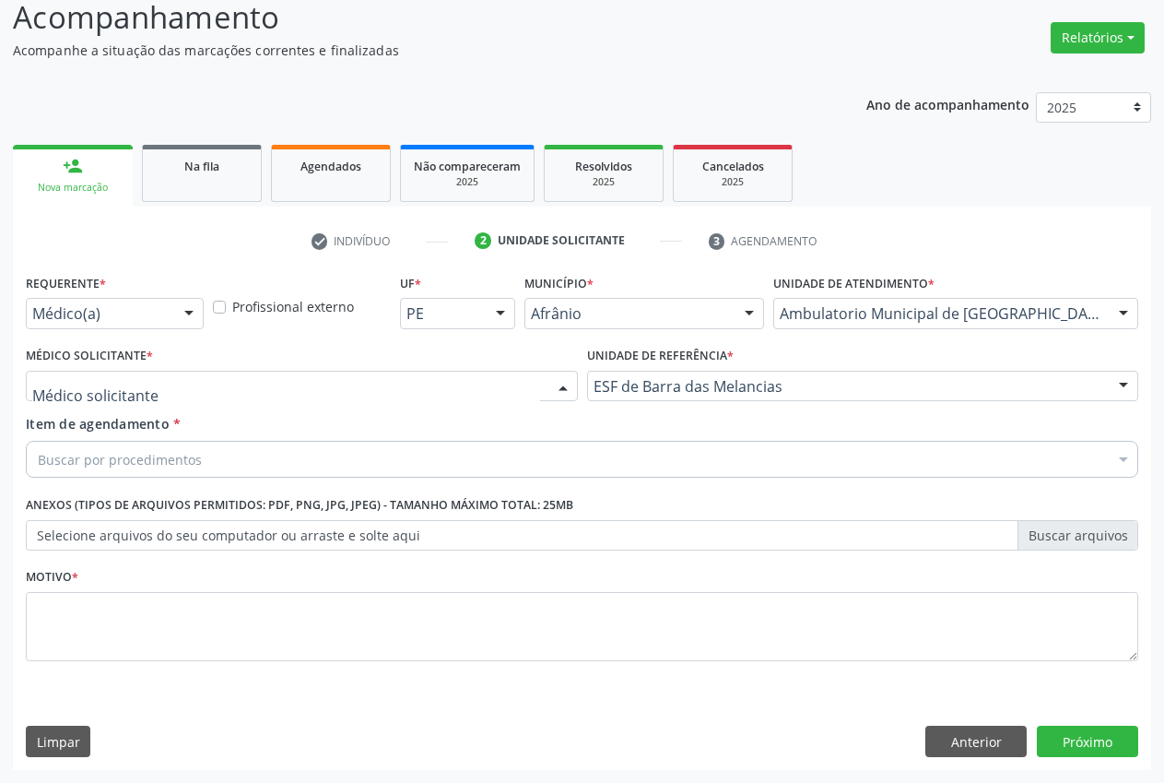
click at [213, 384] on div at bounding box center [302, 386] width 552 height 31
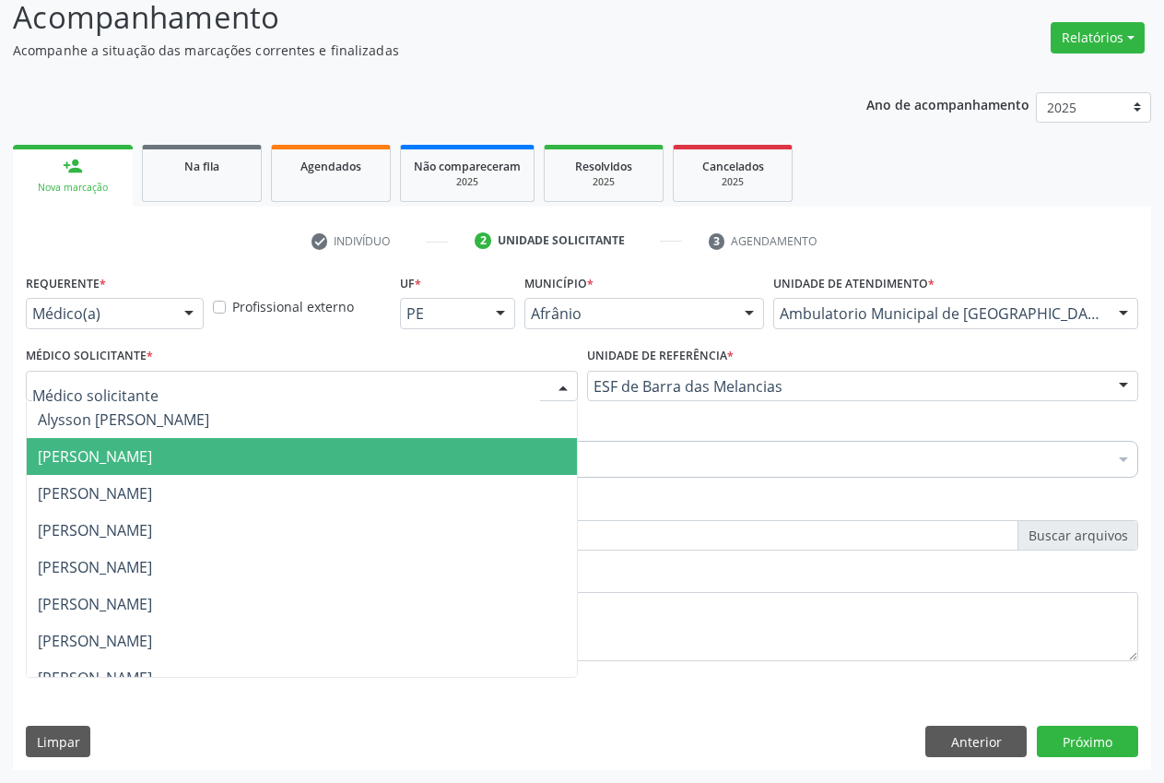
click at [152, 465] on span "[PERSON_NAME]" at bounding box center [95, 456] width 114 height 20
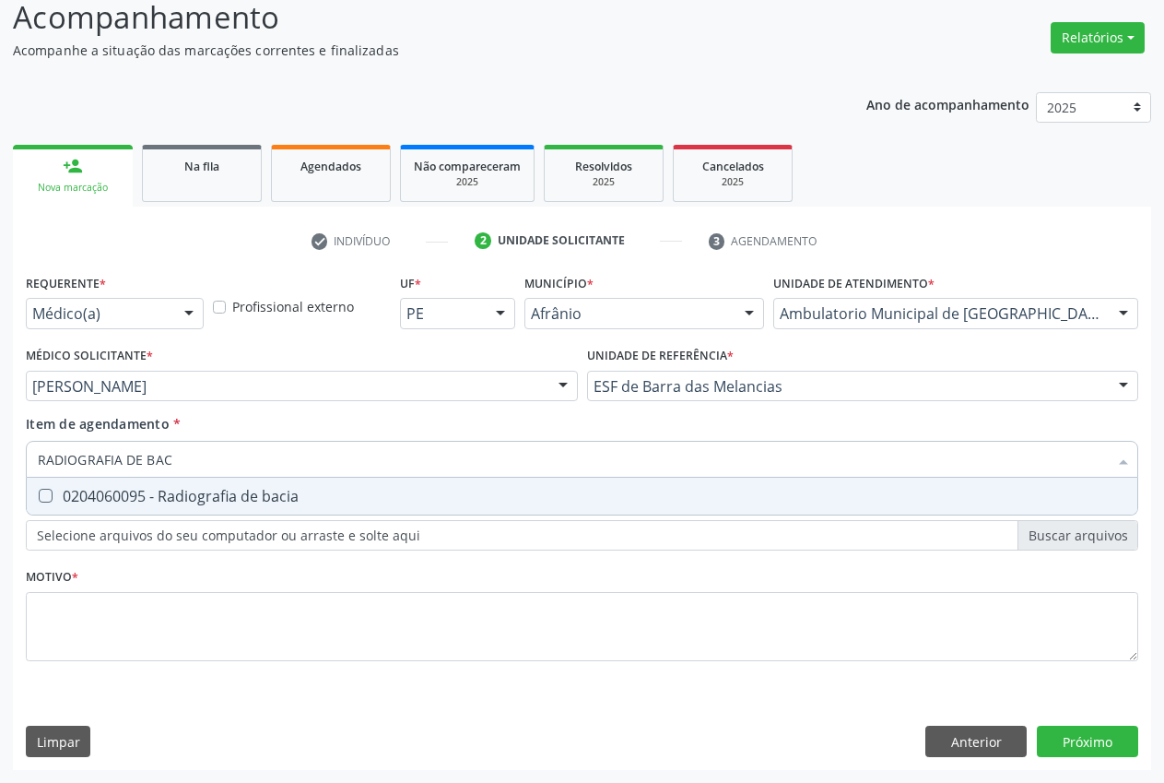
type input "RADIOGRAFIA DE BACI"
click at [151, 498] on div "0204060095 - Radiografia de bacia" at bounding box center [582, 496] width 1089 height 15
checkbox bacia "true"
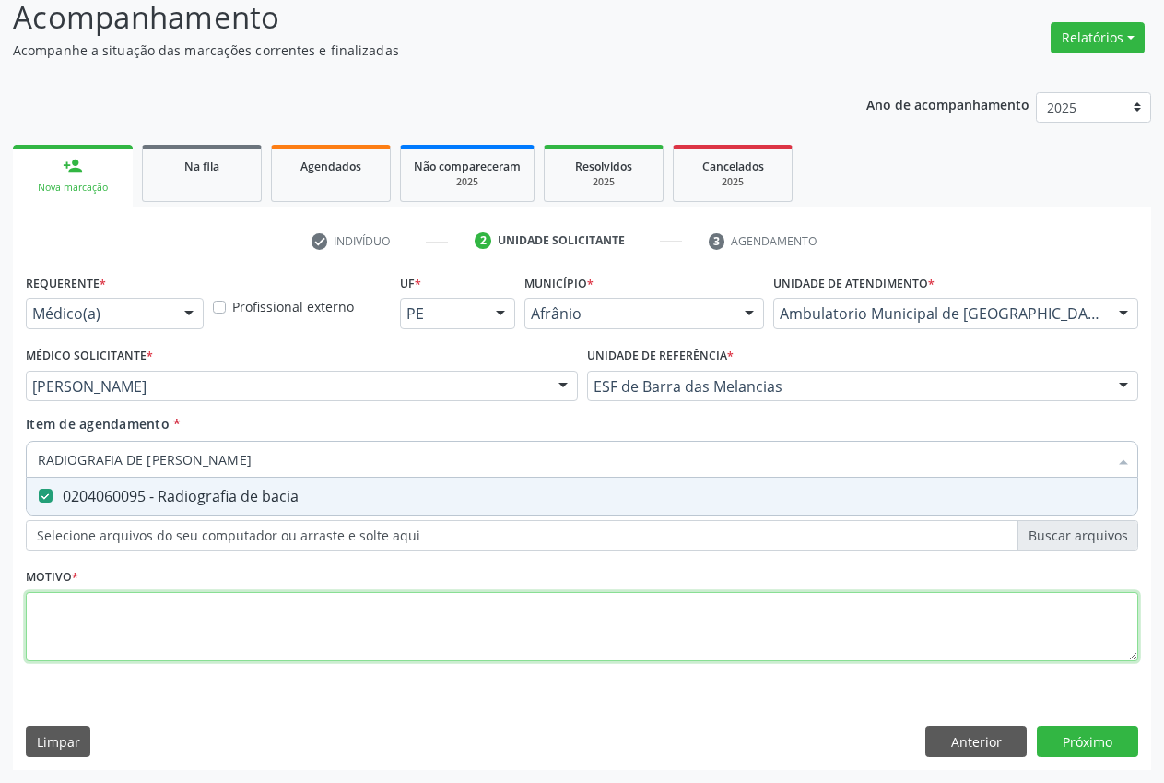
click at [100, 592] on div "Requerente * Médico(a) Médico(a) Enfermeiro(a) Paciente Nenhum resultado encont…" at bounding box center [582, 478] width 1113 height 418
type textarea "."
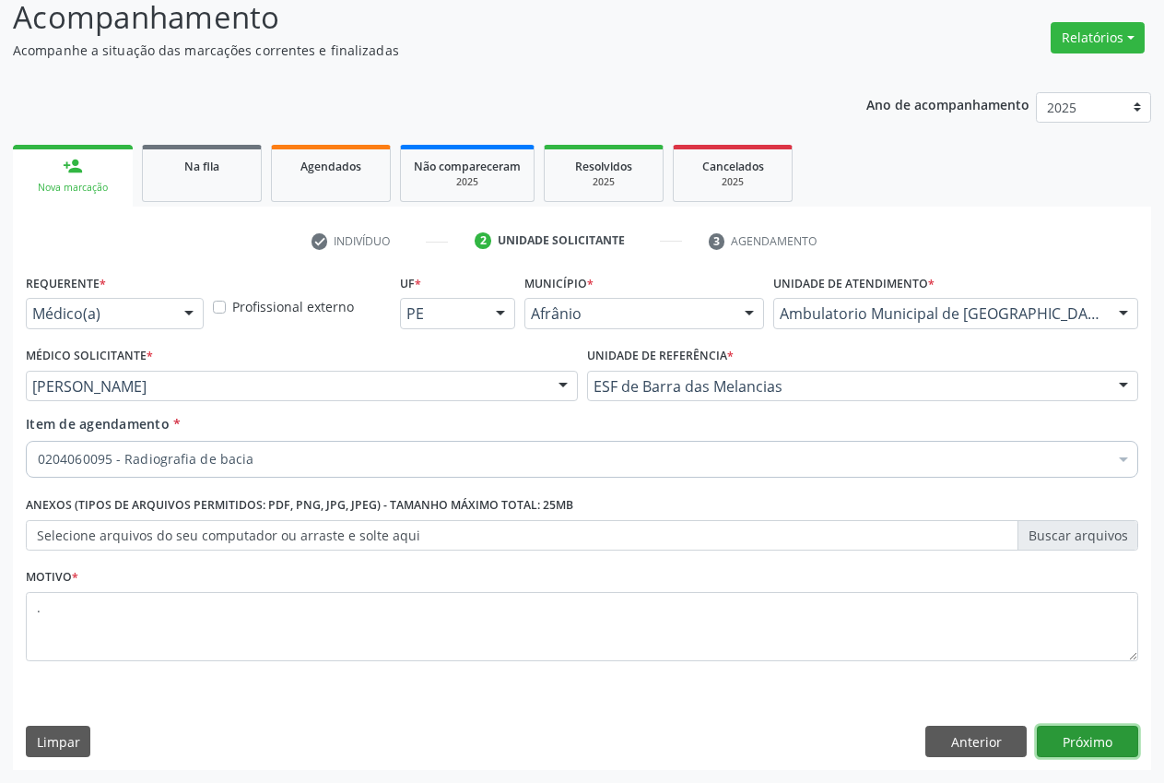
click at [1087, 732] on button "Próximo" at bounding box center [1087, 740] width 101 height 31
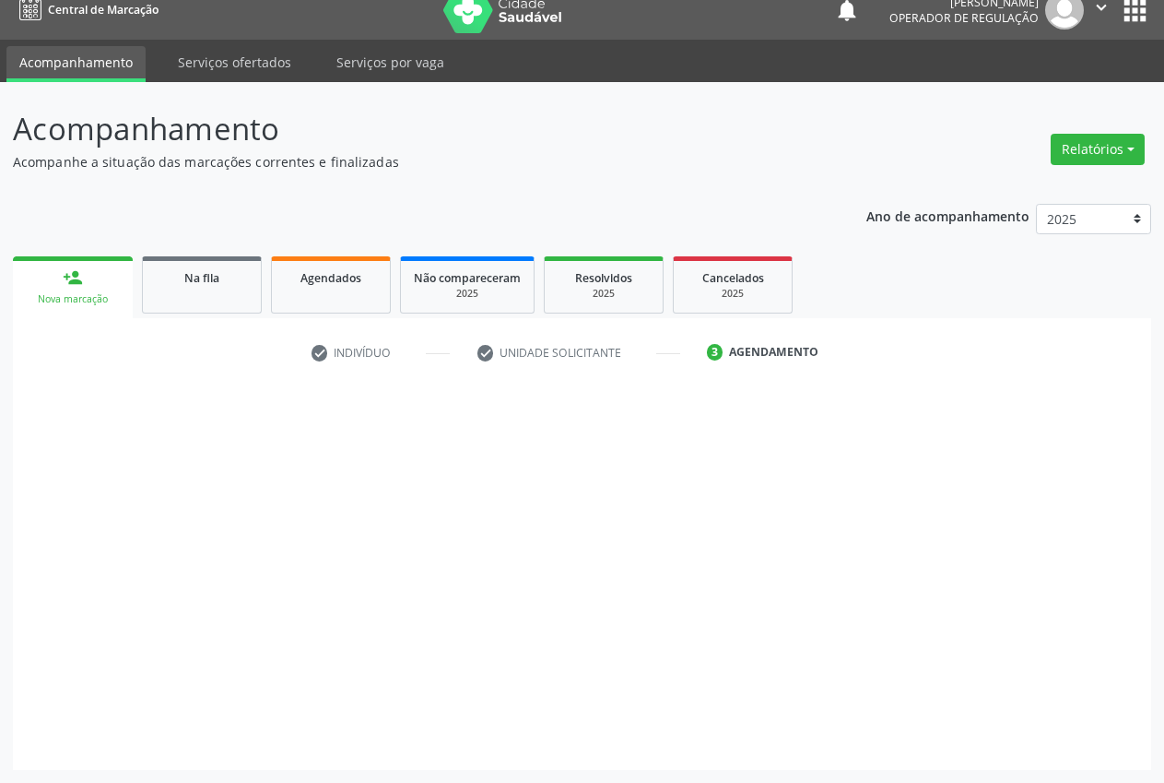
scroll to position [19, 0]
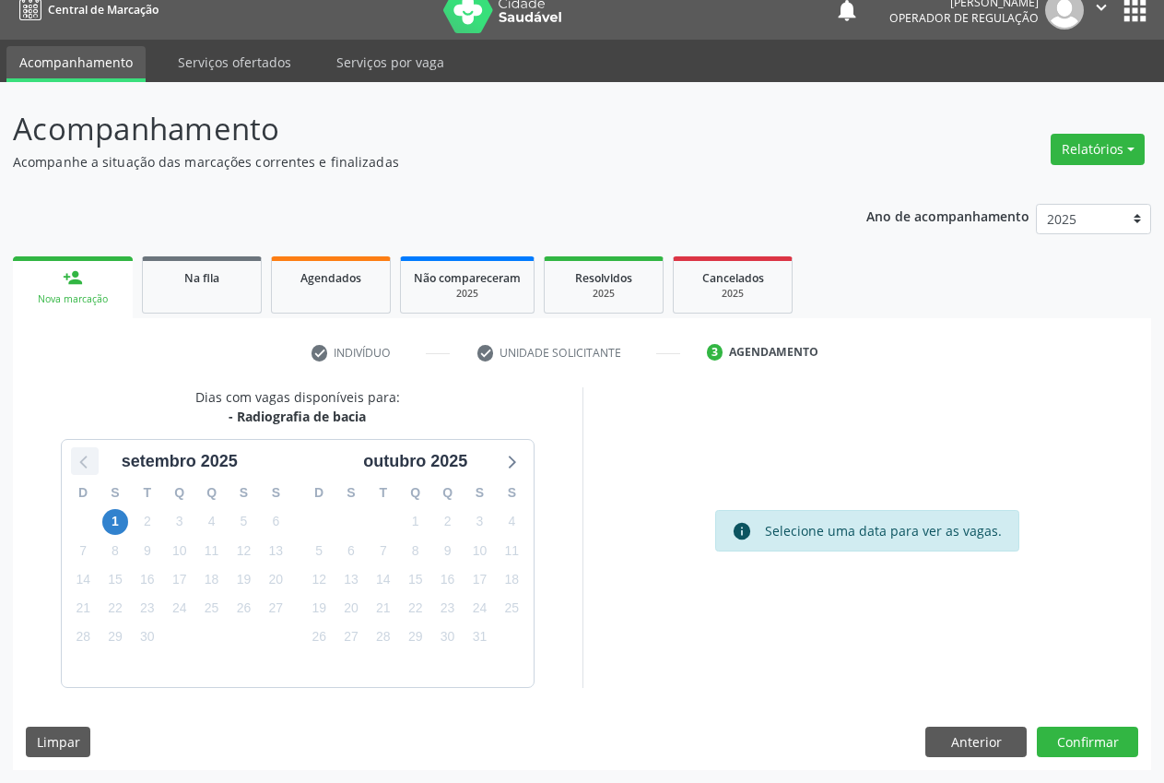
click at [79, 455] on icon at bounding box center [85, 461] width 24 height 24
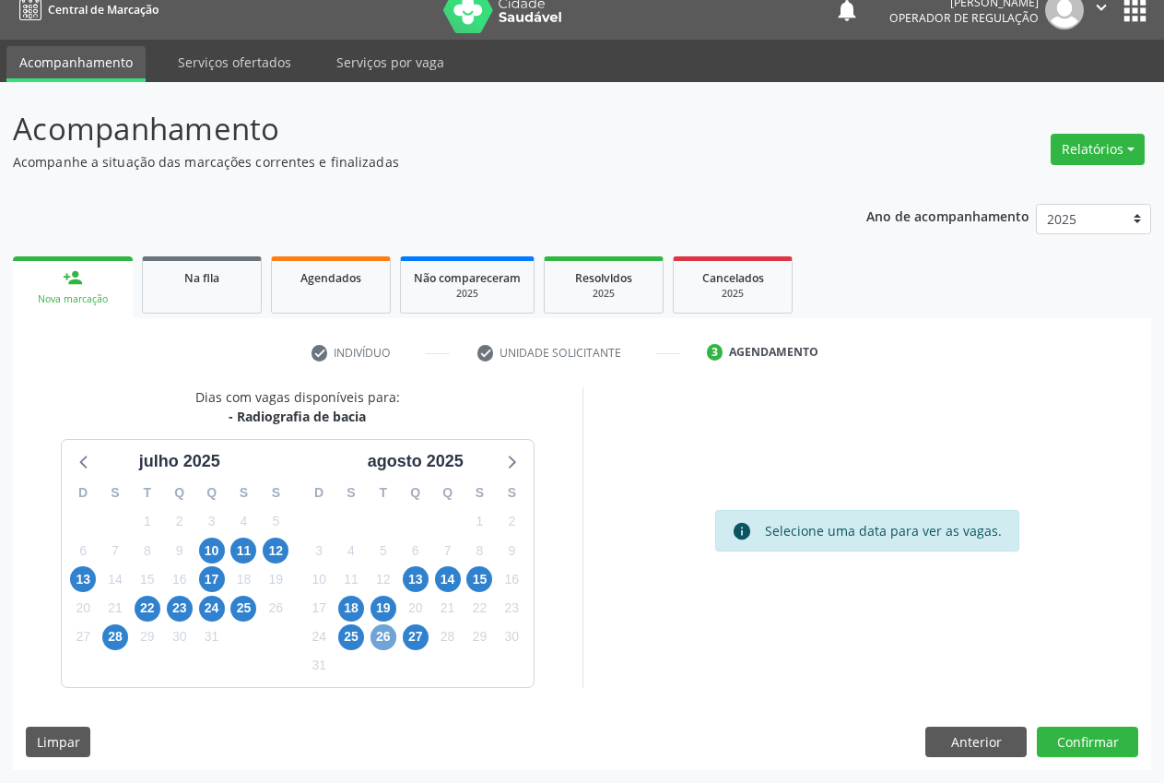
click at [380, 646] on span "26" at bounding box center [384, 637] width 26 height 26
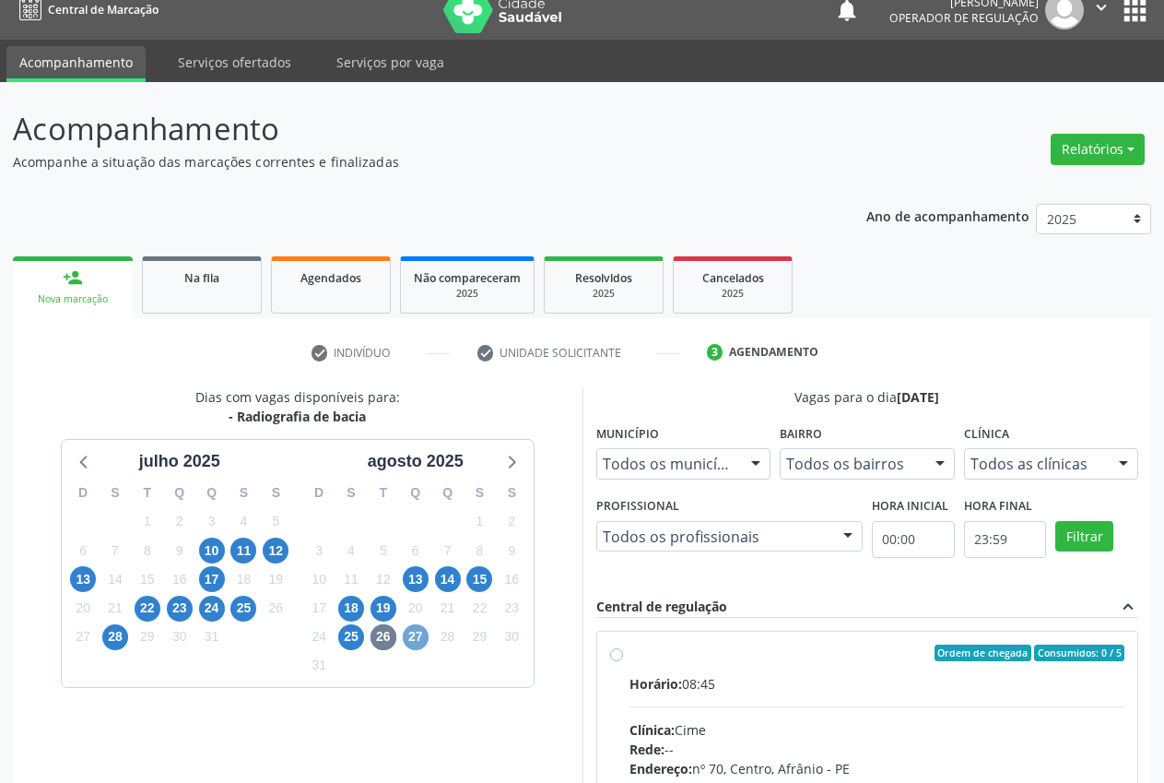
click at [414, 643] on span "27" at bounding box center [416, 637] width 26 height 26
click at [630, 653] on div "Ordem de chegada Consumidos: 0 / 5" at bounding box center [878, 652] width 496 height 17
click at [623, 653] on input "Ordem de chegada Consumidos: 0 / 5 Horário: 08:45 Clínica: Cime Rede: -- Endere…" at bounding box center [616, 652] width 13 height 17
radio input "true"
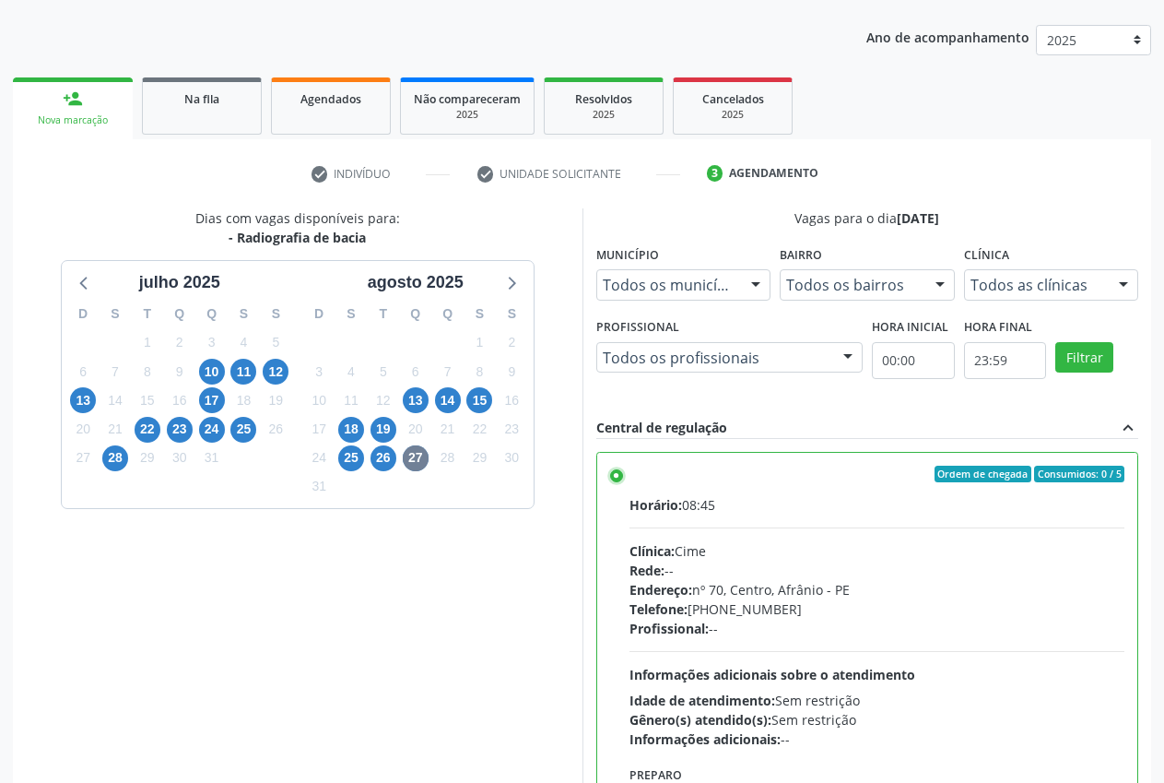
scroll to position [319, 0]
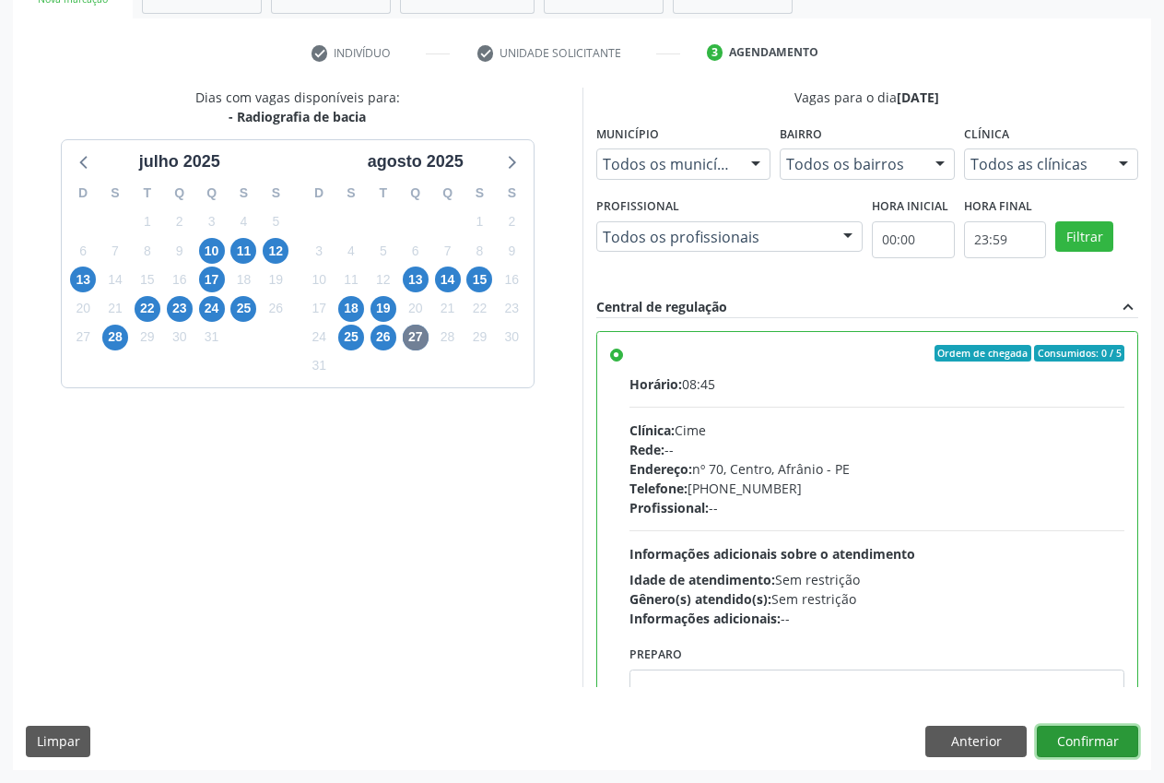
click at [1120, 747] on button "Confirmar" at bounding box center [1087, 740] width 101 height 31
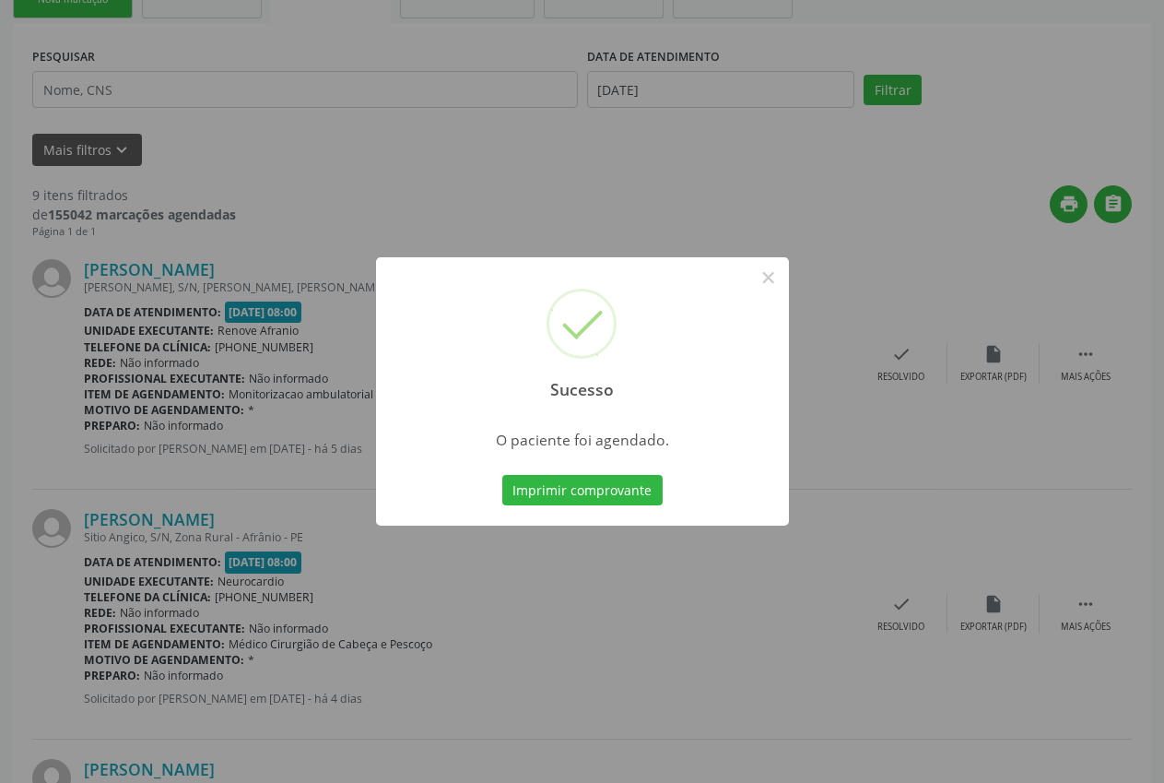
scroll to position [0, 0]
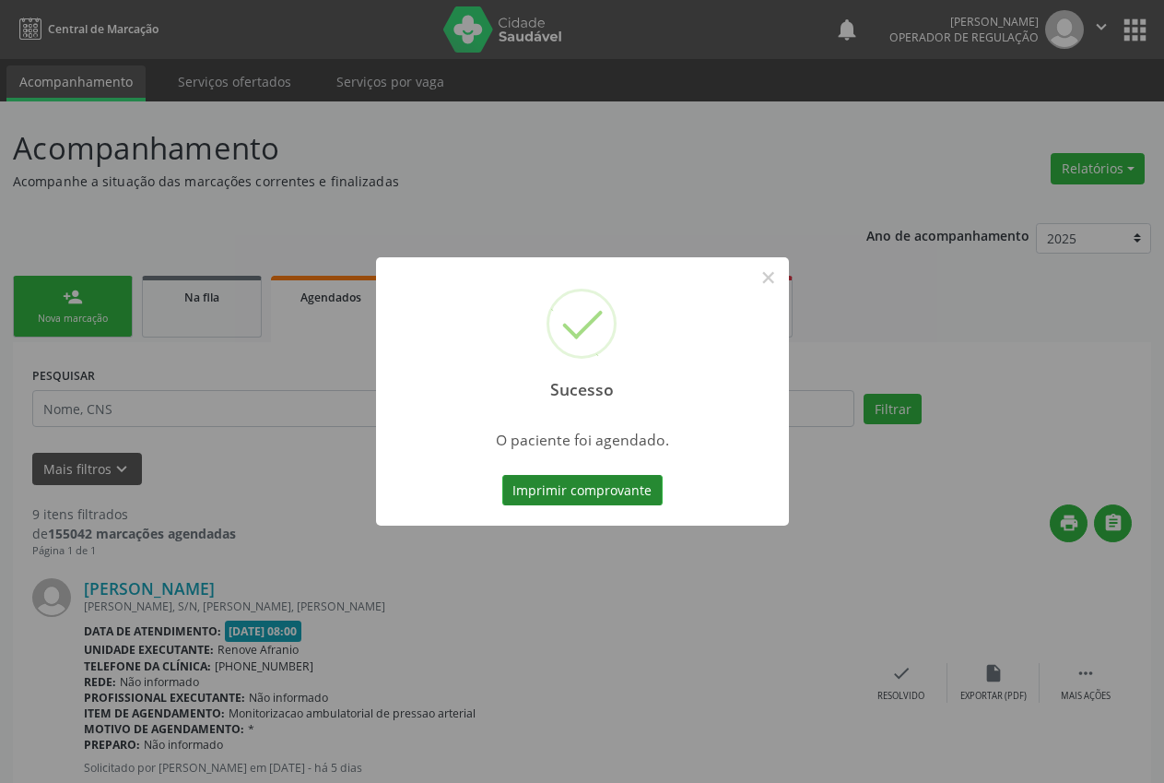
click at [543, 493] on button "Imprimir comprovante" at bounding box center [582, 490] width 160 height 31
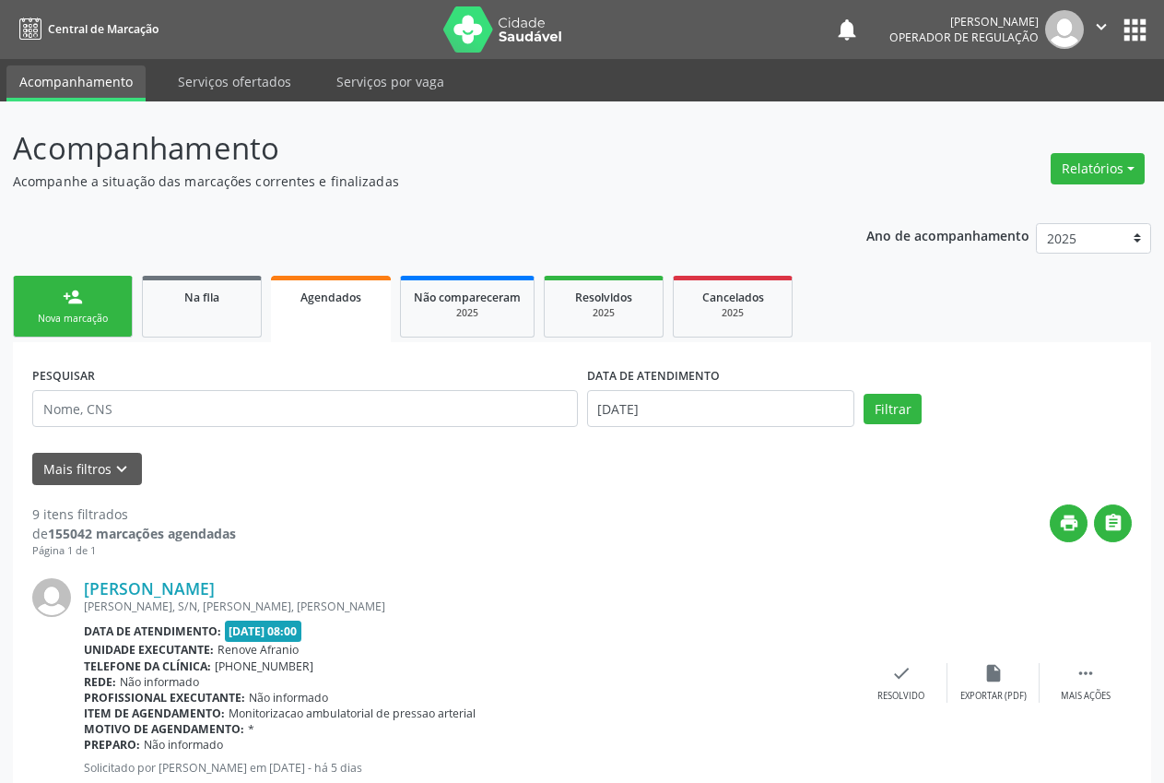
click at [103, 297] on link "person_add Nova marcação" at bounding box center [73, 307] width 120 height 62
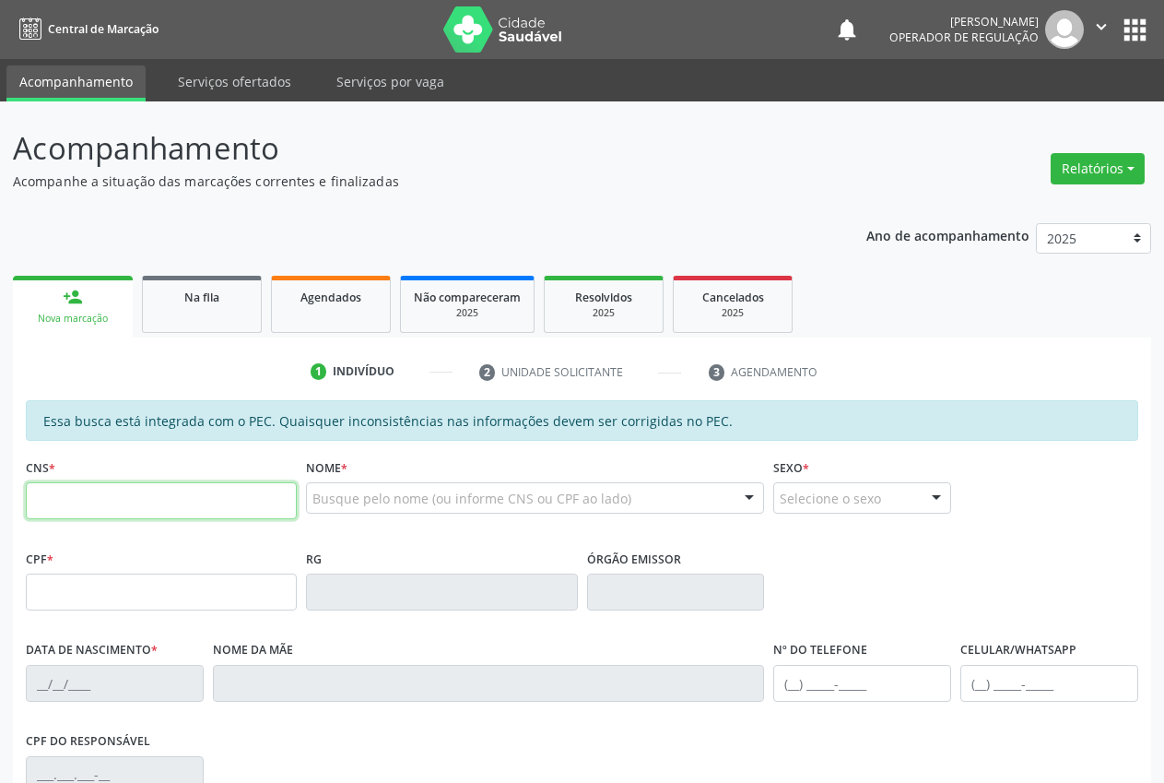
click at [88, 512] on input "text" at bounding box center [161, 500] width 271 height 37
type input "700 8019 8893 0682"
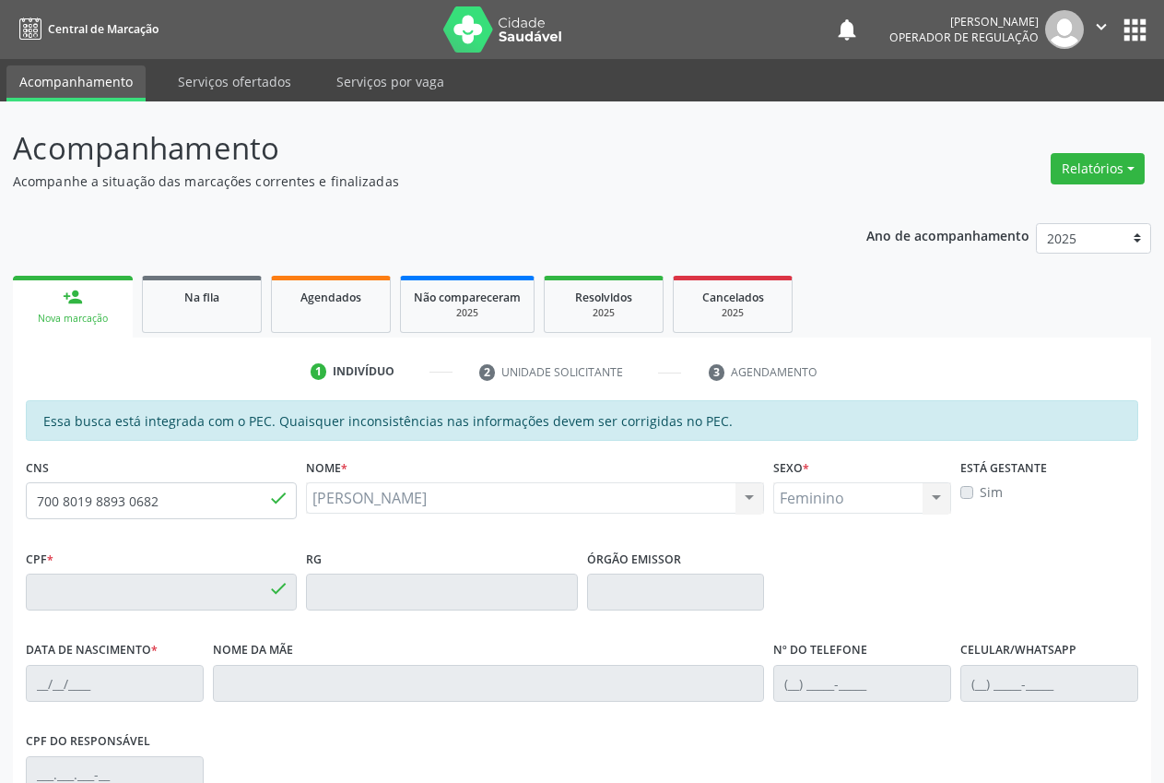
type input "774.763.874-49"
type input "14/08/1952"
type input "Isaura Ana Gomes"
type input "(87) 98868-3214"
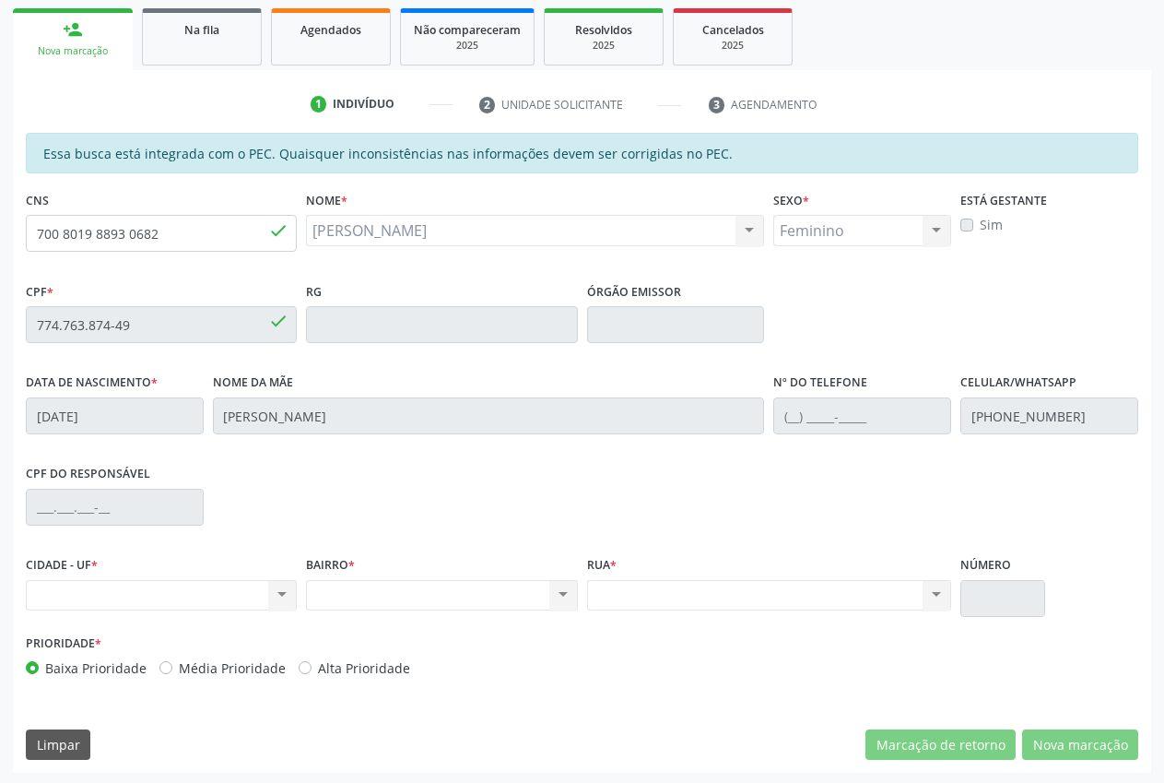
scroll to position [270, 0]
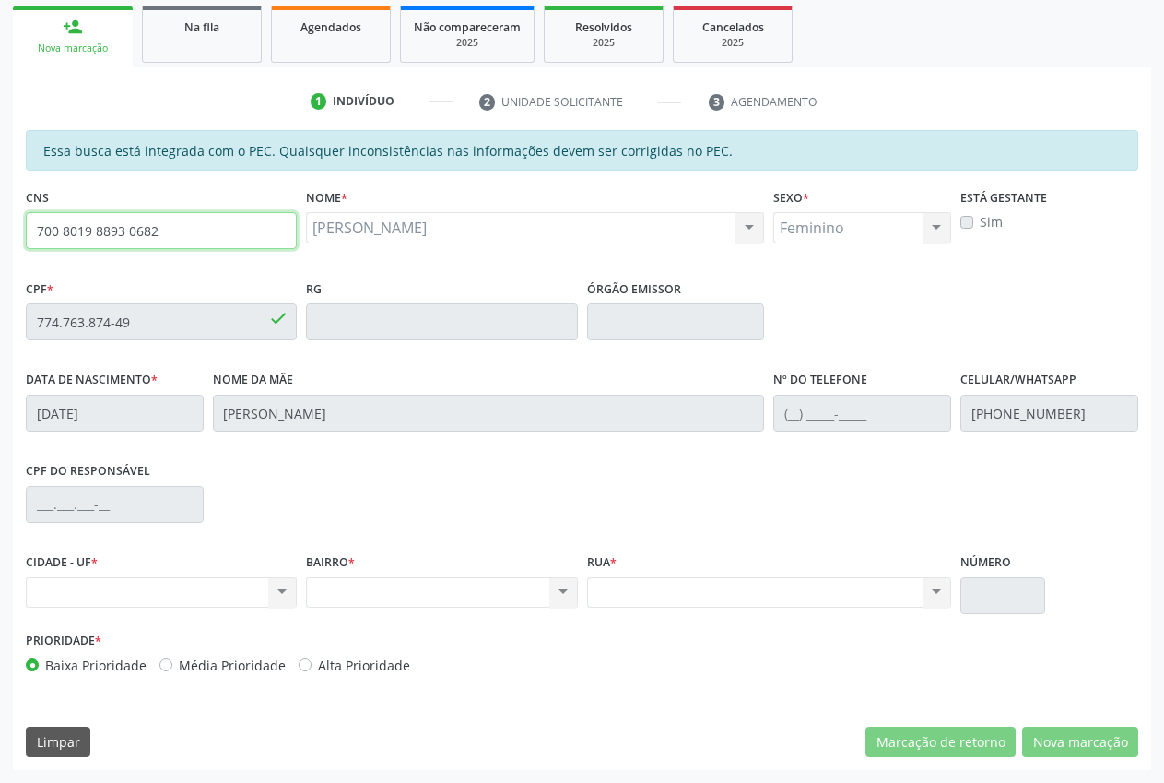
drag, startPoint x: 182, startPoint y: 232, endPoint x: 55, endPoint y: 227, distance: 126.4
click at [27, 233] on input "700 8019 8893 0682" at bounding box center [161, 230] width 271 height 37
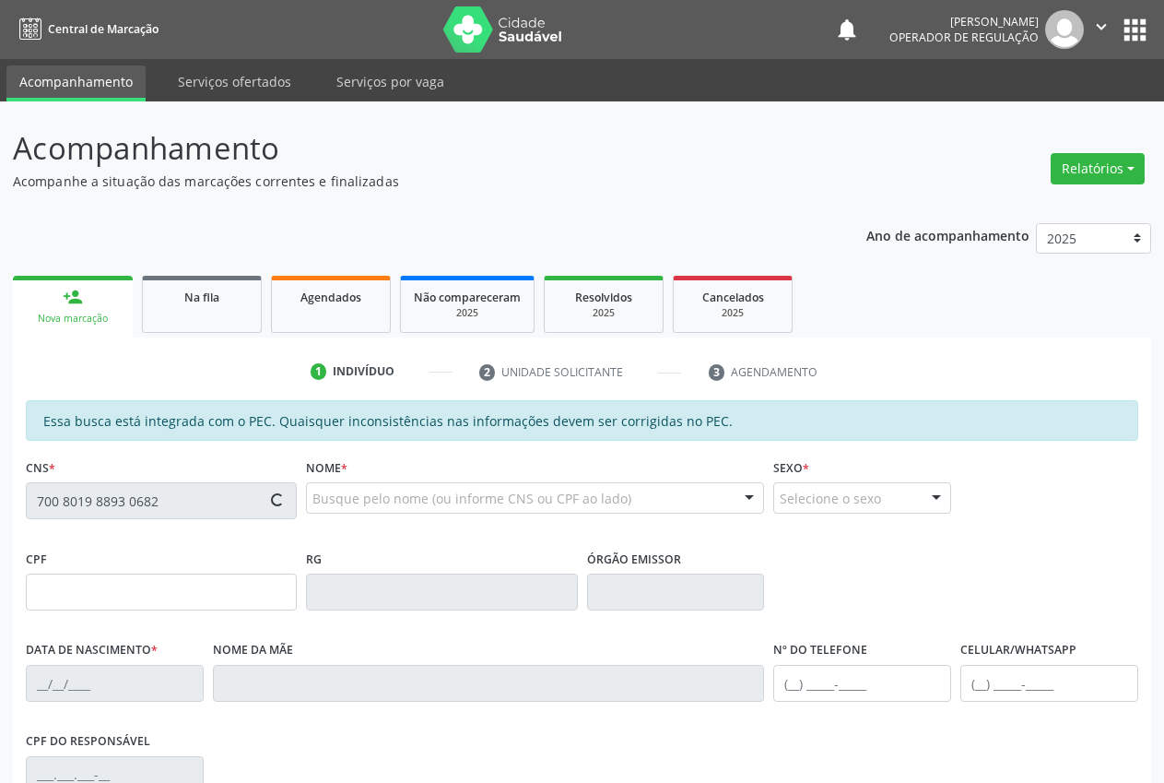
type input "774.763.874-49"
type input "1[DATE]"
type input "[PERSON_NAME]"
type input "[PHONE_NUMBER]"
type input "S/N"
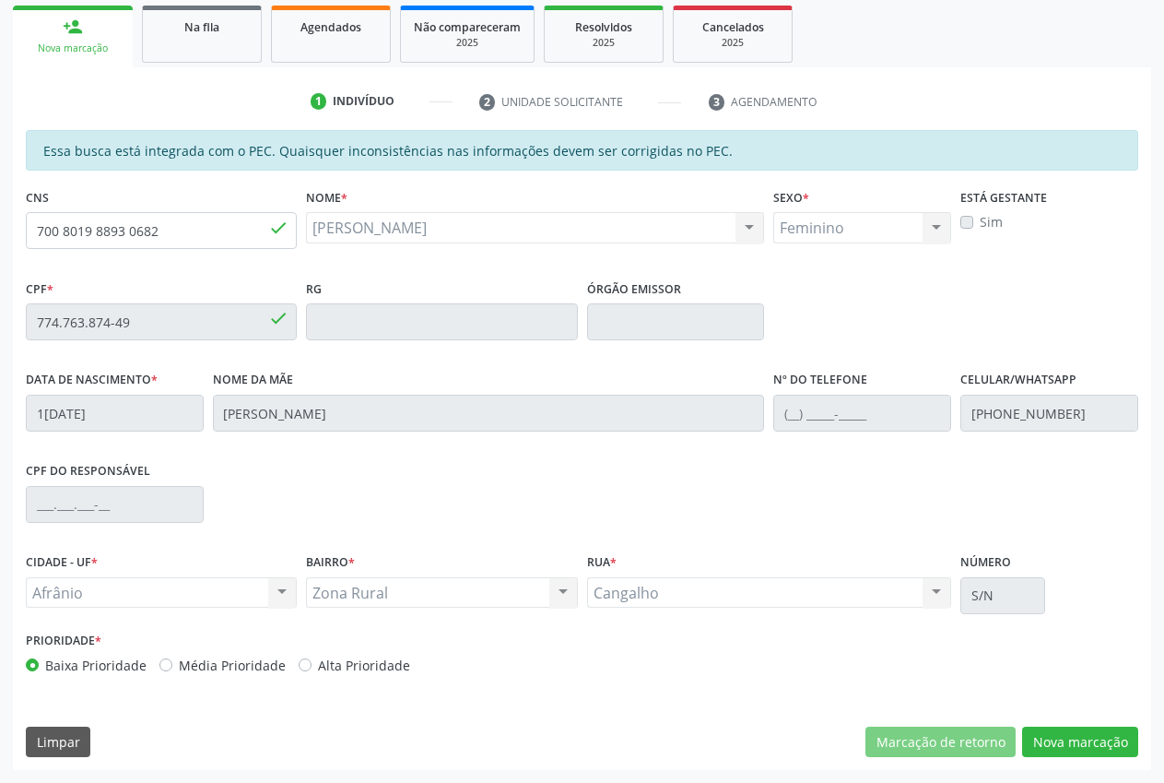
scroll to position [270, 0]
click at [1078, 748] on button "Nova marcação" at bounding box center [1080, 741] width 116 height 31
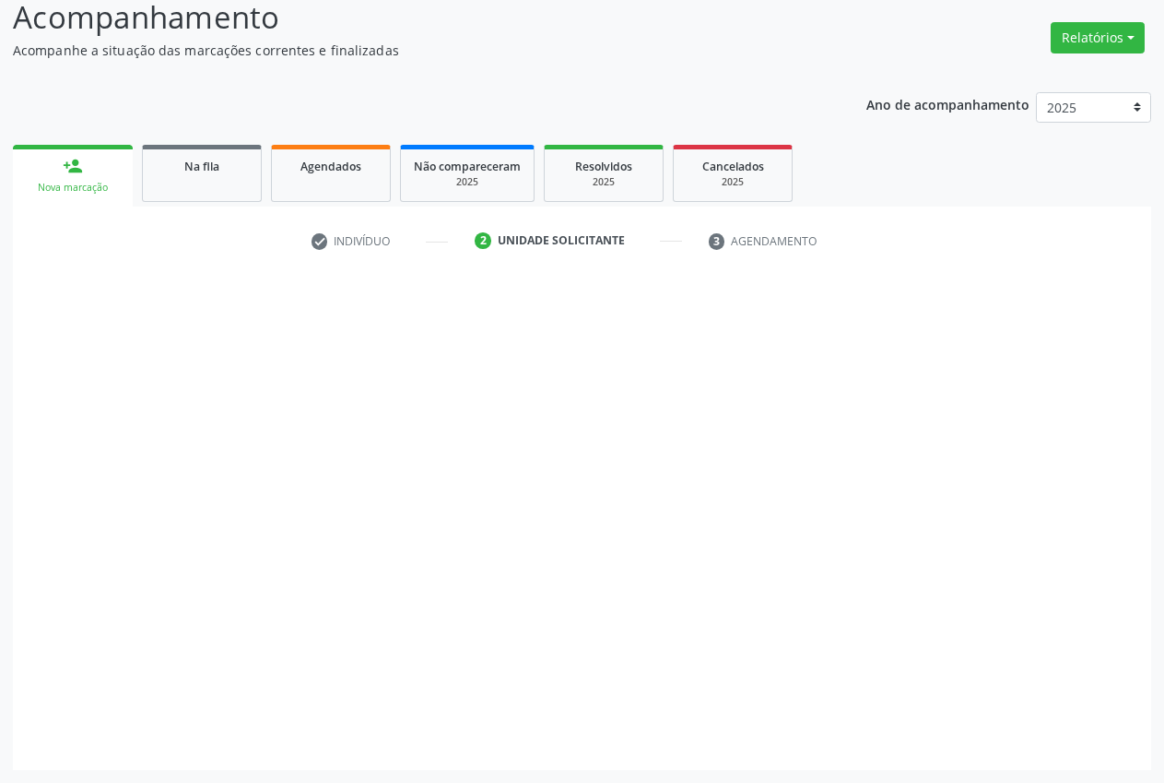
scroll to position [131, 0]
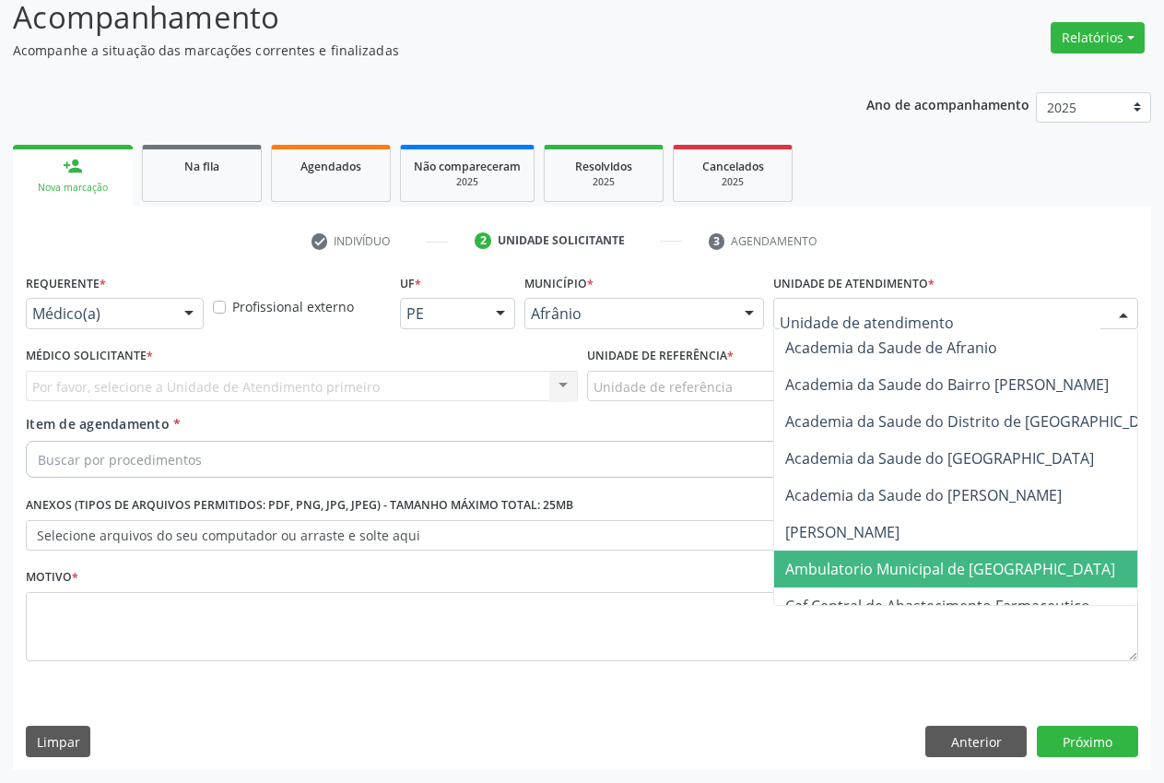
click at [907, 566] on span "Ambulatorio Municipal de [GEOGRAPHIC_DATA]" at bounding box center [950, 569] width 330 height 20
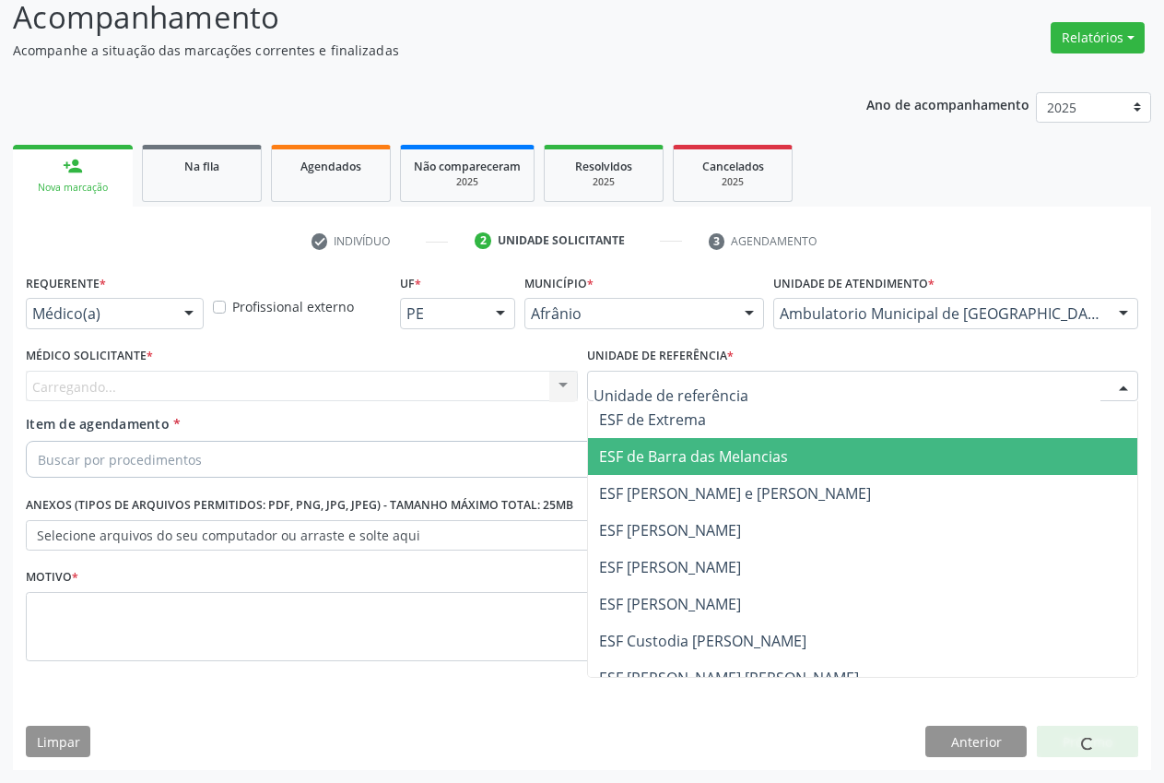
click at [686, 462] on span "ESF de Barra das Melancias" at bounding box center [693, 456] width 189 height 20
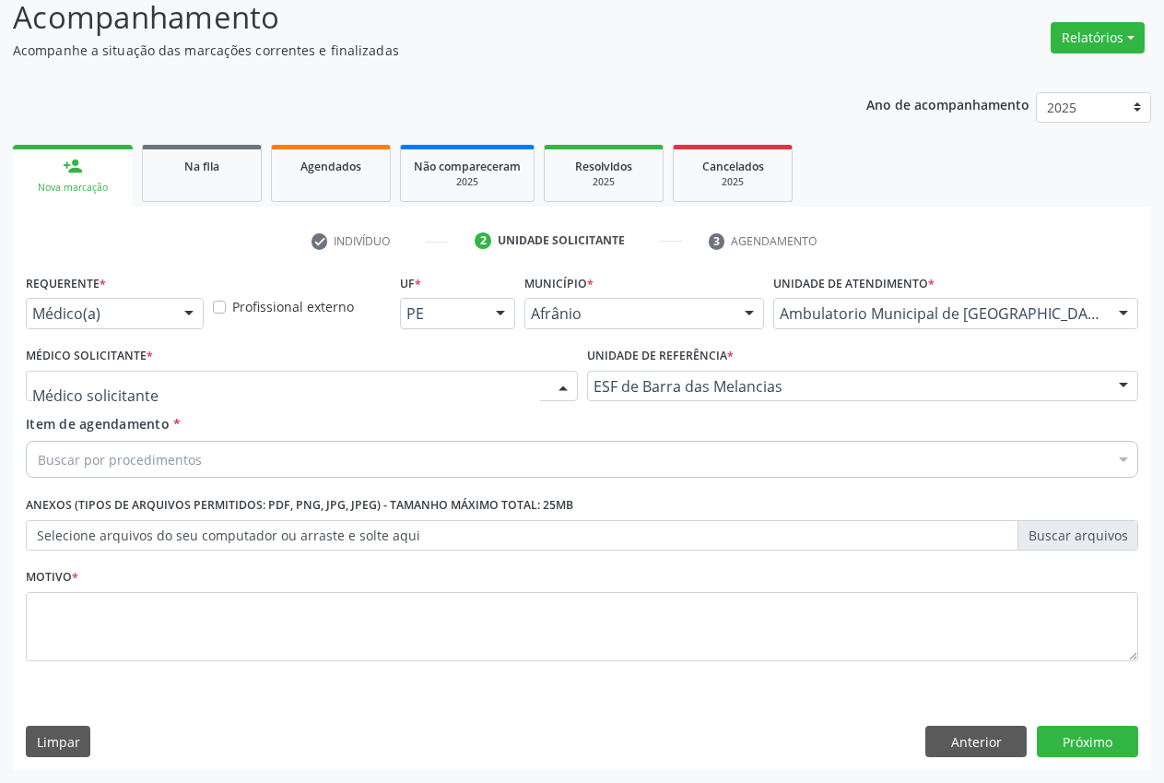
click at [143, 387] on div at bounding box center [302, 386] width 552 height 31
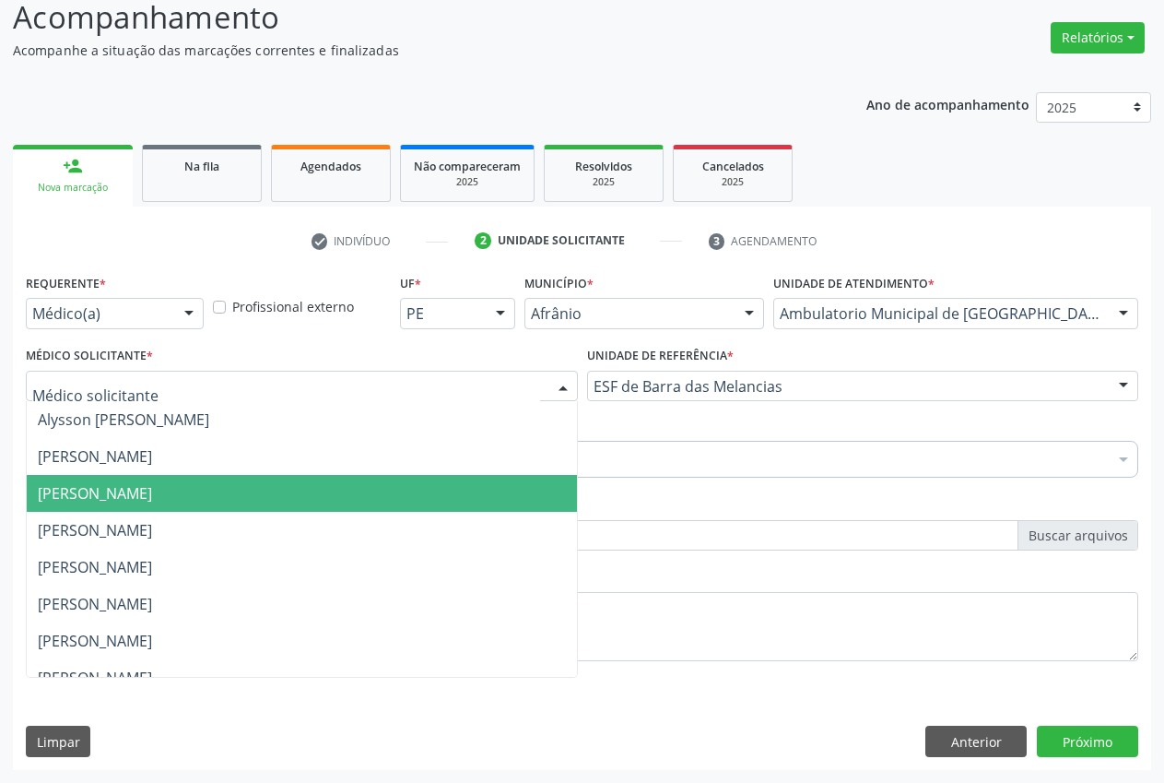
click at [137, 490] on span "[PERSON_NAME]" at bounding box center [95, 493] width 114 height 20
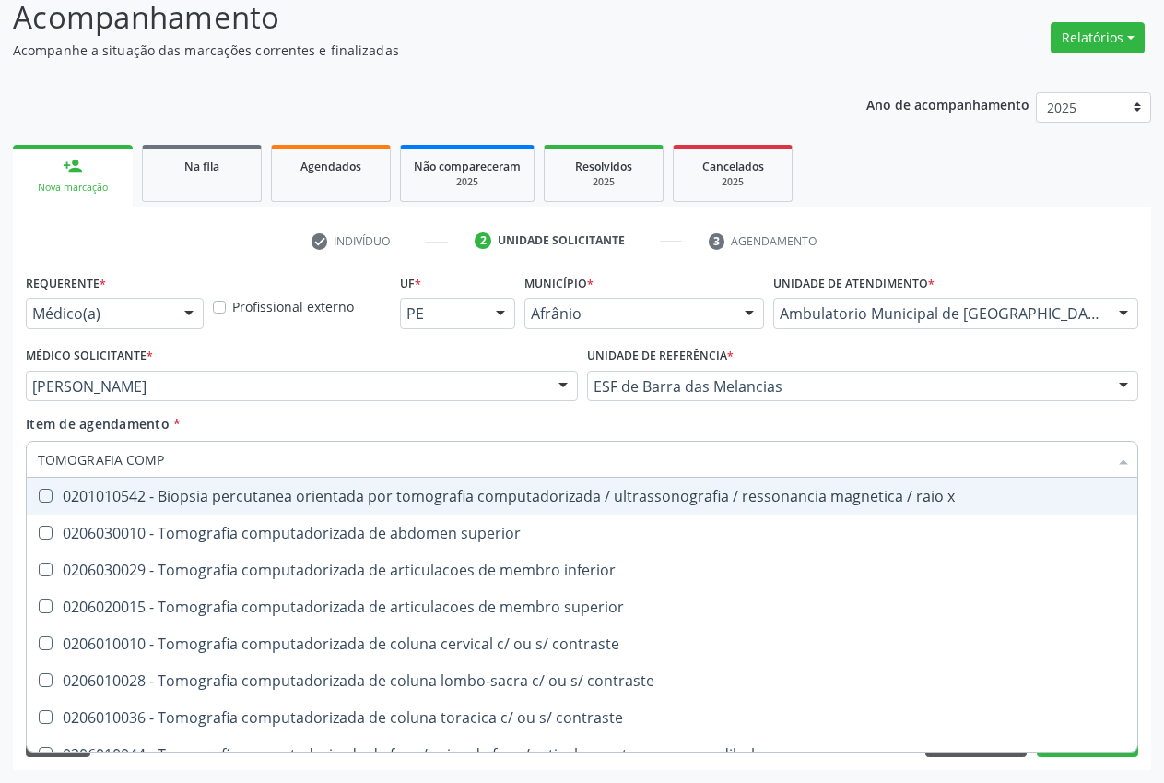
type input "TOMOGRAFIA COMPU"
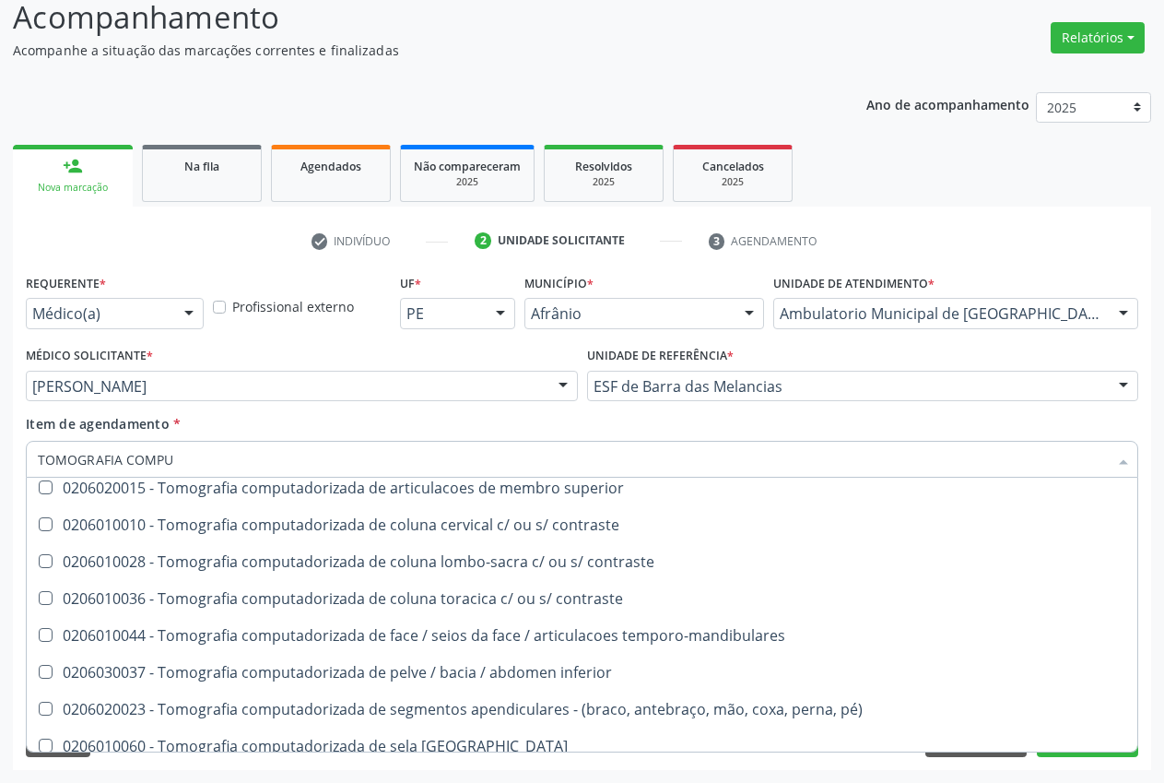
scroll to position [125, 0]
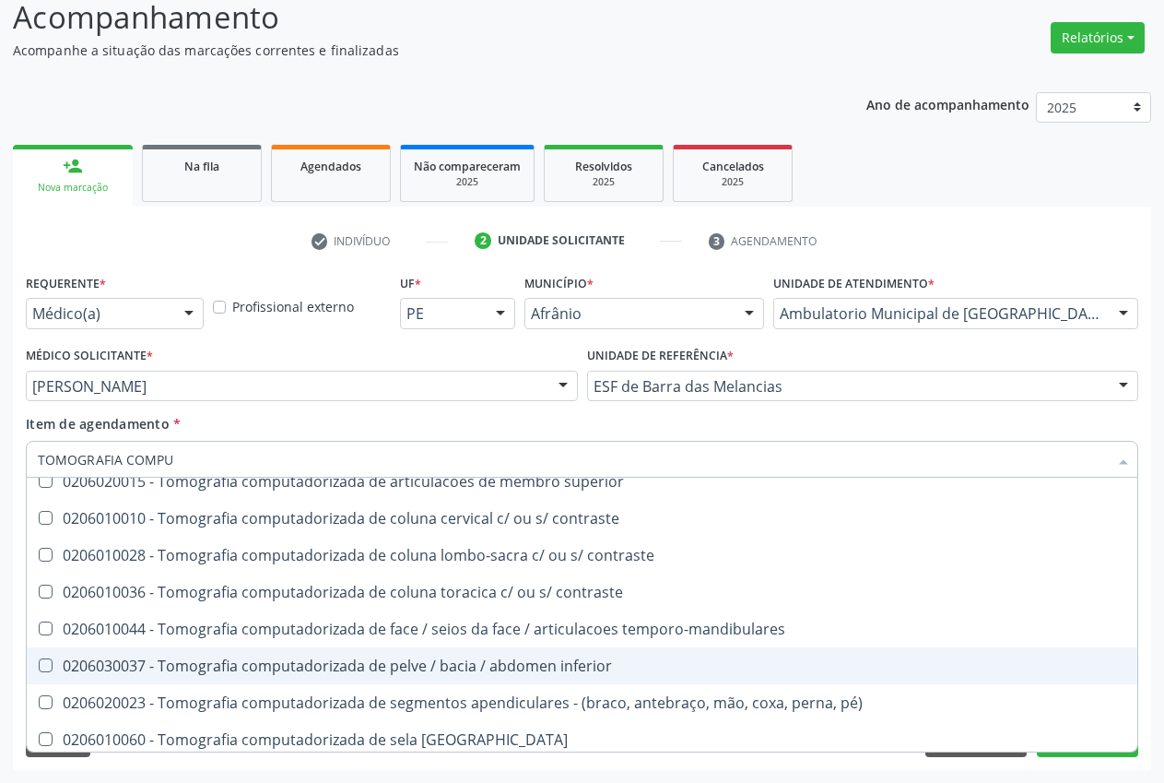
click at [407, 669] on div "0206030037 - Tomografia computadorizada de pelve / bacia / abdomen inferior" at bounding box center [582, 665] width 1089 height 15
checkbox inferior "true"
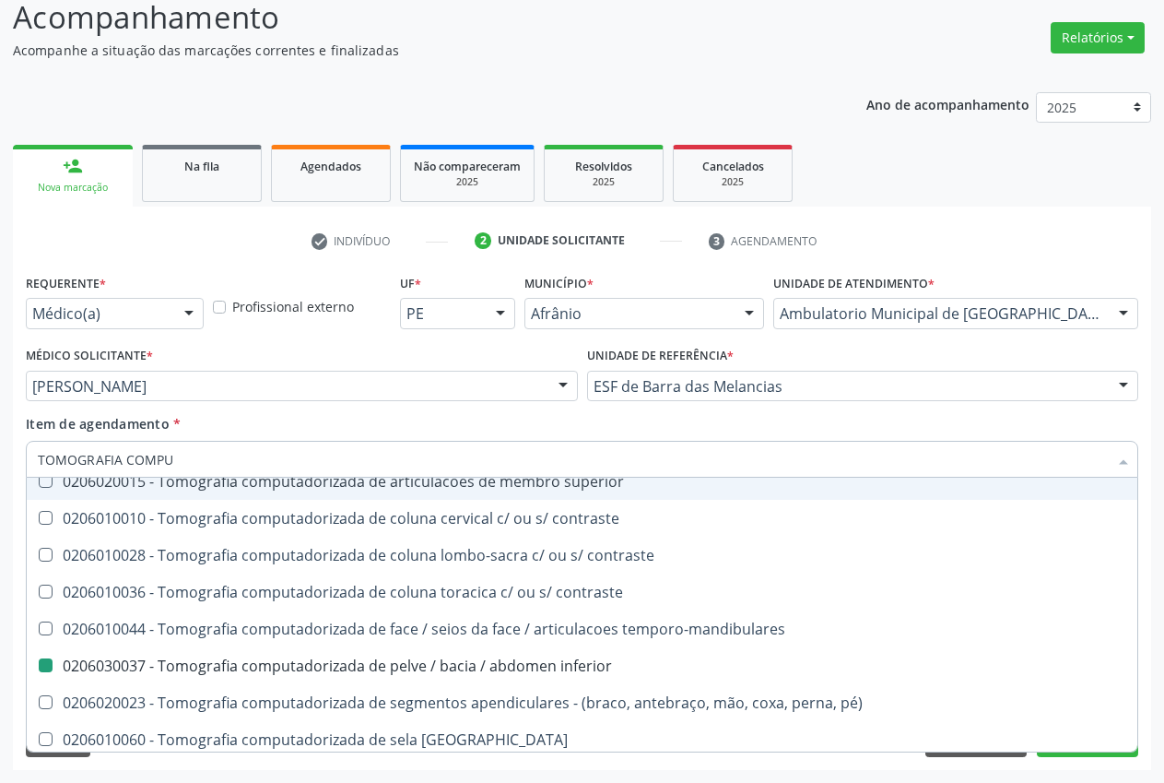
click at [821, 413] on div "Unidade de referência * ESF de Barra das Melancias ESF de Extrema ESF de Barra …" at bounding box center [863, 378] width 561 height 72
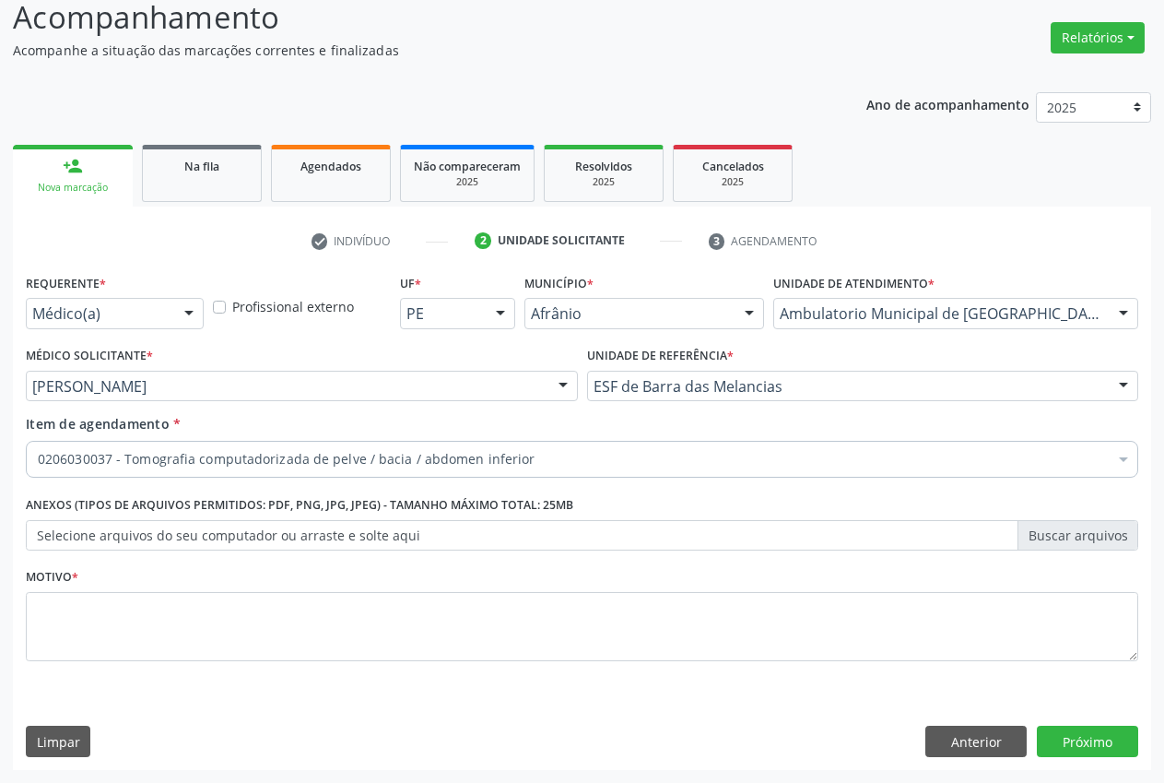
click at [1158, 527] on div "Acompanhamento Acompanhe a situação das marcações correntes e finalizadas Relat…" at bounding box center [582, 377] width 1164 height 812
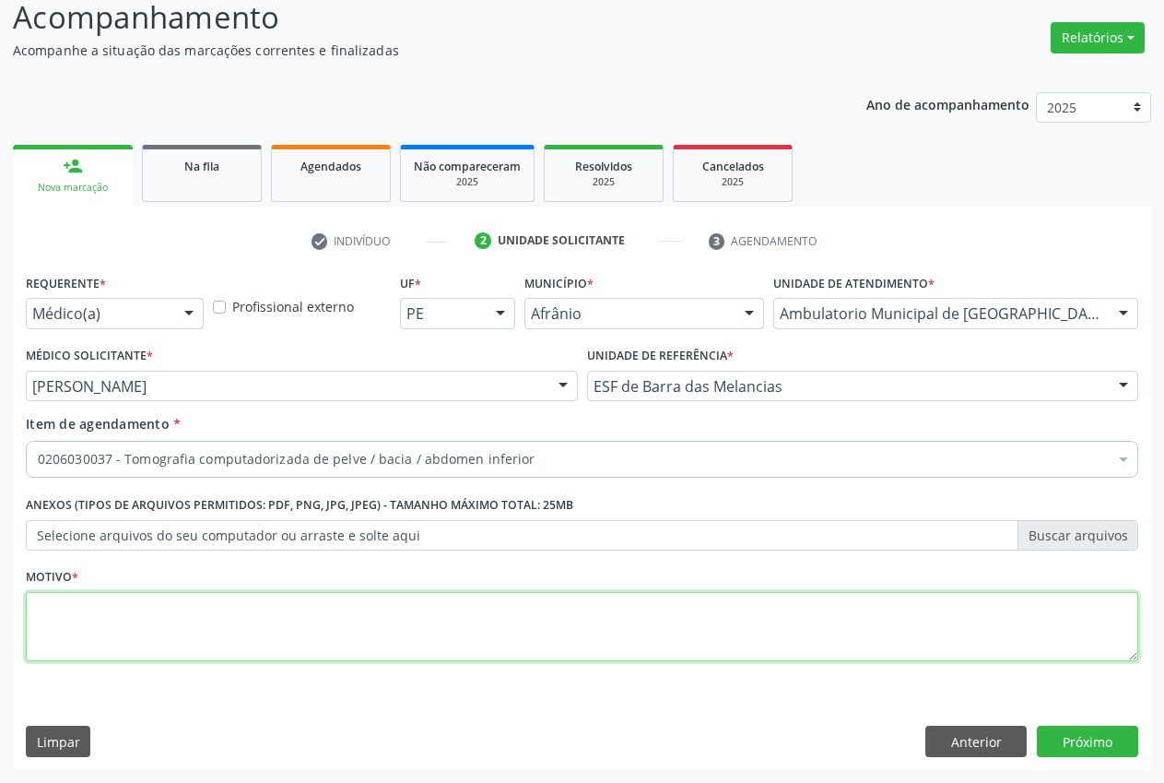
click at [457, 618] on textarea at bounding box center [582, 627] width 1113 height 70
type textarea "."
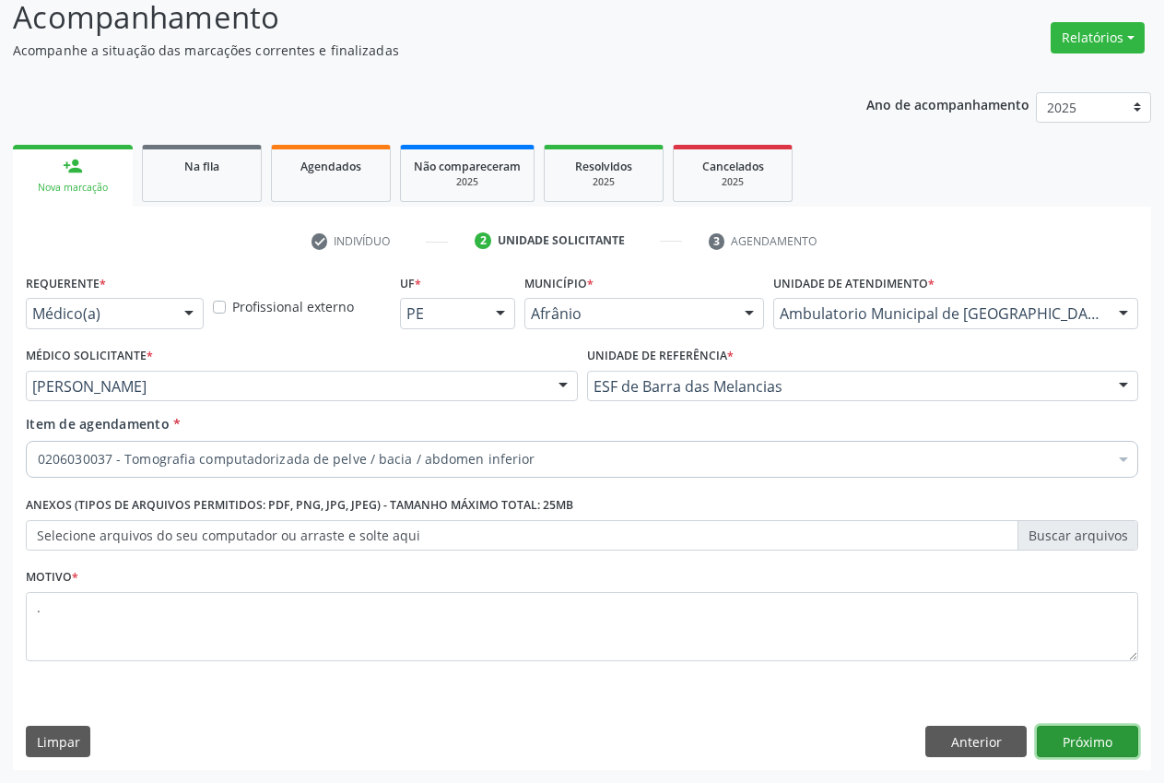
click at [1124, 740] on button "Próximo" at bounding box center [1087, 740] width 101 height 31
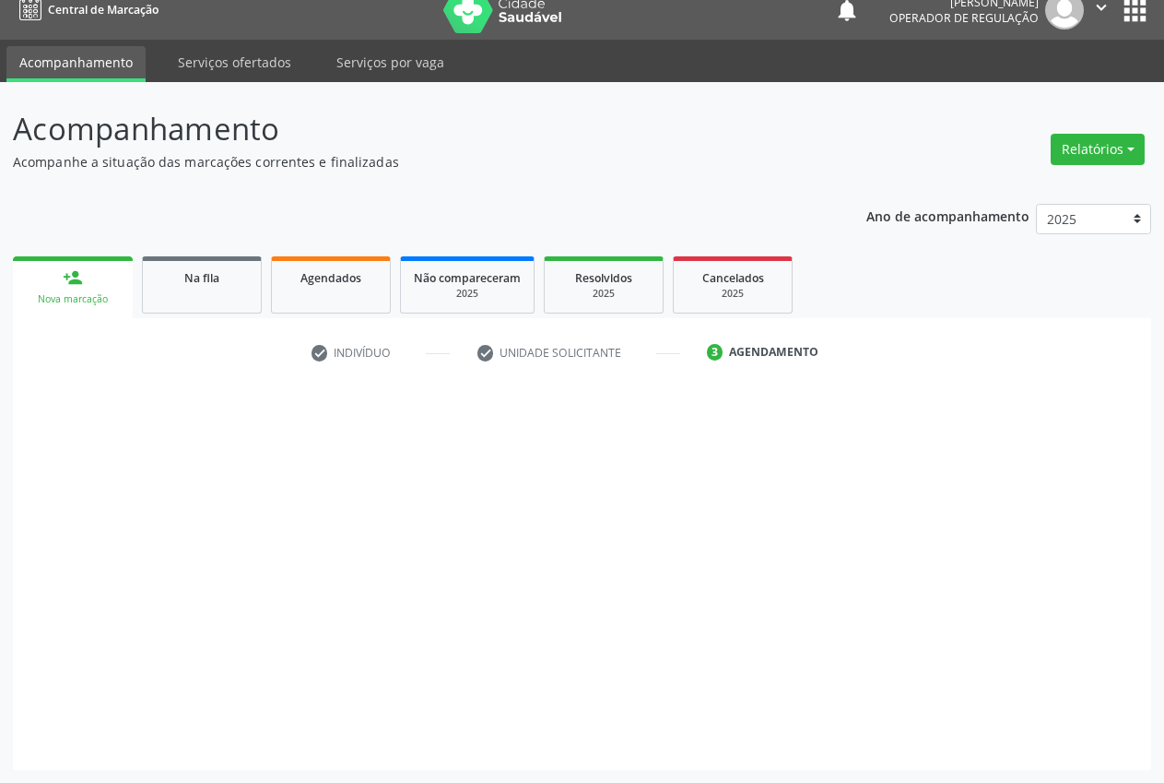
scroll to position [19, 0]
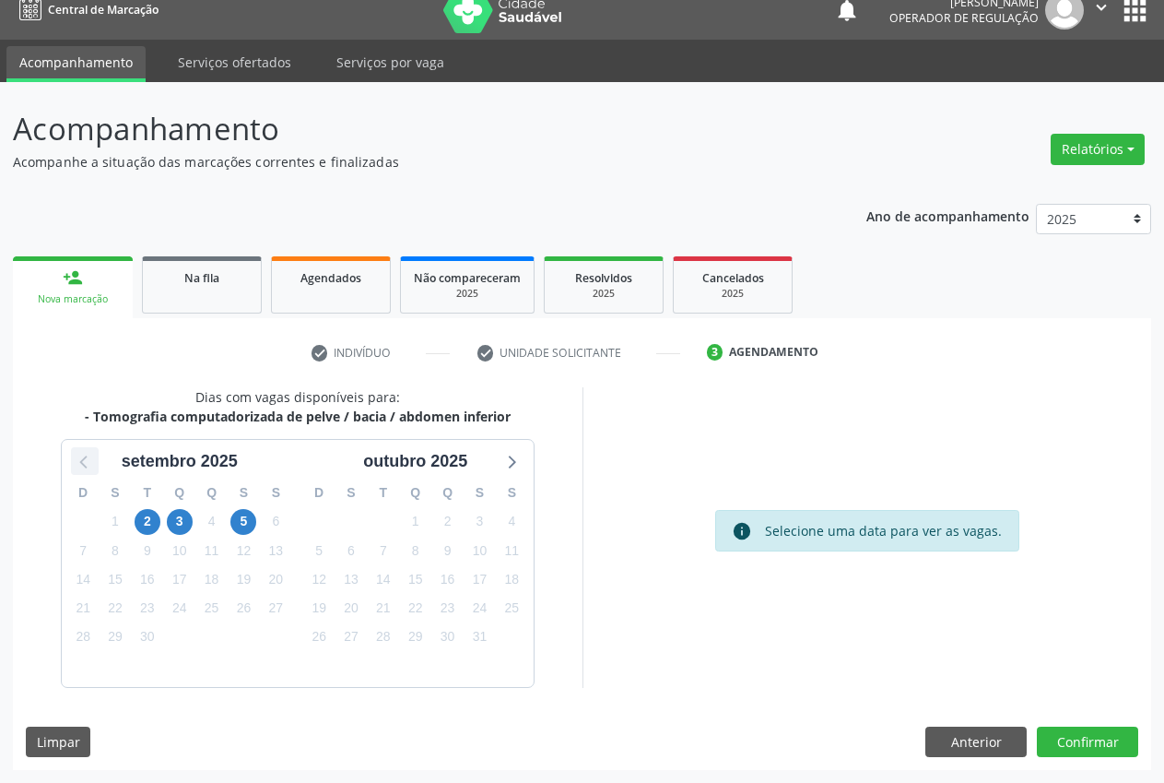
click at [88, 461] on icon at bounding box center [85, 461] width 24 height 24
click at [410, 639] on span "27" at bounding box center [416, 637] width 26 height 26
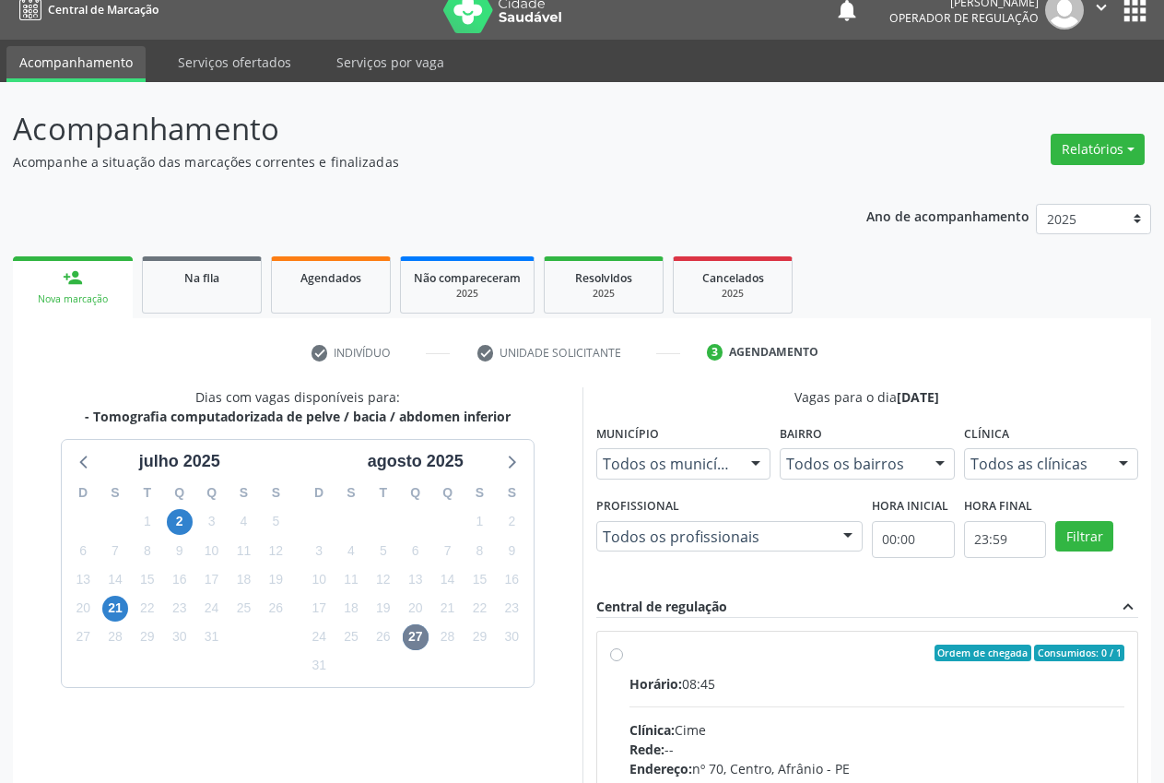
click at [630, 651] on label "Ordem de chegada Consumidos: 0 / 1 Horário: 08:45 Clínica: Cime Rede: -- Endere…" at bounding box center [878, 785] width 496 height 283
click at [621, 651] on input "Ordem de chegada Consumidos: 0 / 1 Horário: 08:45 Clínica: Cime Rede: -- Endere…" at bounding box center [616, 652] width 13 height 17
radio input "true"
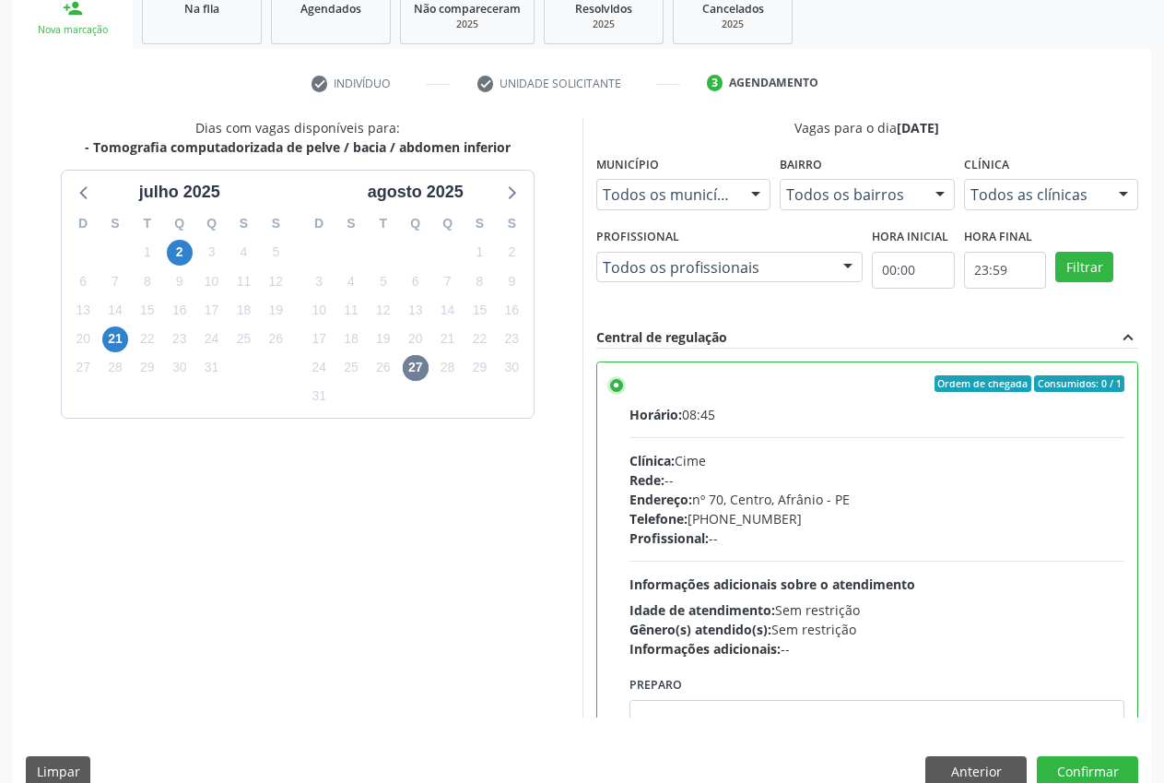
scroll to position [319, 0]
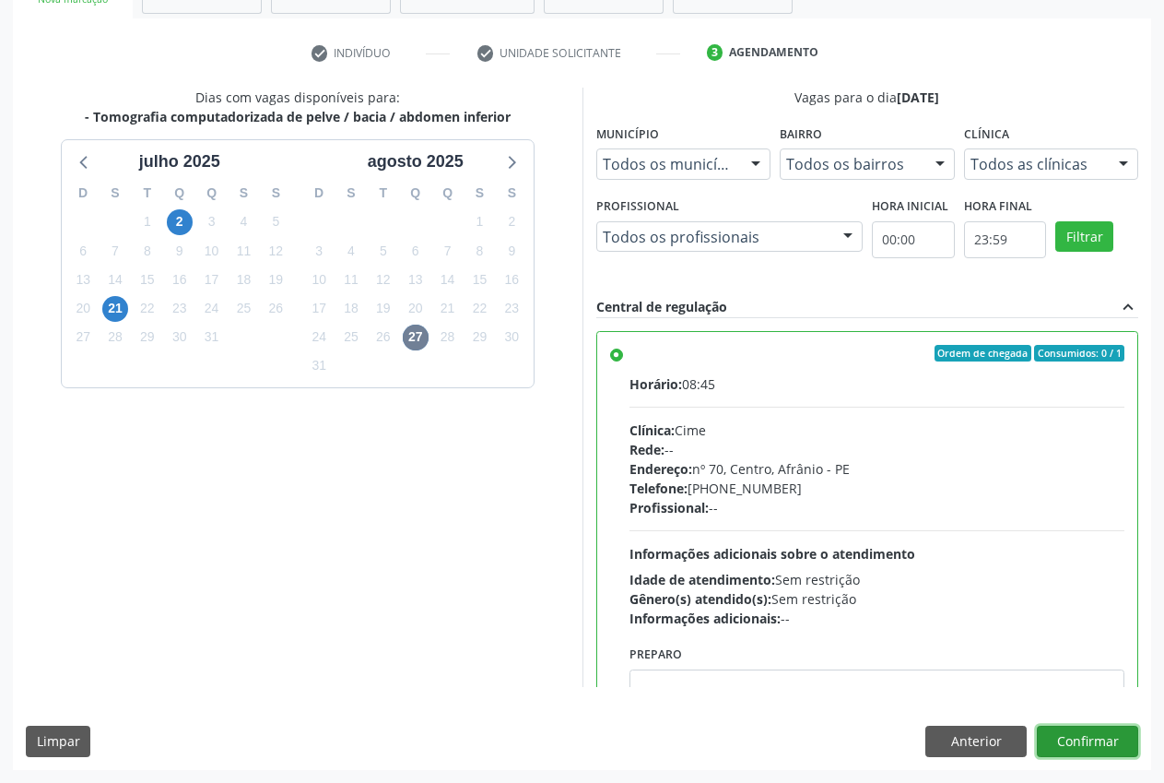
click at [1094, 746] on button "Confirmar" at bounding box center [1087, 740] width 101 height 31
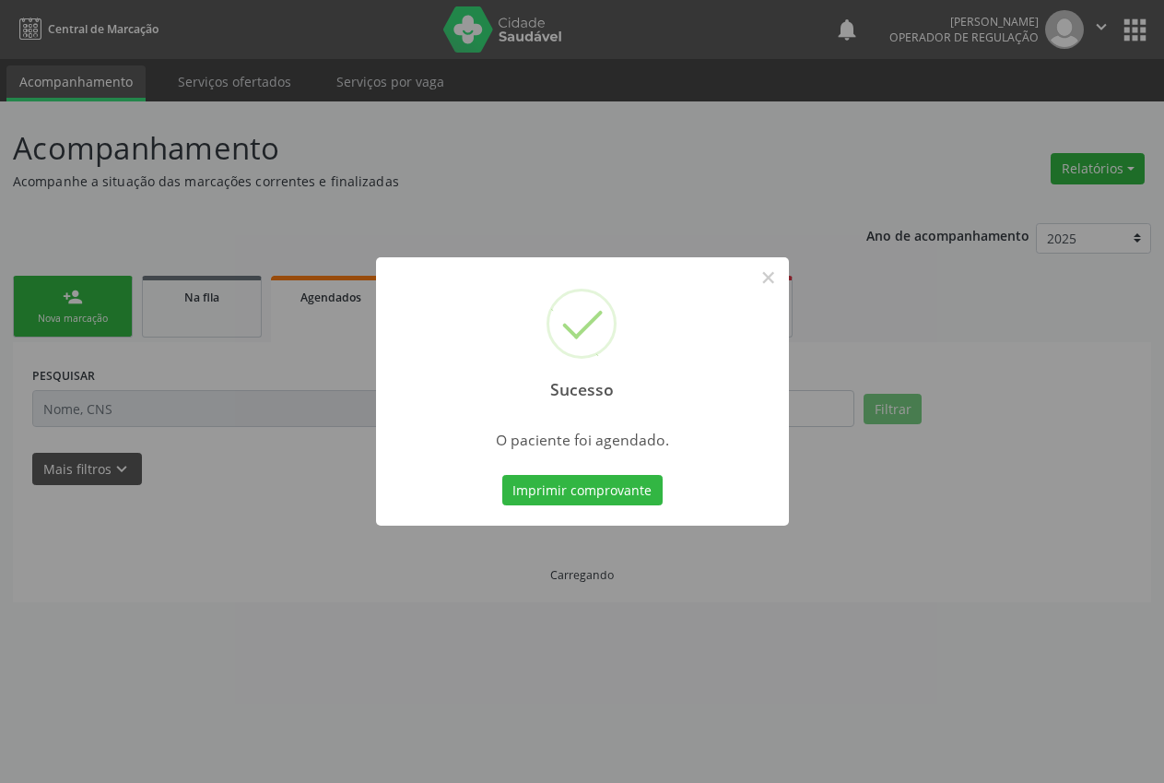
scroll to position [0, 0]
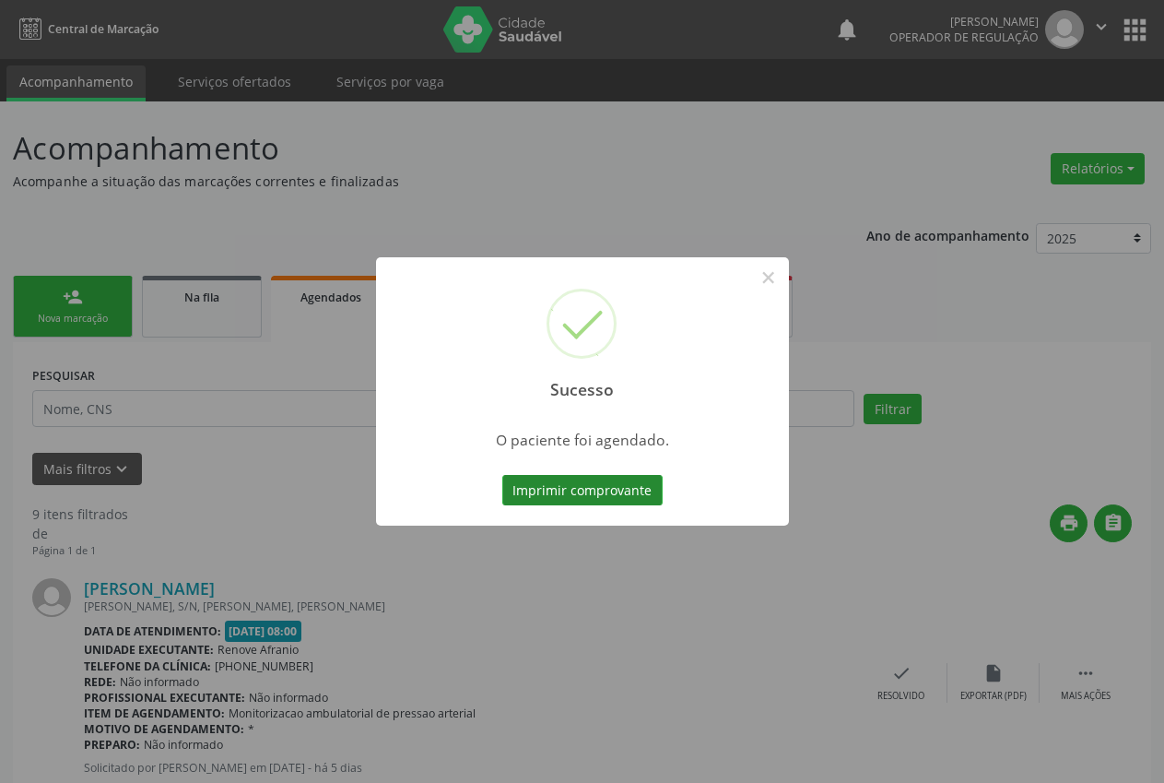
click at [592, 497] on button "Imprimir comprovante" at bounding box center [582, 490] width 160 height 31
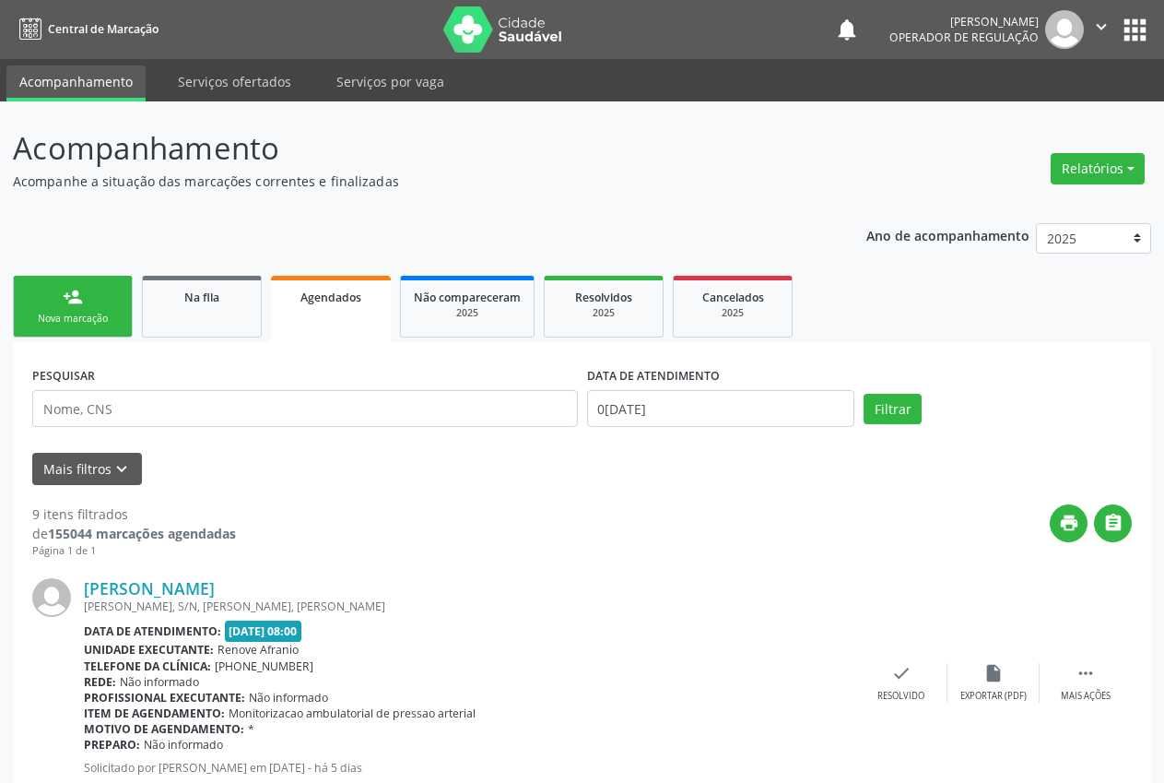
click at [85, 296] on link "person_add Nova marcação" at bounding box center [73, 307] width 120 height 62
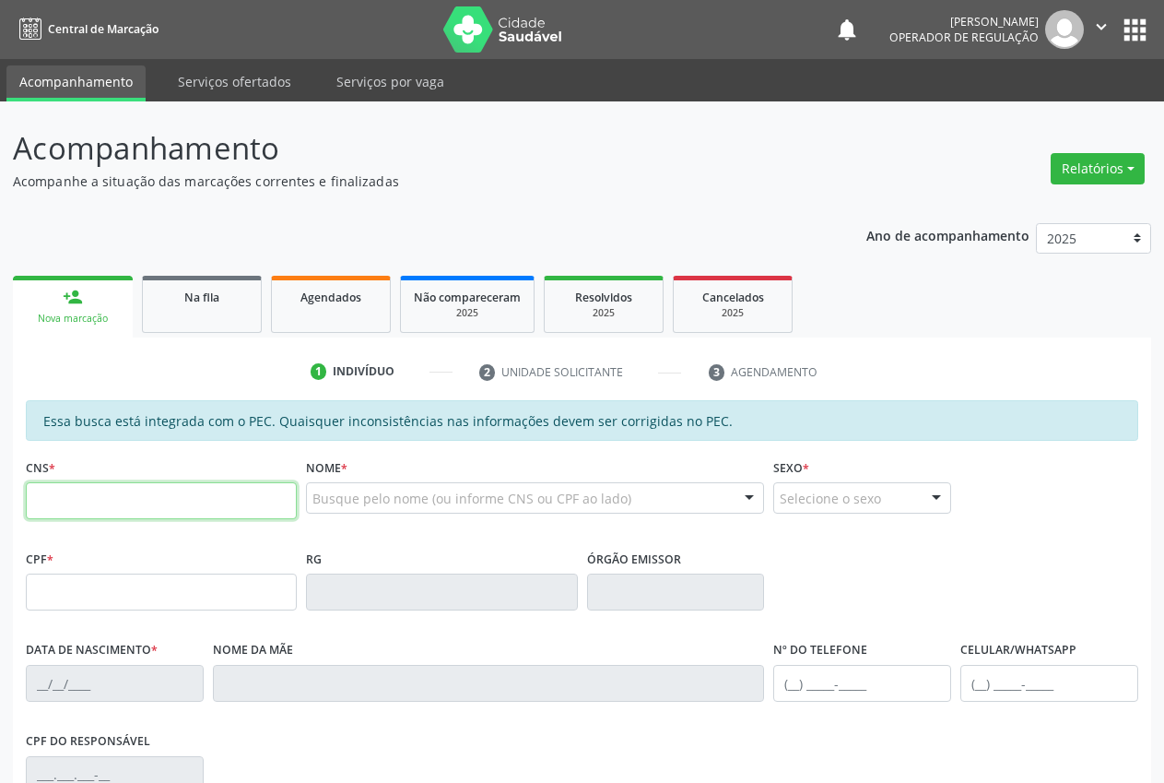
click at [134, 503] on input "text" at bounding box center [161, 500] width 271 height 37
click at [125, 505] on input "text" at bounding box center [161, 500] width 271 height 37
type input "706 5063 0074 5898"
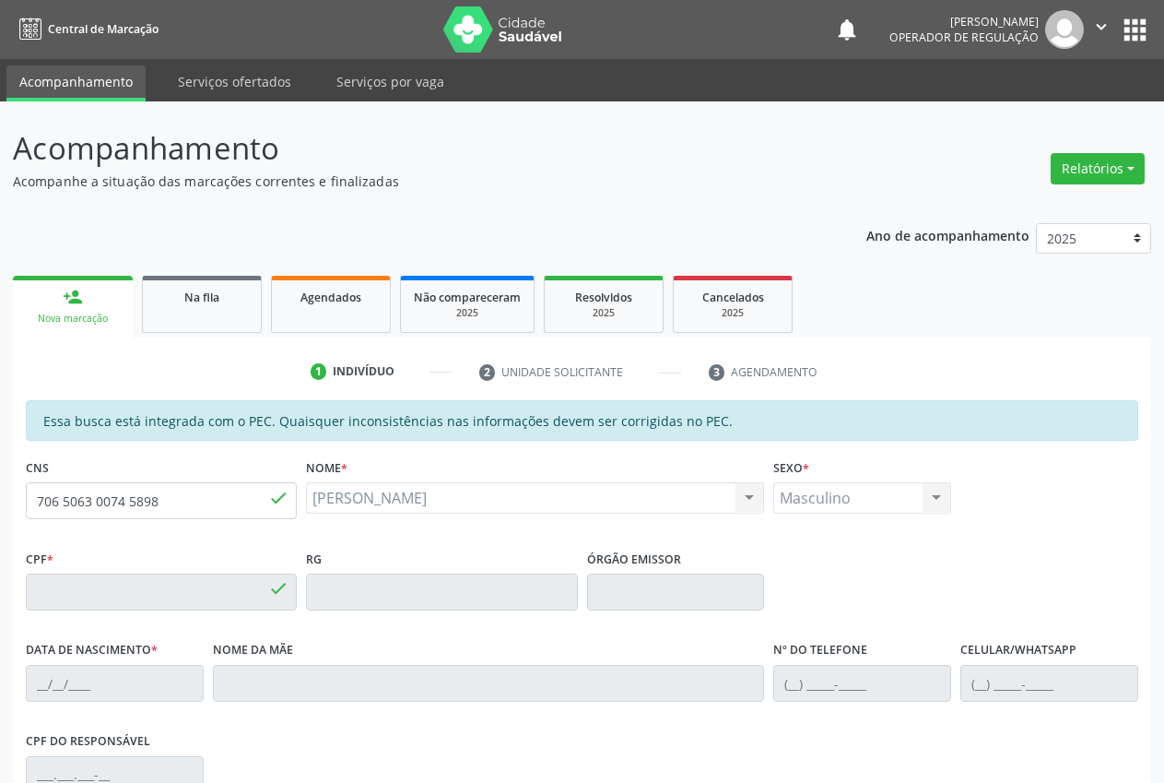
type input "749.072.804-59"
type input "[DATE]"
type input "[PERSON_NAME]"
type input "[PHONE_NUMBER]"
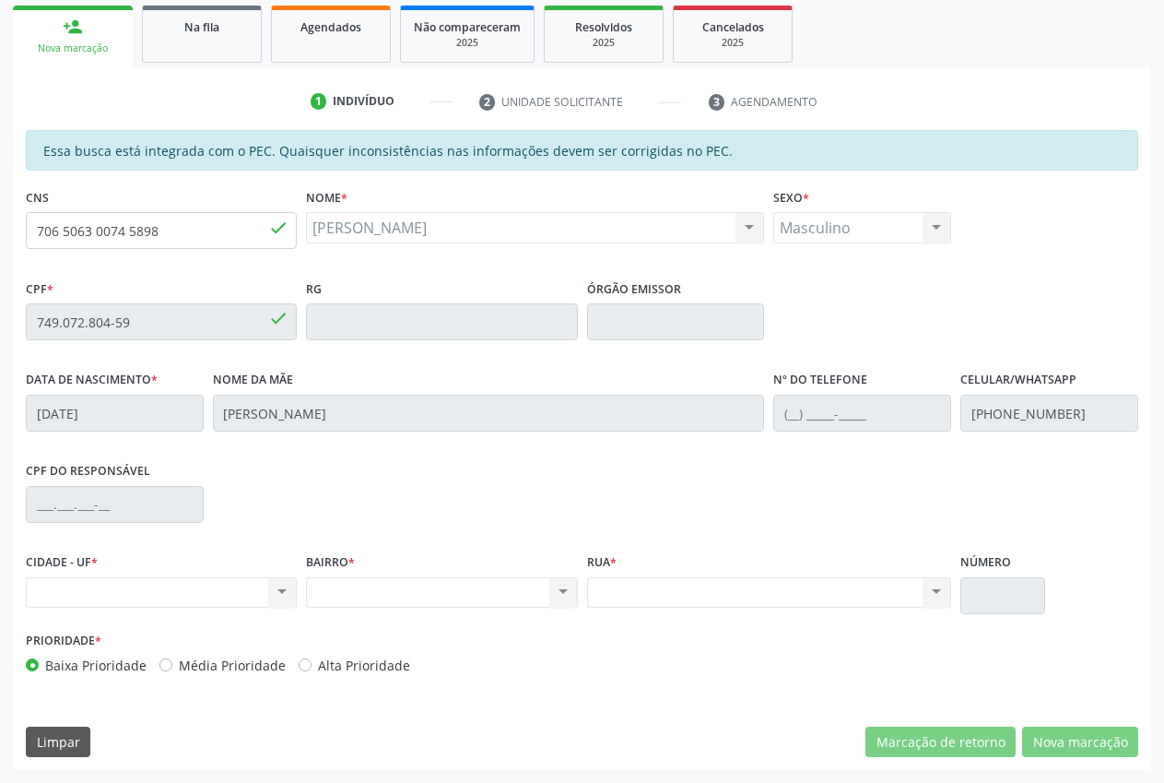
drag, startPoint x: 518, startPoint y: 230, endPoint x: 340, endPoint y: 219, distance: 178.2
click at [348, 219] on div "Domingos de Andrade Silva Domingos de Andrade Silva CNS: 706 5063 0074 5898 CPF…" at bounding box center [535, 227] width 458 height 31
click at [168, 230] on input "706 5063 0074 5898" at bounding box center [161, 230] width 271 height 37
drag, startPoint x: 187, startPoint y: 234, endPoint x: 17, endPoint y: 237, distance: 170.5
click at [3, 237] on div "Acompanhamento Acompanhe a situação das marcações correntes e finalizadas Relat…" at bounding box center [582, 306] width 1164 height 951
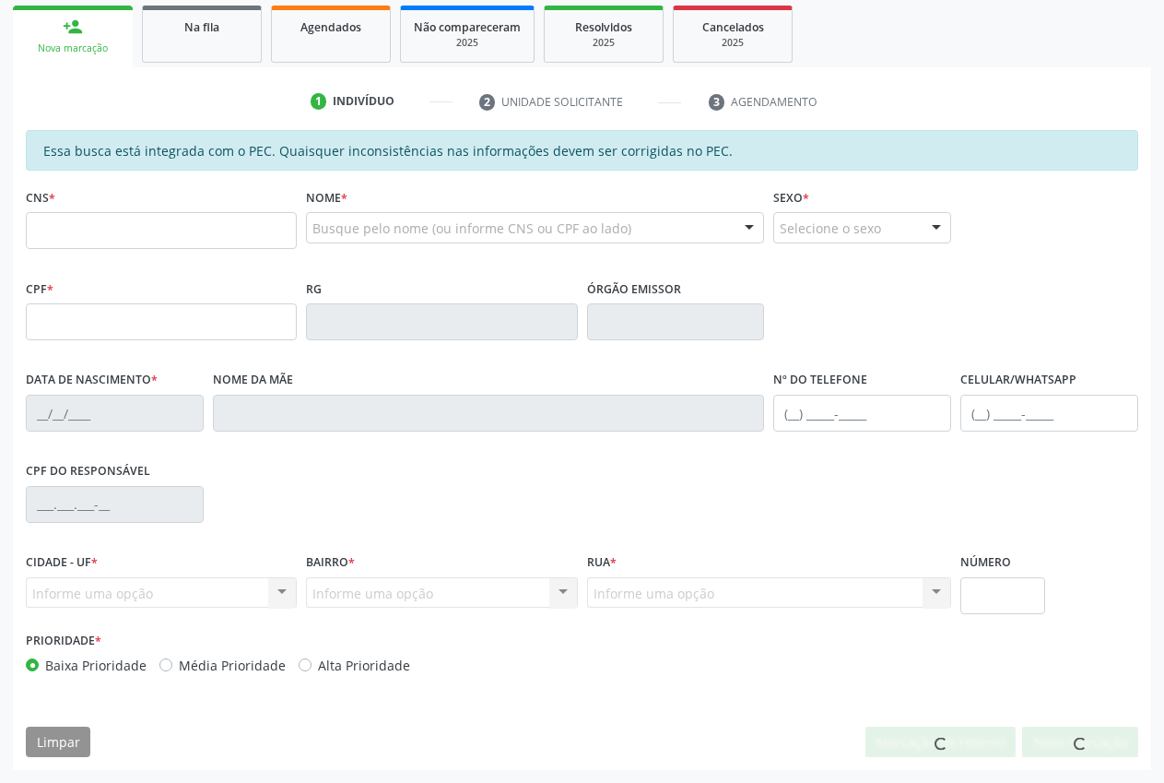
click at [99, 222] on input "text" at bounding box center [161, 230] width 271 height 37
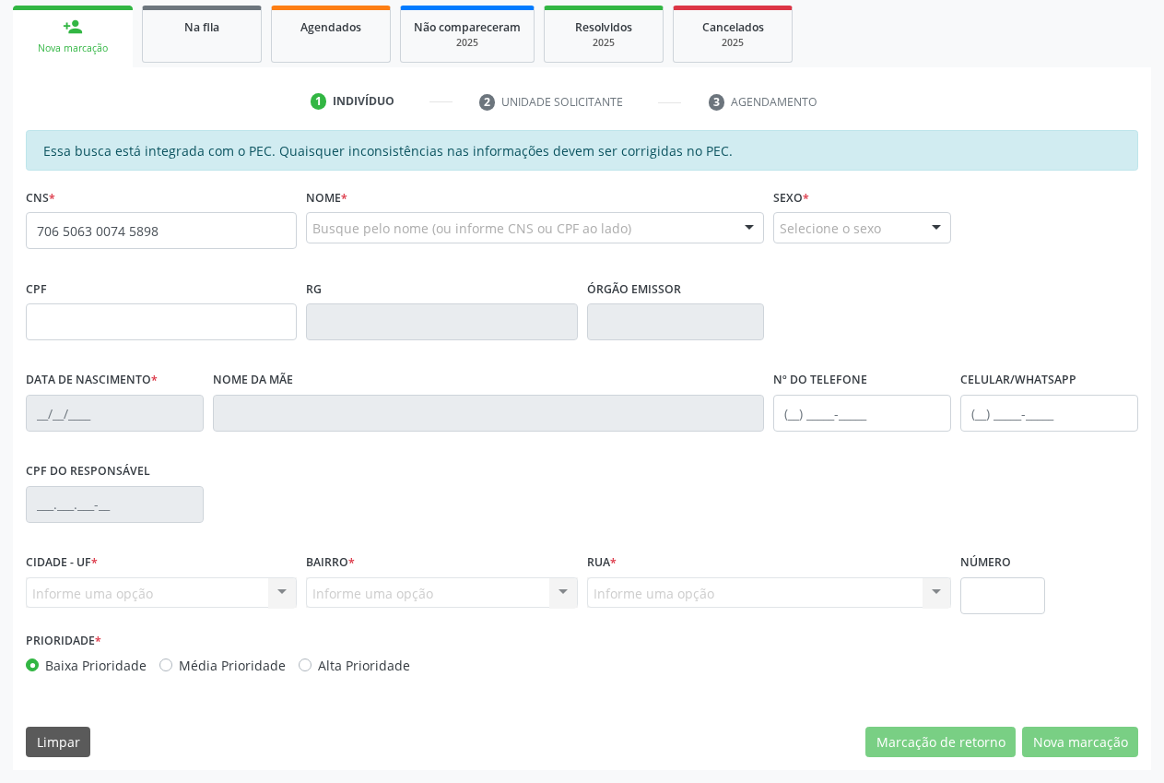
type input "706 5063 0074 5898"
type input "749.072.804-59"
type input "[DATE]"
type input "[PERSON_NAME]"
type input "[PHONE_NUMBER]"
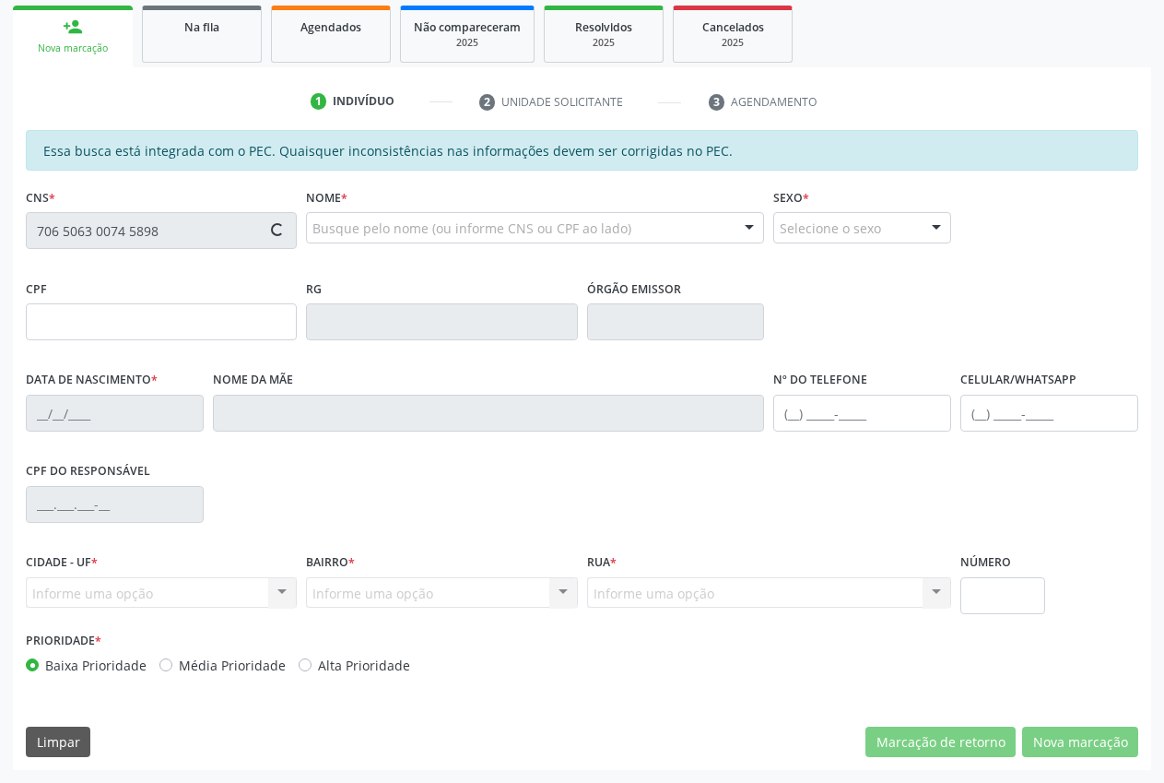
type input "S/N"
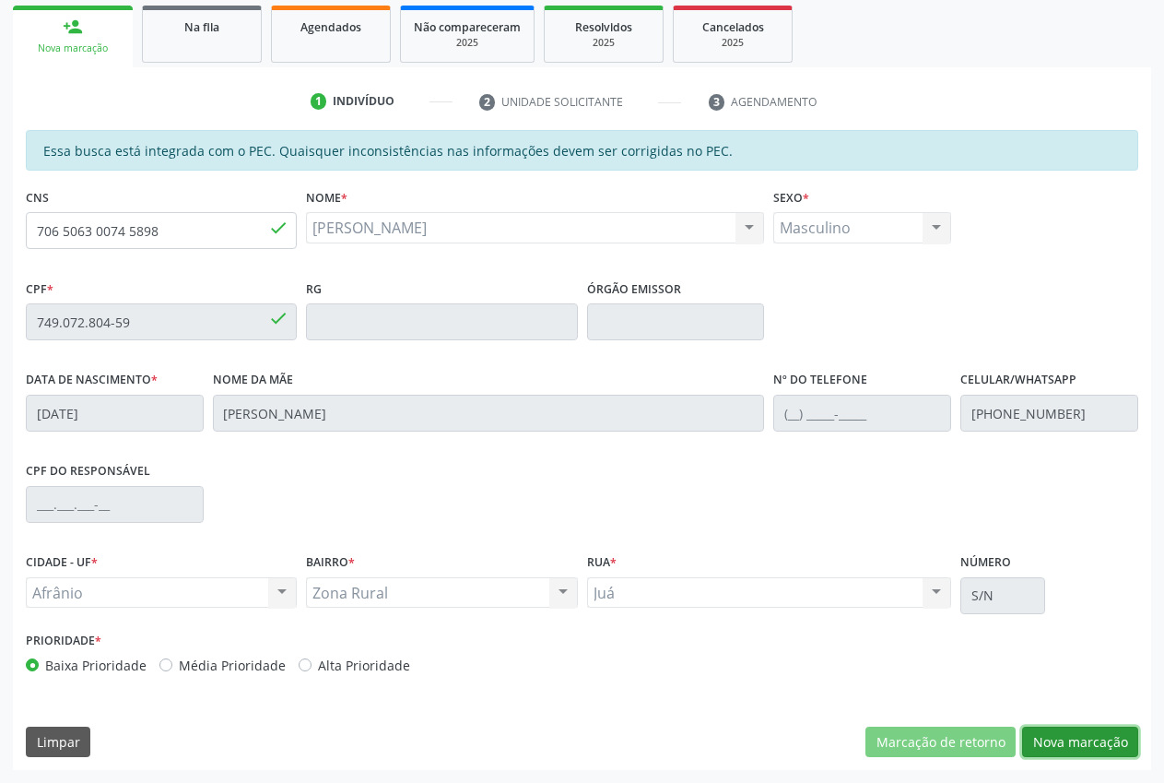
click at [1117, 744] on button "Nova marcação" at bounding box center [1080, 741] width 116 height 31
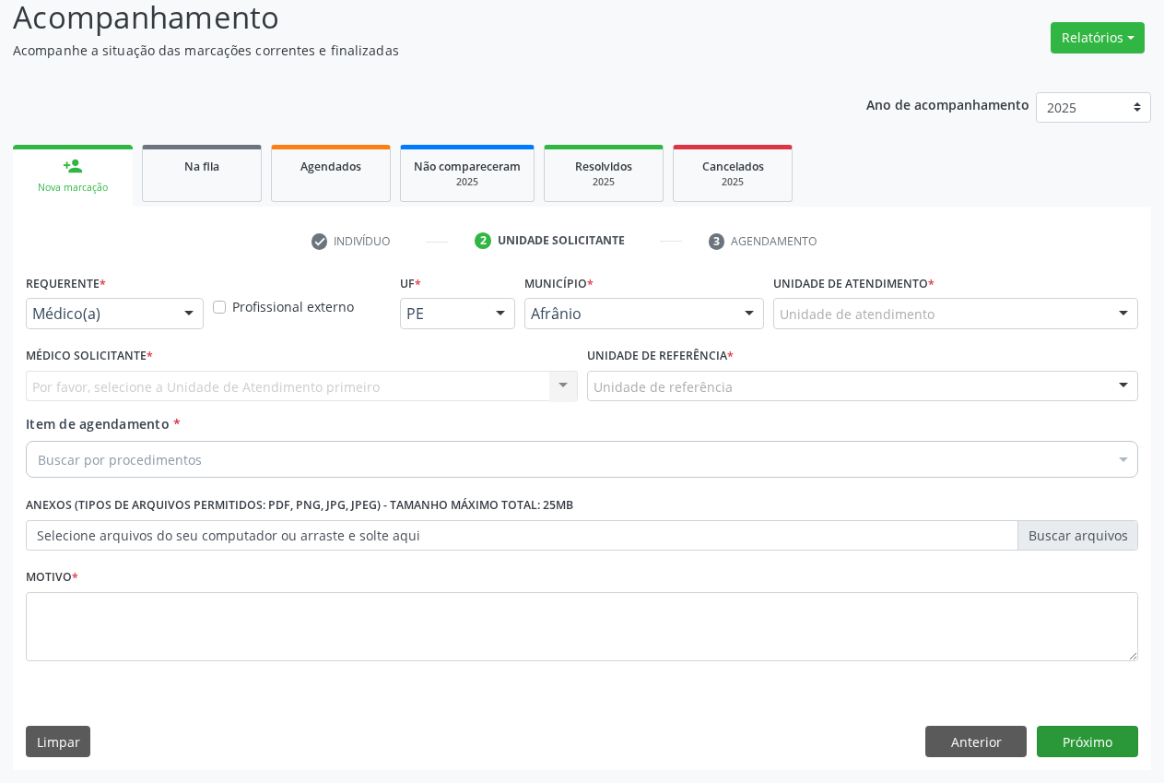
scroll to position [131, 0]
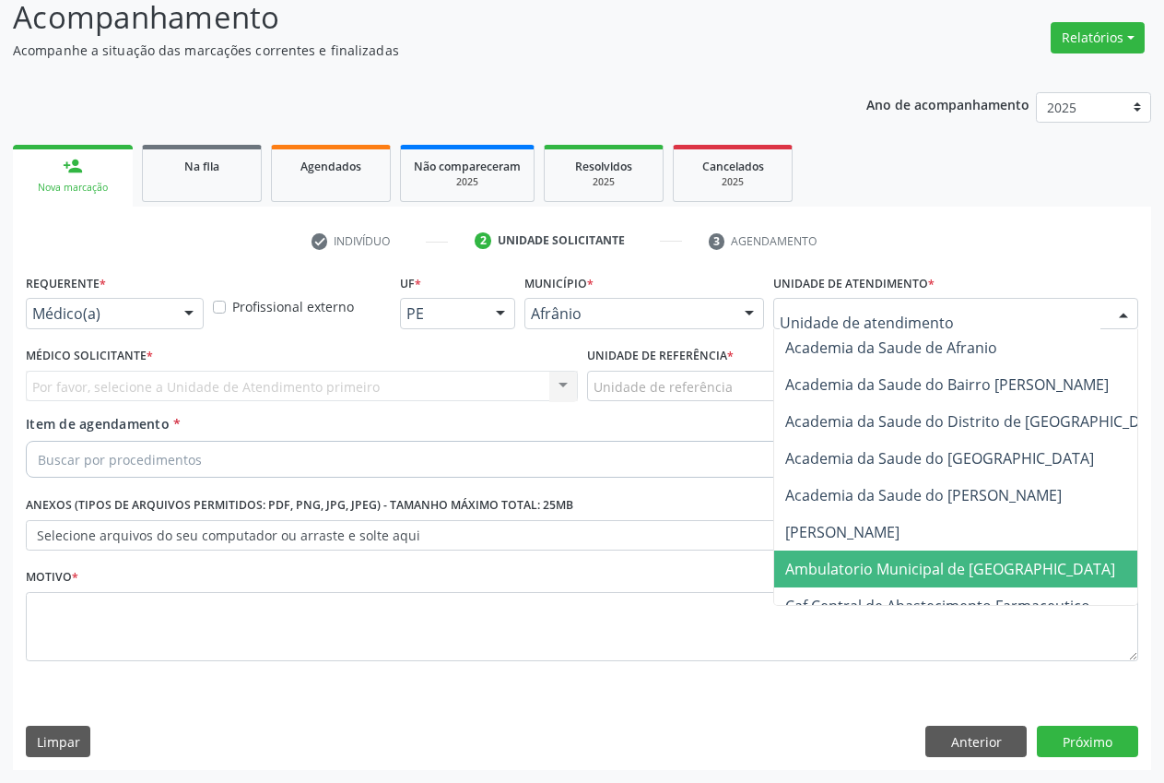
click at [860, 570] on span "Ambulatorio Municipal de [GEOGRAPHIC_DATA]" at bounding box center [950, 569] width 330 height 20
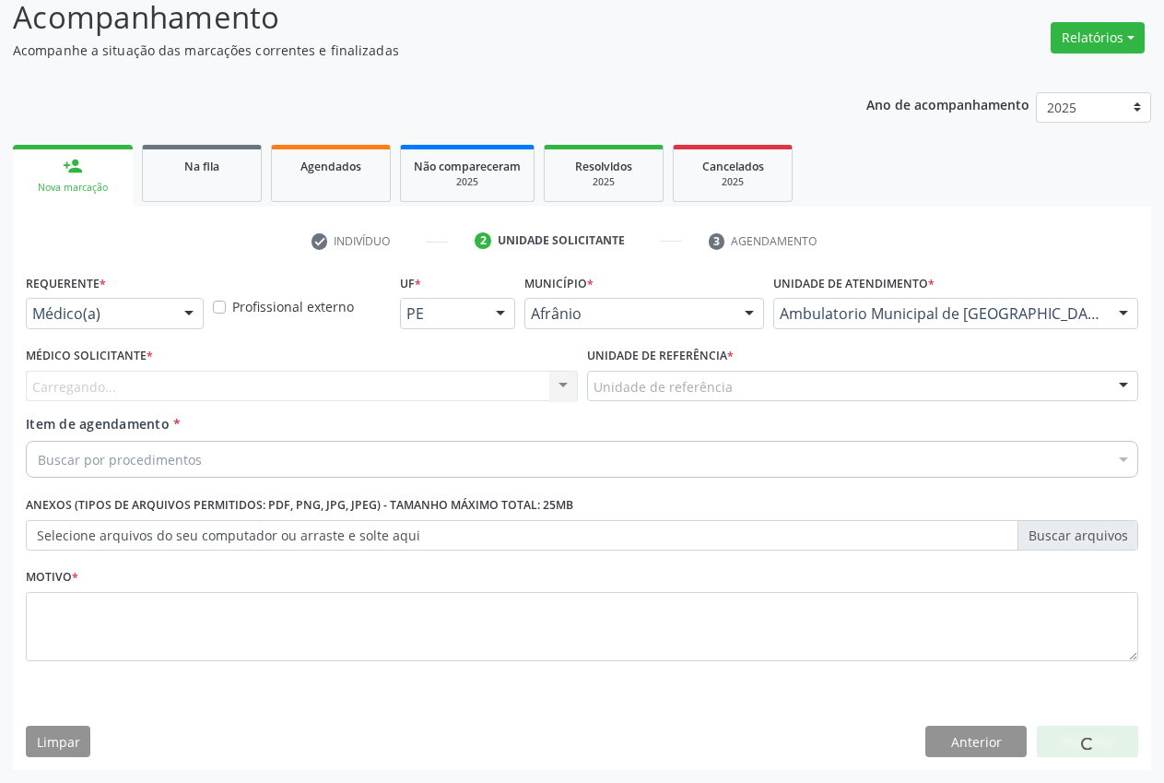
drag, startPoint x: 671, startPoint y: 377, endPoint x: 659, endPoint y: 380, distance: 12.3
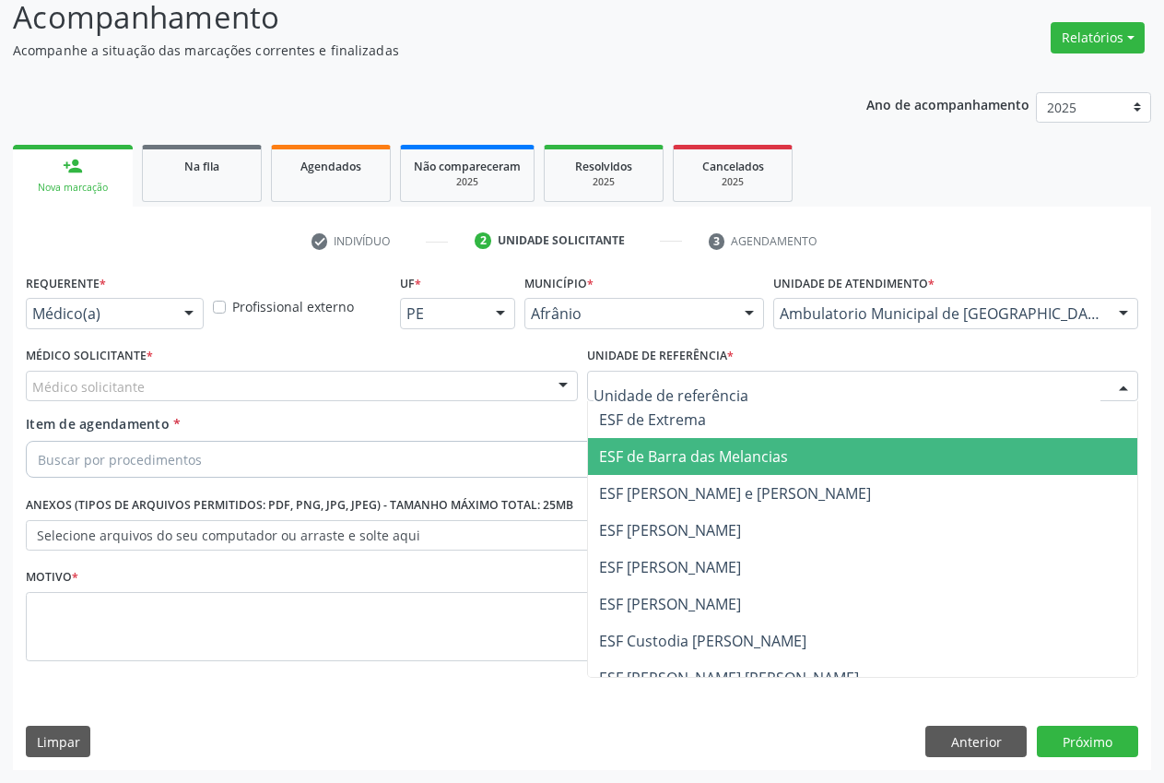
click at [670, 454] on span "ESF de Barra das Melancias" at bounding box center [693, 456] width 189 height 20
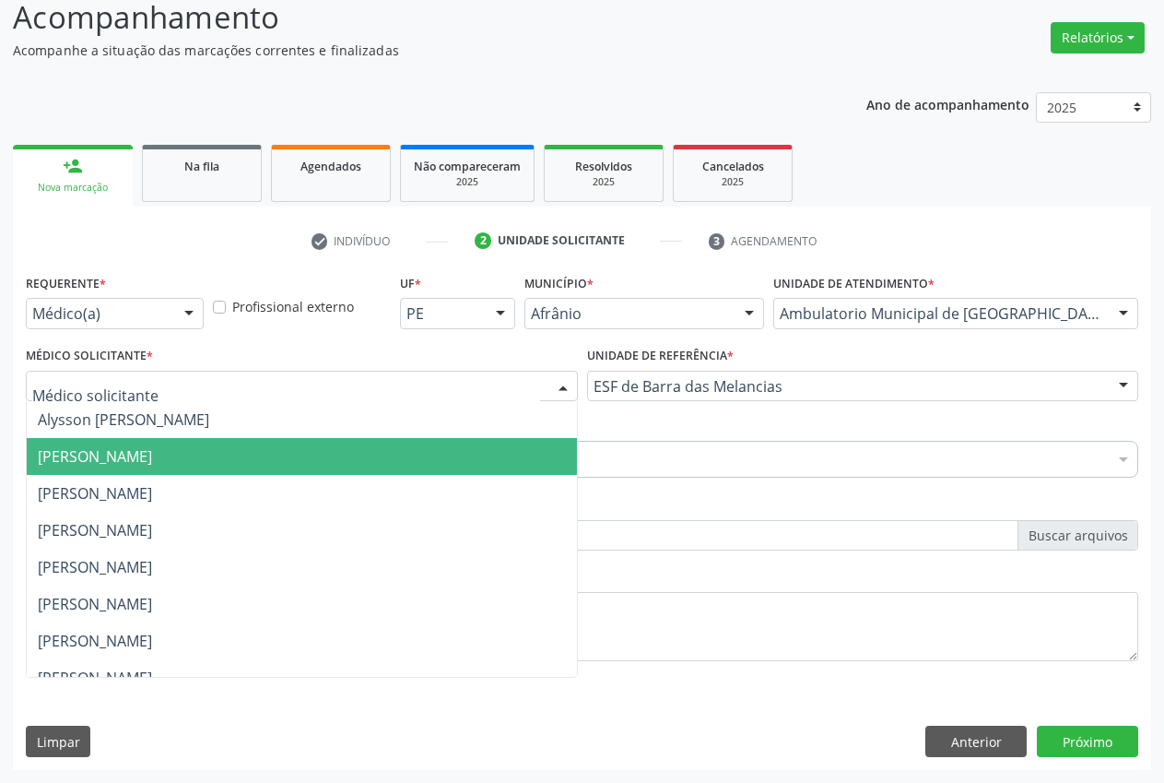
click at [70, 456] on span "[PERSON_NAME]" at bounding box center [95, 456] width 114 height 20
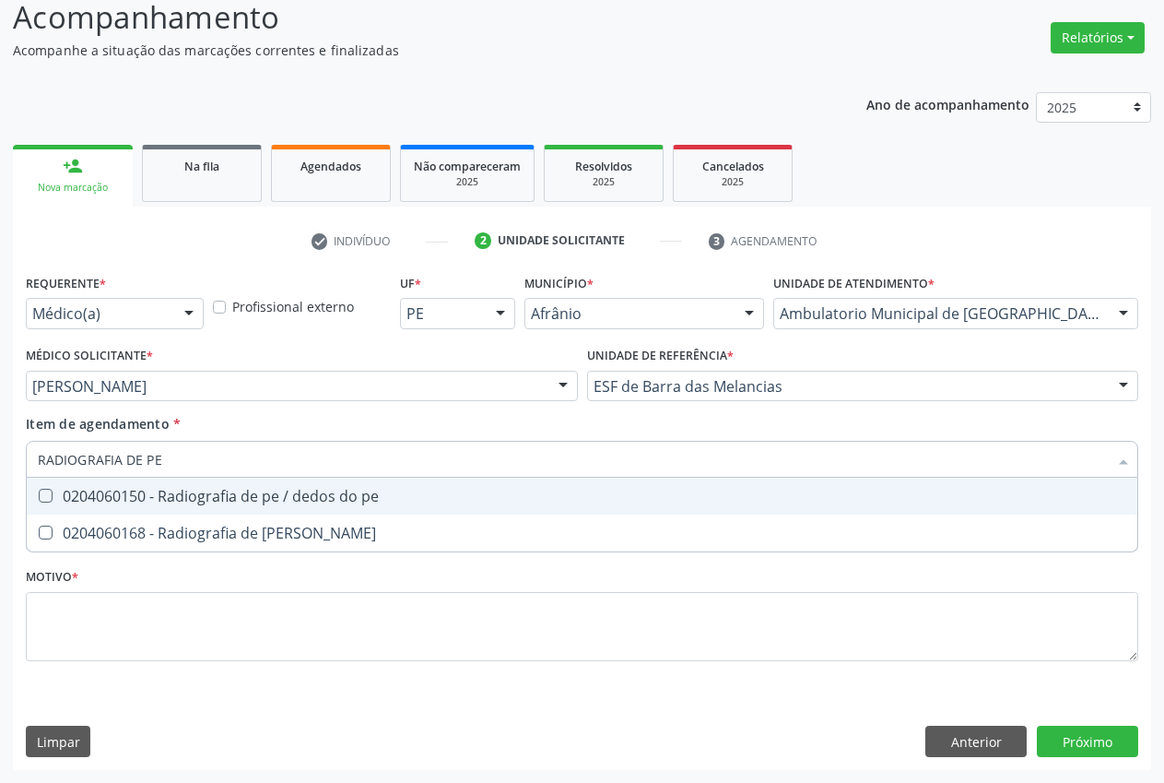
type input "RADIOGRAFIA DE PER"
drag, startPoint x: 117, startPoint y: 491, endPoint x: 103, endPoint y: 502, distance: 17.7
click at [114, 494] on div "0204060168 - Radiografia de [PERSON_NAME]" at bounding box center [582, 496] width 1089 height 15
checkbox perna "true"
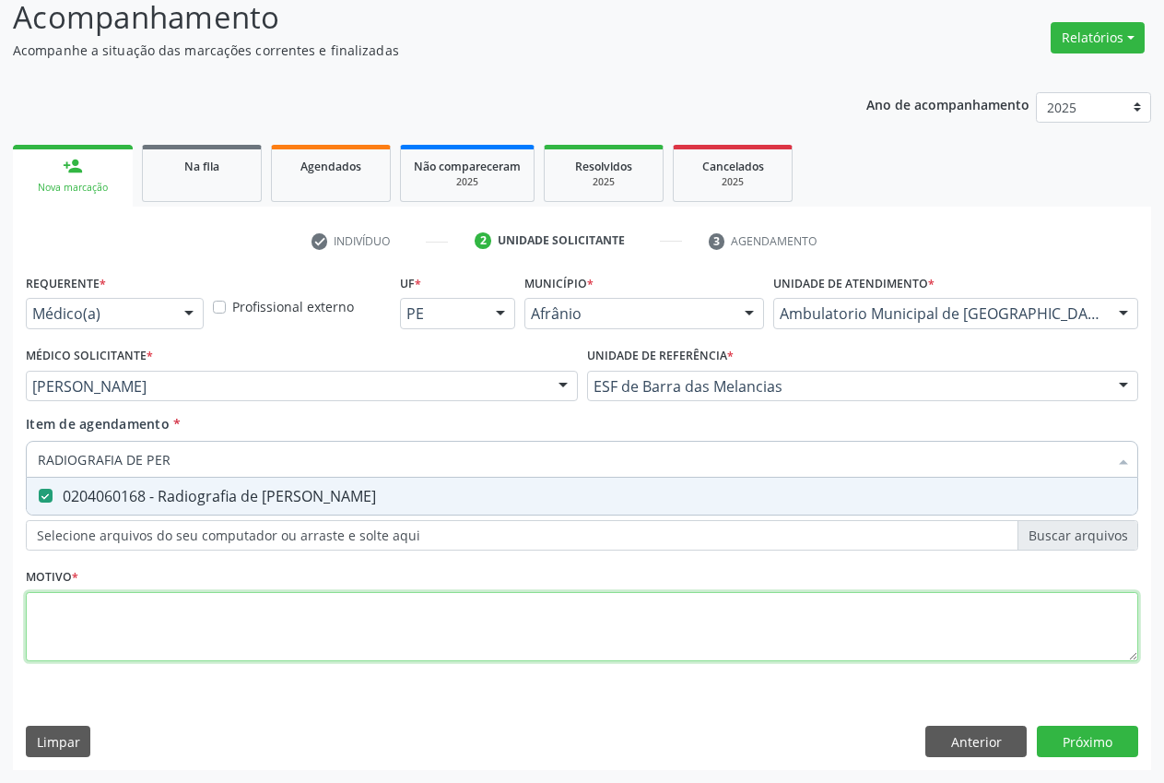
click at [95, 602] on div "Requerente * Médico(a) Médico(a) Enfermeiro(a) Paciente Nenhum resultado encont…" at bounding box center [582, 478] width 1113 height 418
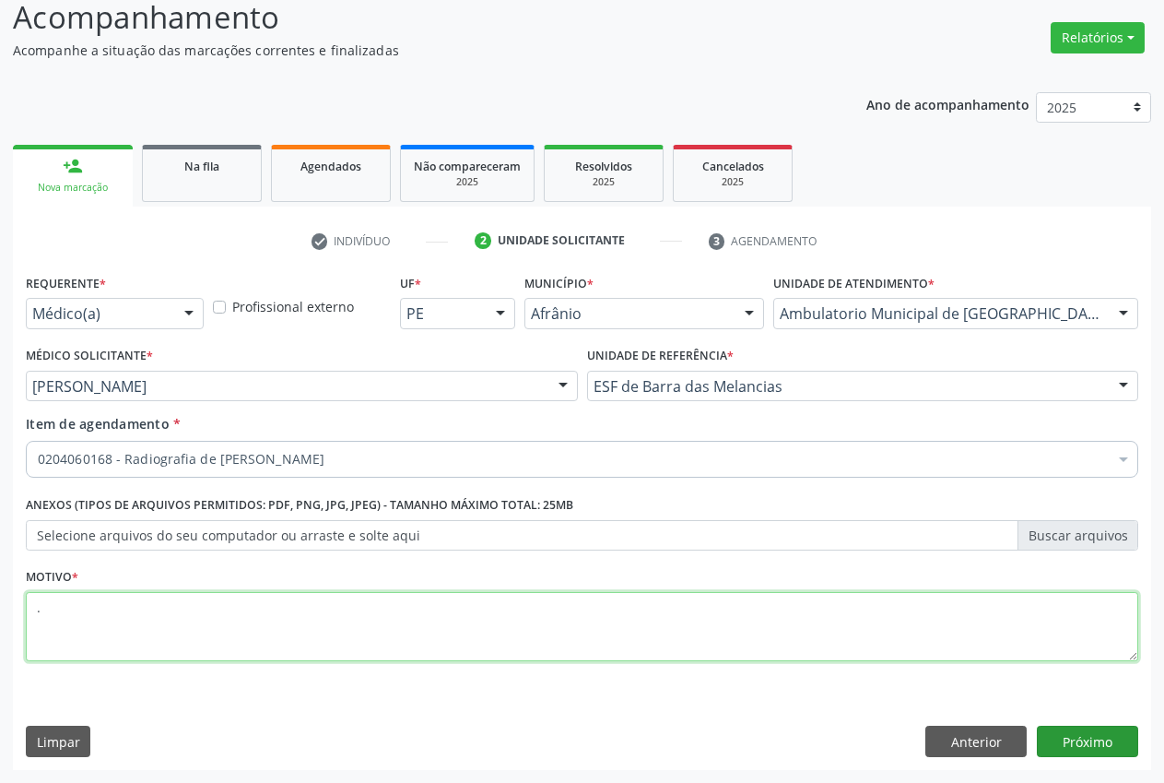
type textarea "."
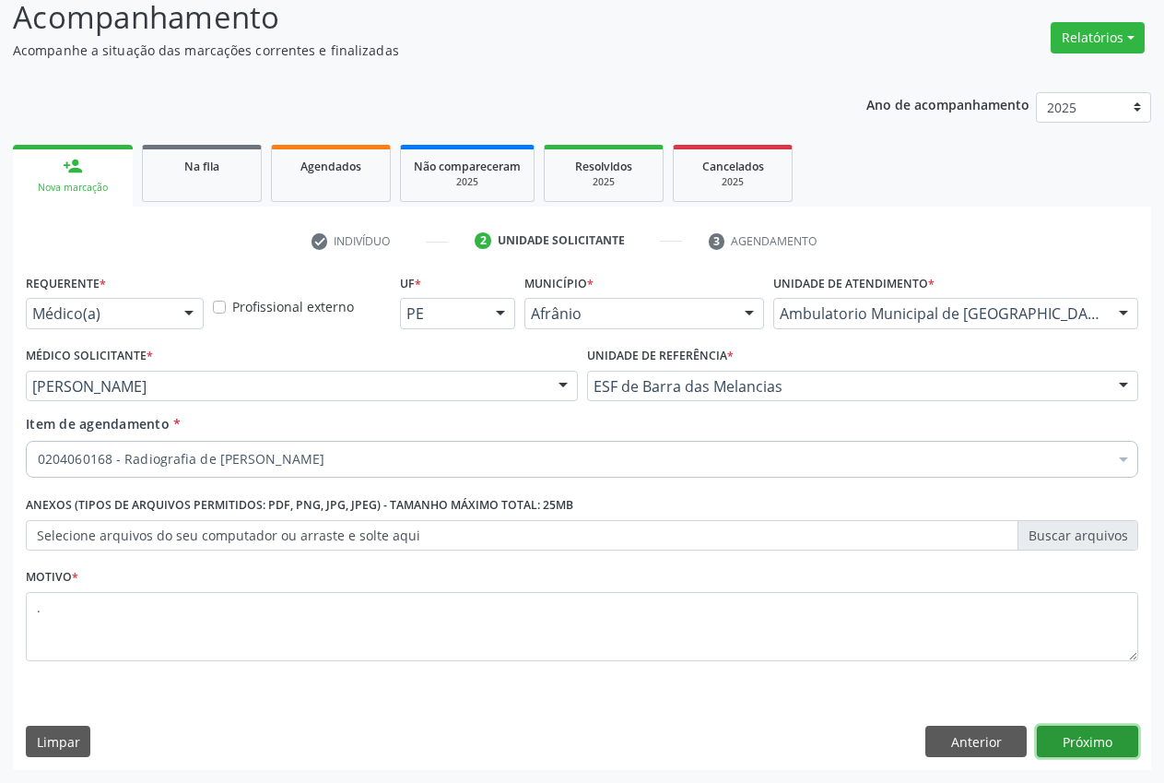
click at [1078, 740] on button "Próximo" at bounding box center [1087, 740] width 101 height 31
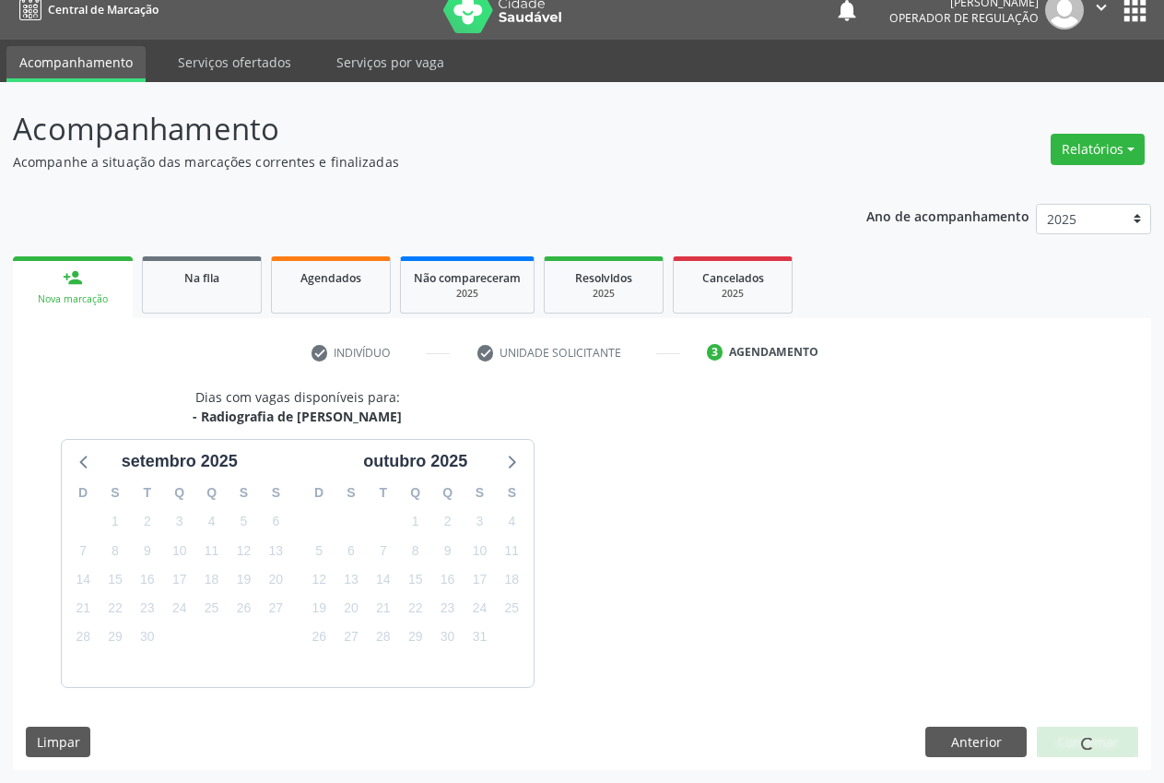
scroll to position [74, 0]
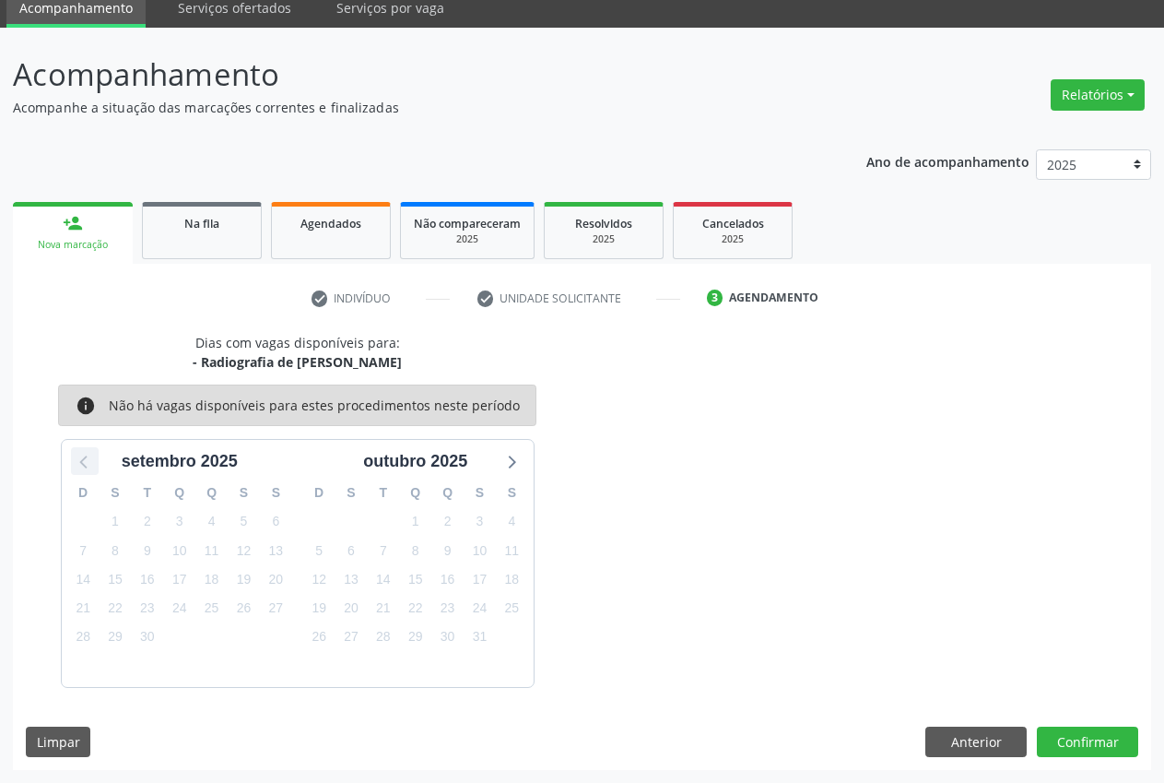
click at [88, 462] on icon at bounding box center [85, 461] width 24 height 24
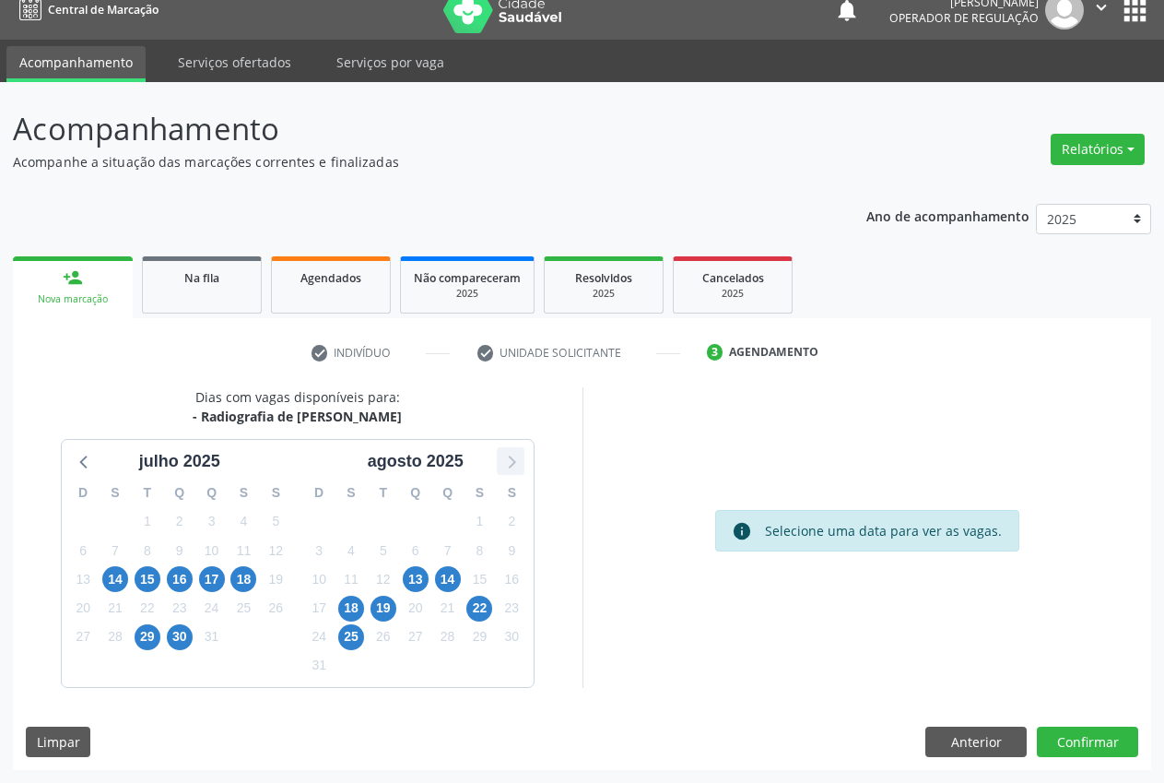
click at [509, 459] on icon at bounding box center [511, 461] width 24 height 24
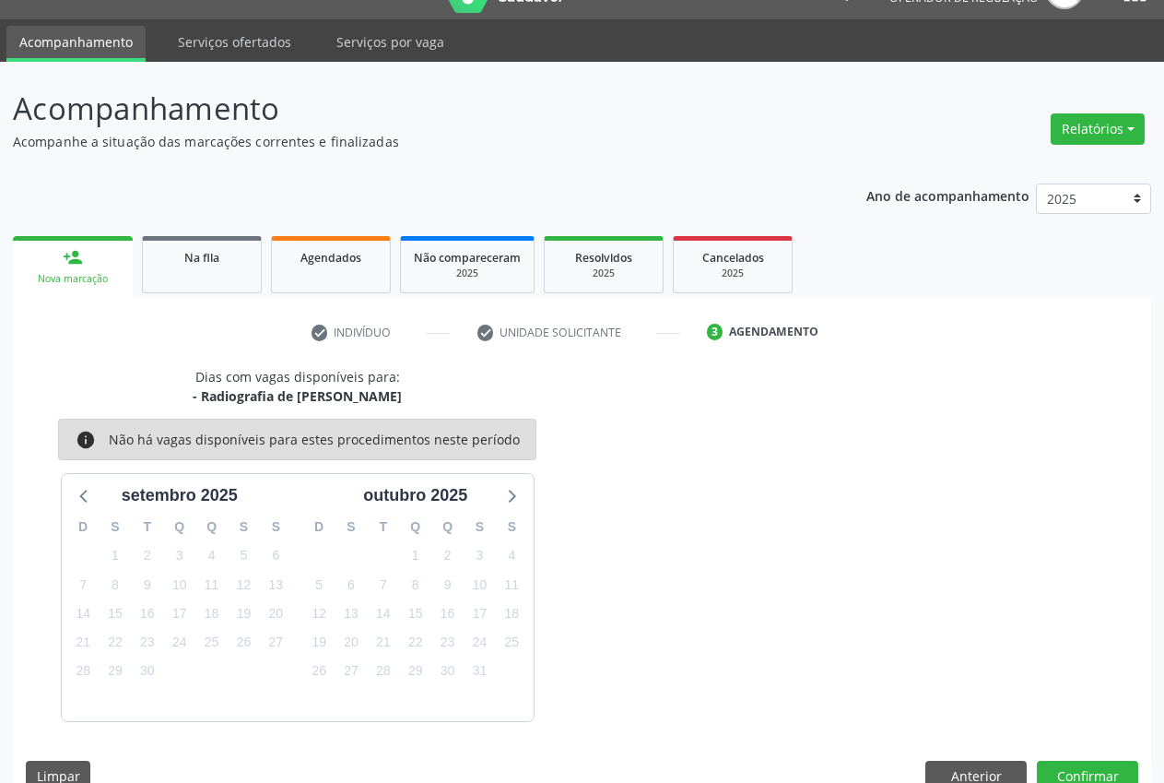
scroll to position [74, 0]
